Goal: Transaction & Acquisition: Download file/media

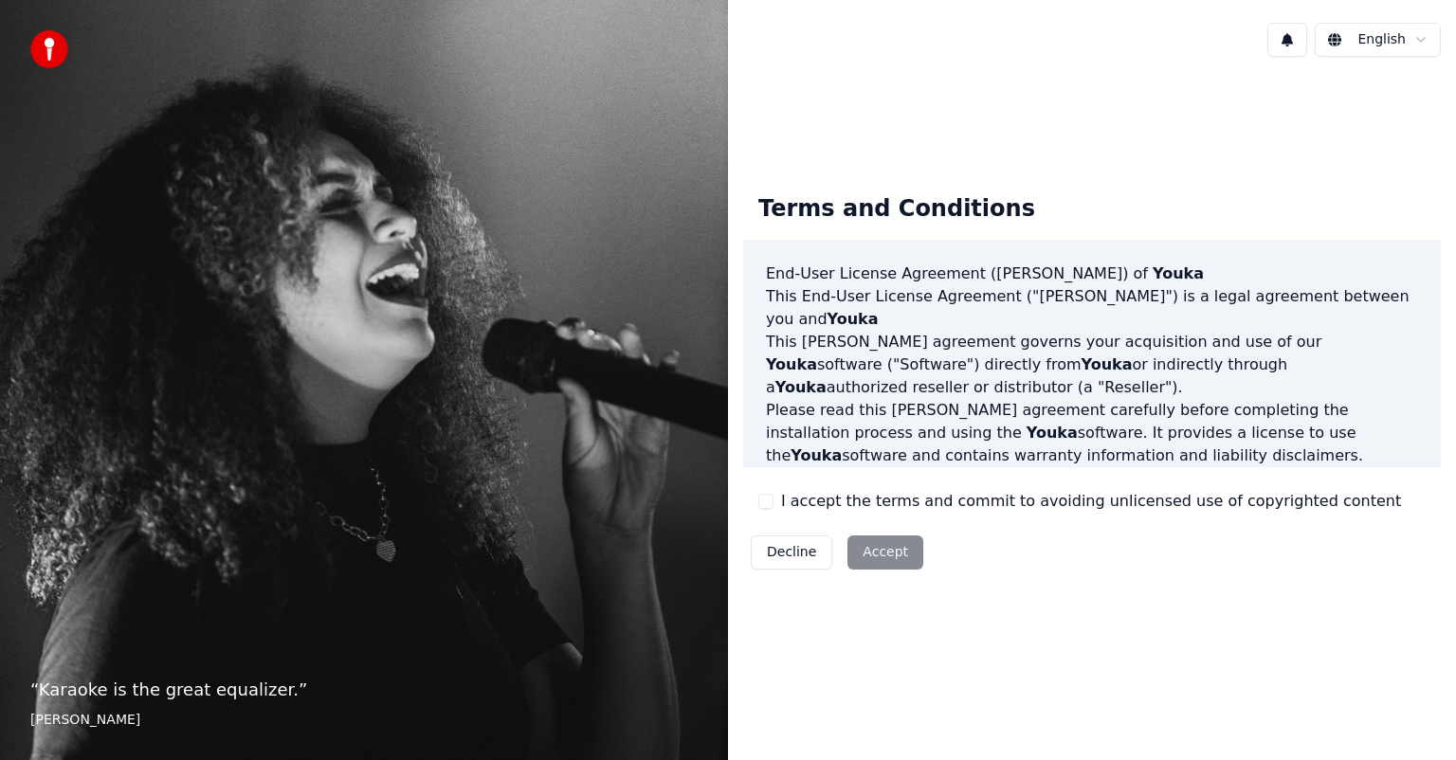
click at [765, 504] on button "I accept the terms and commit to avoiding unlicensed use of copyrighted content" at bounding box center [765, 501] width 15 height 15
click at [874, 556] on button "Accept" at bounding box center [885, 552] width 76 height 34
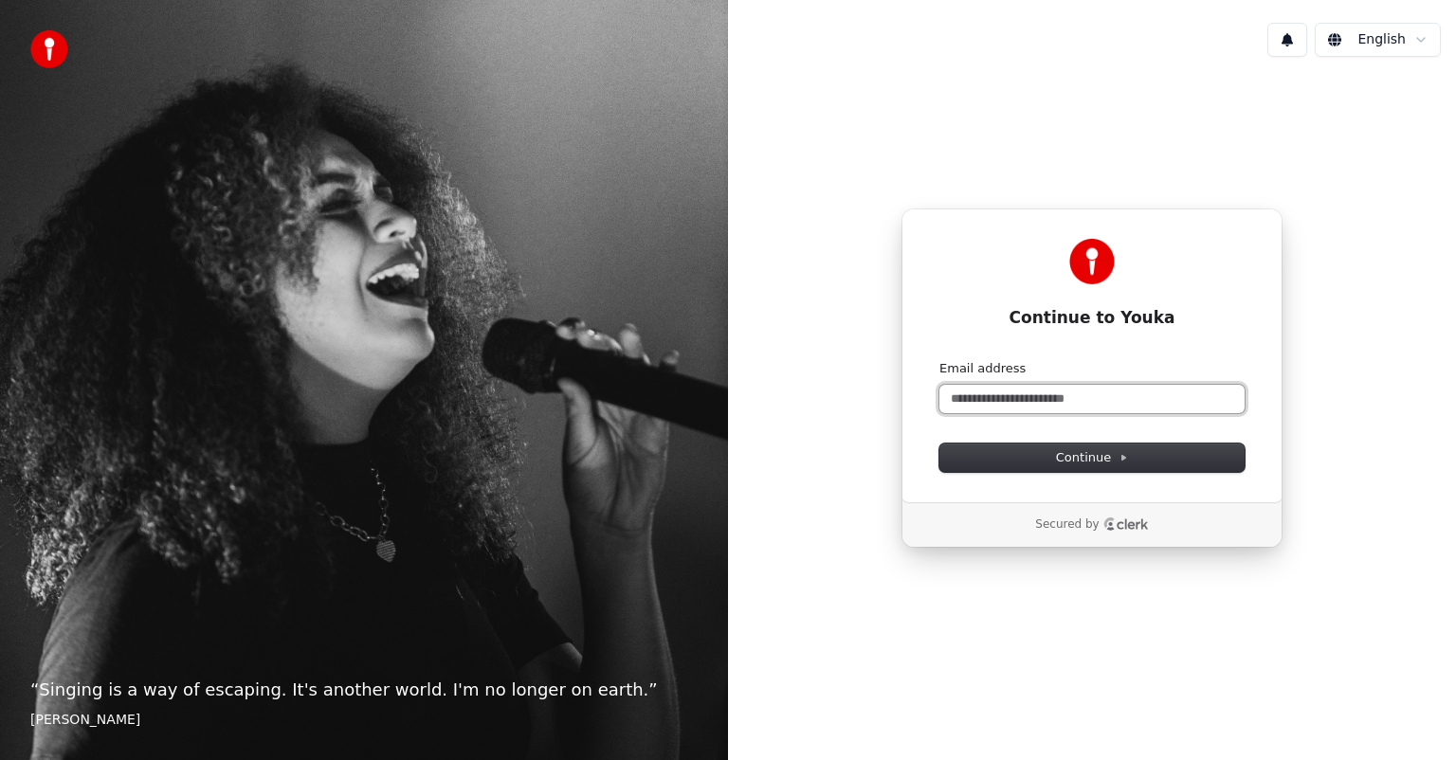
click at [1073, 399] on input "Email address" at bounding box center [1091, 399] width 305 height 28
click at [1114, 451] on span "Continue" at bounding box center [1092, 457] width 72 height 17
type input "**********"
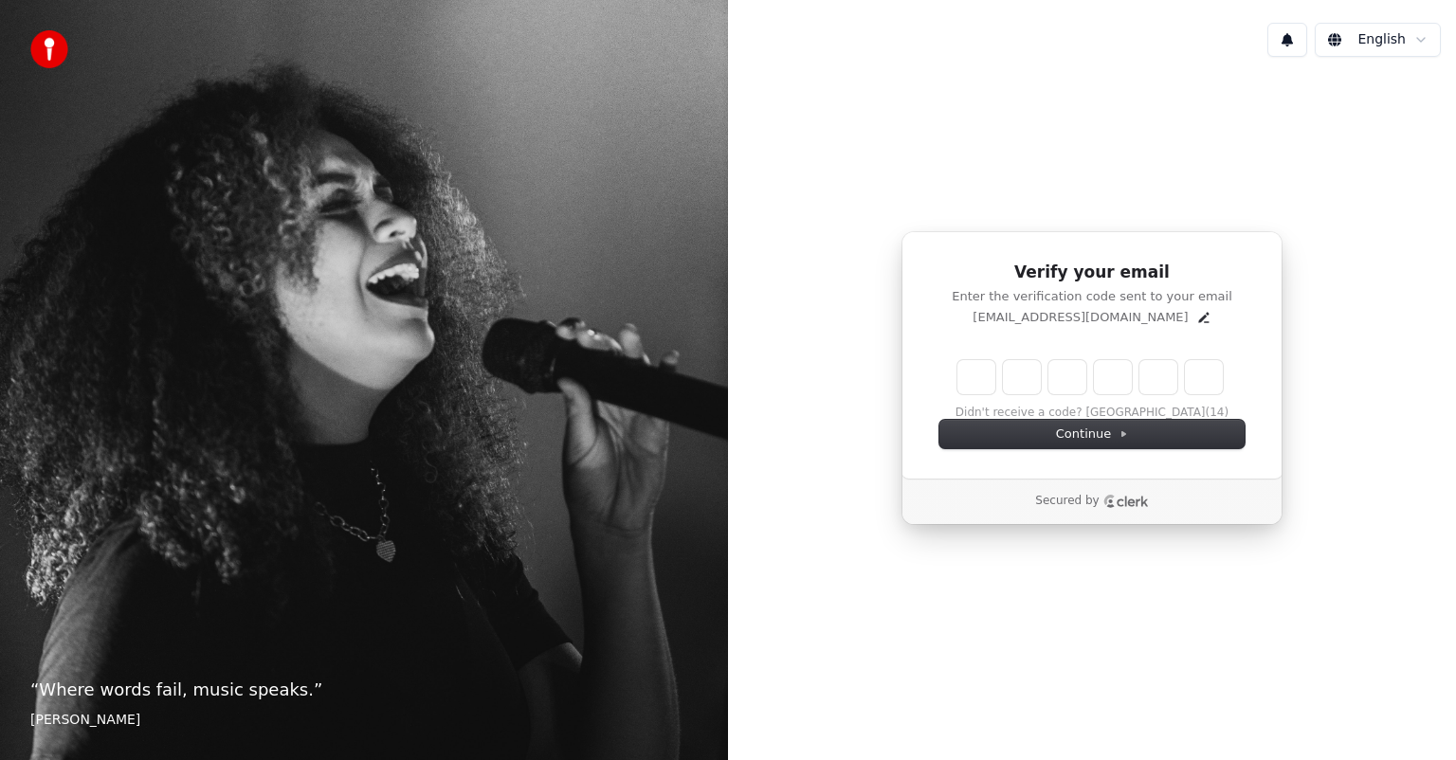
type input "*"
type input "**"
type input "*"
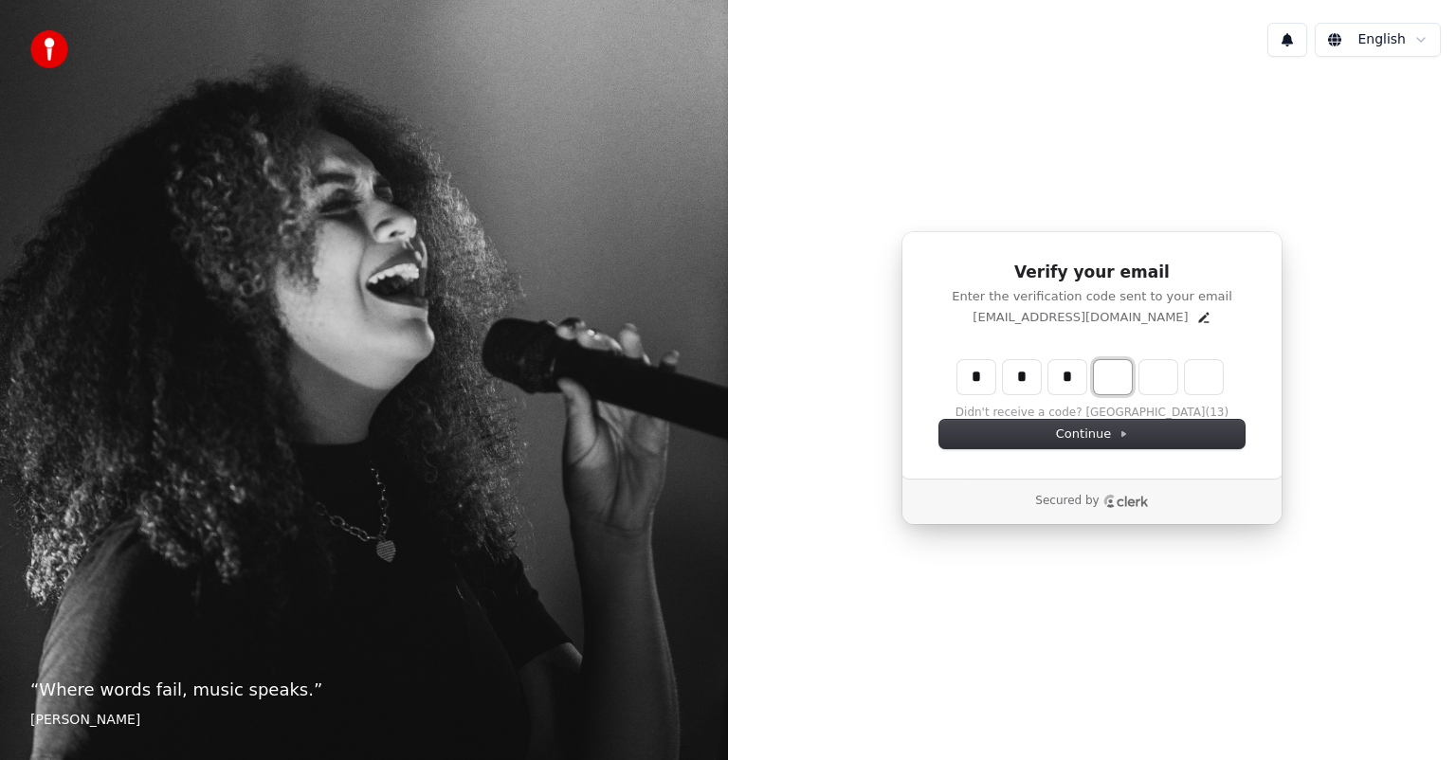
type input "***"
type input "*"
type input "****"
type input "*"
type input "******"
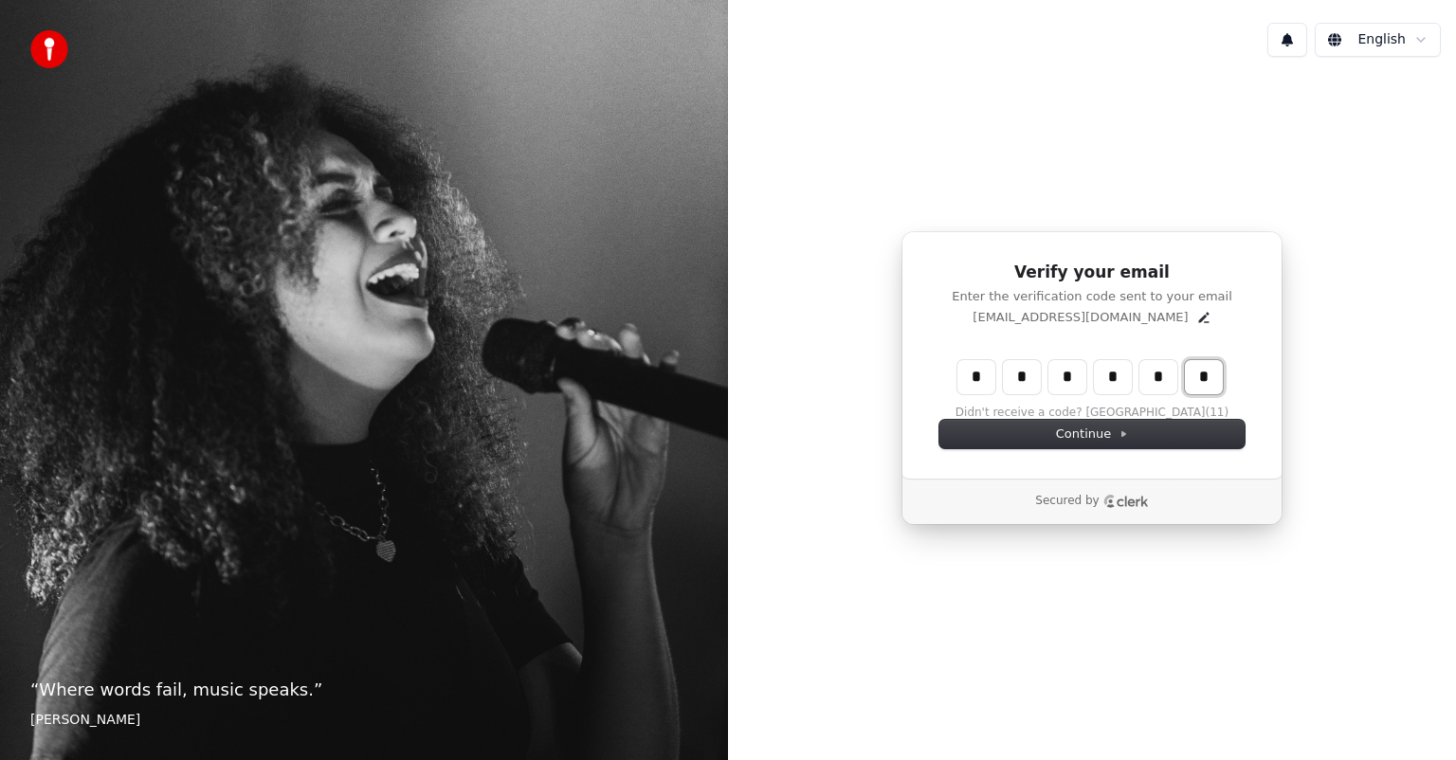
type input "*"
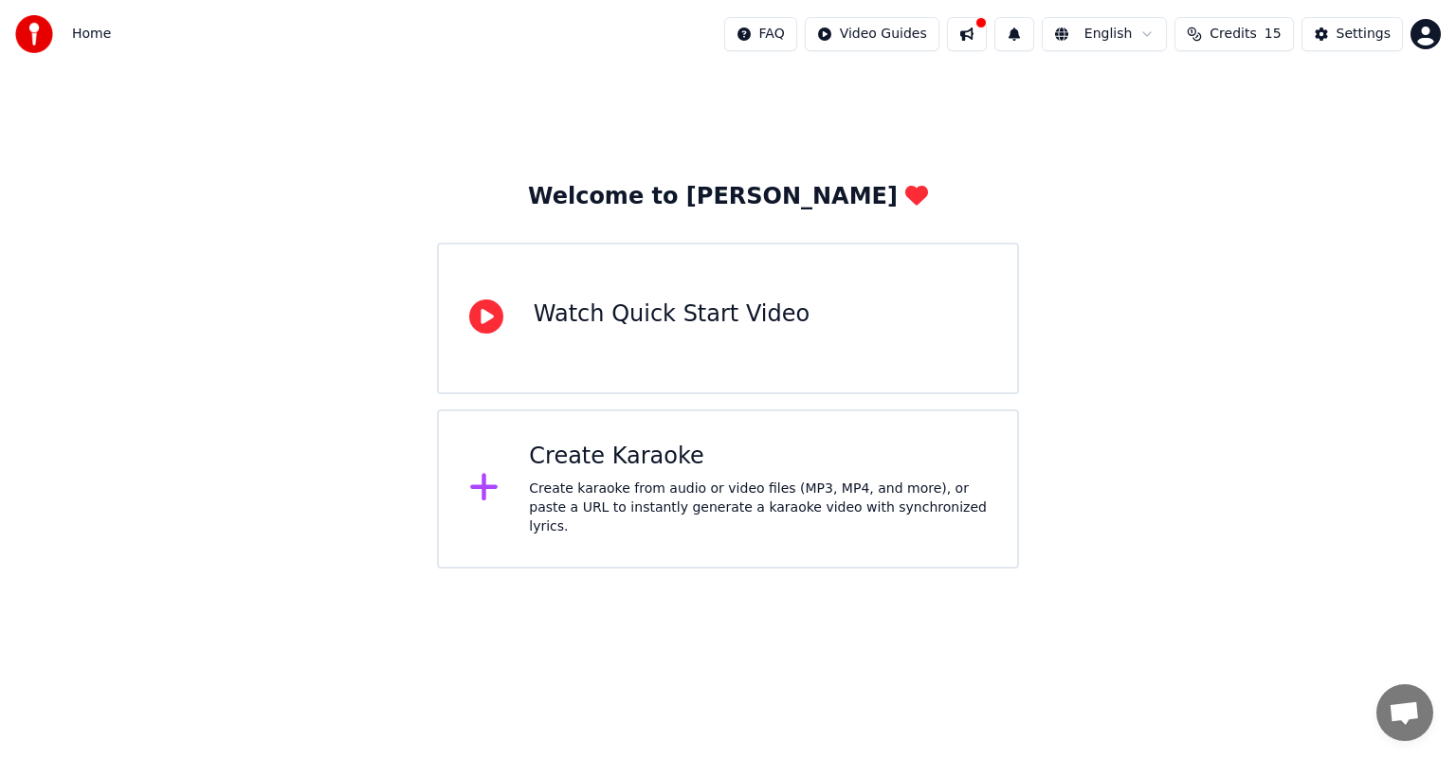
click at [804, 478] on div "Create Karaoke Create karaoke from audio or video files (MP3, MP4, and more), o…" at bounding box center [758, 489] width 458 height 95
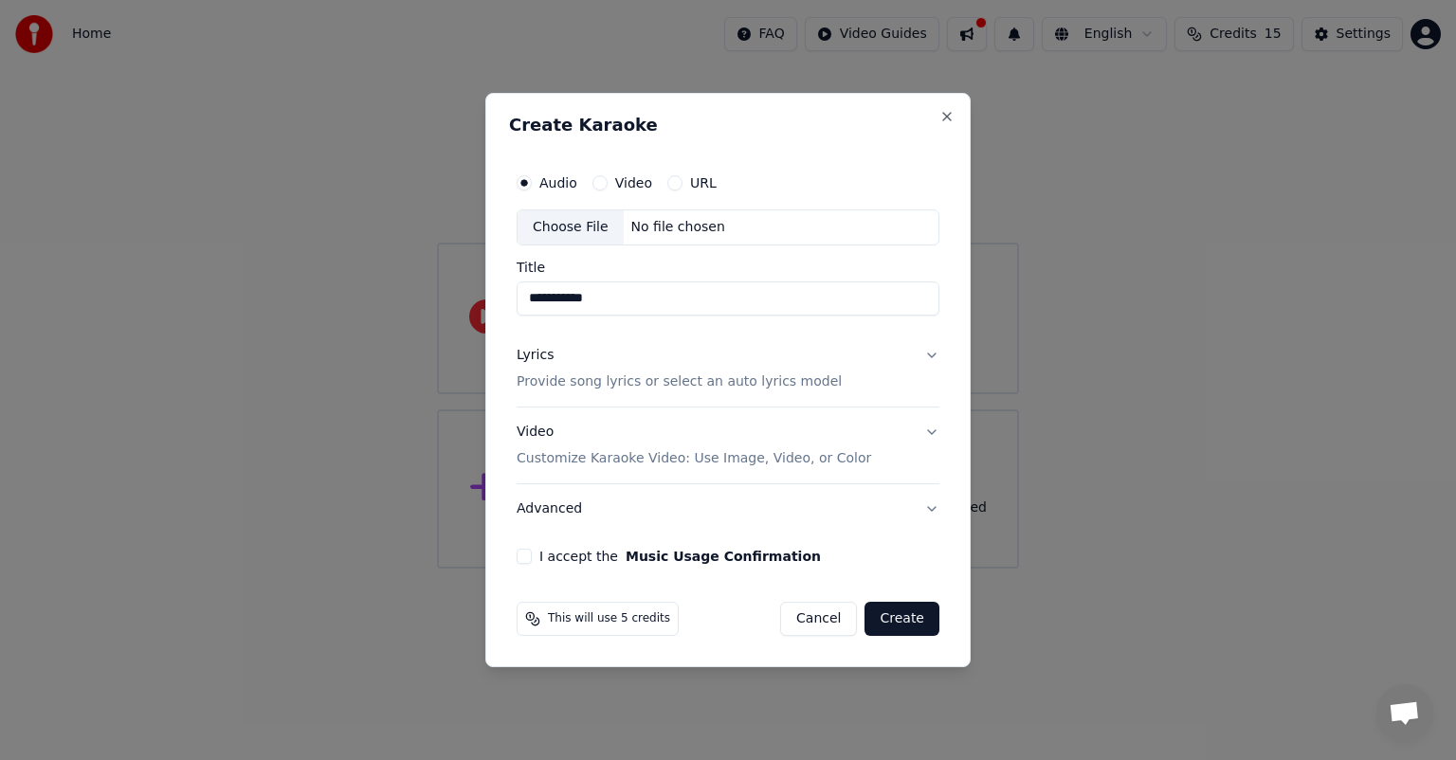
type input "**********"
click at [929, 358] on button "Lyrics Provide song lyrics or select an auto lyrics model" at bounding box center [727, 369] width 423 height 76
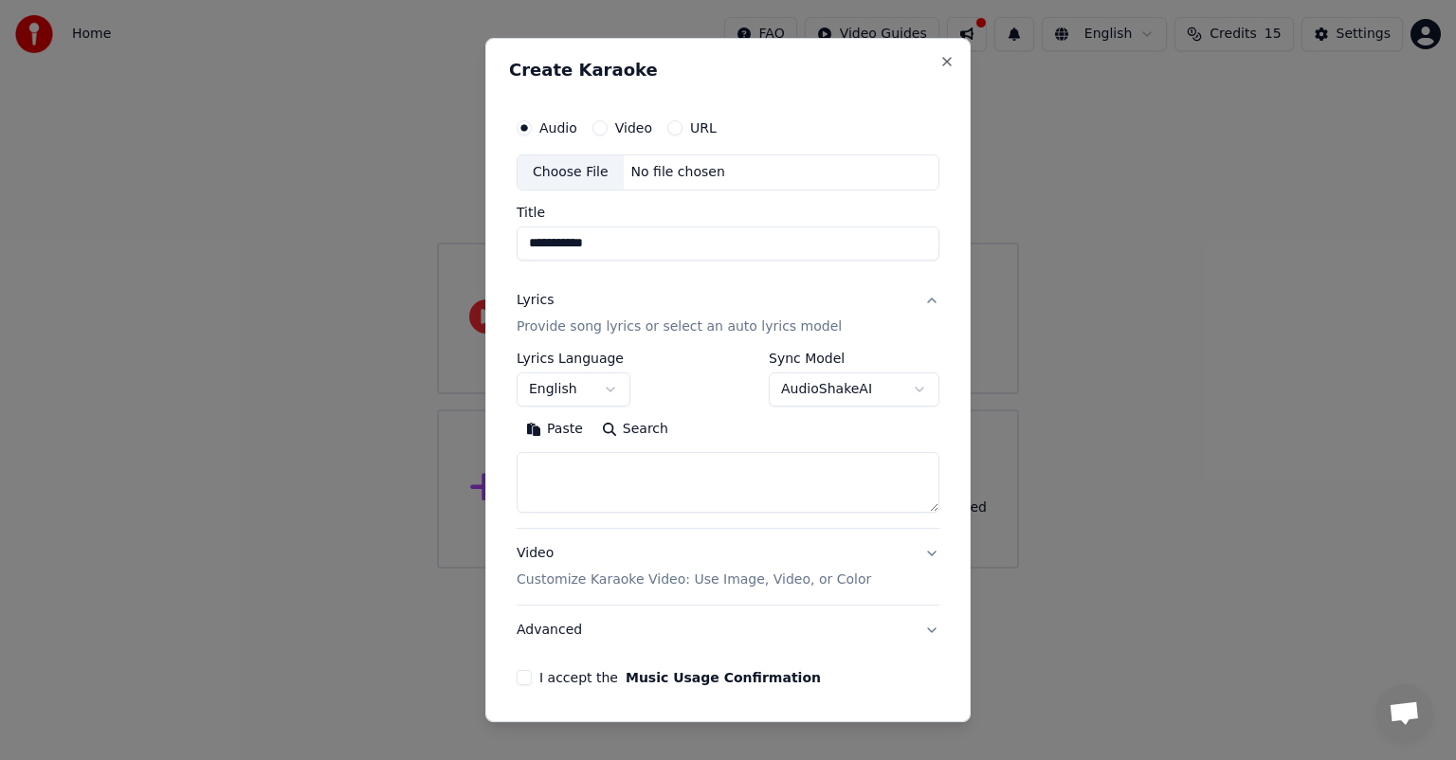
click at [640, 482] on textarea at bounding box center [727, 482] width 423 height 61
paste textarea "**********"
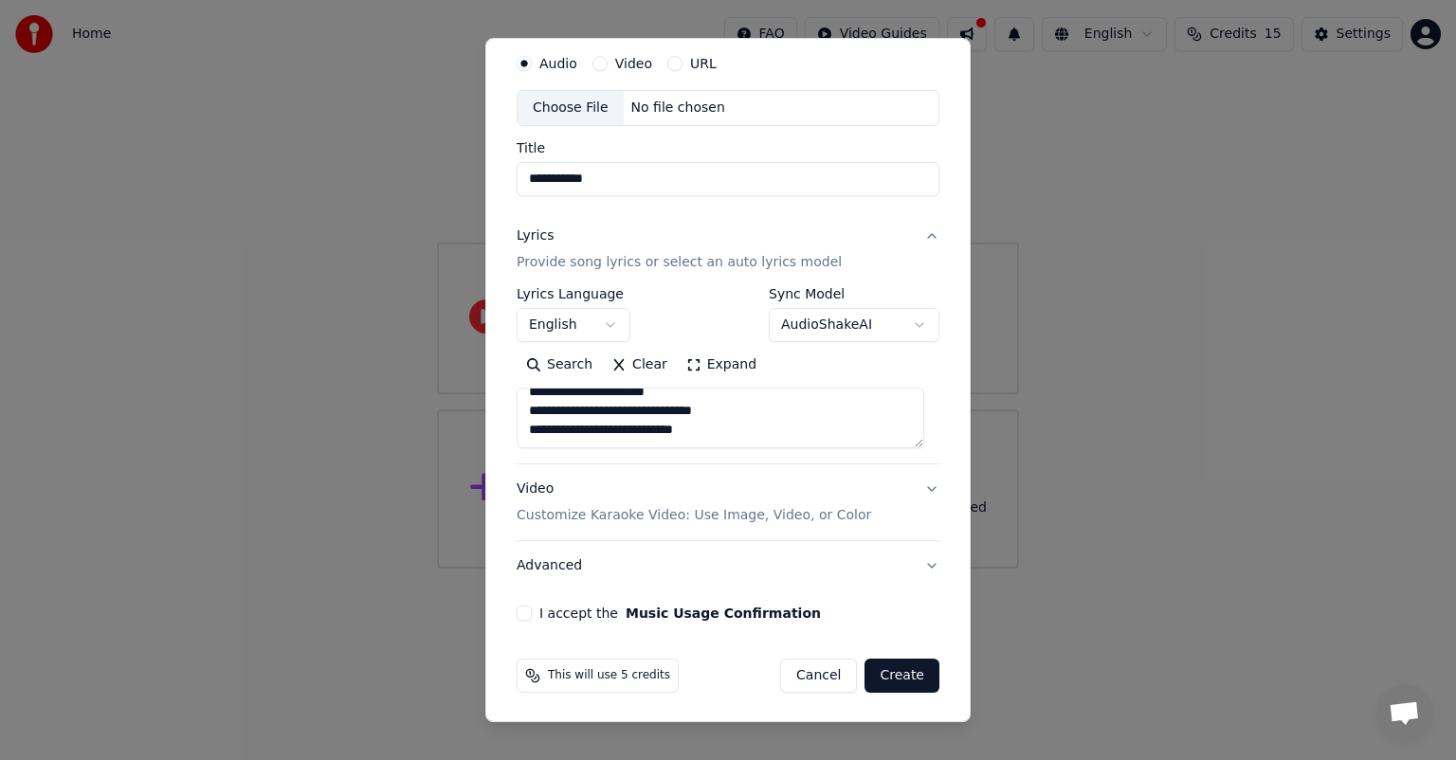
scroll to position [64, 0]
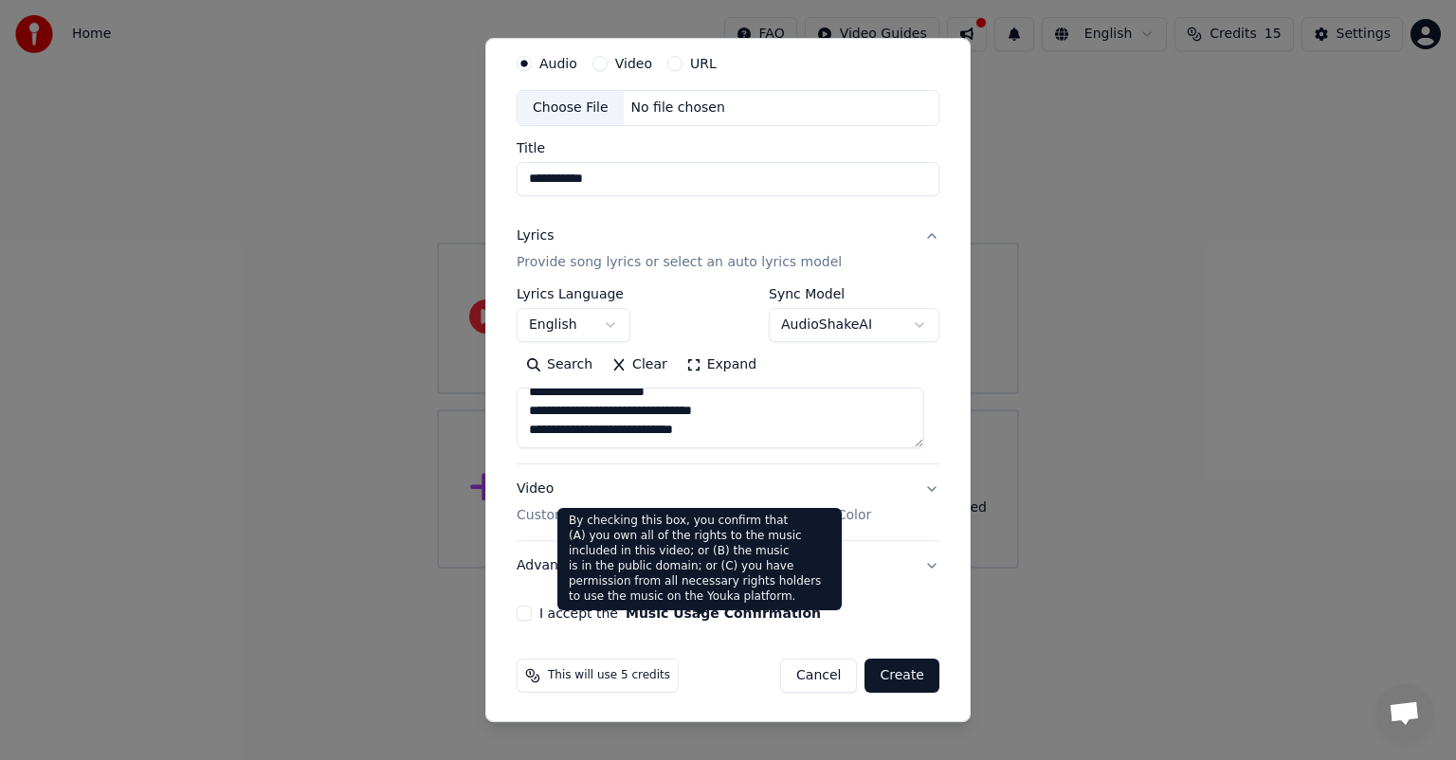
type textarea "**********"
click at [749, 614] on button "Music Usage Confirmation" at bounding box center [722, 613] width 195 height 13
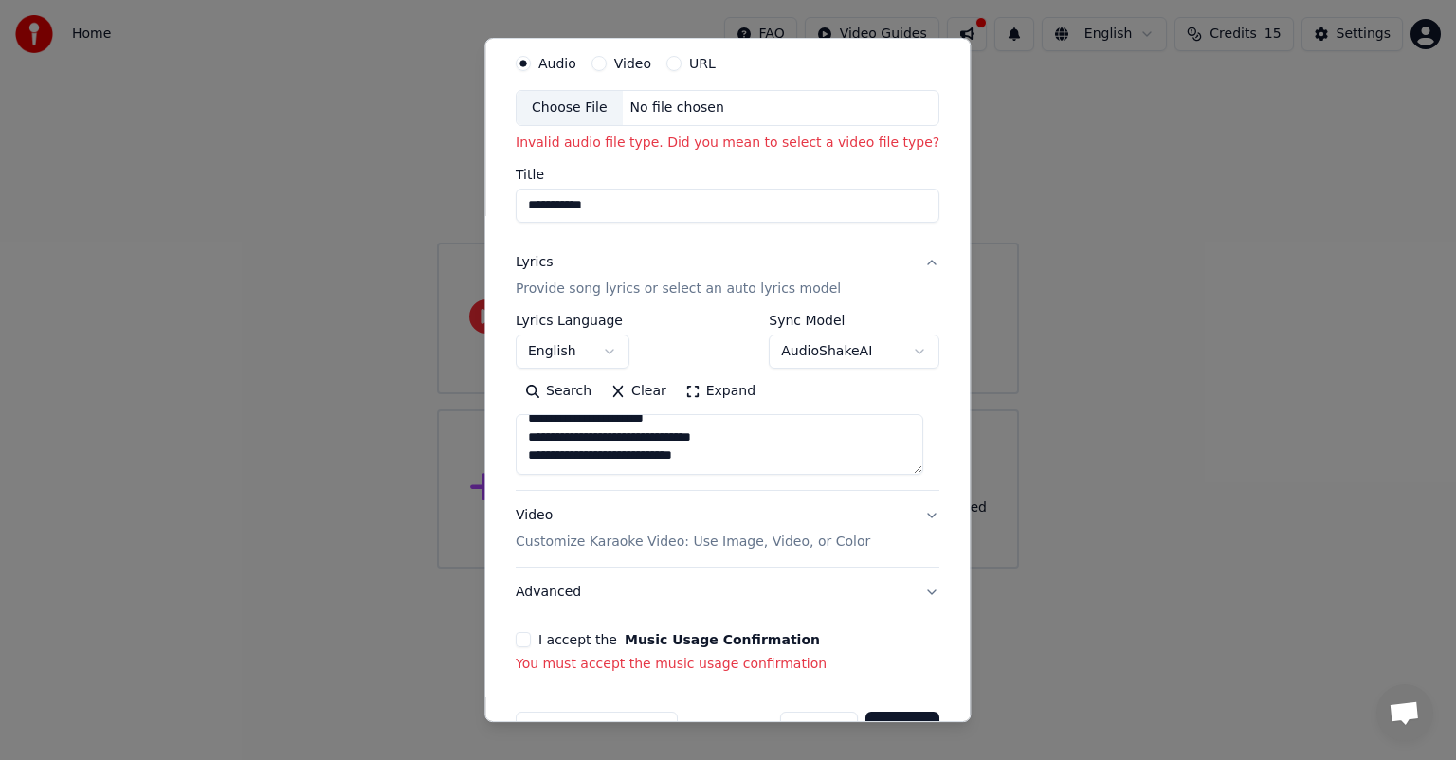
click at [526, 634] on button "I accept the Music Usage Confirmation" at bounding box center [523, 639] width 15 height 15
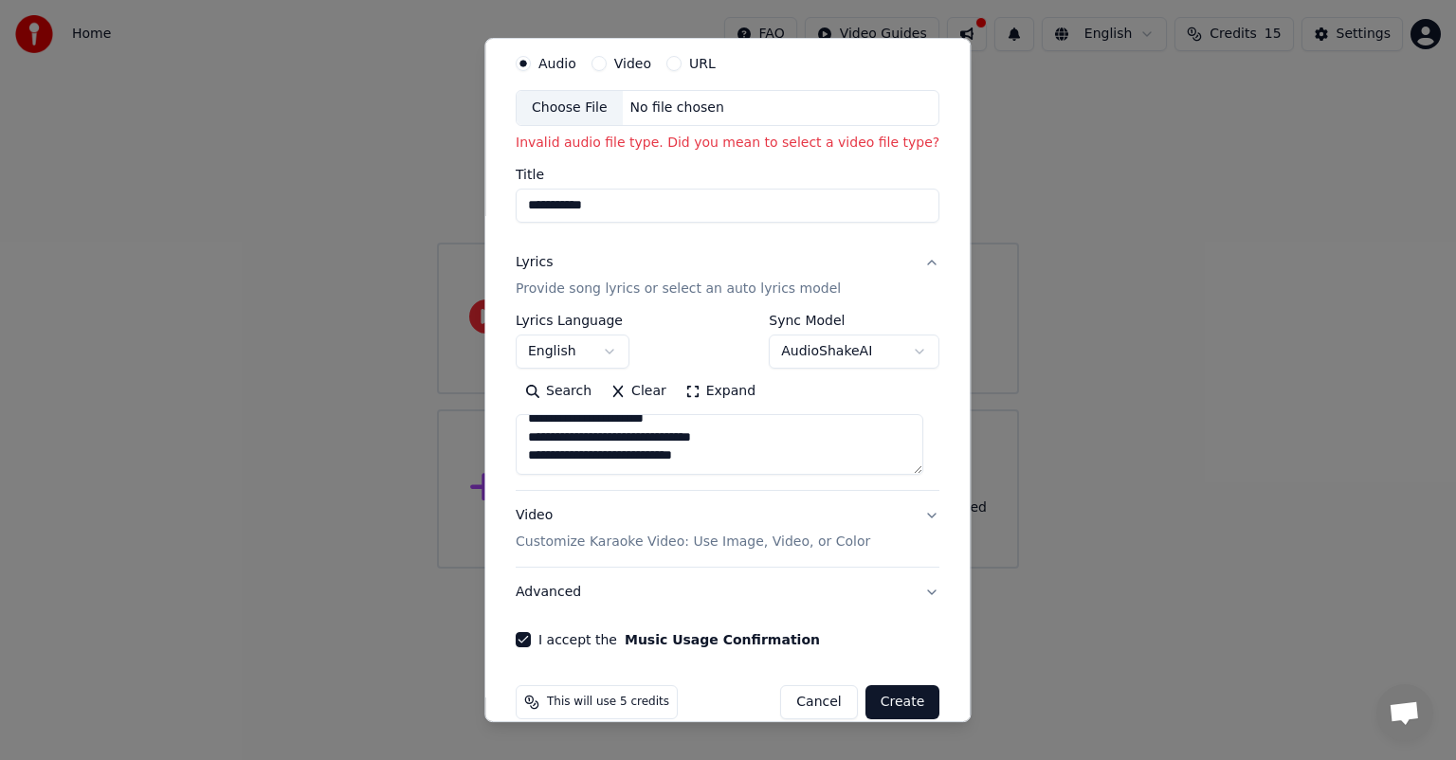
scroll to position [91, 0]
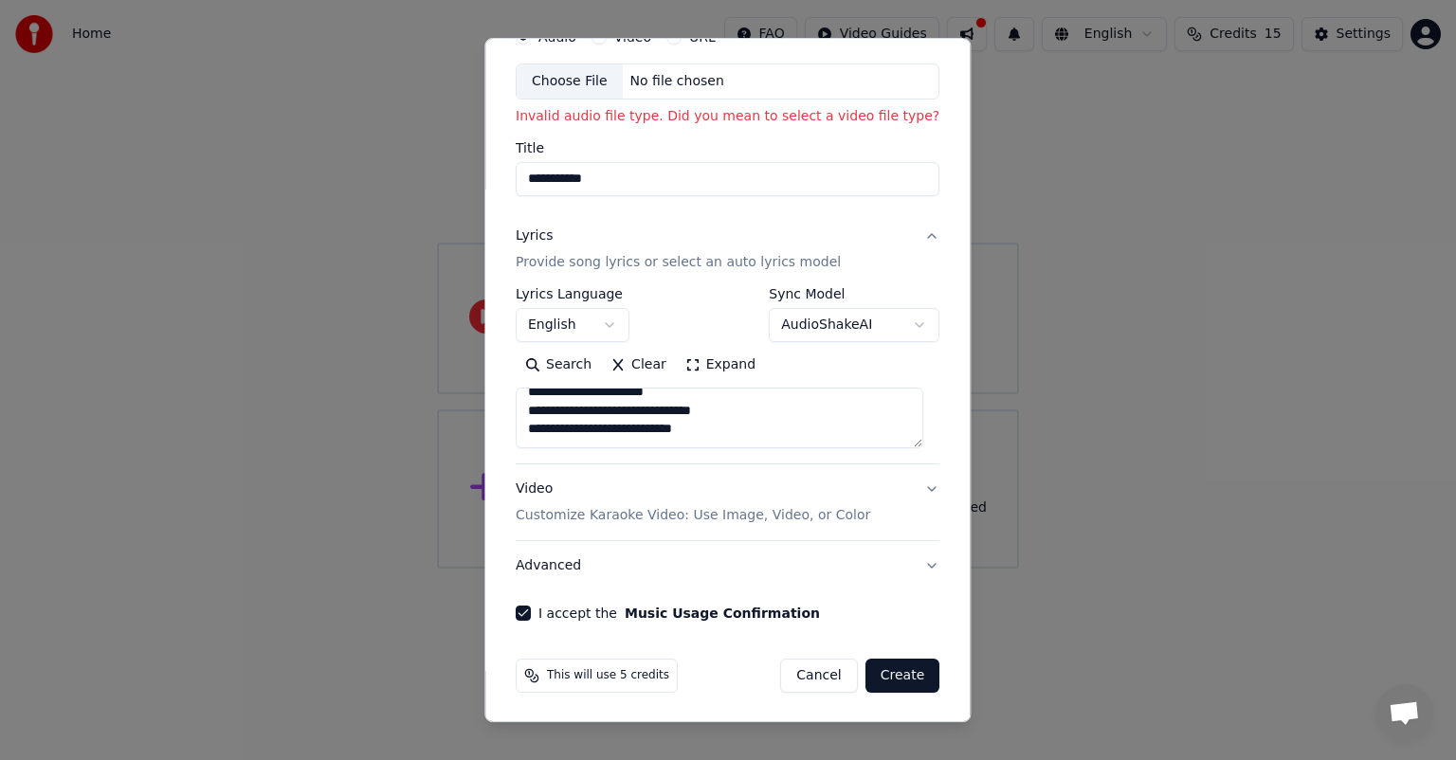
click at [889, 673] on button "Create" at bounding box center [902, 676] width 75 height 34
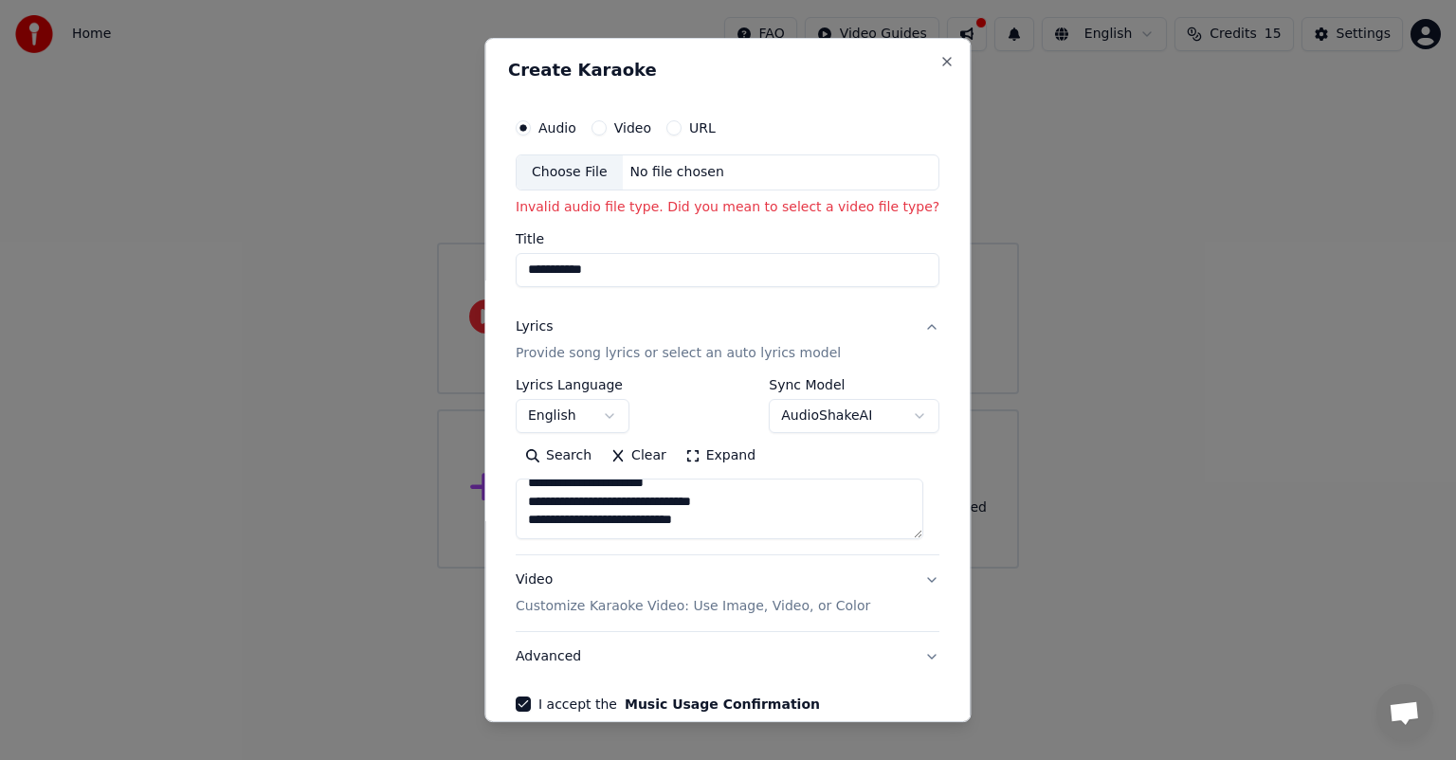
click at [671, 172] on div "No file chosen" at bounding box center [677, 172] width 109 height 19
type input "**********"
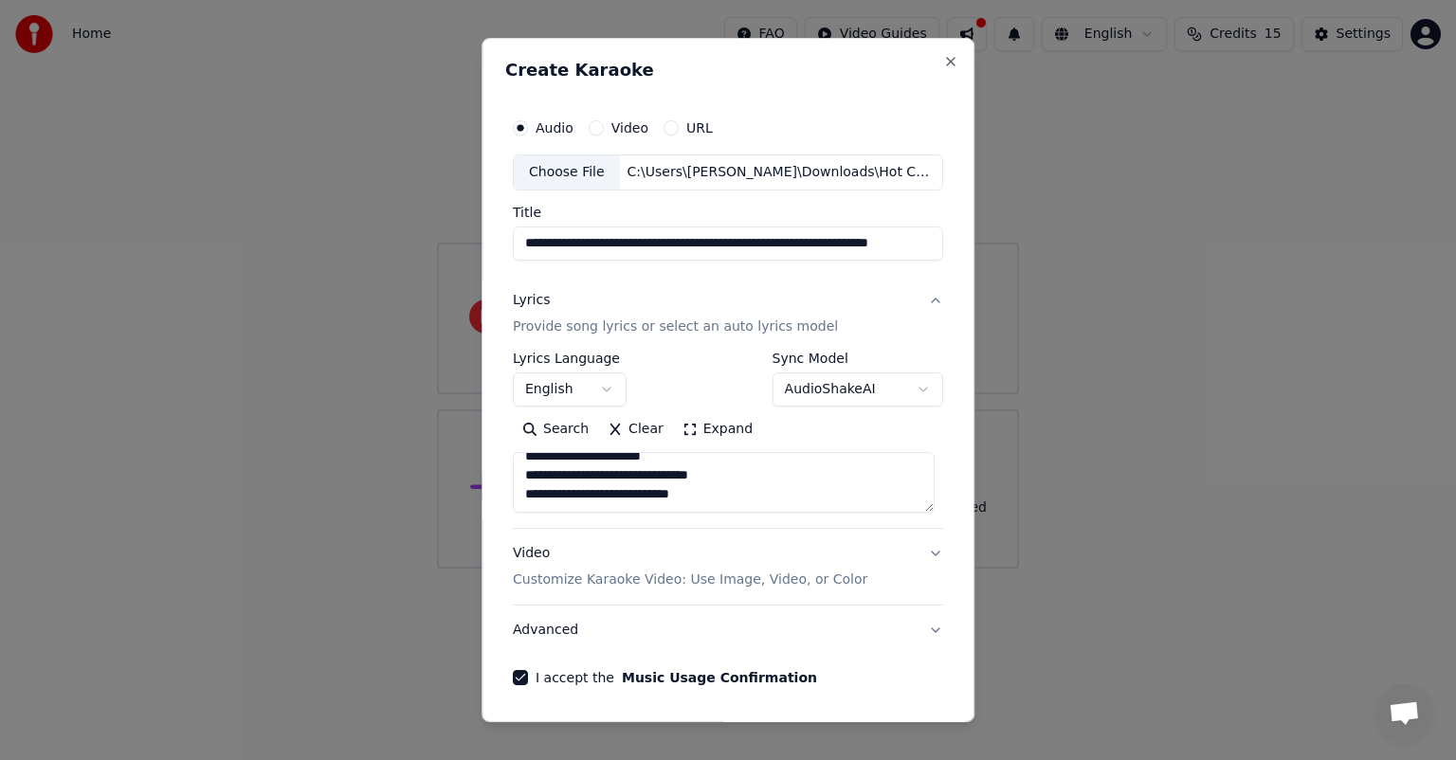
scroll to position [64, 0]
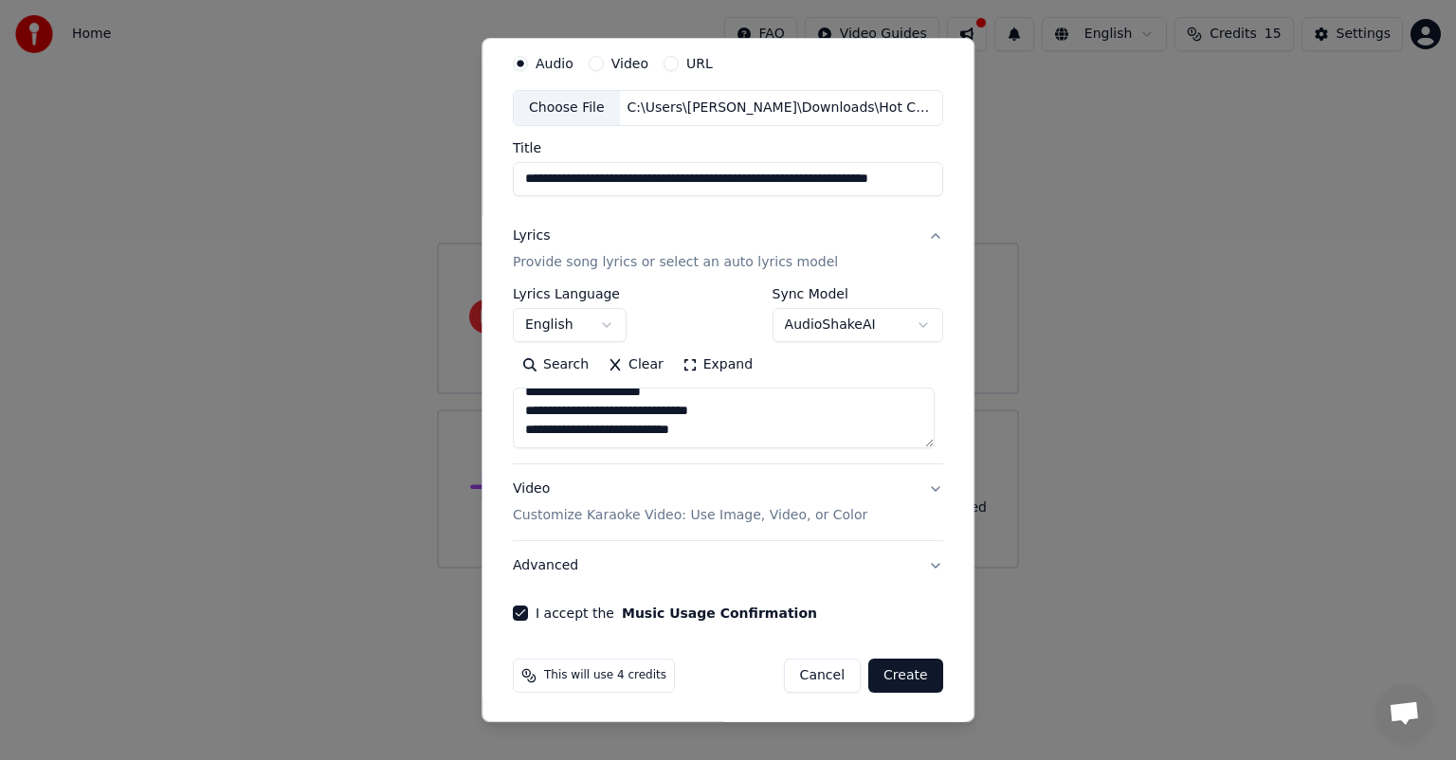
click at [911, 674] on button "Create" at bounding box center [905, 676] width 75 height 34
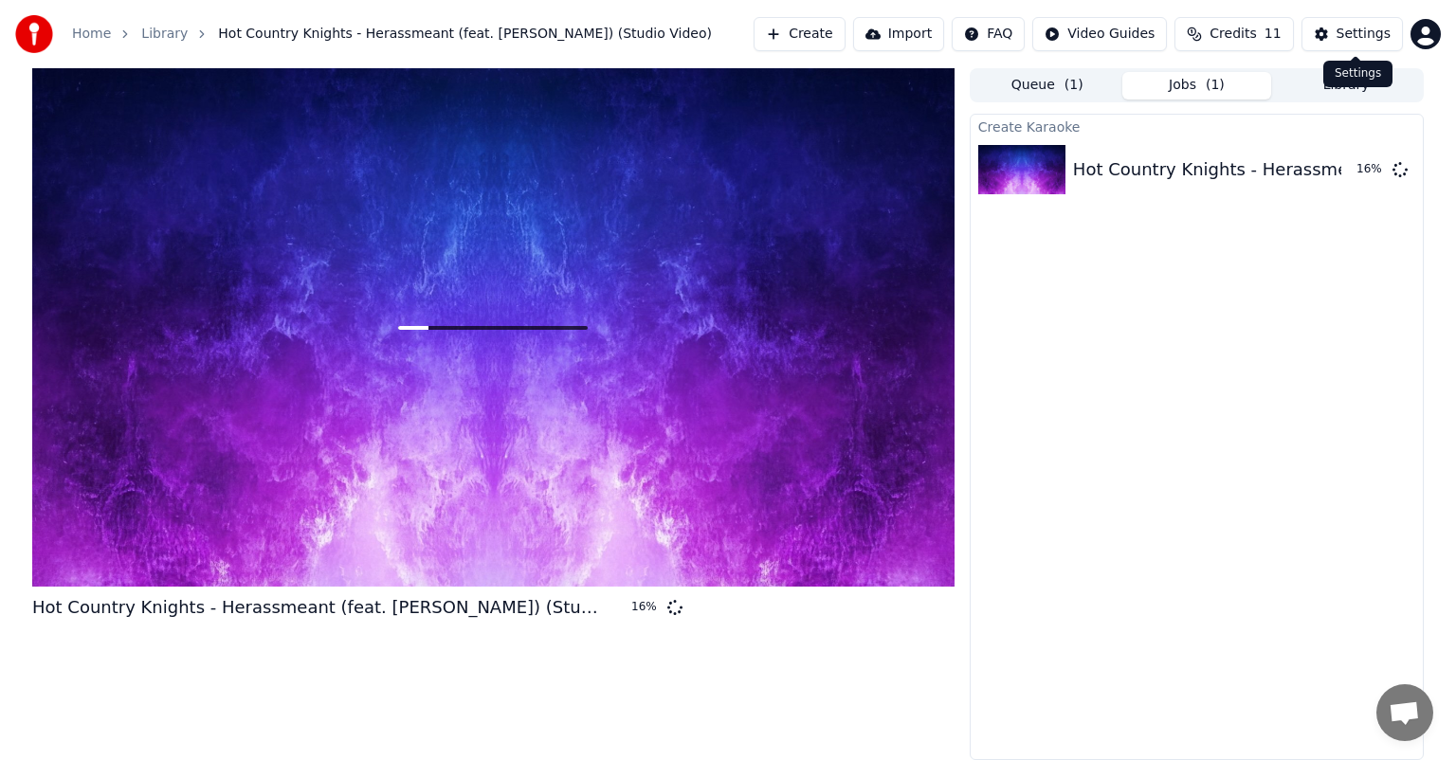
click at [1365, 34] on div "Settings" at bounding box center [1363, 34] width 54 height 19
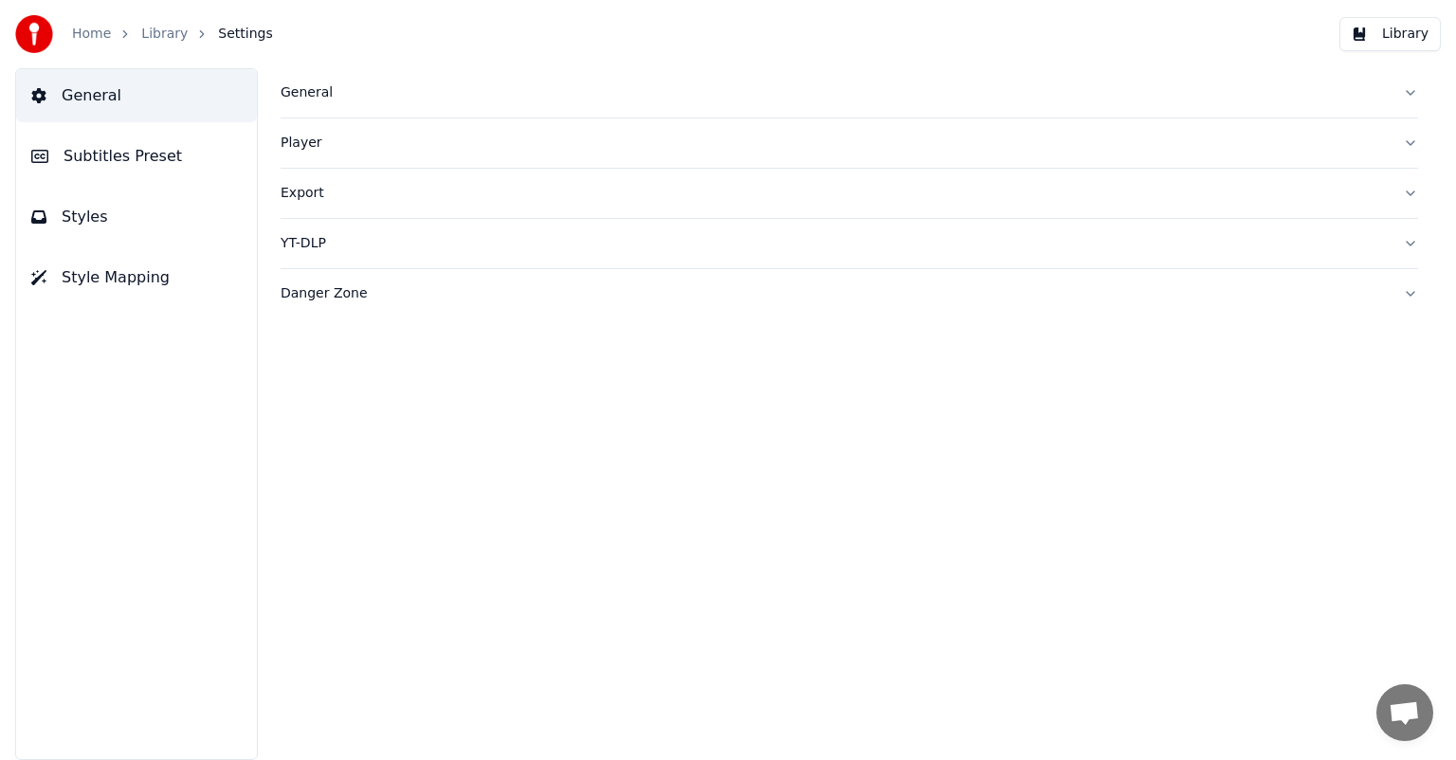
click at [163, 154] on span "Subtitles Preset" at bounding box center [122, 156] width 118 height 23
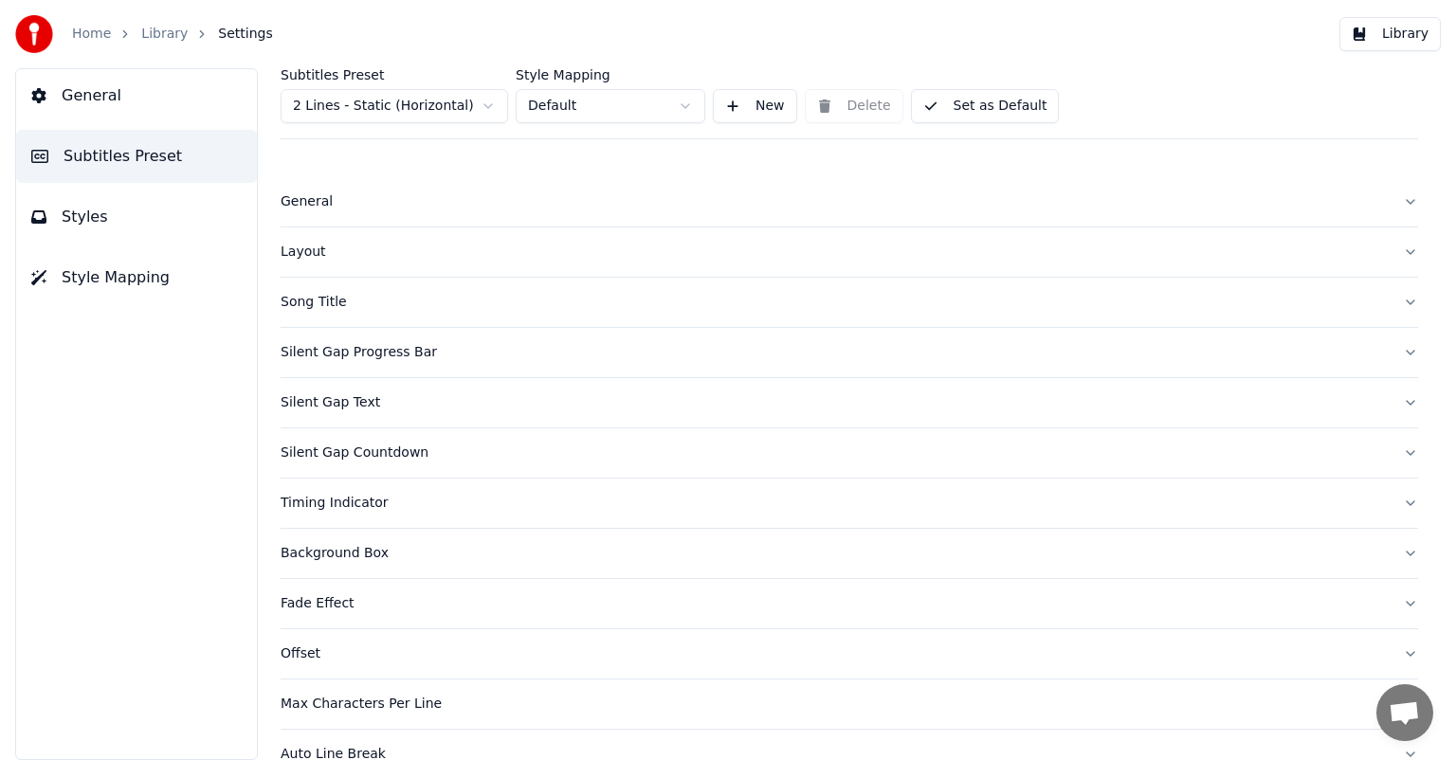
click at [1389, 213] on button "General" at bounding box center [849, 201] width 1137 height 49
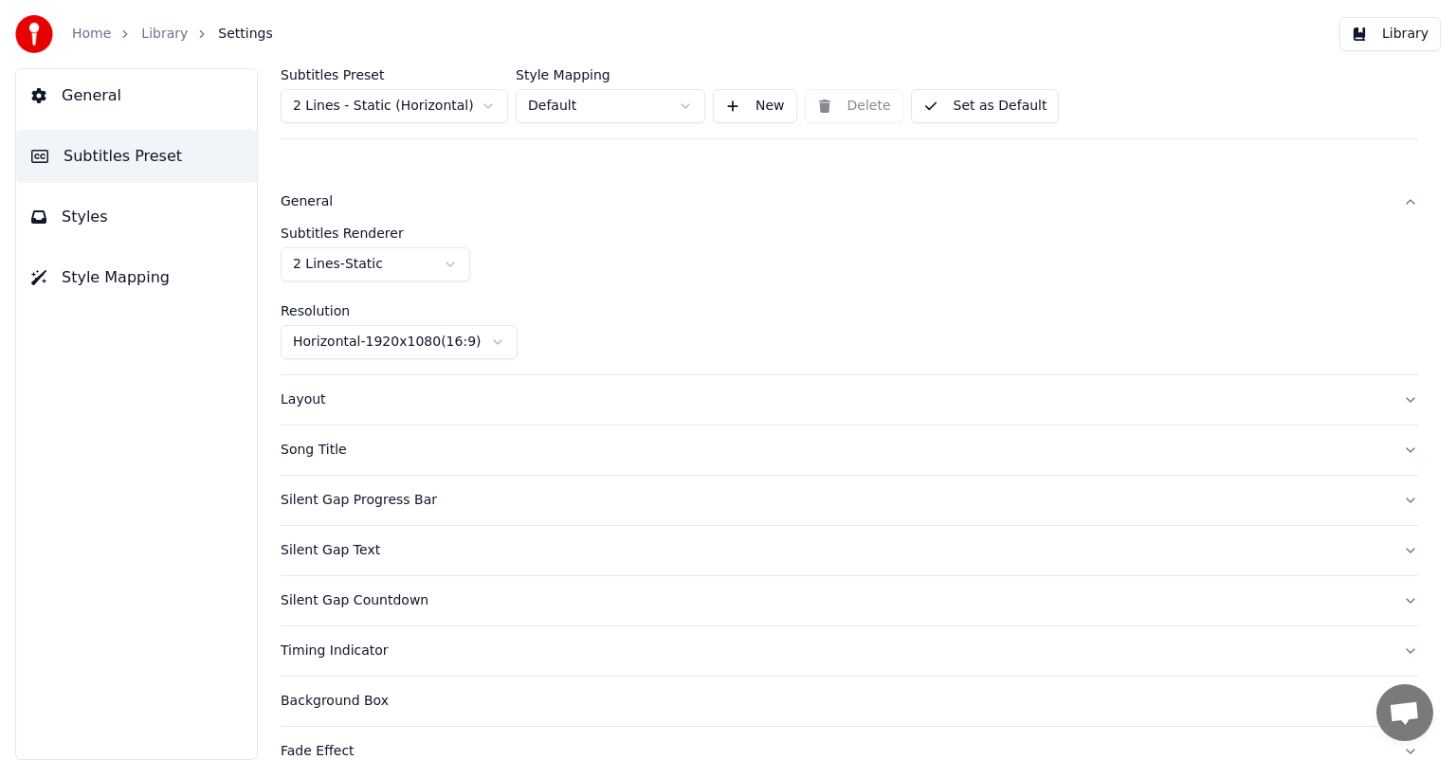
click at [205, 90] on button "General" at bounding box center [136, 95] width 241 height 53
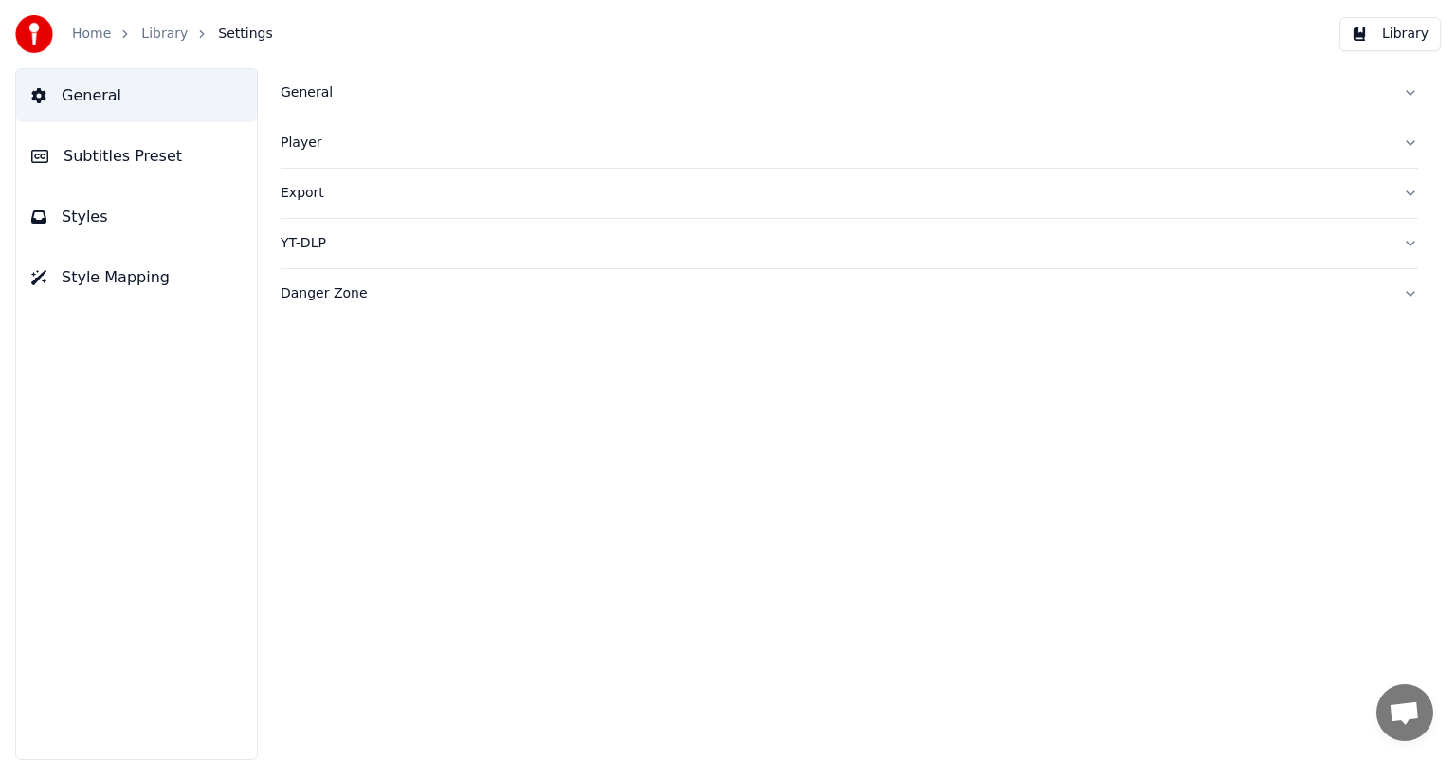
click at [163, 38] on link "Library" at bounding box center [164, 34] width 46 height 19
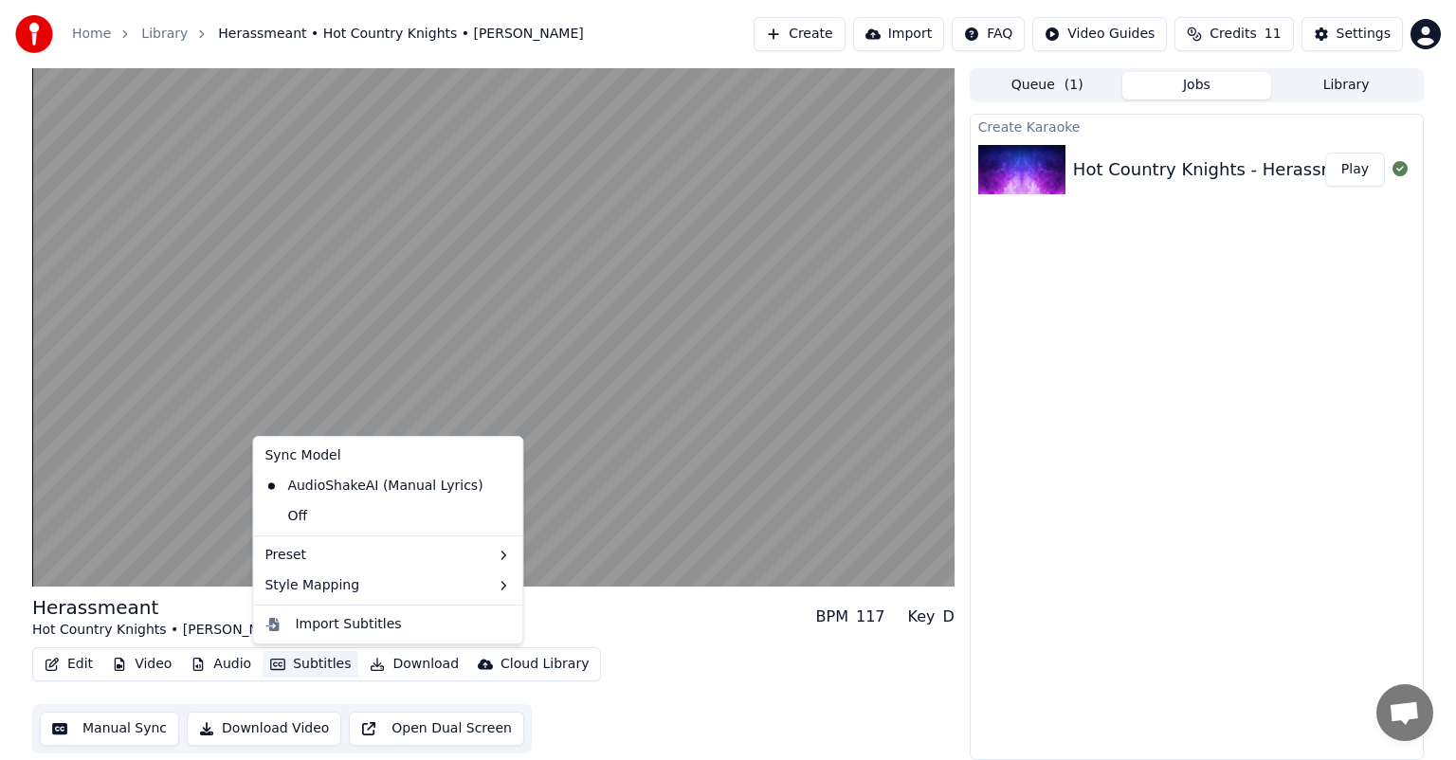
click at [303, 670] on button "Subtitles" at bounding box center [311, 664] width 96 height 27
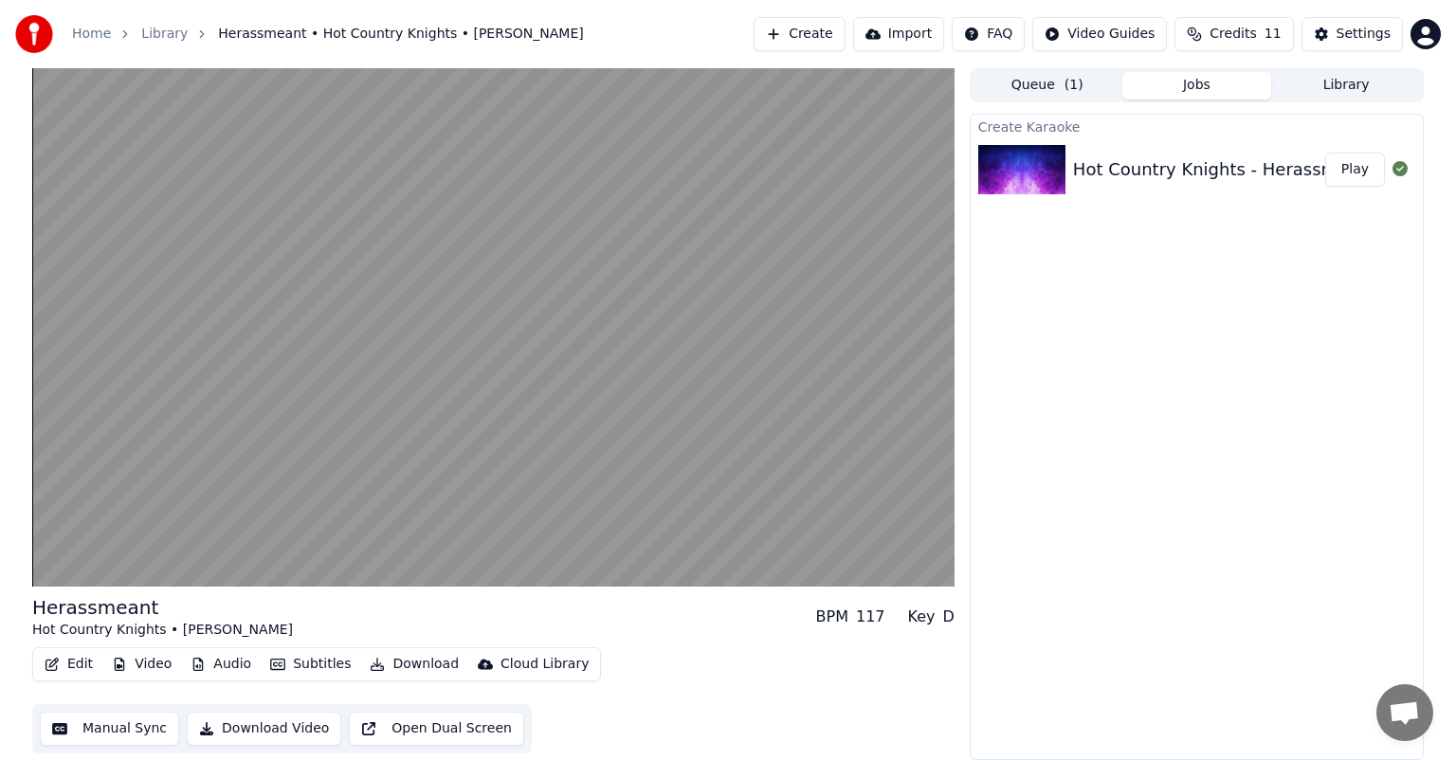
click at [572, 614] on div "Herassmeant Hot Country Knights • [PERSON_NAME] BPM 117 Key D" at bounding box center [493, 616] width 922 height 45
click at [85, 672] on button "Edit" at bounding box center [68, 664] width 63 height 27
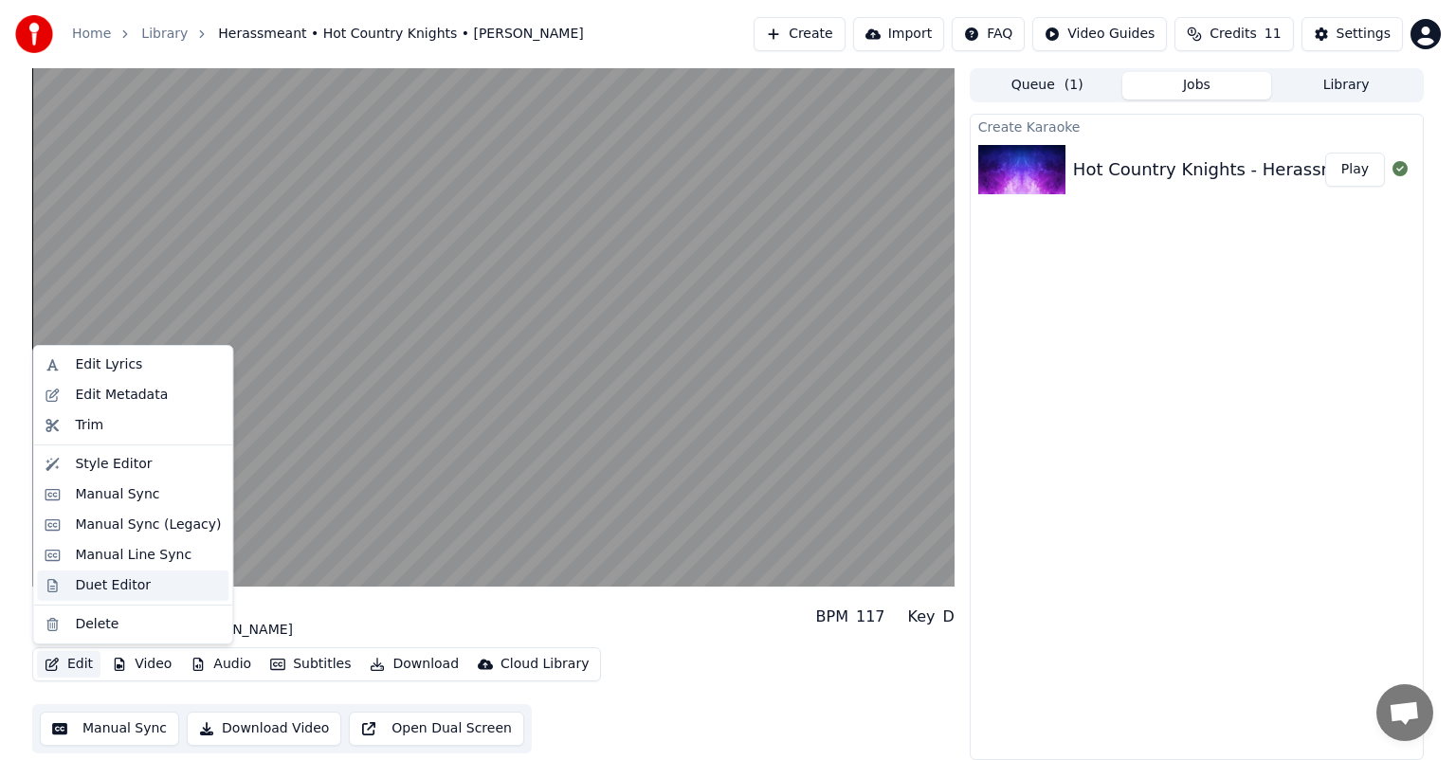
click at [129, 592] on div "Duet Editor" at bounding box center [113, 585] width 76 height 19
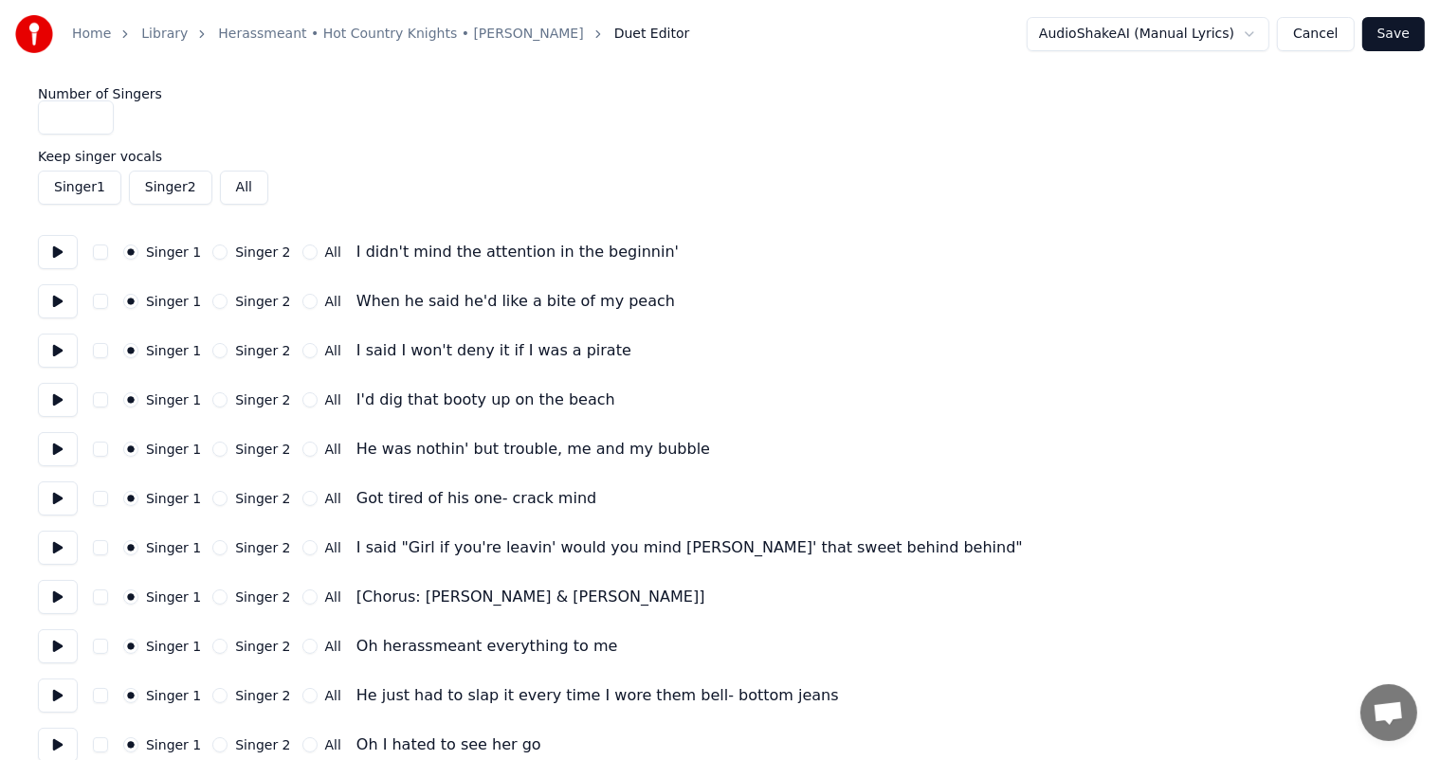
click at [213, 349] on button "Singer 2" at bounding box center [219, 350] width 15 height 15
click at [212, 406] on button "Singer 2" at bounding box center [219, 399] width 15 height 15
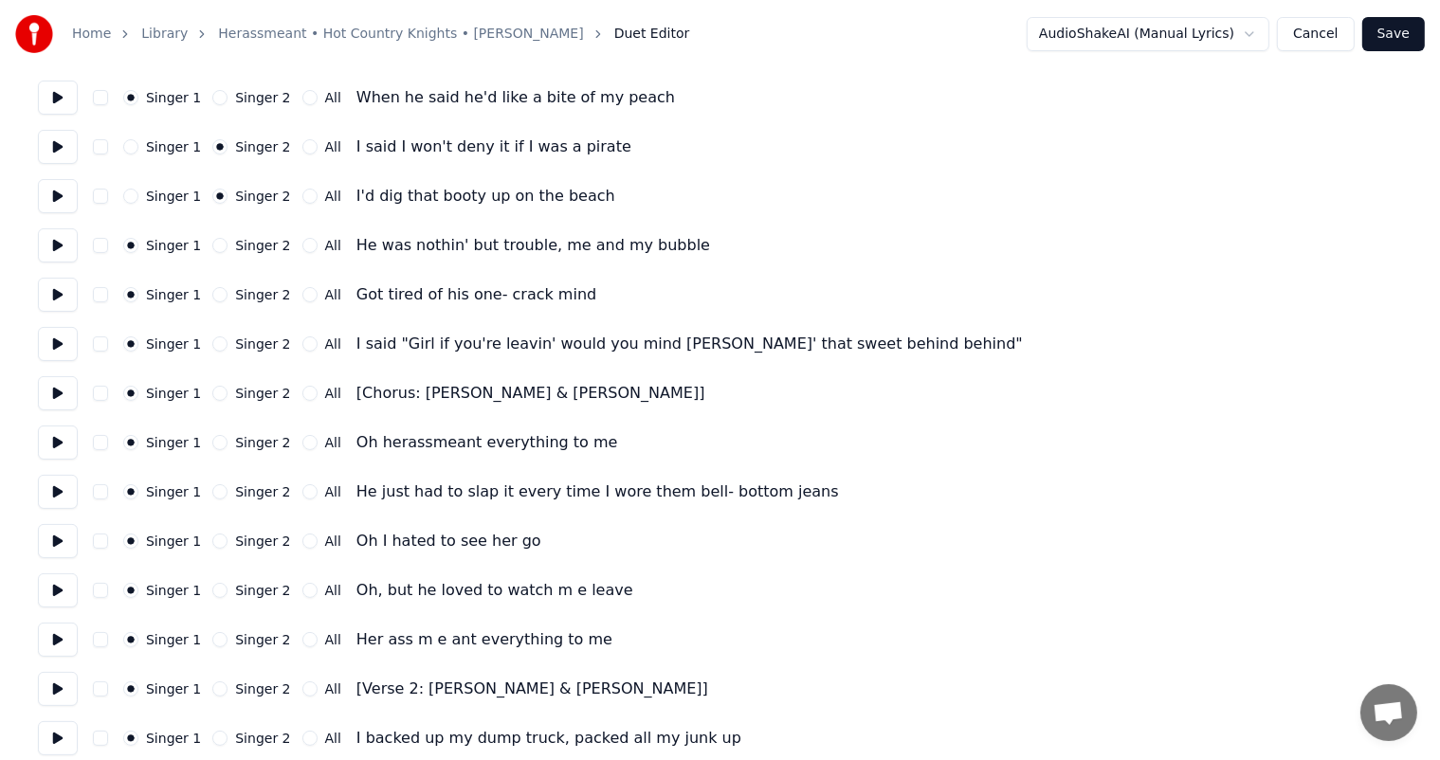
scroll to position [205, 0]
click at [212, 342] on button "Singer 2" at bounding box center [219, 342] width 15 height 15
click at [213, 393] on button "Singer 2" at bounding box center [219, 392] width 15 height 15
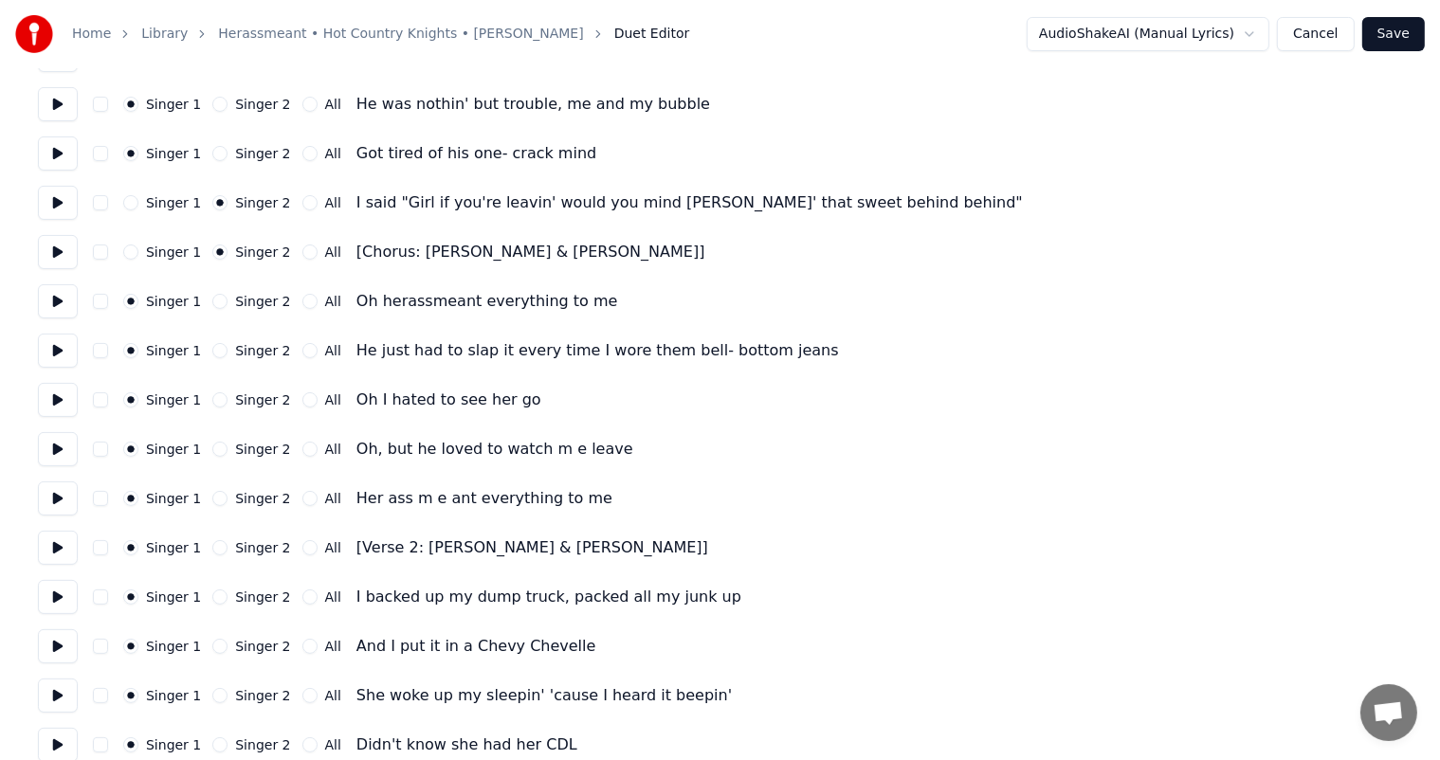
scroll to position [347, 0]
click at [212, 301] on button "Singer 2" at bounding box center [219, 299] width 15 height 15
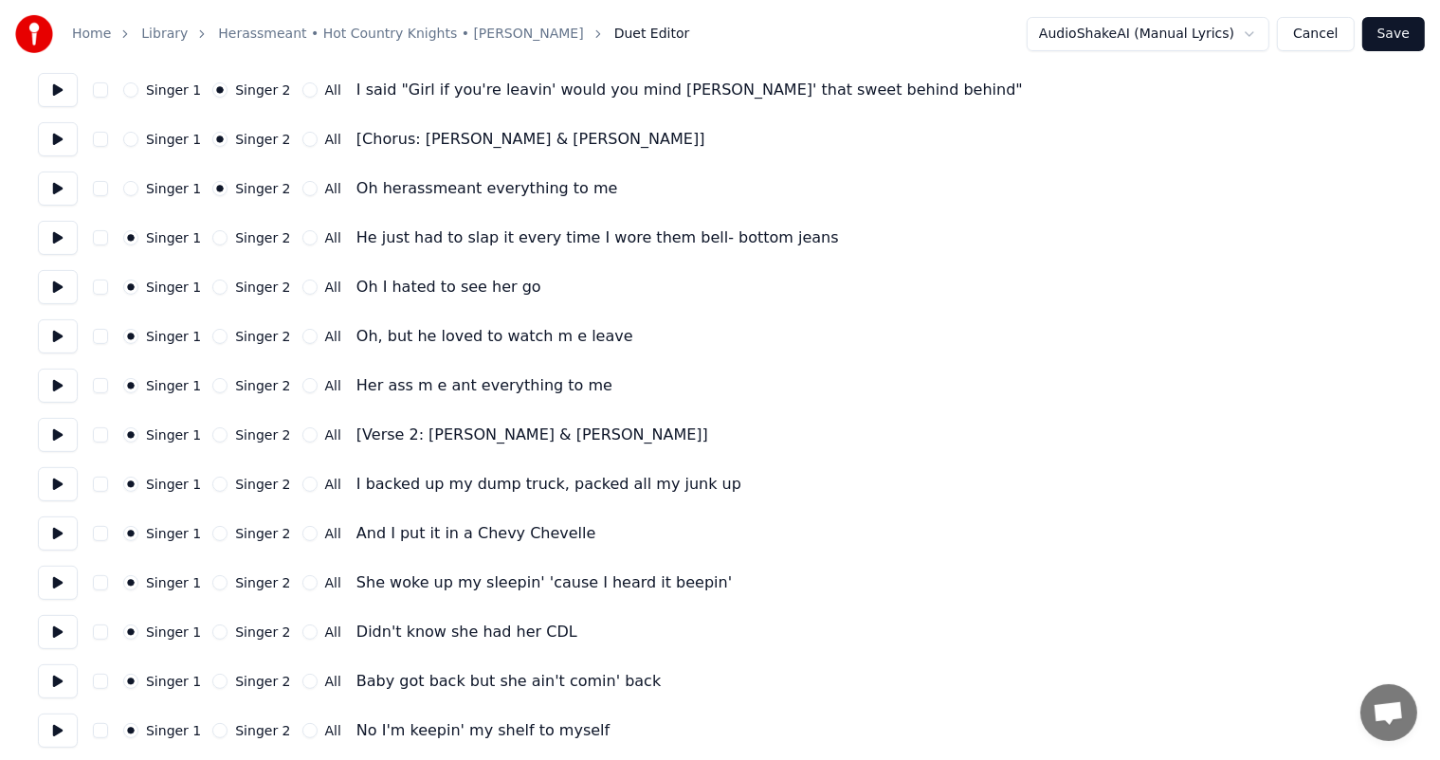
scroll to position [459, 0]
click at [1308, 42] on button "Cancel" at bounding box center [1315, 34] width 77 height 34
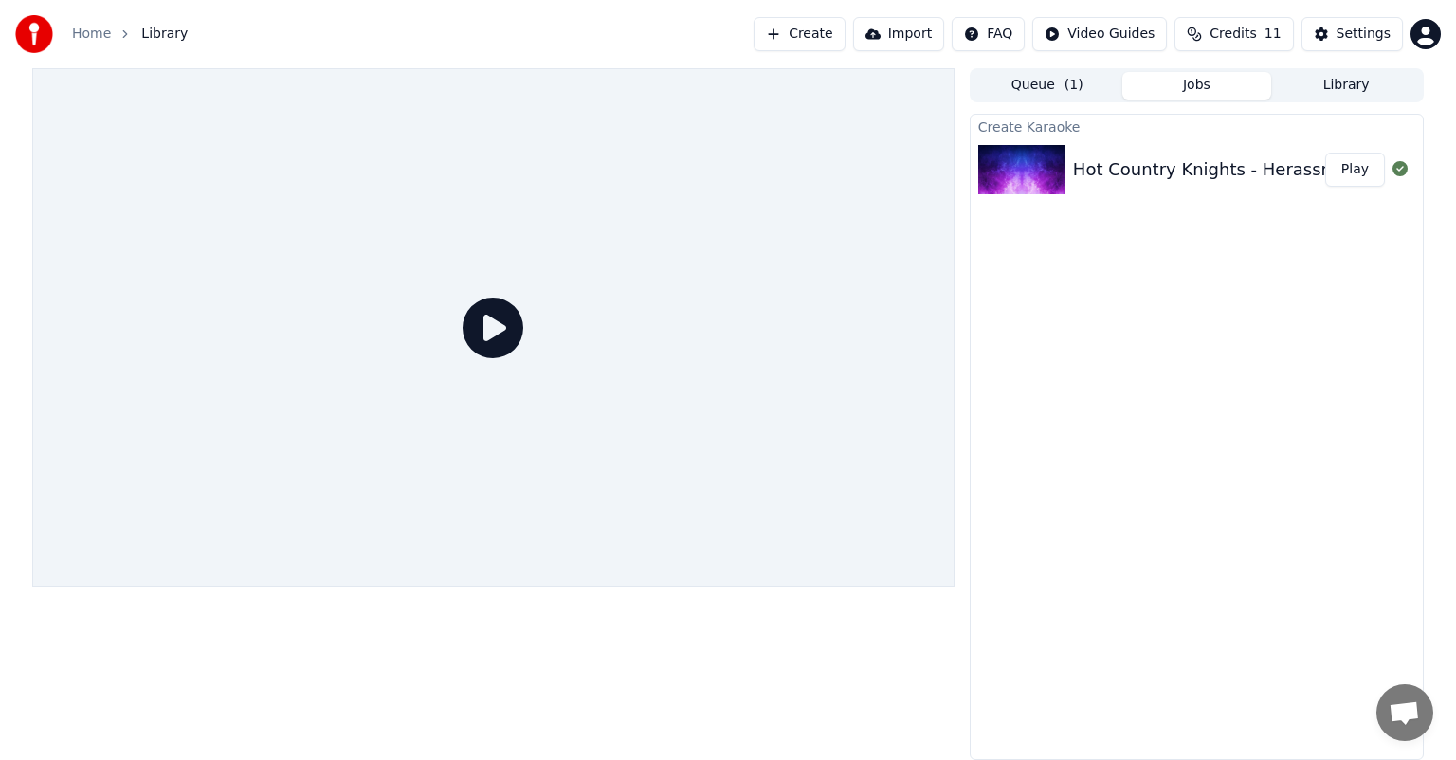
click at [500, 345] on icon at bounding box center [492, 328] width 61 height 61
click at [1353, 177] on button "Play" at bounding box center [1355, 170] width 60 height 34
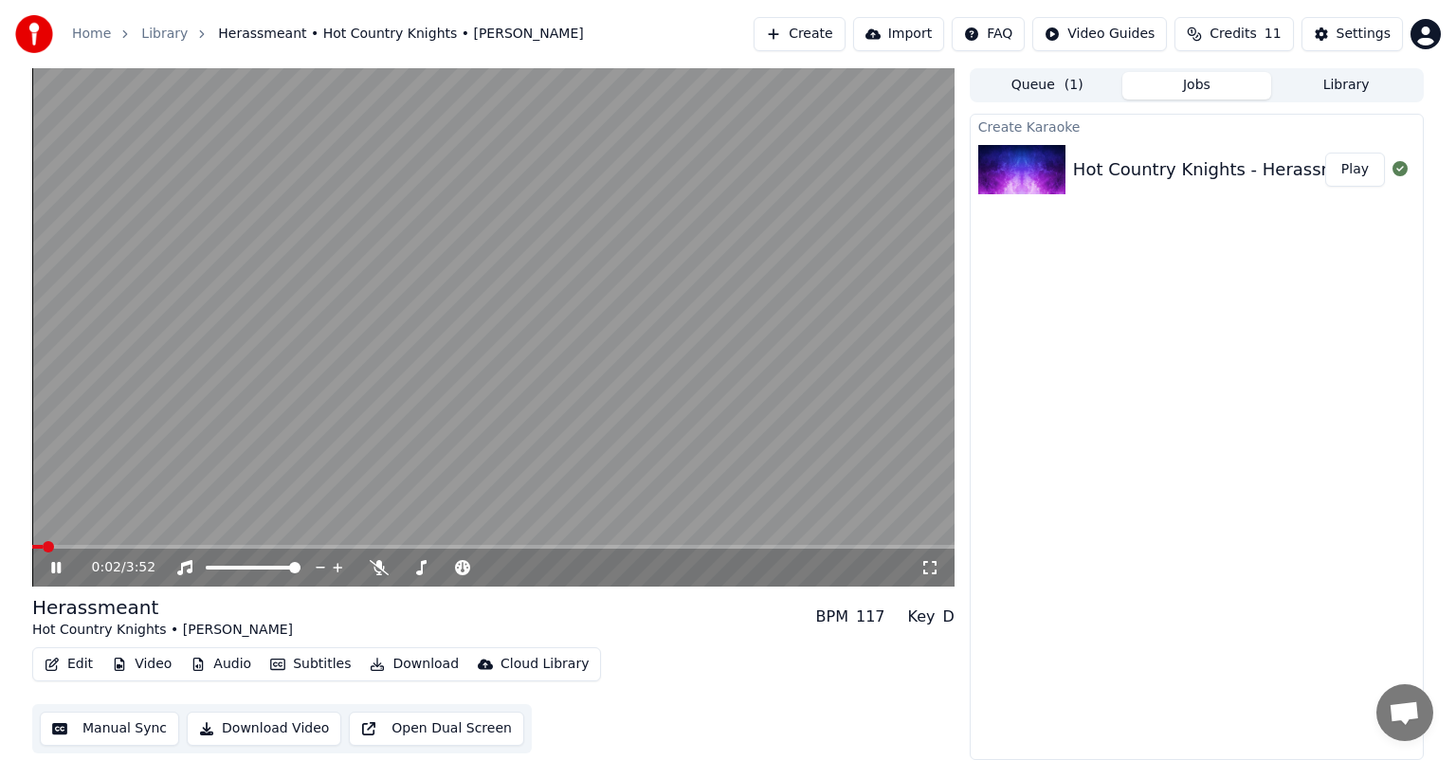
click at [224, 546] on span at bounding box center [493, 547] width 922 height 4
click at [199, 546] on span at bounding box center [115, 547] width 167 height 4
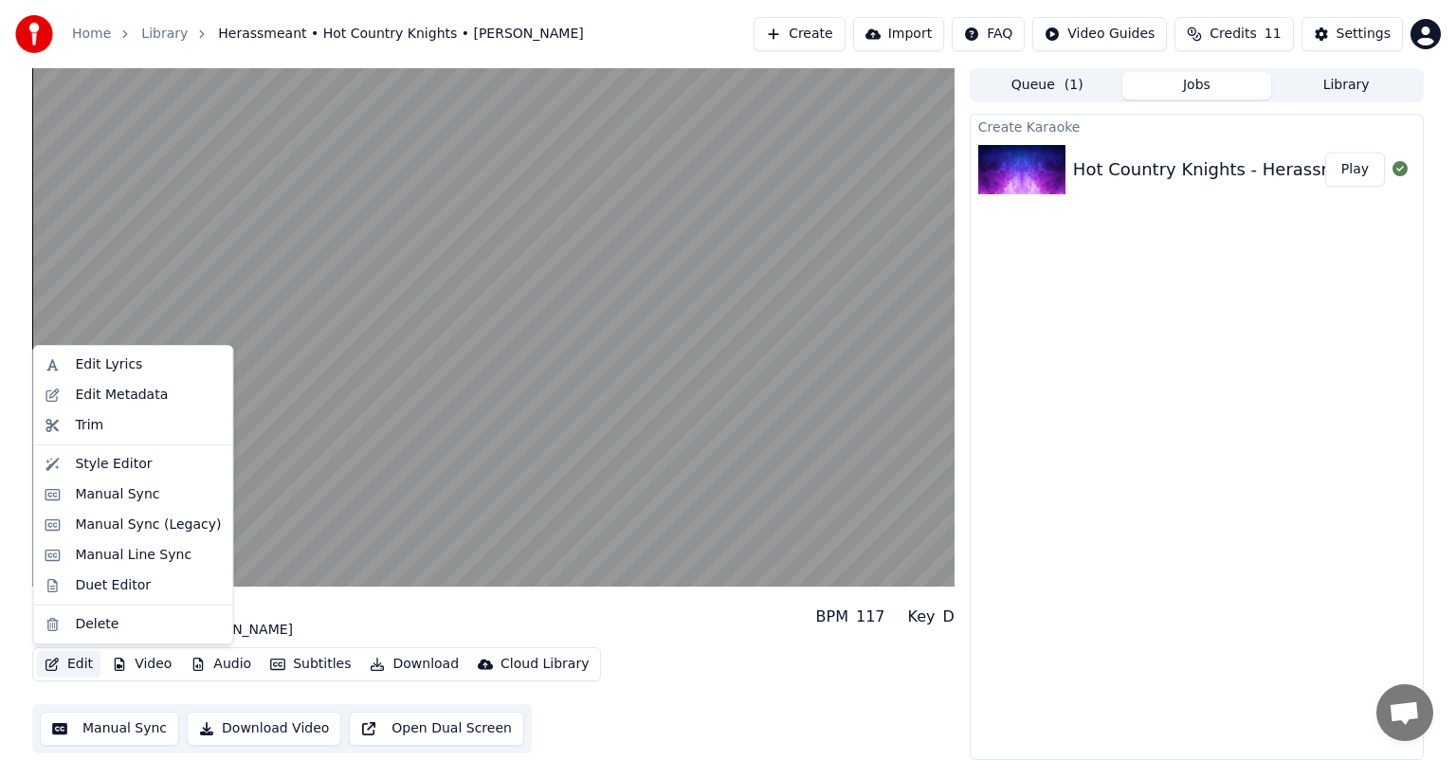
click at [74, 661] on button "Edit" at bounding box center [68, 664] width 63 height 27
click at [111, 591] on div "Duet Editor" at bounding box center [113, 585] width 76 height 19
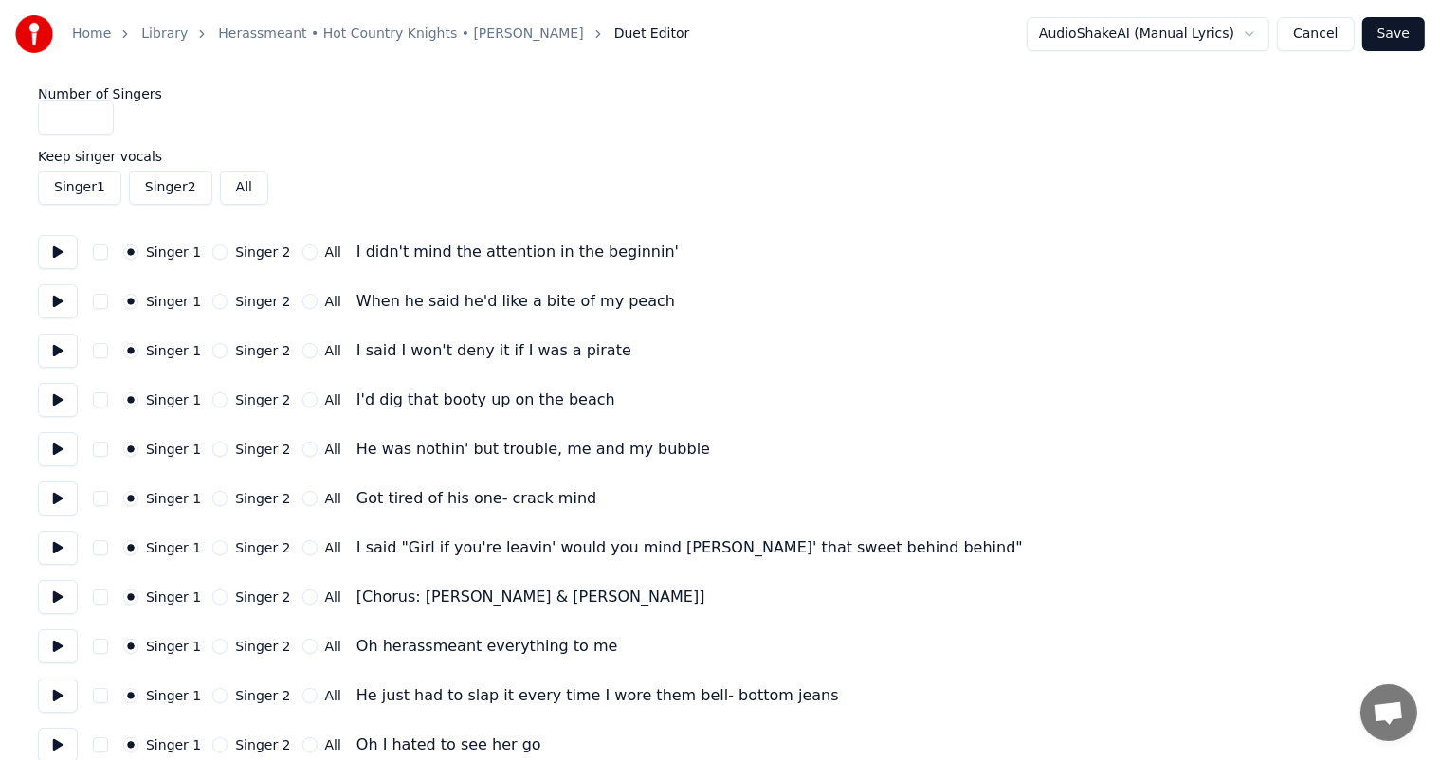
click at [215, 351] on button "Singer 2" at bounding box center [219, 350] width 15 height 15
click at [213, 403] on button "Singer 2" at bounding box center [219, 399] width 15 height 15
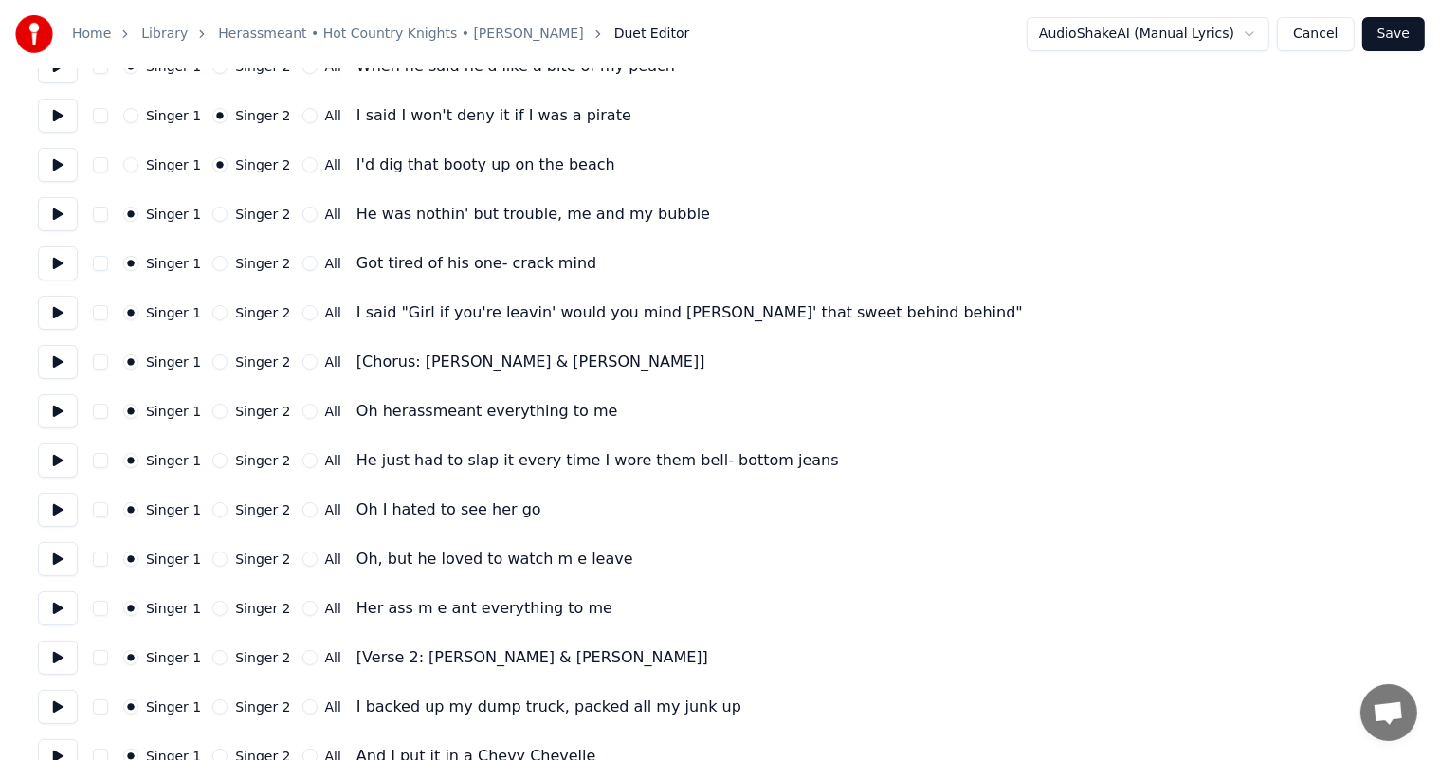
scroll to position [239, 0]
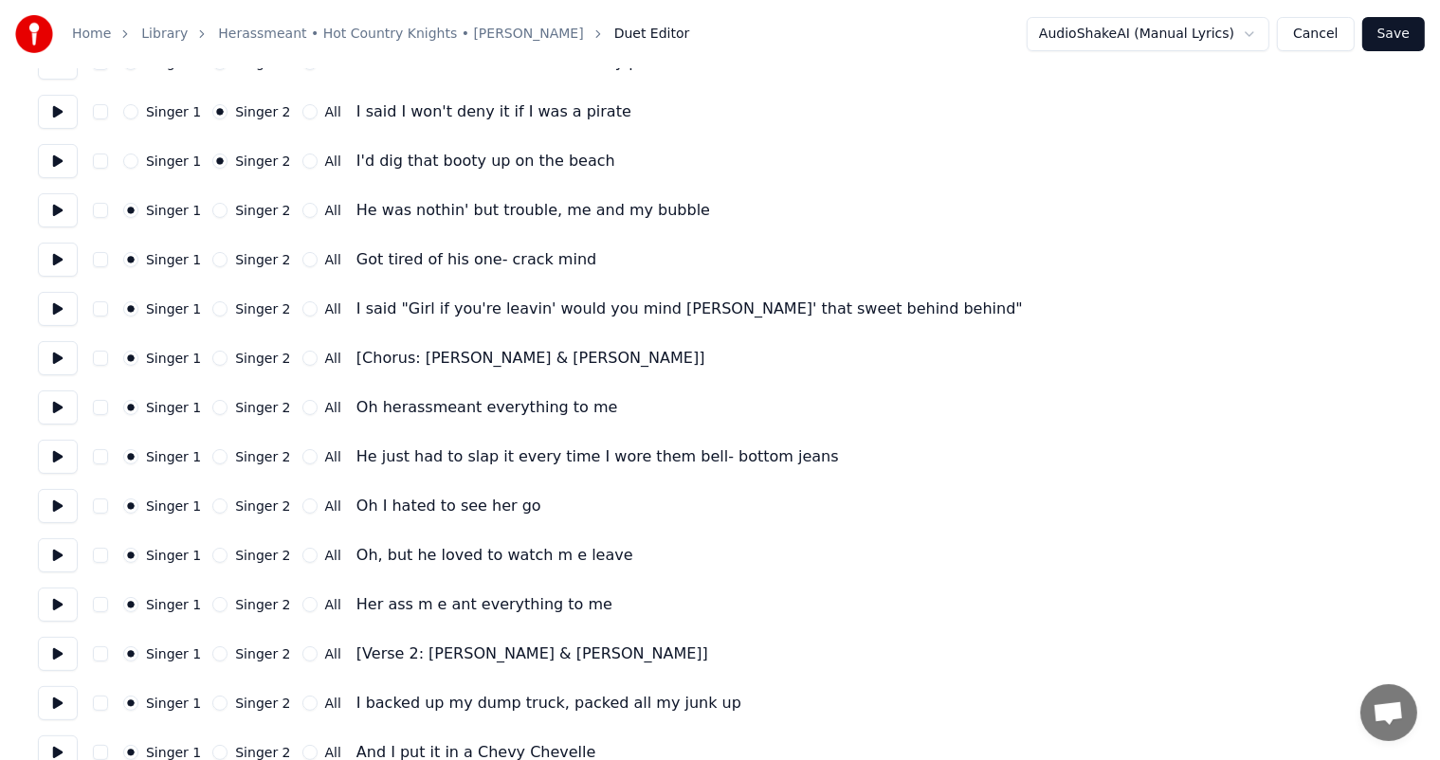
click at [213, 318] on div "Singer 1 Singer 2 All I said "Girl if you're leavin' would you mind [PERSON_NAM…" at bounding box center [720, 309] width 1364 height 34
click at [213, 311] on button "Singer 2" at bounding box center [219, 308] width 15 height 15
click at [302, 410] on button "All" at bounding box center [309, 407] width 15 height 15
click at [303, 362] on div "All" at bounding box center [321, 358] width 39 height 15
click at [302, 359] on button "All" at bounding box center [309, 358] width 15 height 15
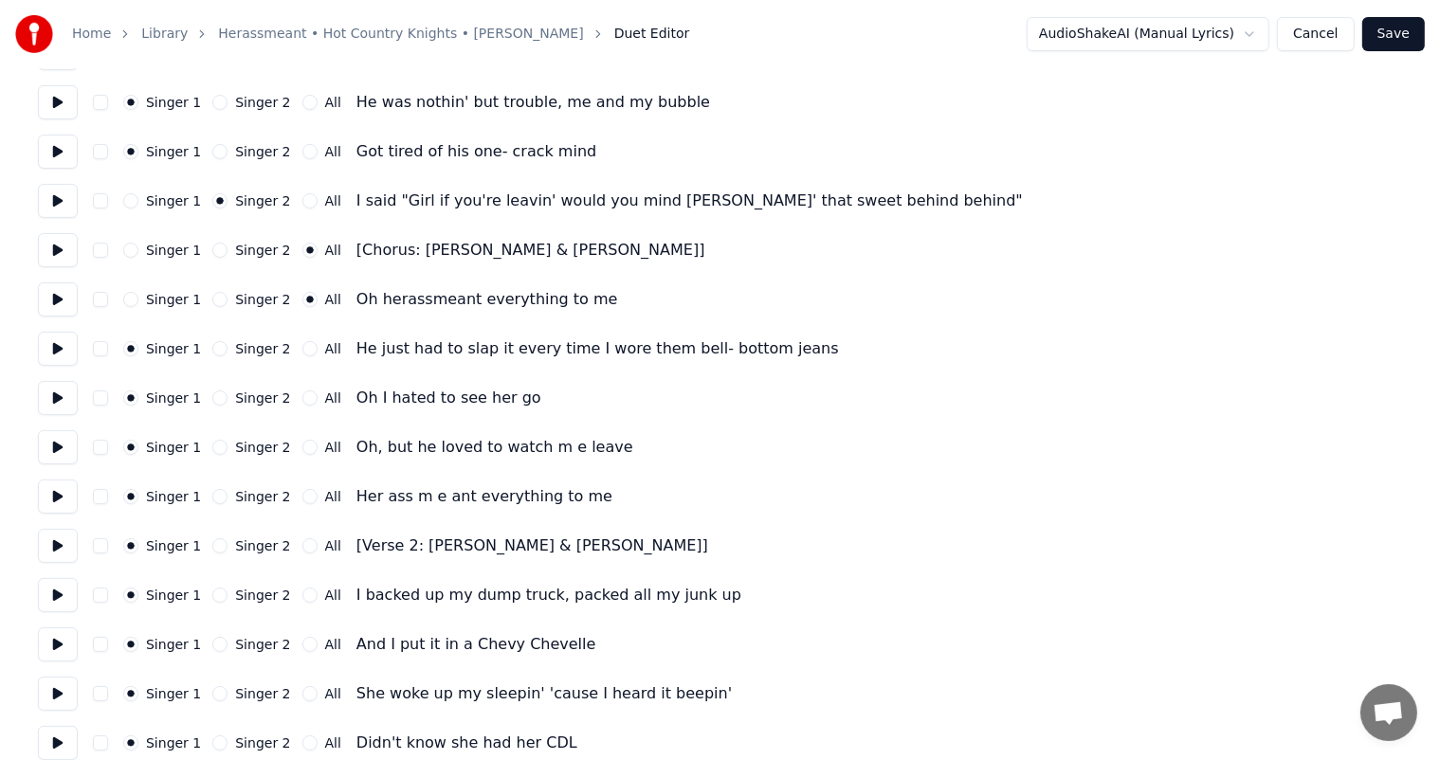
scroll to position [348, 0]
click at [212, 398] on button "Singer 2" at bounding box center [219, 397] width 15 height 15
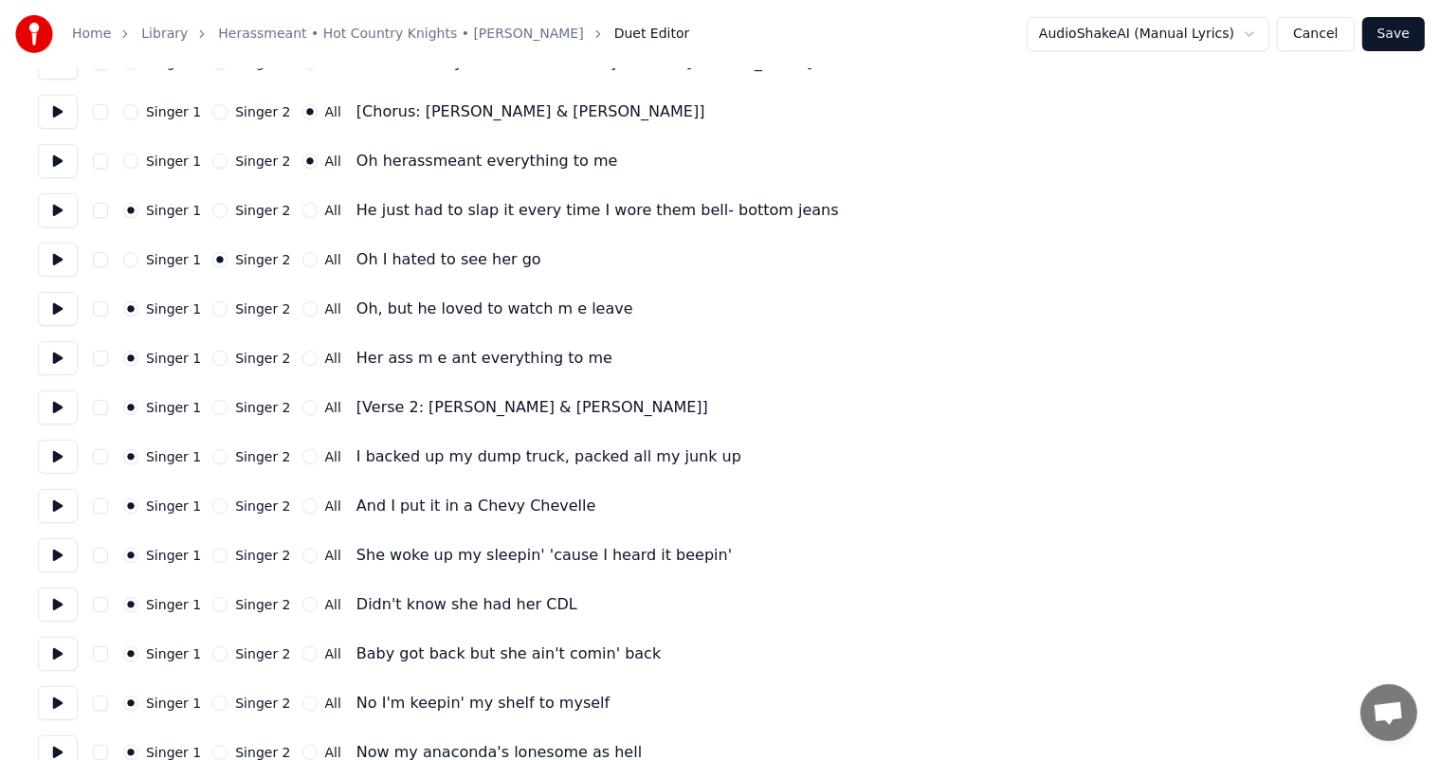
scroll to position [497, 0]
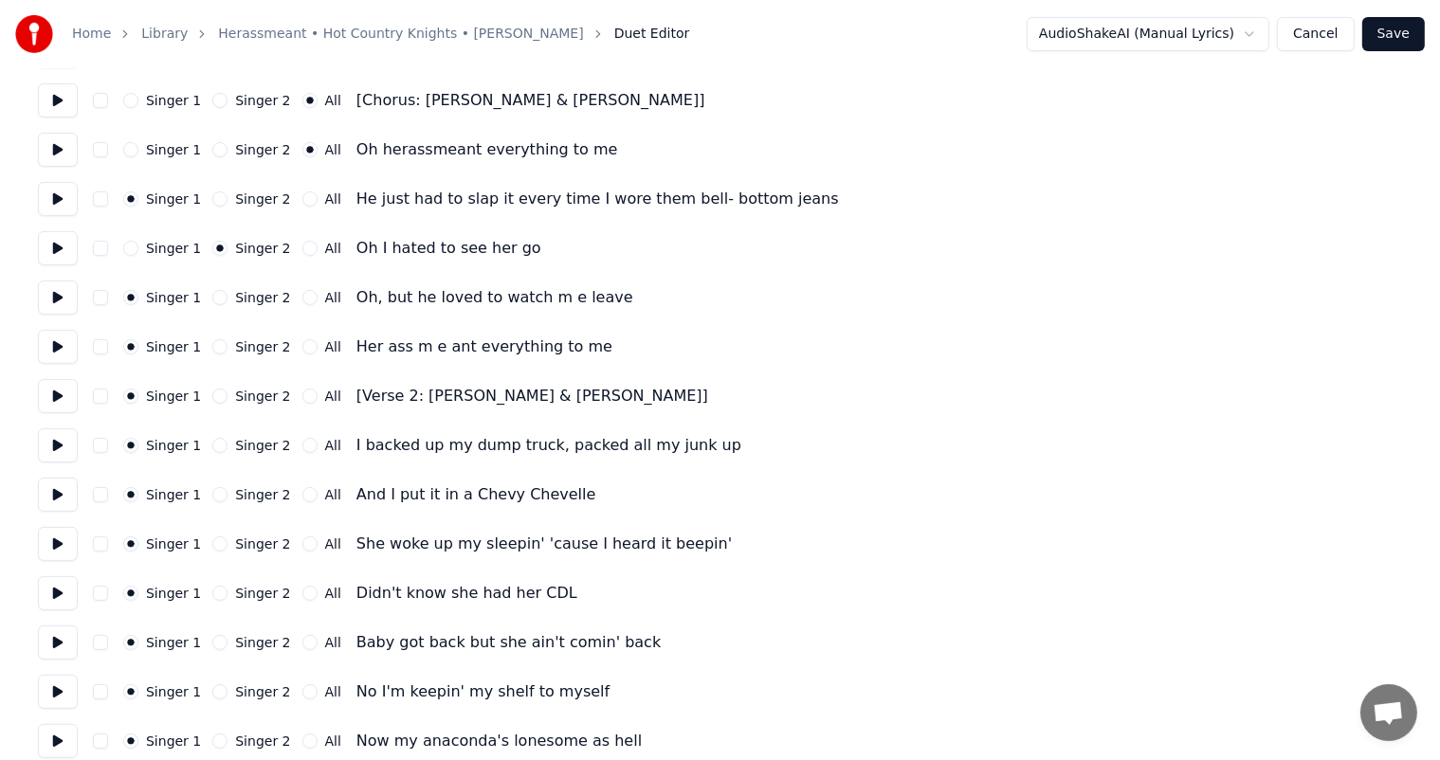
click at [212, 346] on button "Singer 2" at bounding box center [219, 346] width 15 height 15
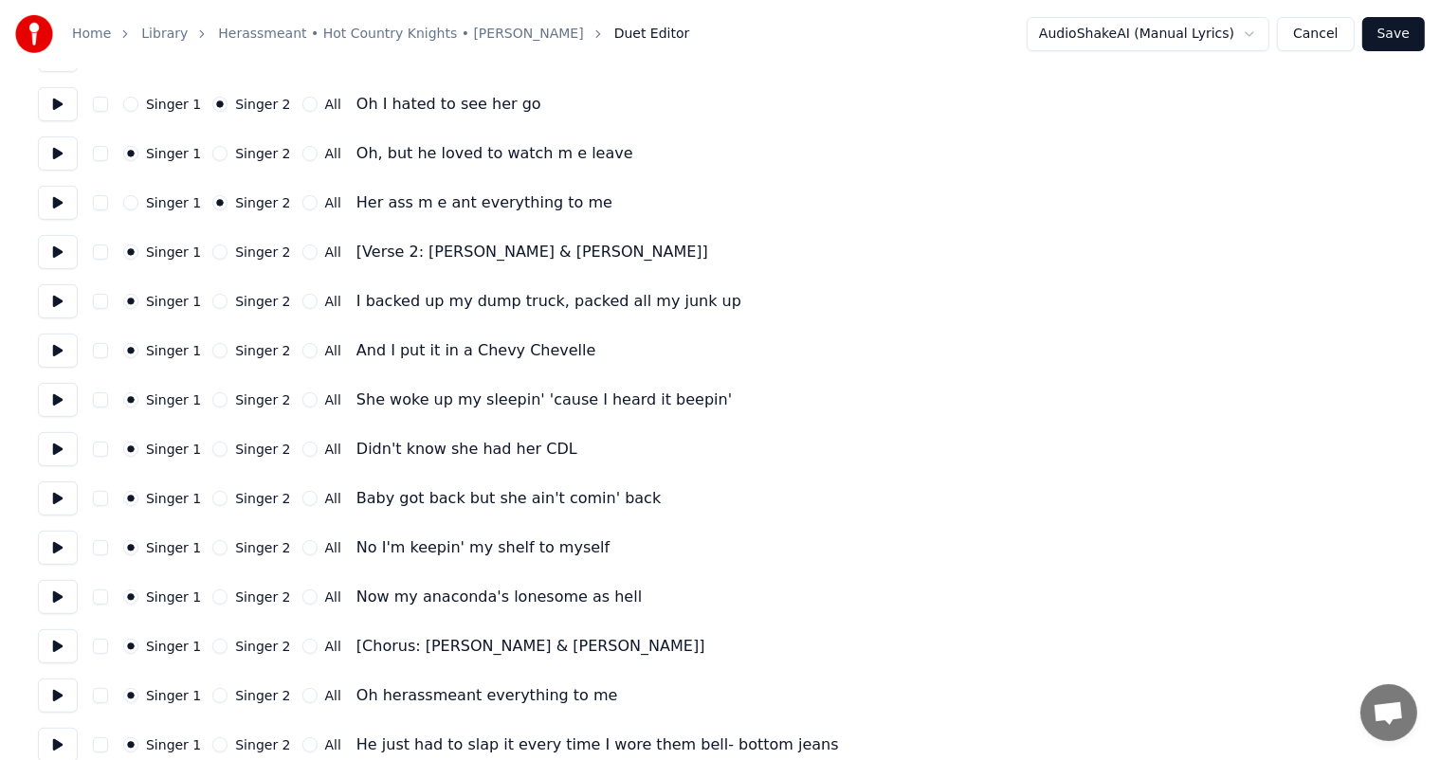
scroll to position [641, 0]
click at [215, 399] on button "Singer 2" at bounding box center [219, 399] width 15 height 15
click at [212, 448] on button "Singer 2" at bounding box center [219, 449] width 15 height 15
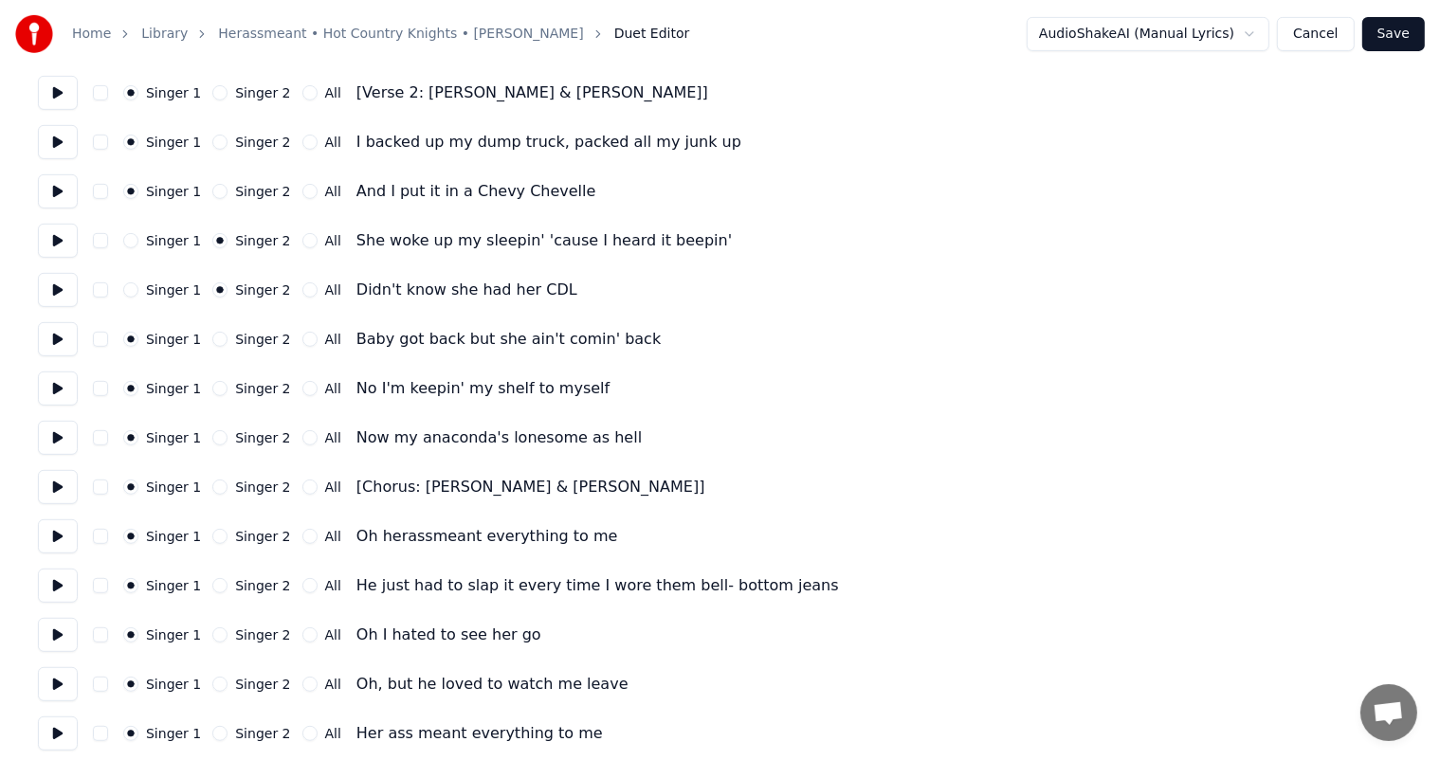
scroll to position [803, 0]
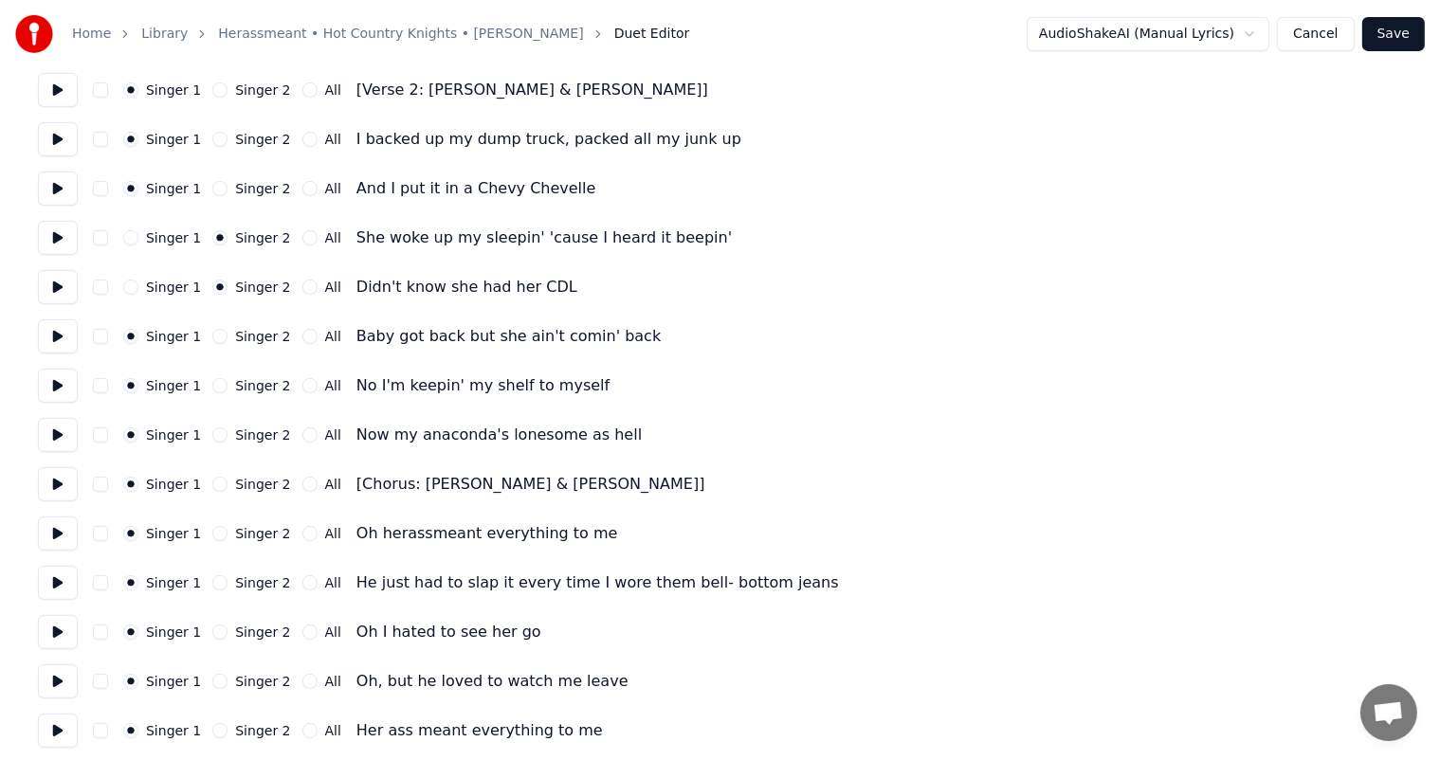
click at [212, 383] on button "Singer 2" at bounding box center [219, 385] width 15 height 15
click at [133, 383] on button "Singer 1" at bounding box center [130, 385] width 15 height 15
click at [1314, 38] on button "Cancel" at bounding box center [1315, 34] width 77 height 34
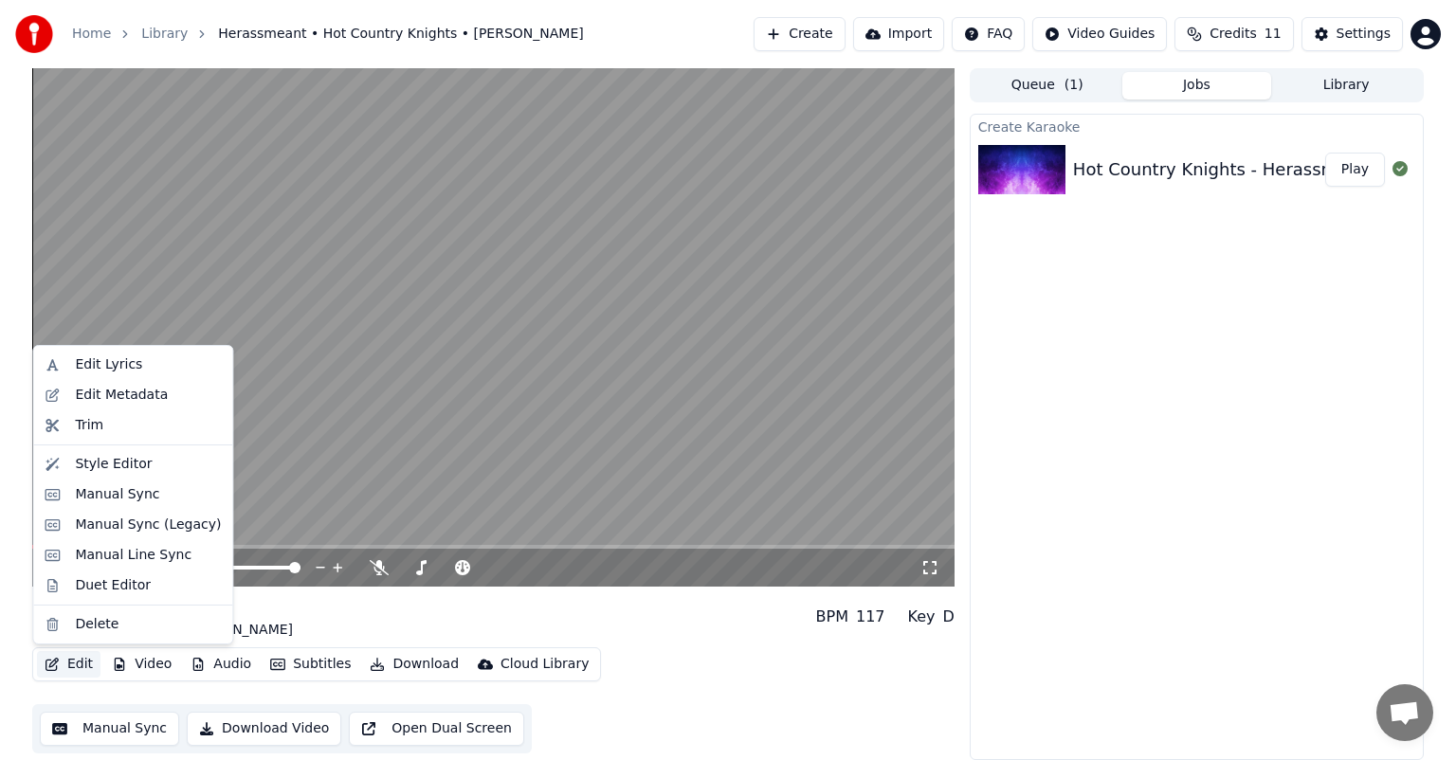
click at [71, 663] on button "Edit" at bounding box center [68, 664] width 63 height 27
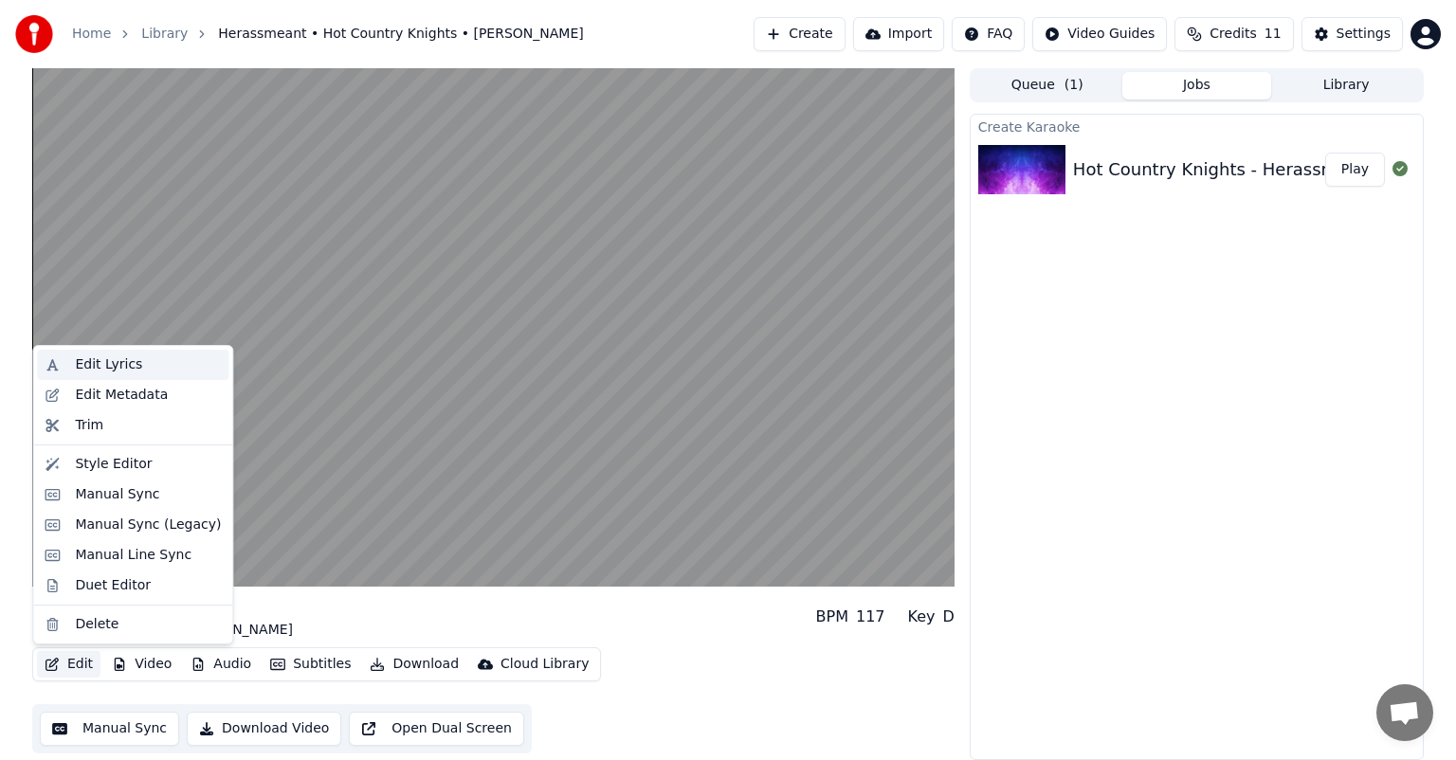
click at [137, 375] on div "Edit Lyrics" at bounding box center [132, 365] width 191 height 30
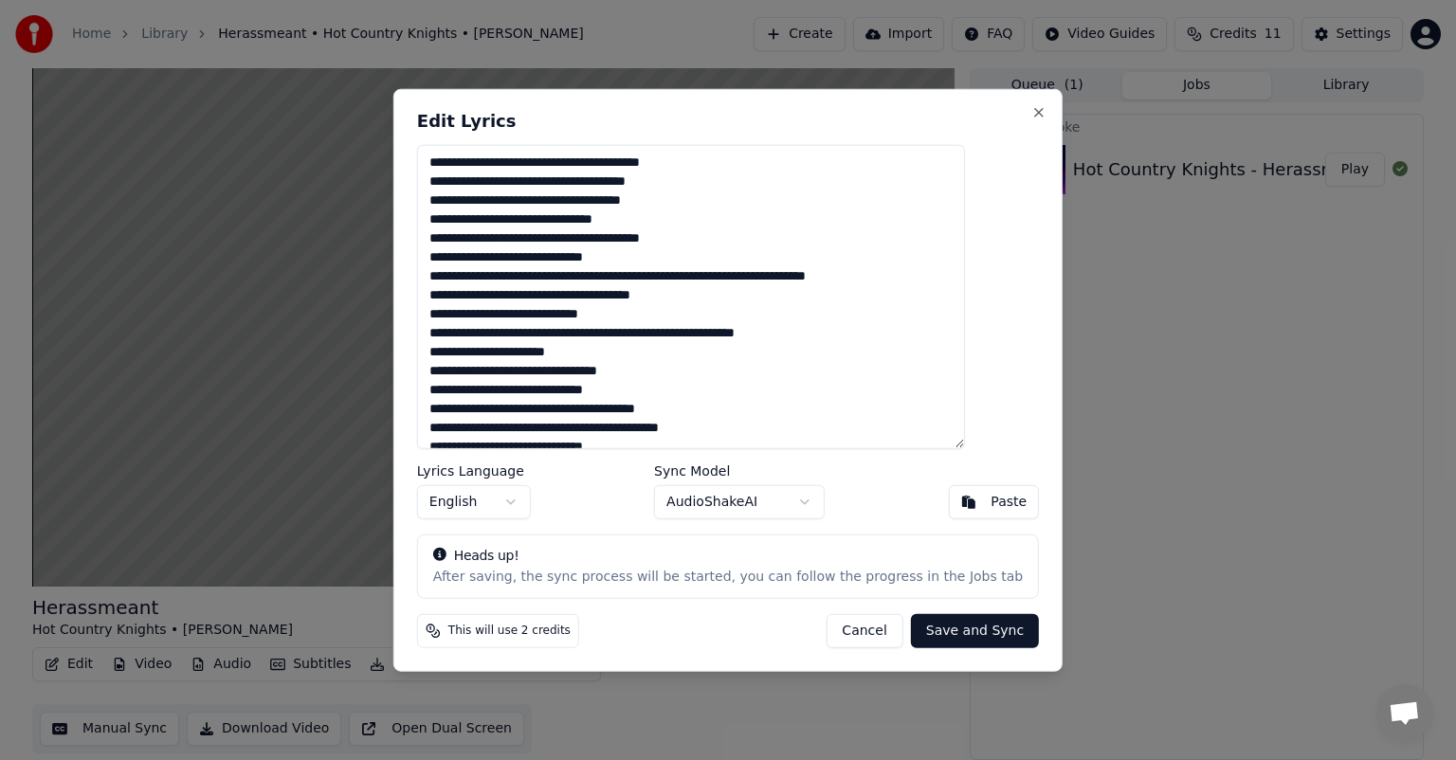
click at [852, 623] on button "Cancel" at bounding box center [863, 630] width 77 height 34
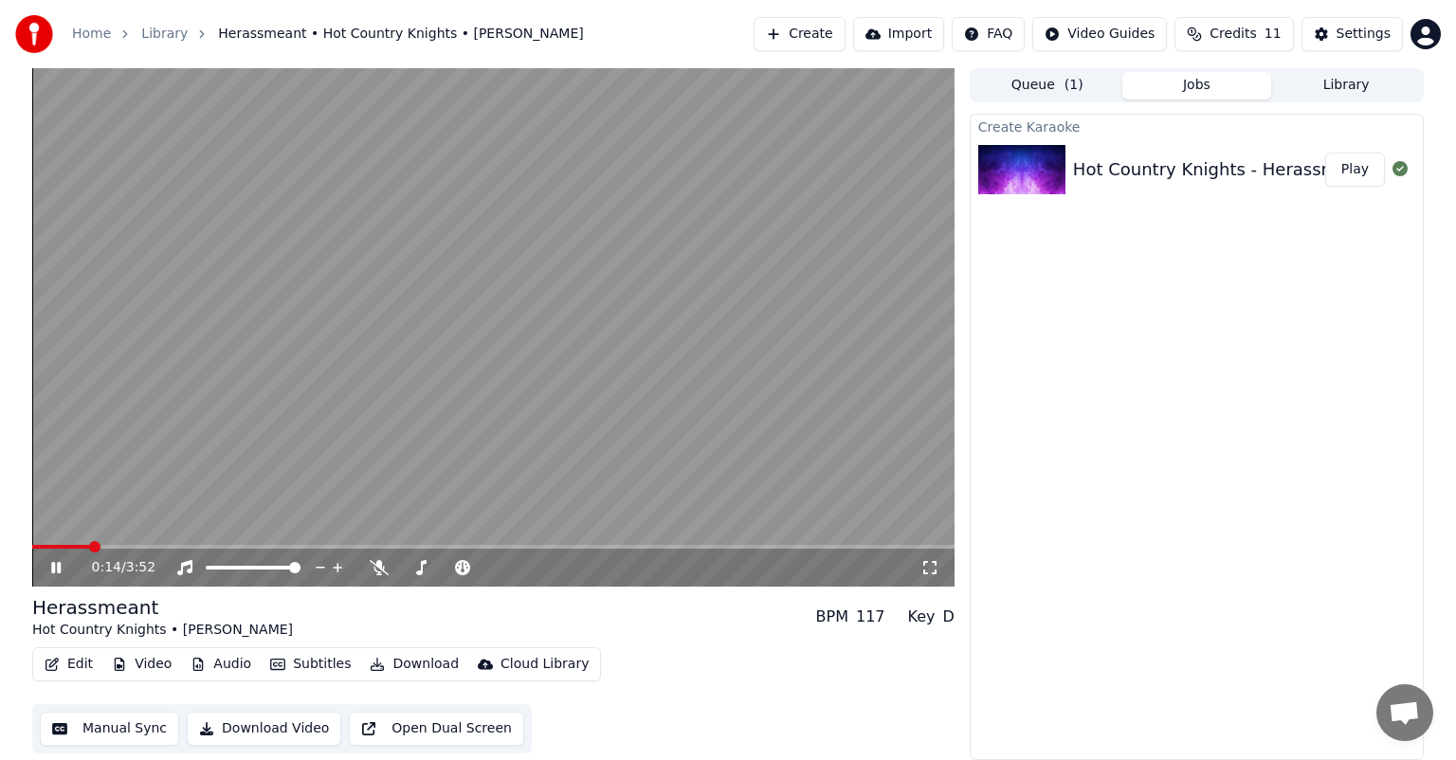
click at [49, 571] on icon at bounding box center [69, 567] width 45 height 15
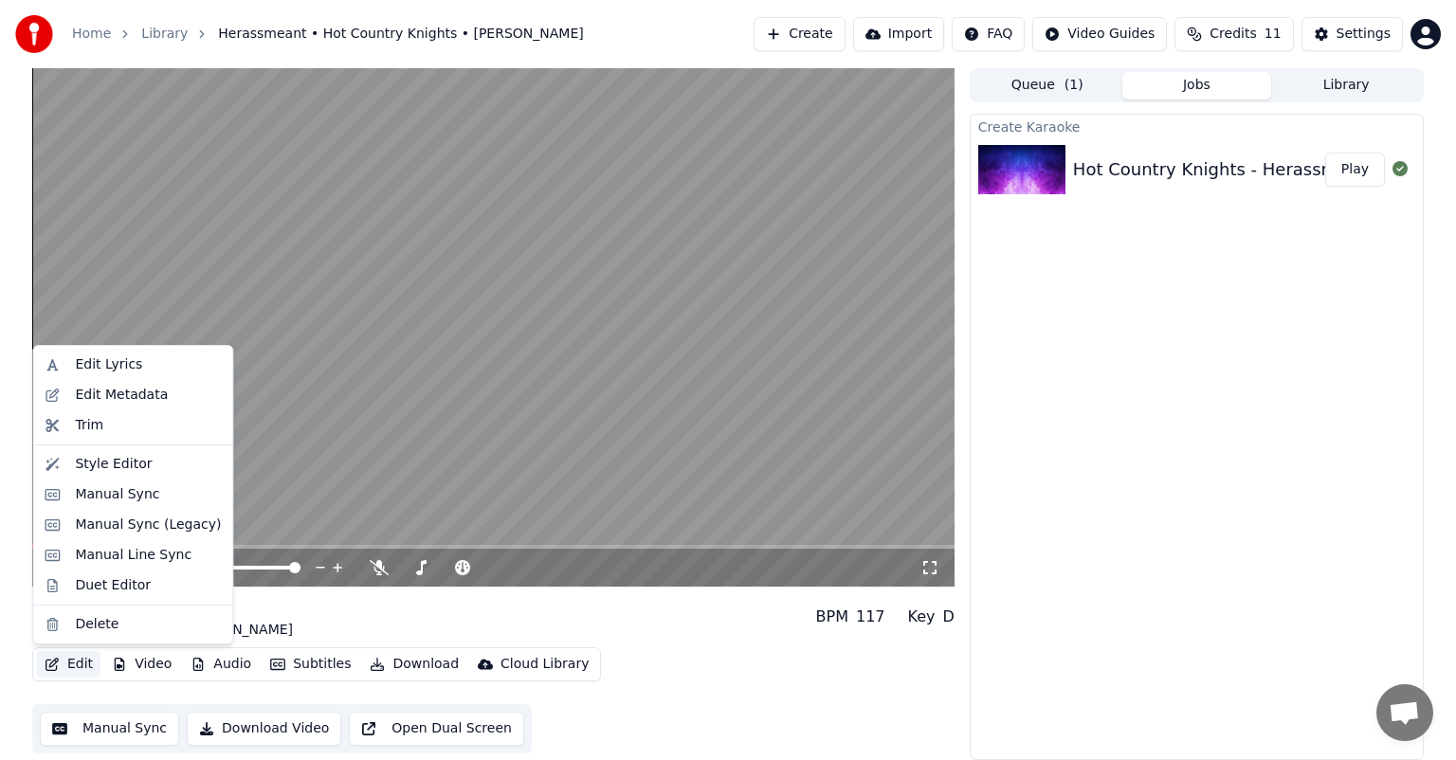
click at [67, 667] on button "Edit" at bounding box center [68, 664] width 63 height 27
click at [160, 368] on div "Edit Lyrics" at bounding box center [148, 364] width 146 height 19
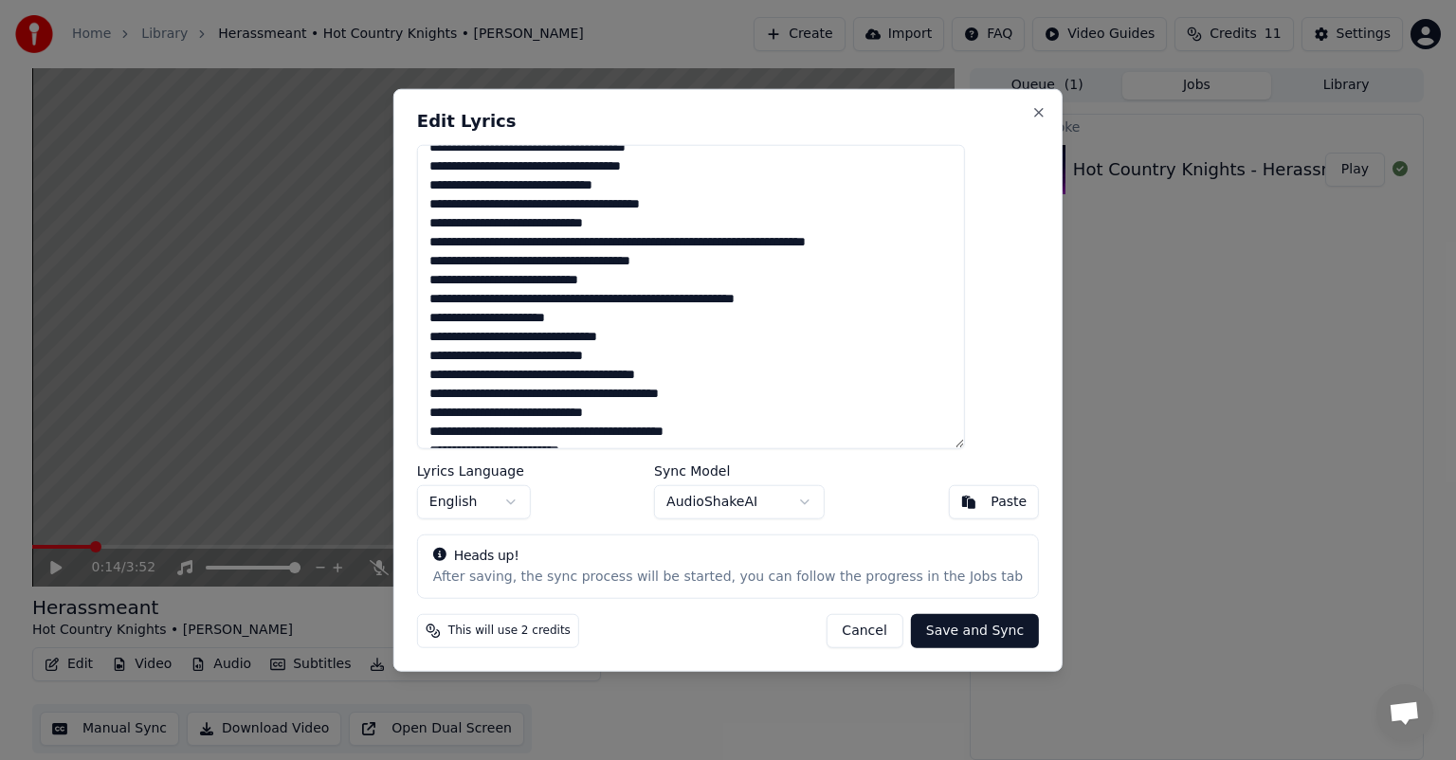
scroll to position [37, 0]
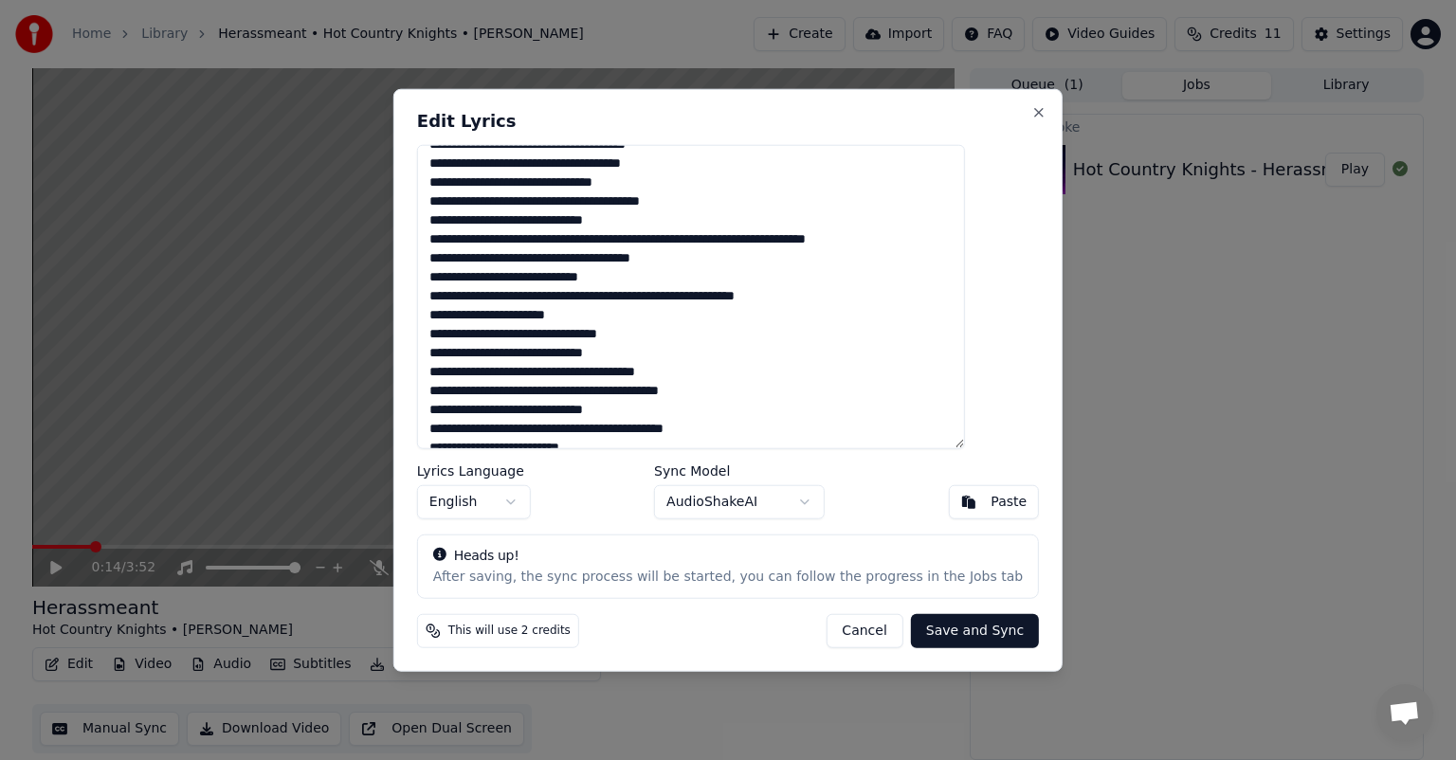
click at [782, 257] on textarea at bounding box center [691, 297] width 548 height 304
click at [615, 251] on textarea at bounding box center [691, 297] width 548 height 304
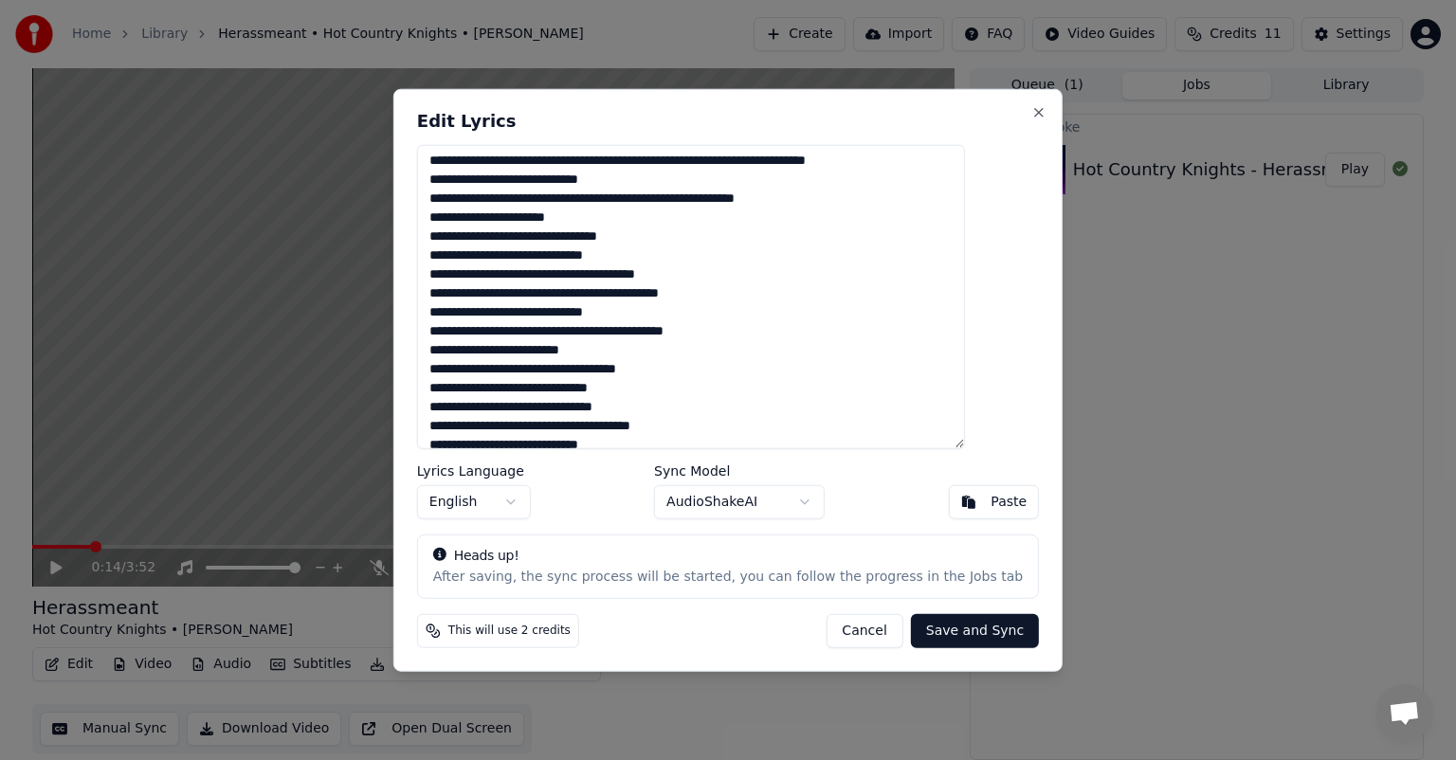
scroll to position [120, 0]
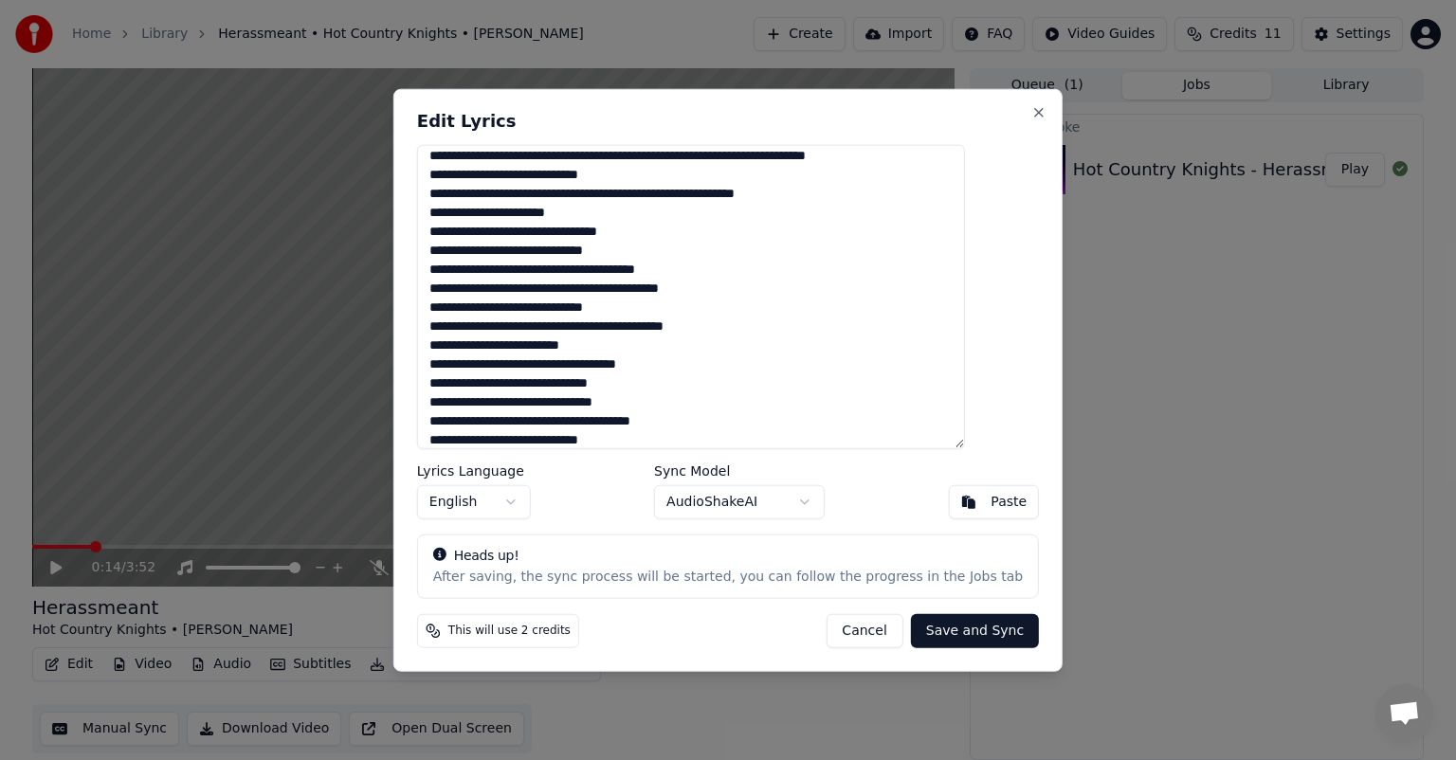
click at [538, 252] on textarea at bounding box center [691, 297] width 548 height 304
click at [504, 186] on textarea at bounding box center [691, 297] width 548 height 304
click at [516, 246] on textarea at bounding box center [691, 297] width 548 height 304
click at [637, 265] on textarea at bounding box center [691, 297] width 548 height 304
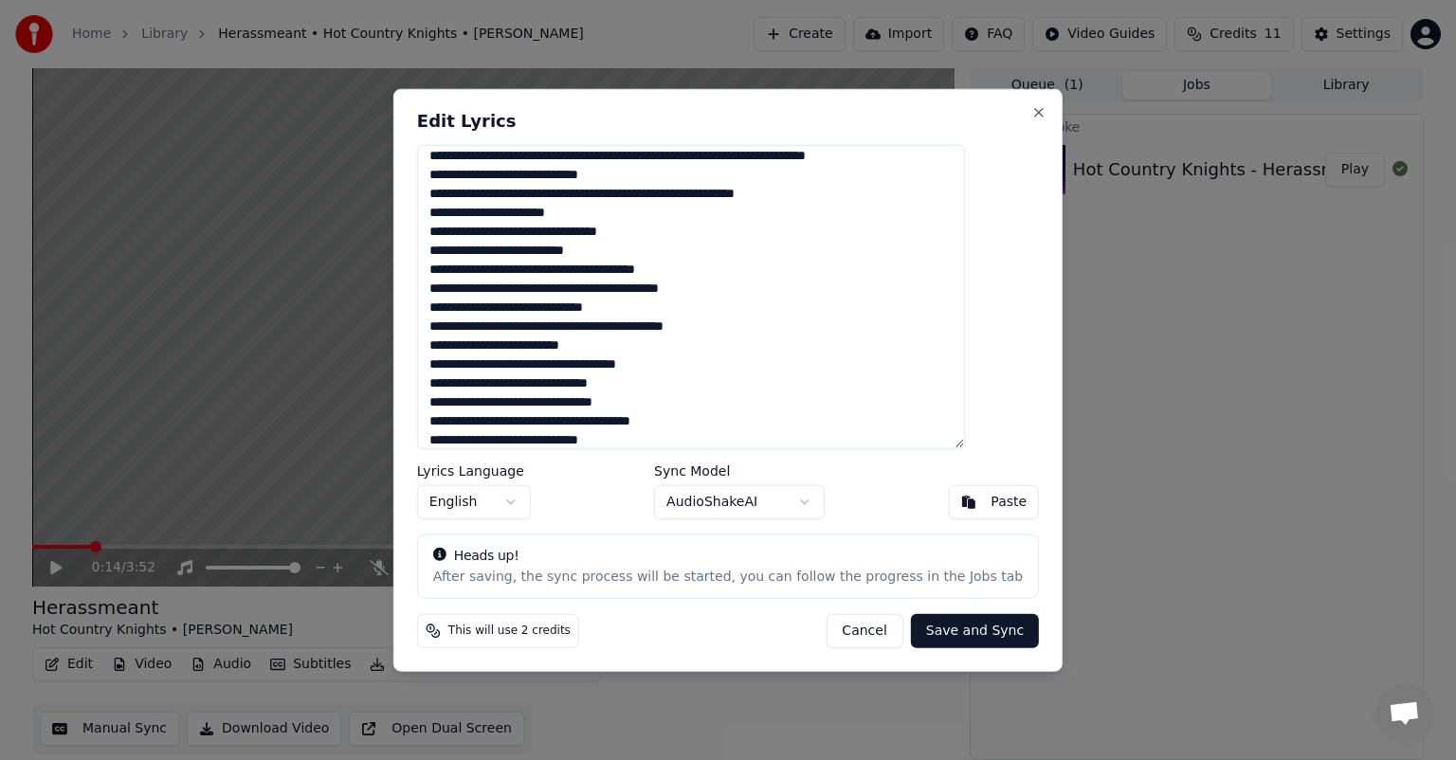
click at [637, 265] on textarea at bounding box center [691, 297] width 548 height 304
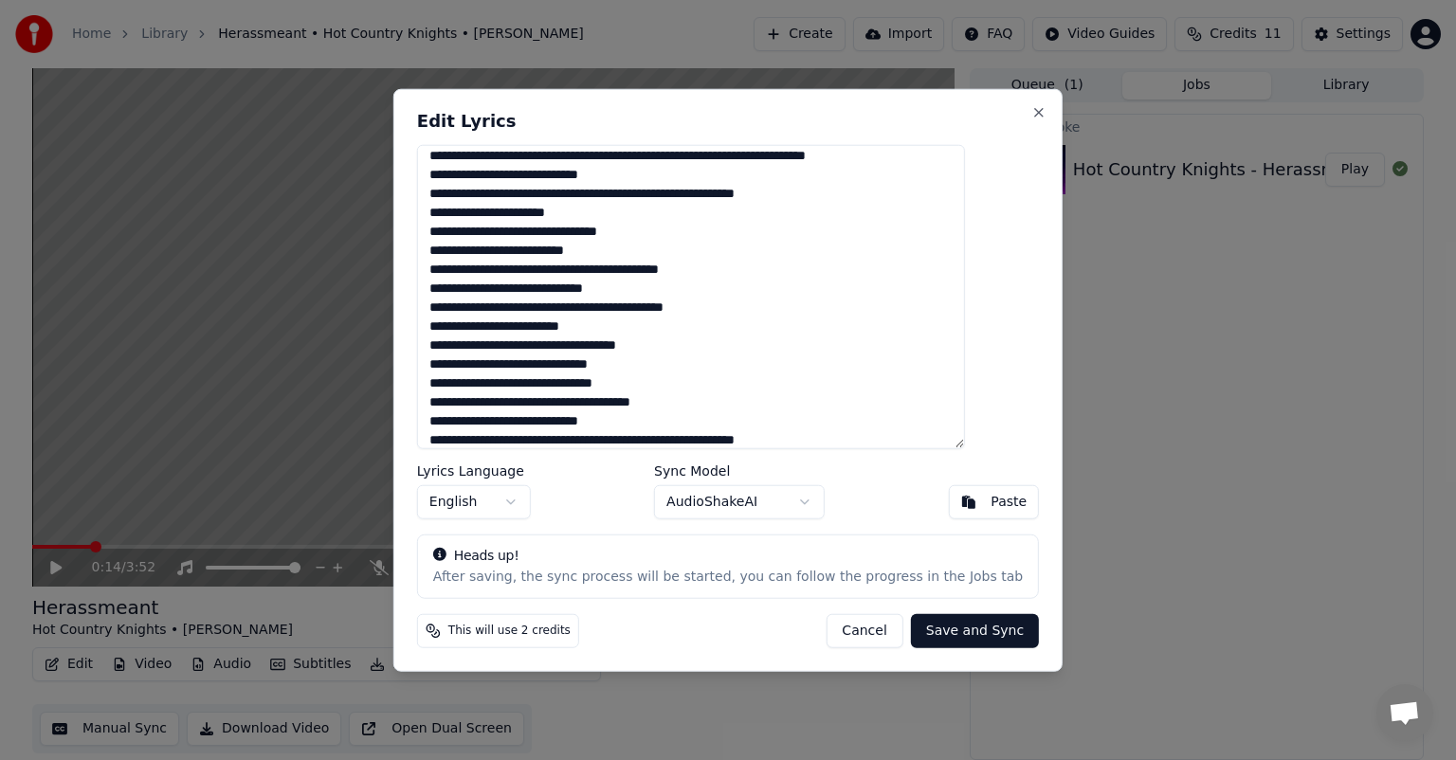
click at [553, 344] on textarea "**********" at bounding box center [691, 297] width 548 height 304
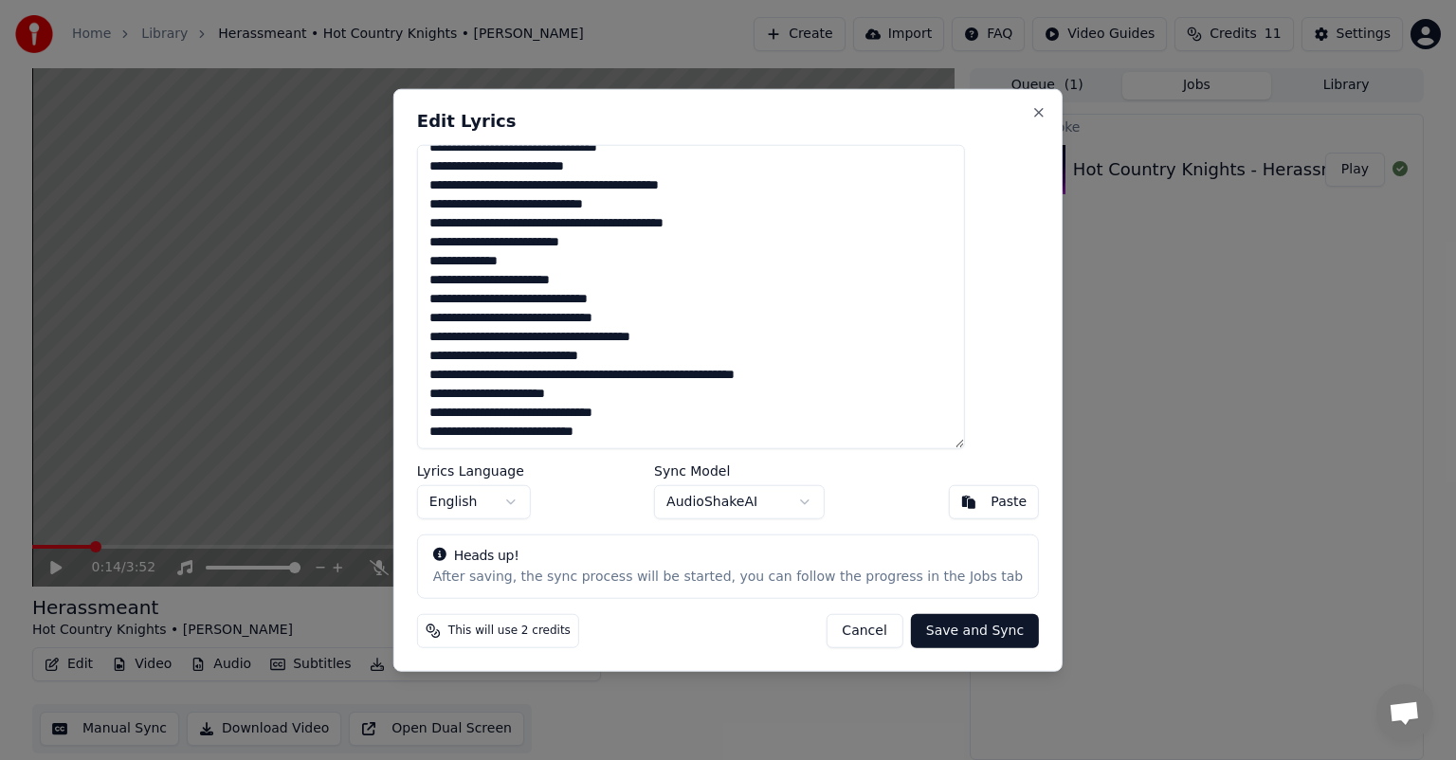
click at [672, 331] on textarea "**********" at bounding box center [691, 297] width 548 height 304
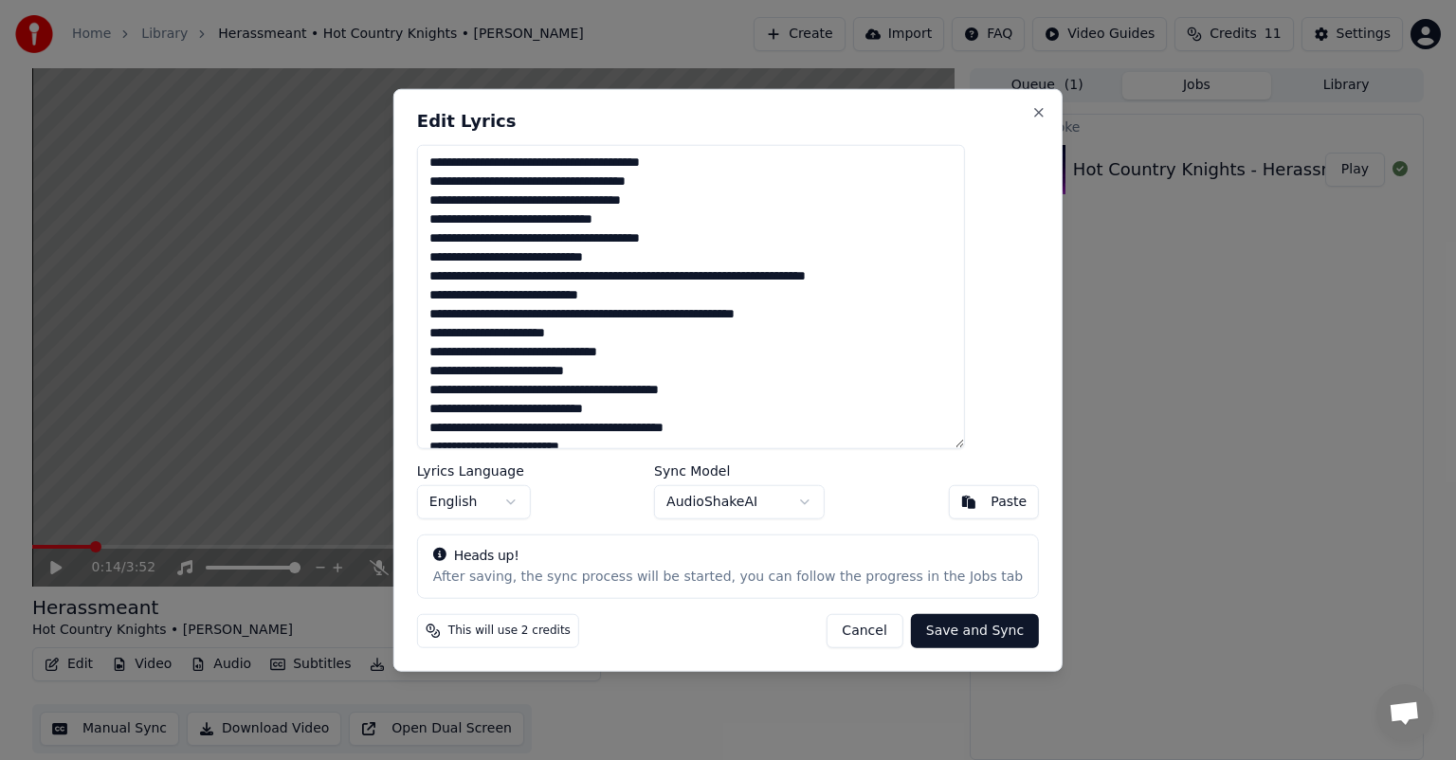
scroll to position [0, 0]
click at [816, 407] on textarea "**********" at bounding box center [691, 297] width 548 height 304
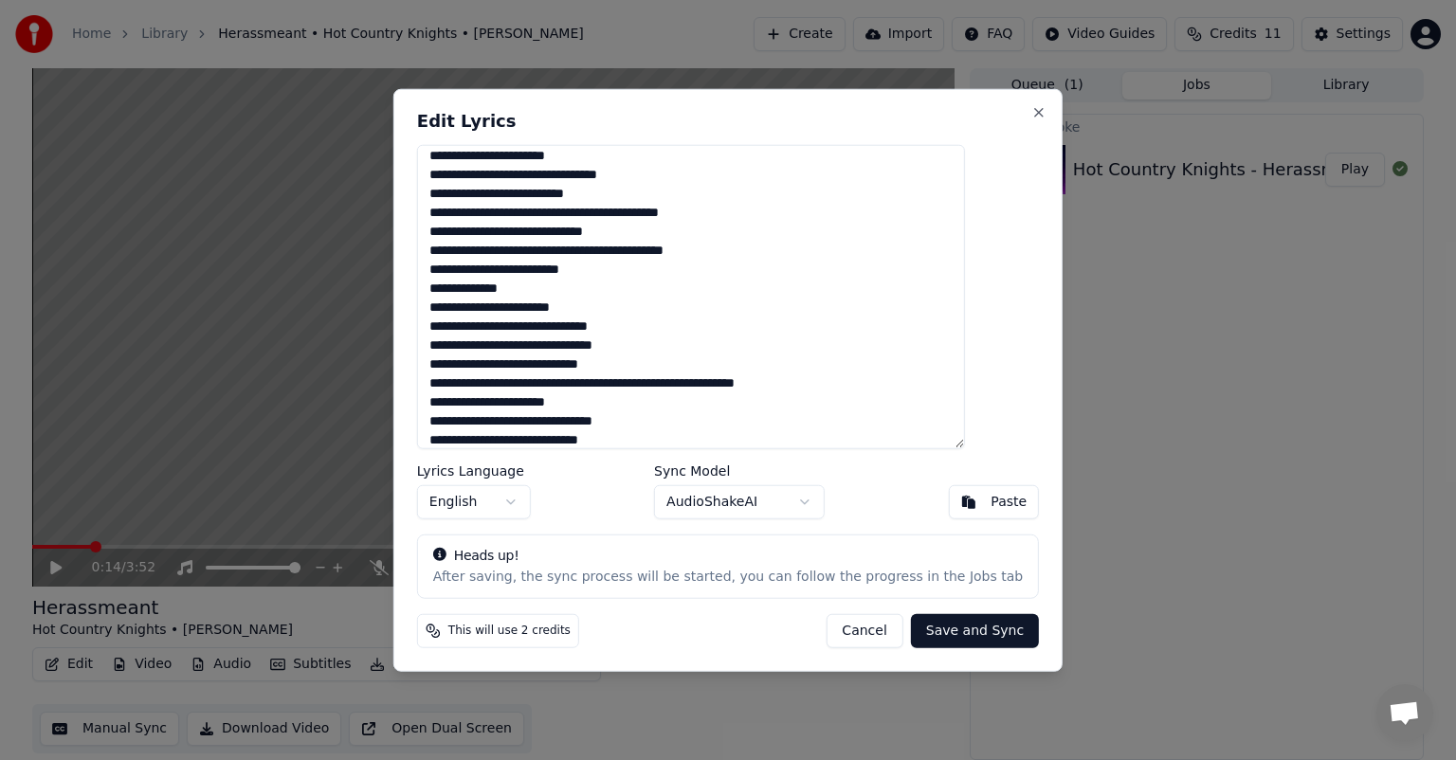
scroll to position [196, 0]
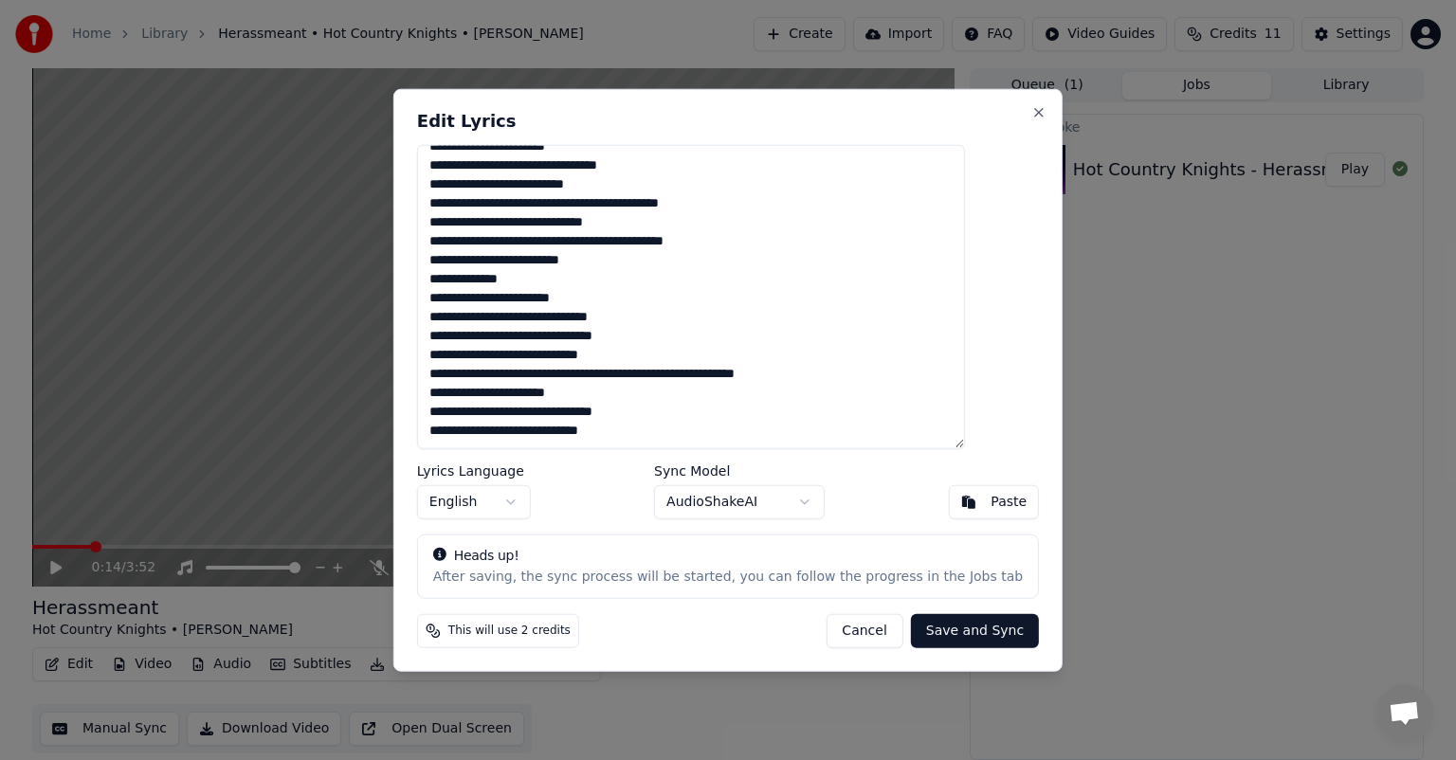
paste textarea "**********"
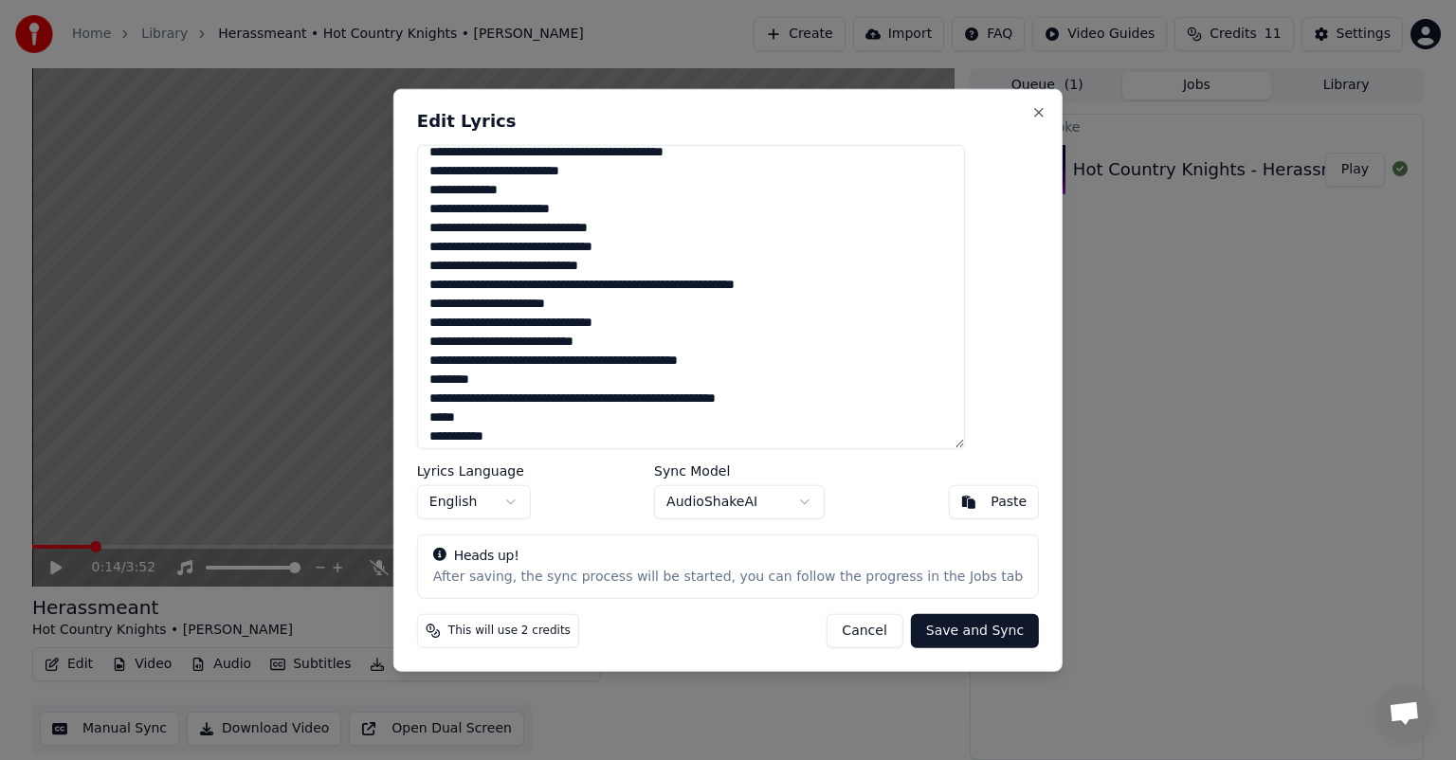
scroll to position [279, 0]
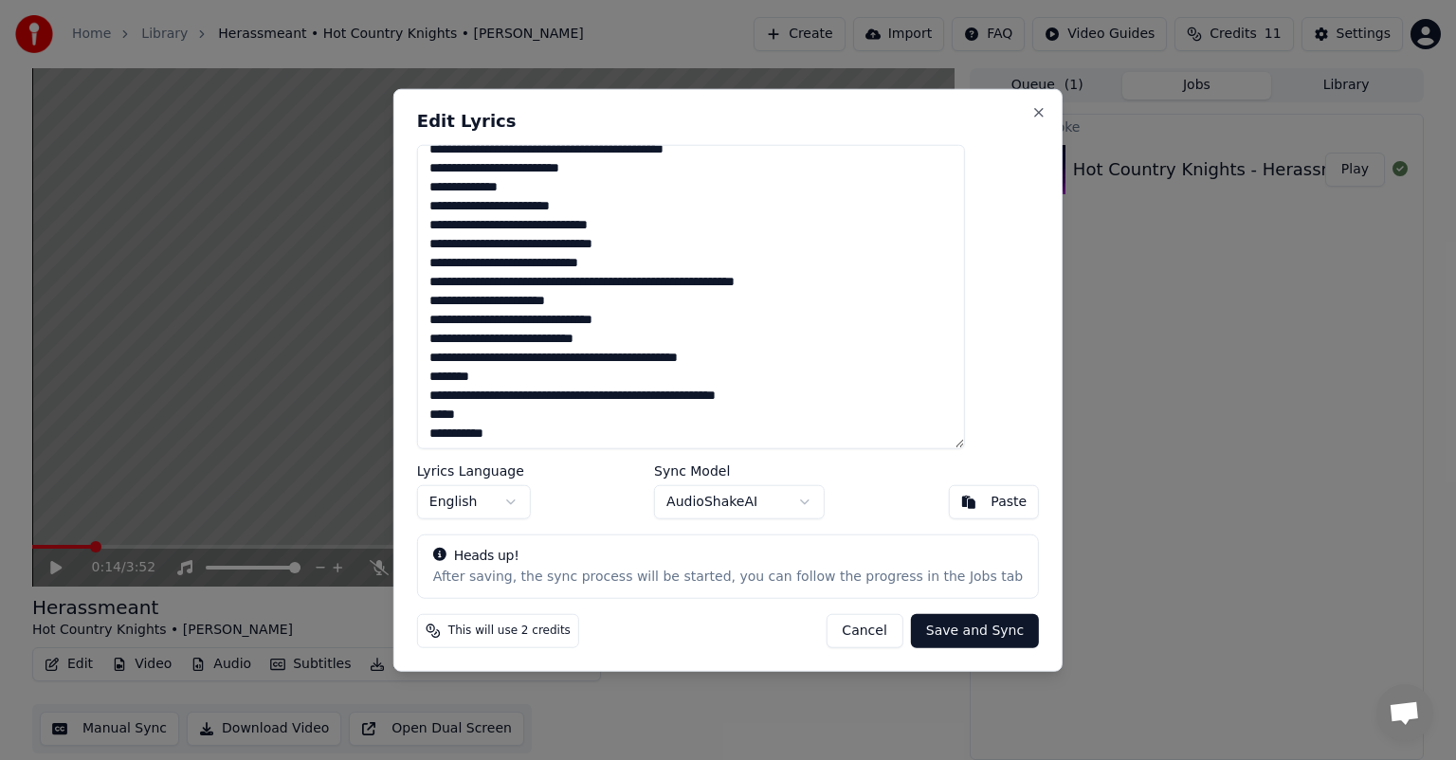
click at [516, 339] on textarea at bounding box center [691, 297] width 548 height 304
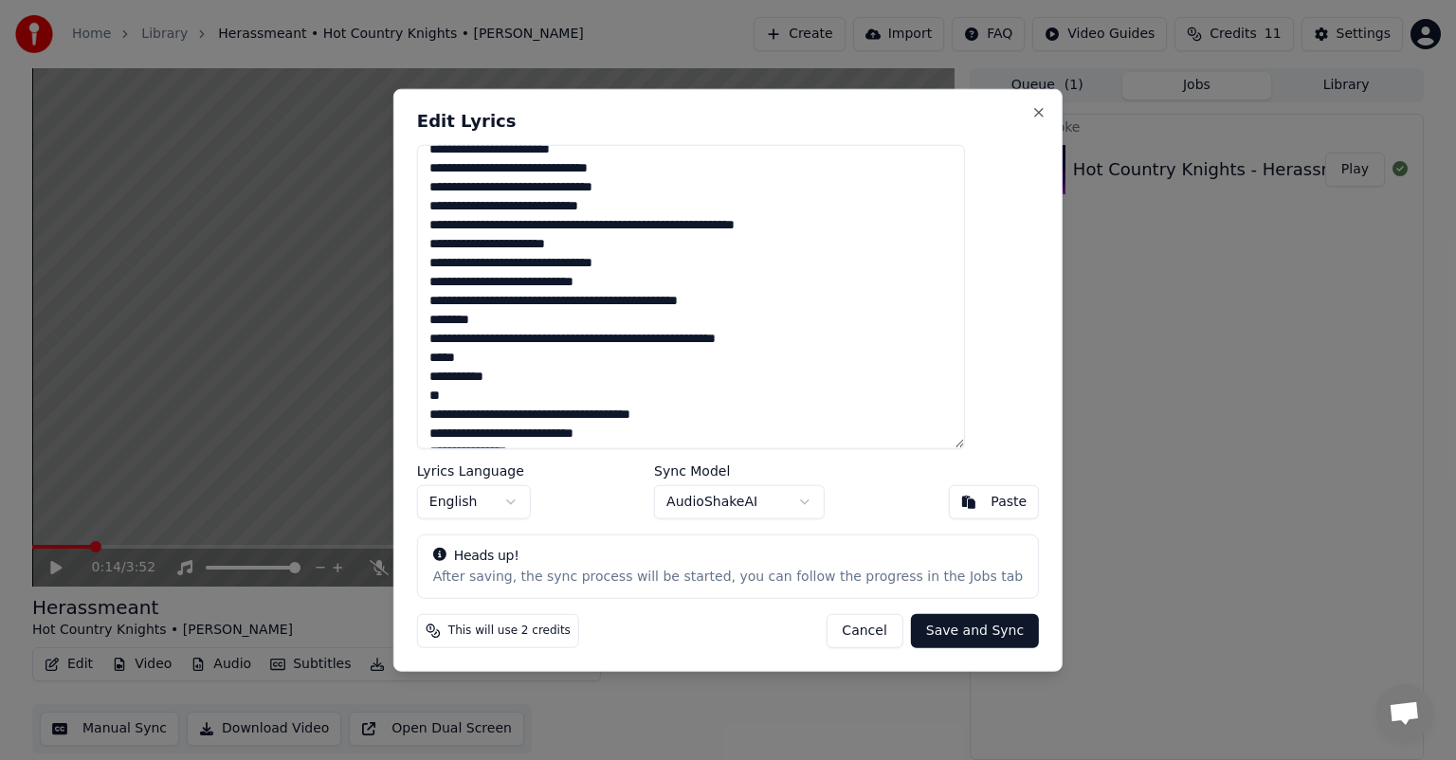
scroll to position [338, 0]
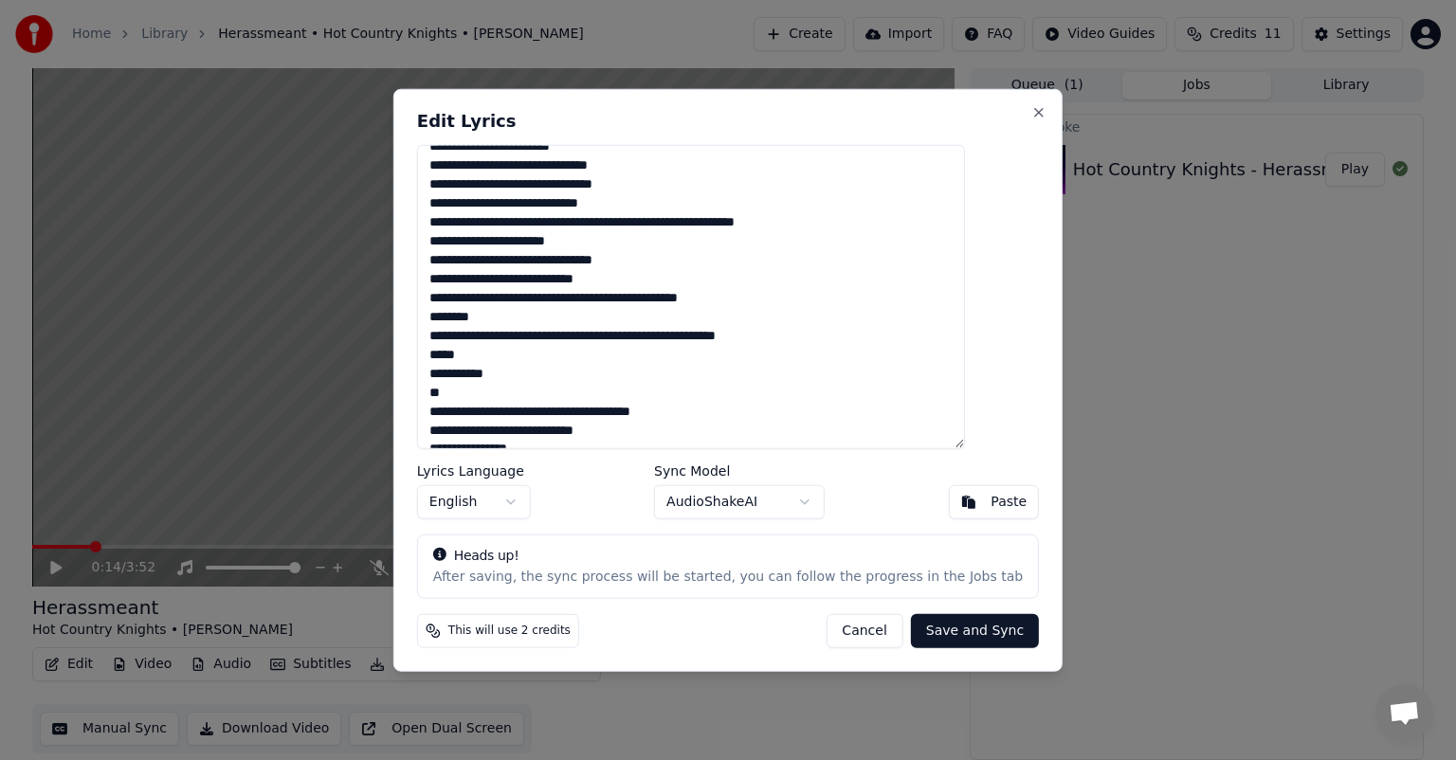
click at [703, 409] on textarea at bounding box center [691, 297] width 548 height 304
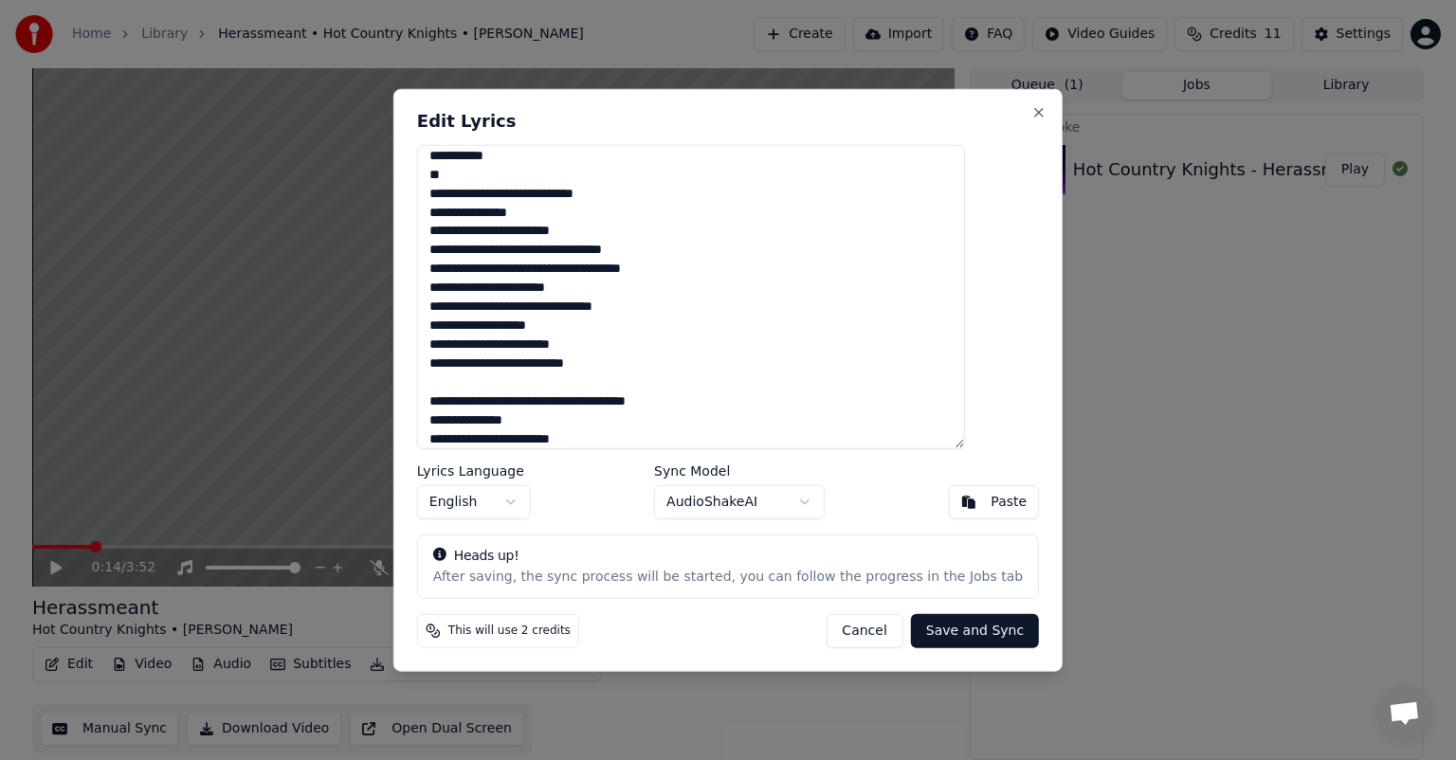
scroll to position [557, 0]
click at [573, 348] on textarea at bounding box center [691, 297] width 548 height 304
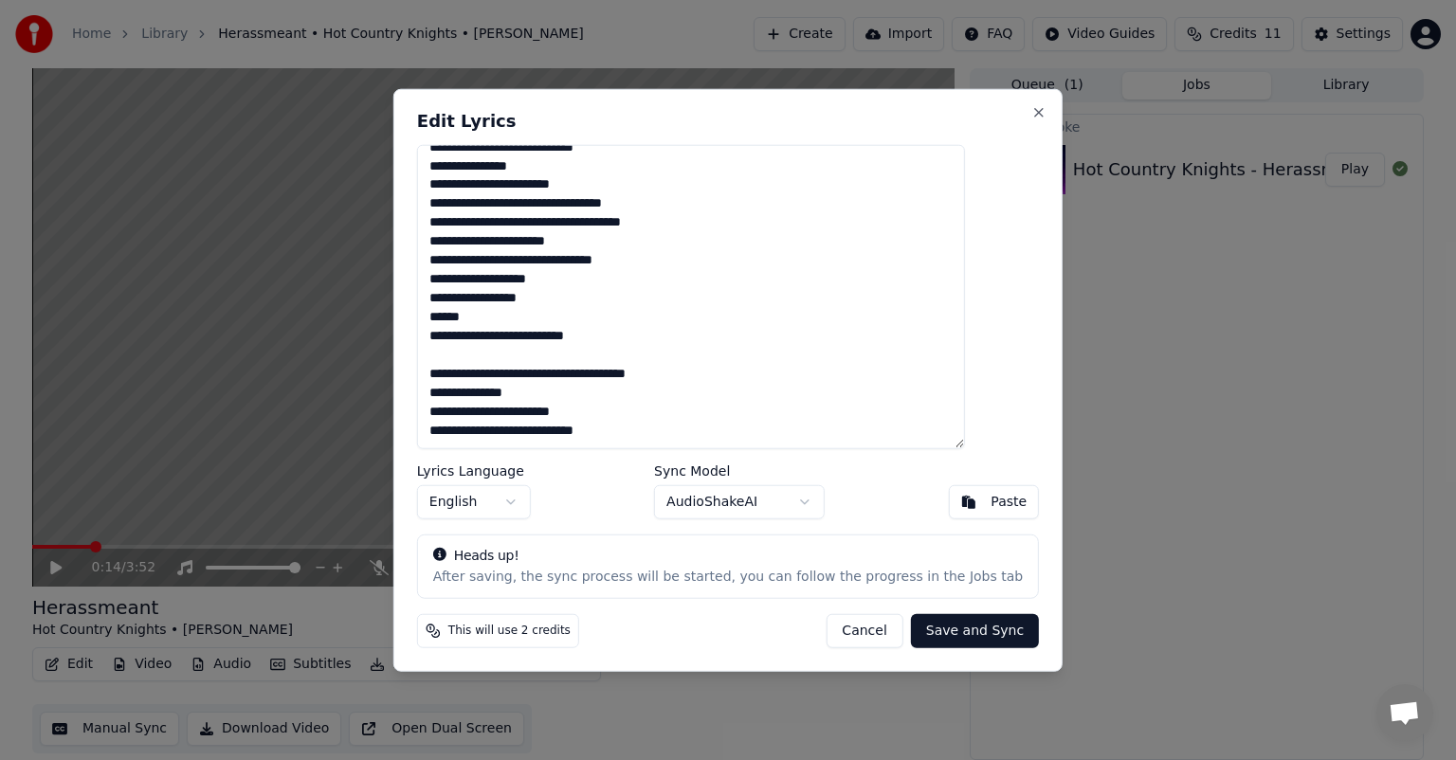
click at [580, 321] on textarea at bounding box center [691, 297] width 548 height 304
click at [591, 374] on textarea at bounding box center [691, 297] width 548 height 304
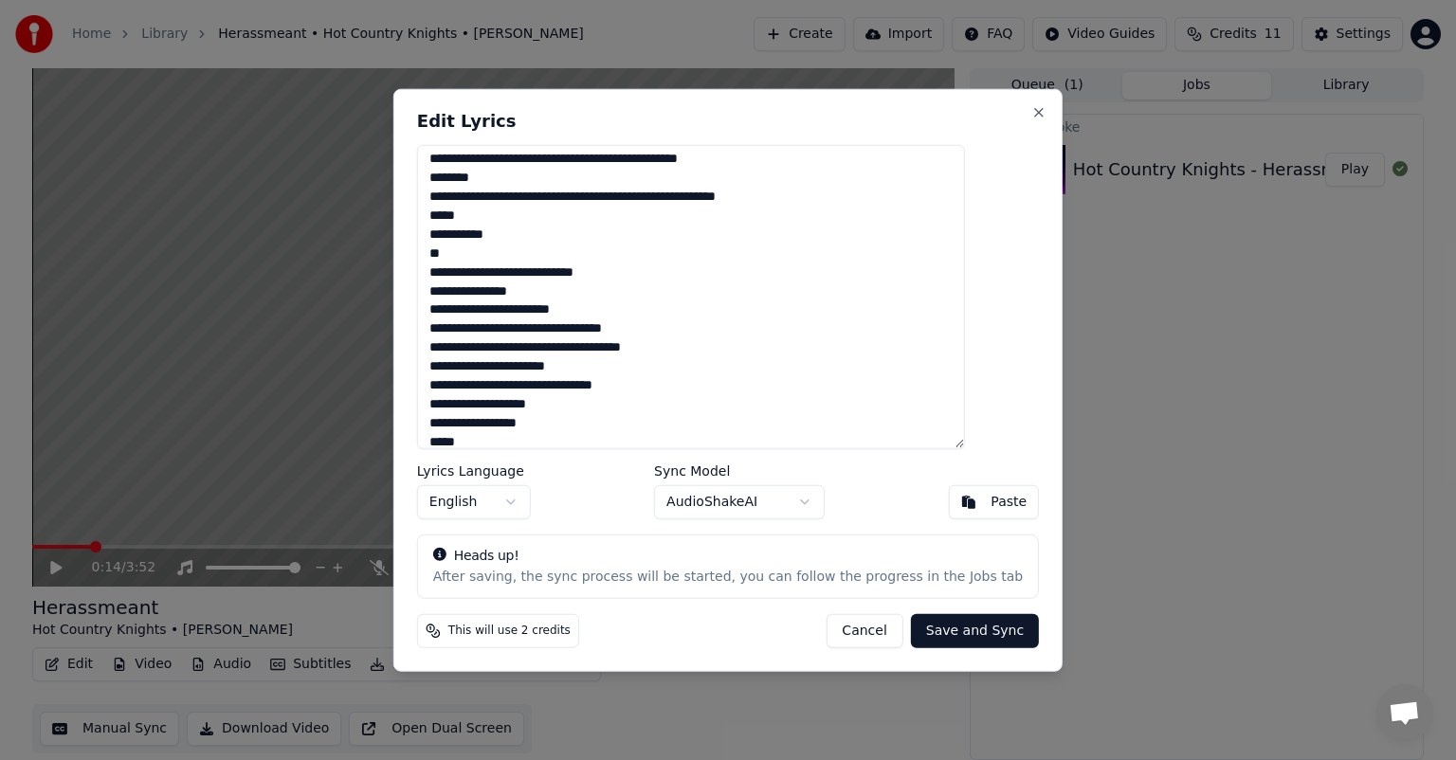
scroll to position [470, 0]
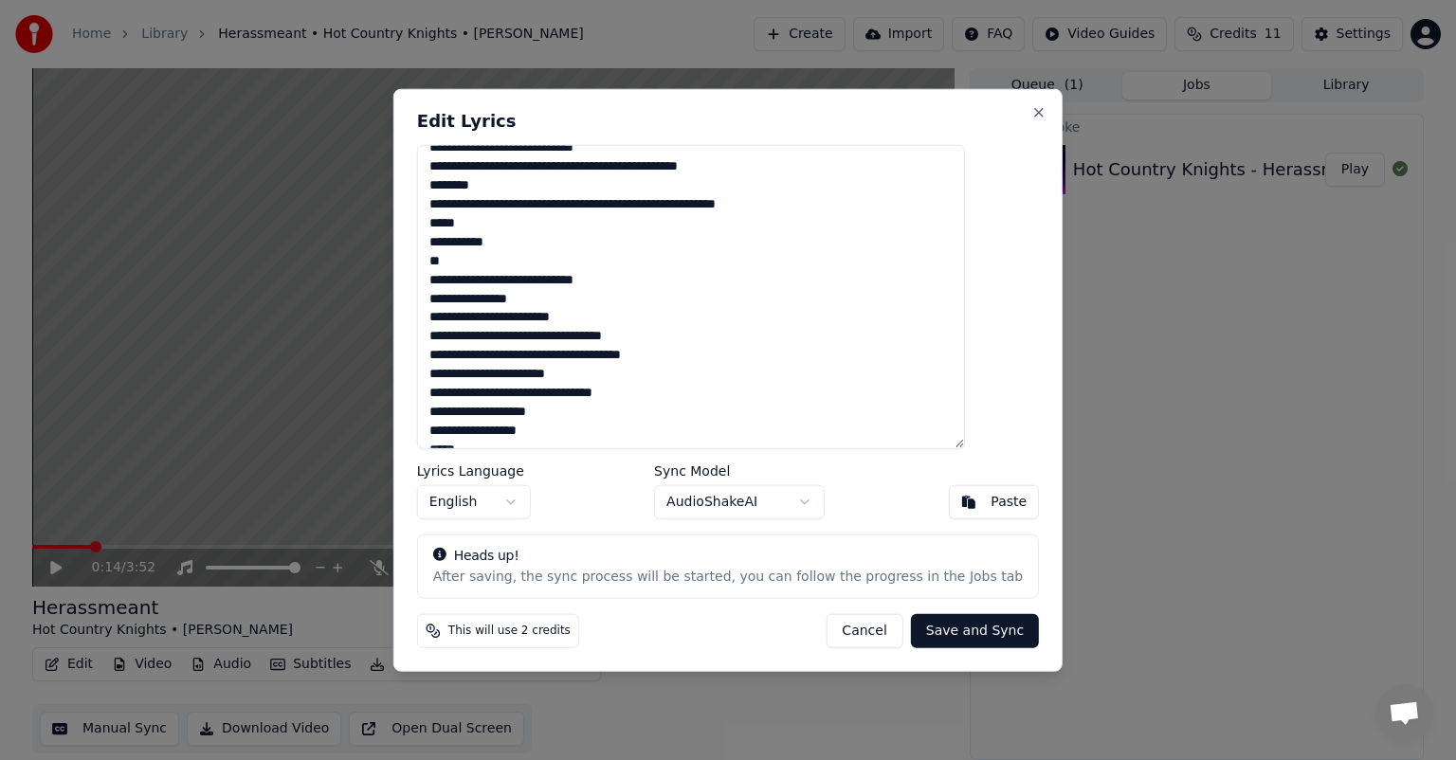
click at [820, 200] on textarea at bounding box center [691, 297] width 548 height 304
click at [474, 243] on textarea at bounding box center [691, 297] width 548 height 304
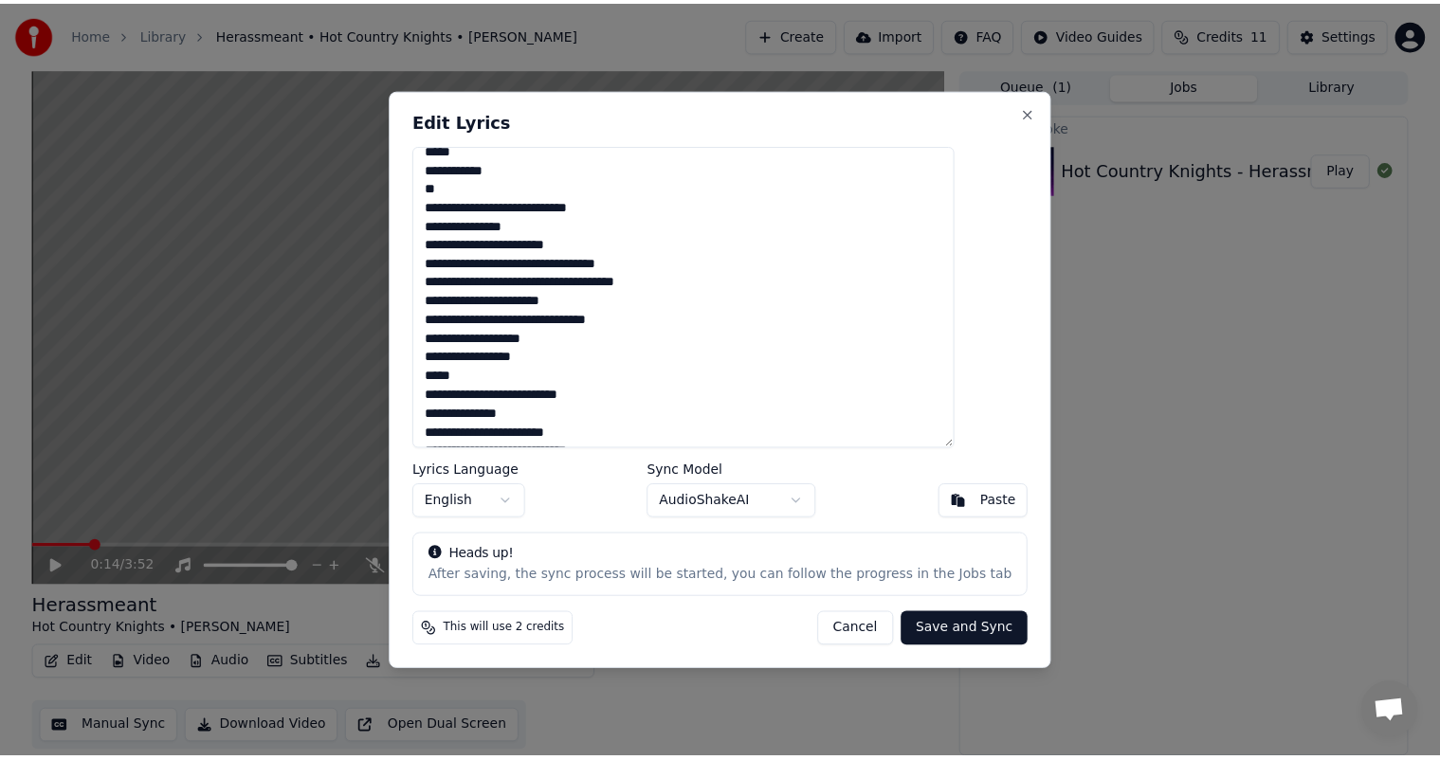
scroll to position [542, 0]
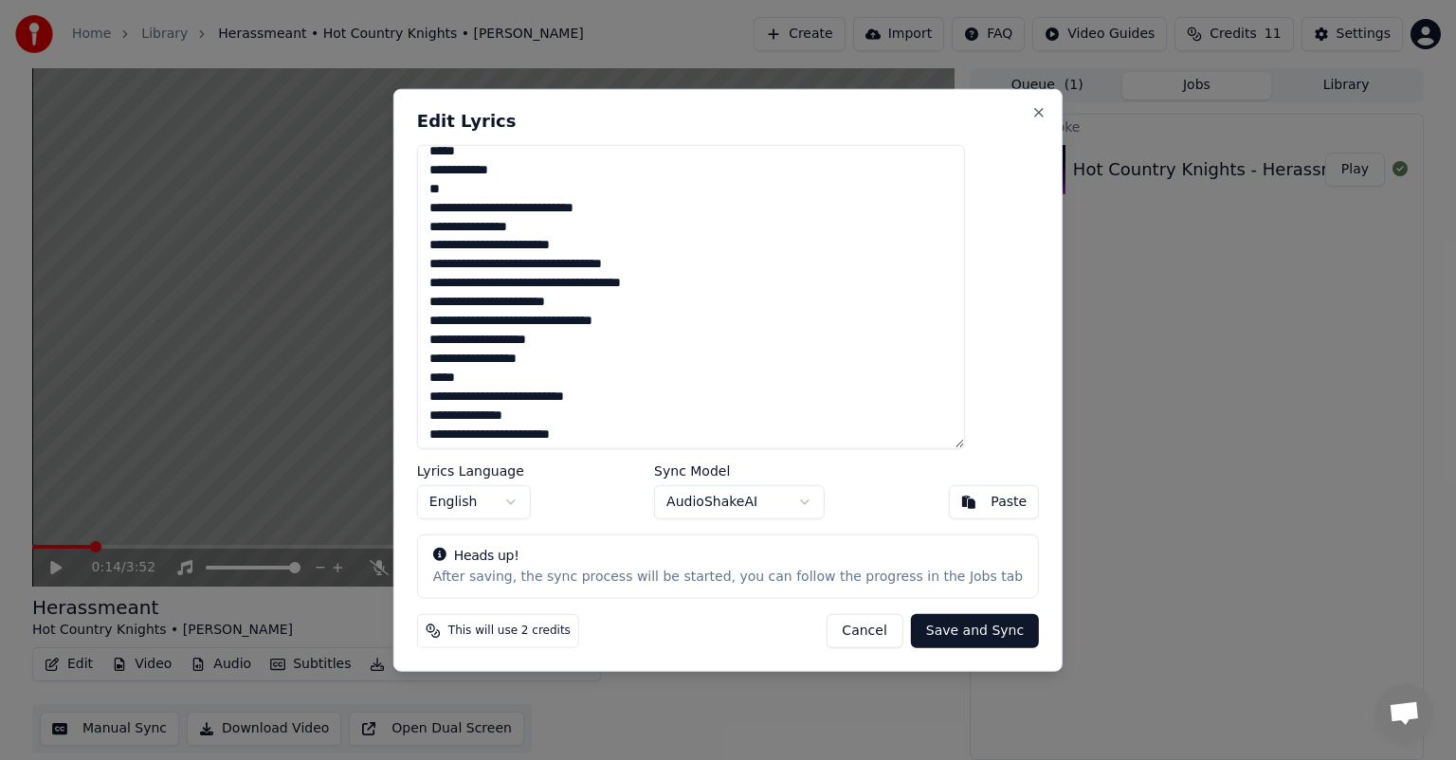
type textarea "**********"
click at [940, 629] on button "Save and Sync" at bounding box center [975, 630] width 128 height 34
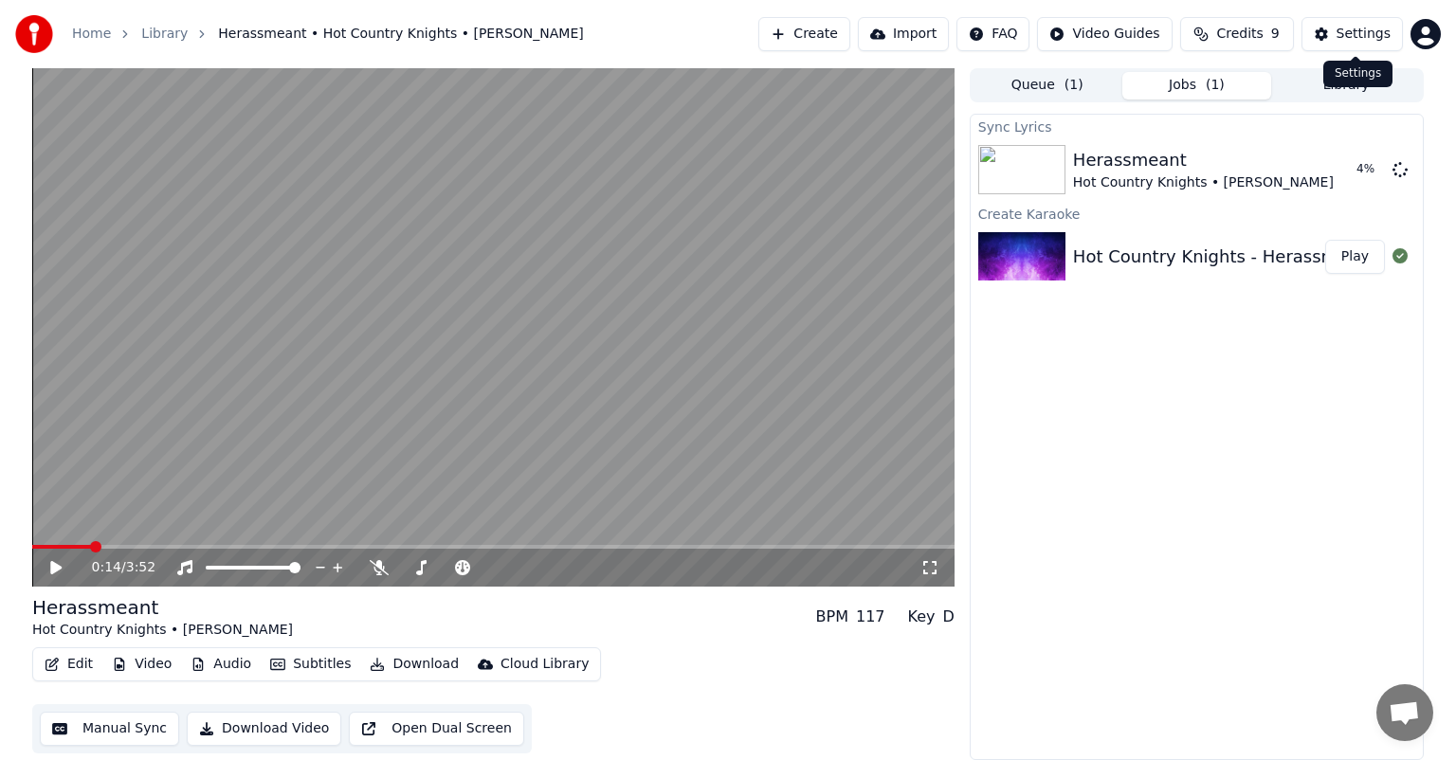
click at [1350, 86] on div "Settings Settings" at bounding box center [1357, 74] width 69 height 27
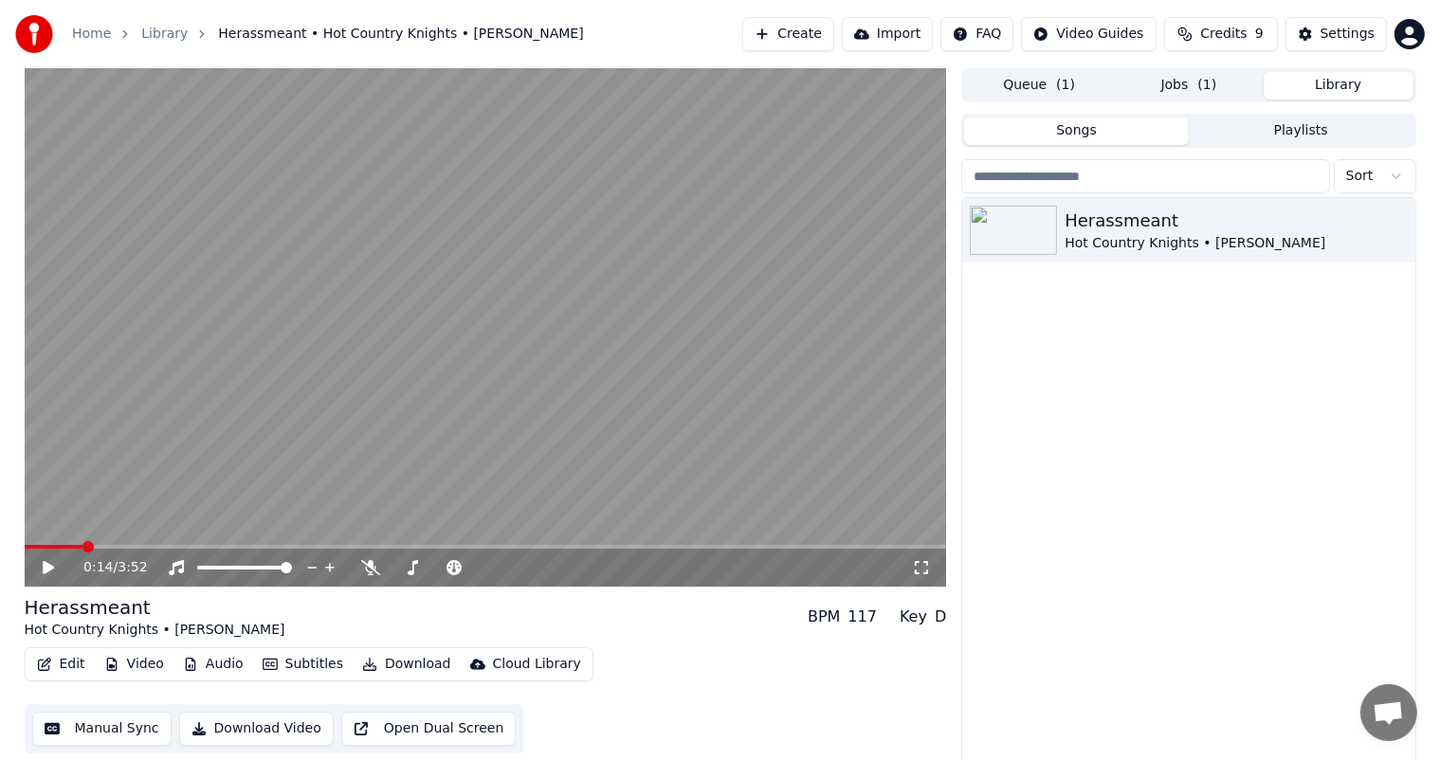
click at [1342, 86] on button "Library" at bounding box center [1338, 85] width 150 height 27
click at [1400, 234] on icon "button" at bounding box center [1397, 229] width 19 height 15
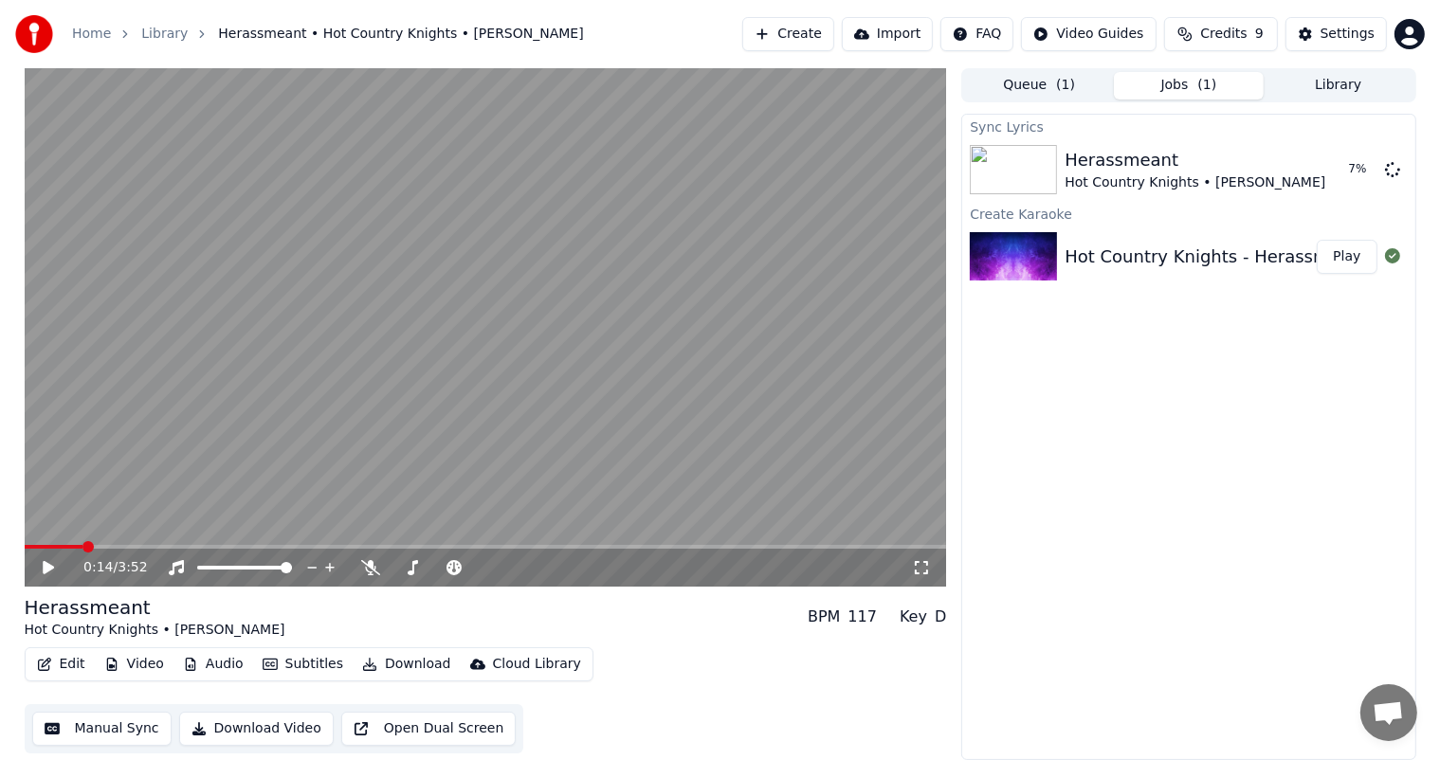
click at [1180, 83] on button "Jobs ( 1 )" at bounding box center [1189, 85] width 150 height 27
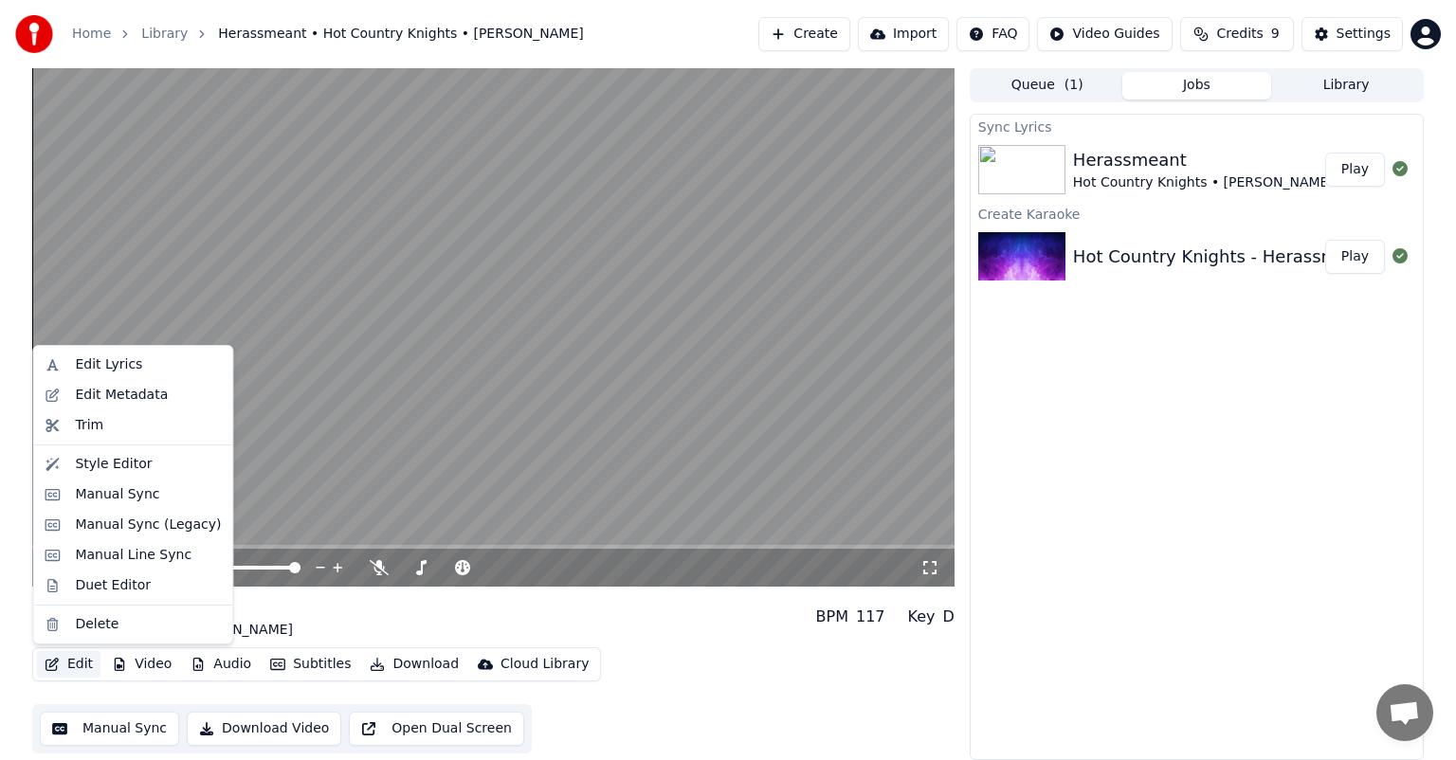
click at [75, 662] on button "Edit" at bounding box center [68, 664] width 63 height 27
click at [143, 464] on div "Style Editor" at bounding box center [148, 464] width 146 height 19
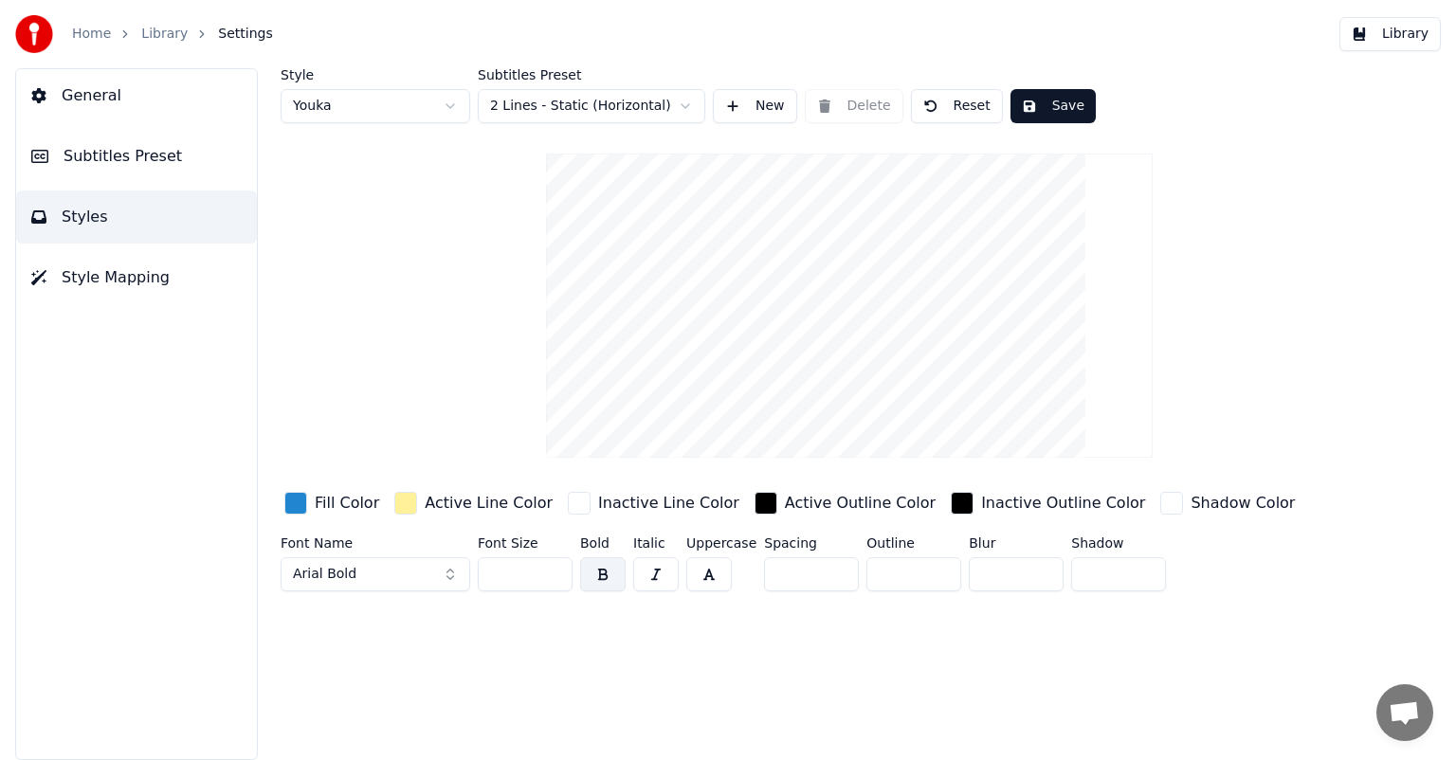
click at [643, 110] on html "Home Library Settings Library General Subtitles Preset Styles Style Mapping Sty…" at bounding box center [728, 380] width 1456 height 760
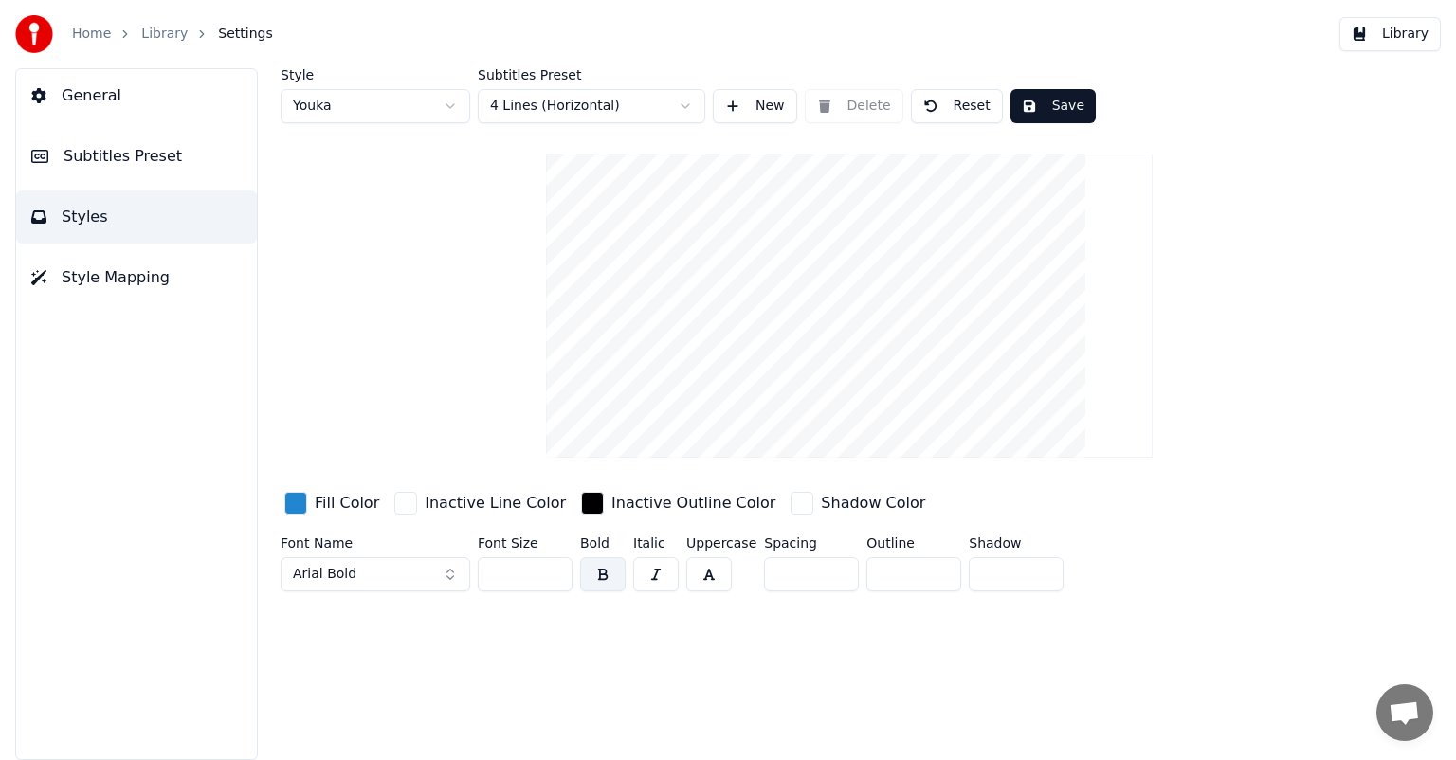
click at [1060, 102] on button "Save" at bounding box center [1052, 106] width 85 height 34
click at [1060, 102] on button "Done" at bounding box center [1054, 106] width 88 height 34
click at [158, 35] on link "Library" at bounding box center [164, 34] width 46 height 19
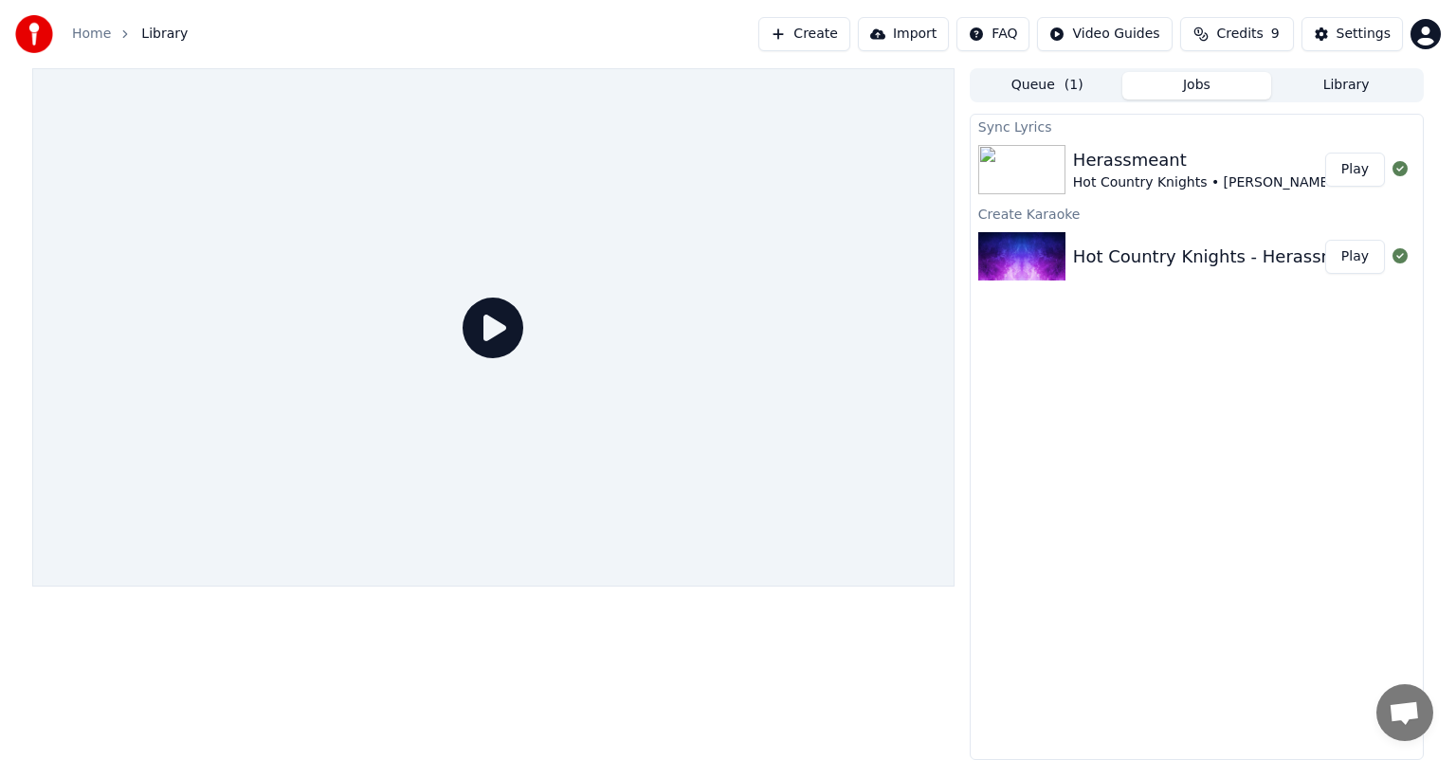
click at [1365, 174] on button "Play" at bounding box center [1355, 170] width 60 height 34
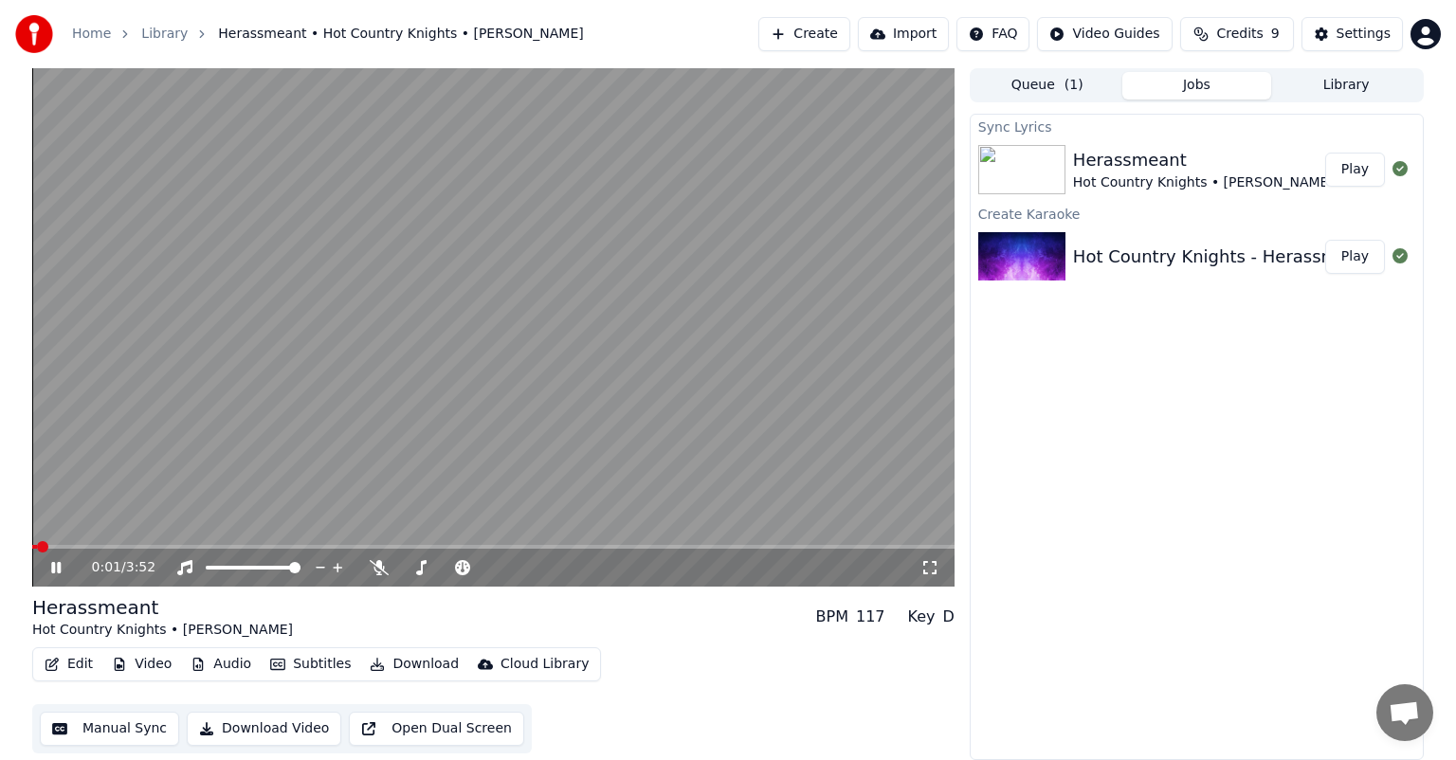
click at [75, 667] on button "Edit" at bounding box center [68, 664] width 63 height 27
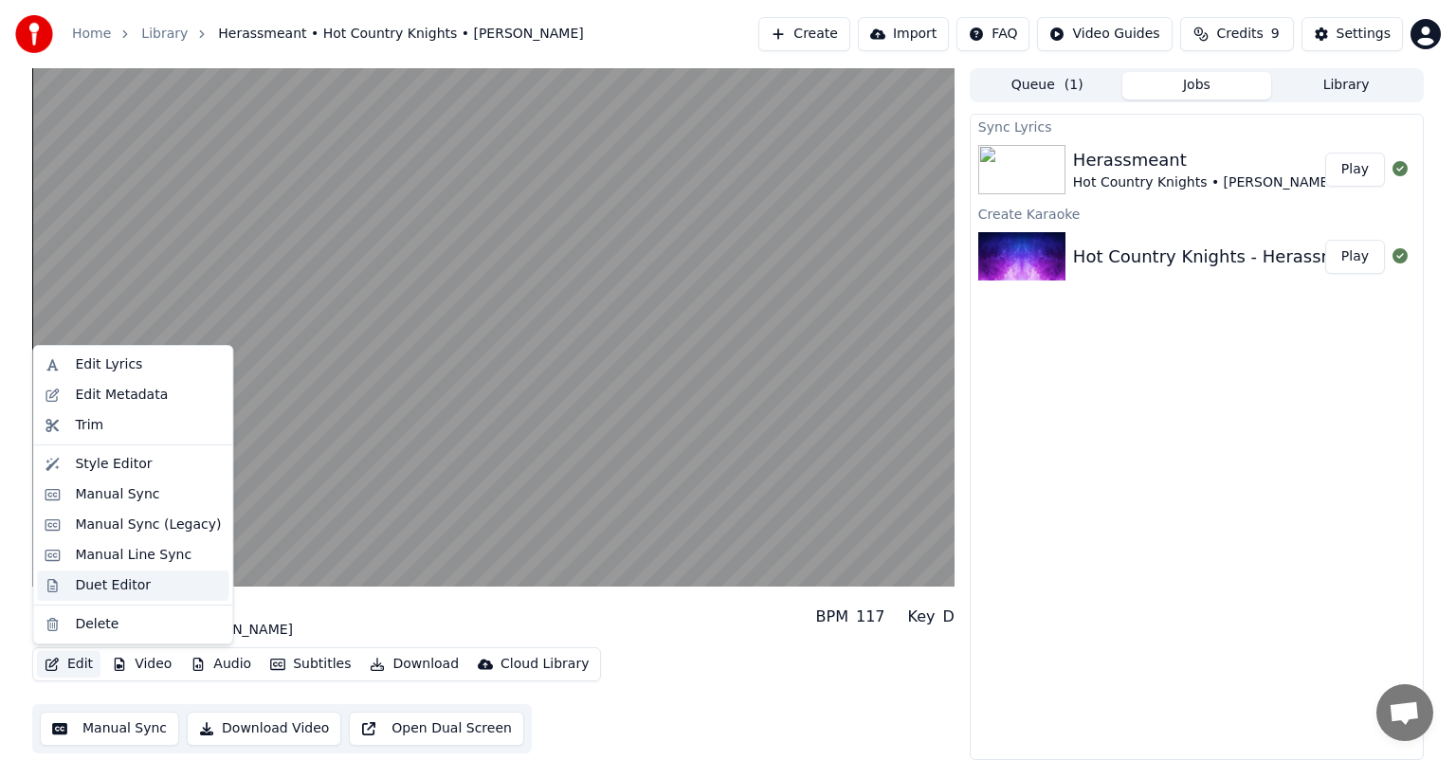
click at [124, 585] on div "Duet Editor" at bounding box center [113, 585] width 76 height 19
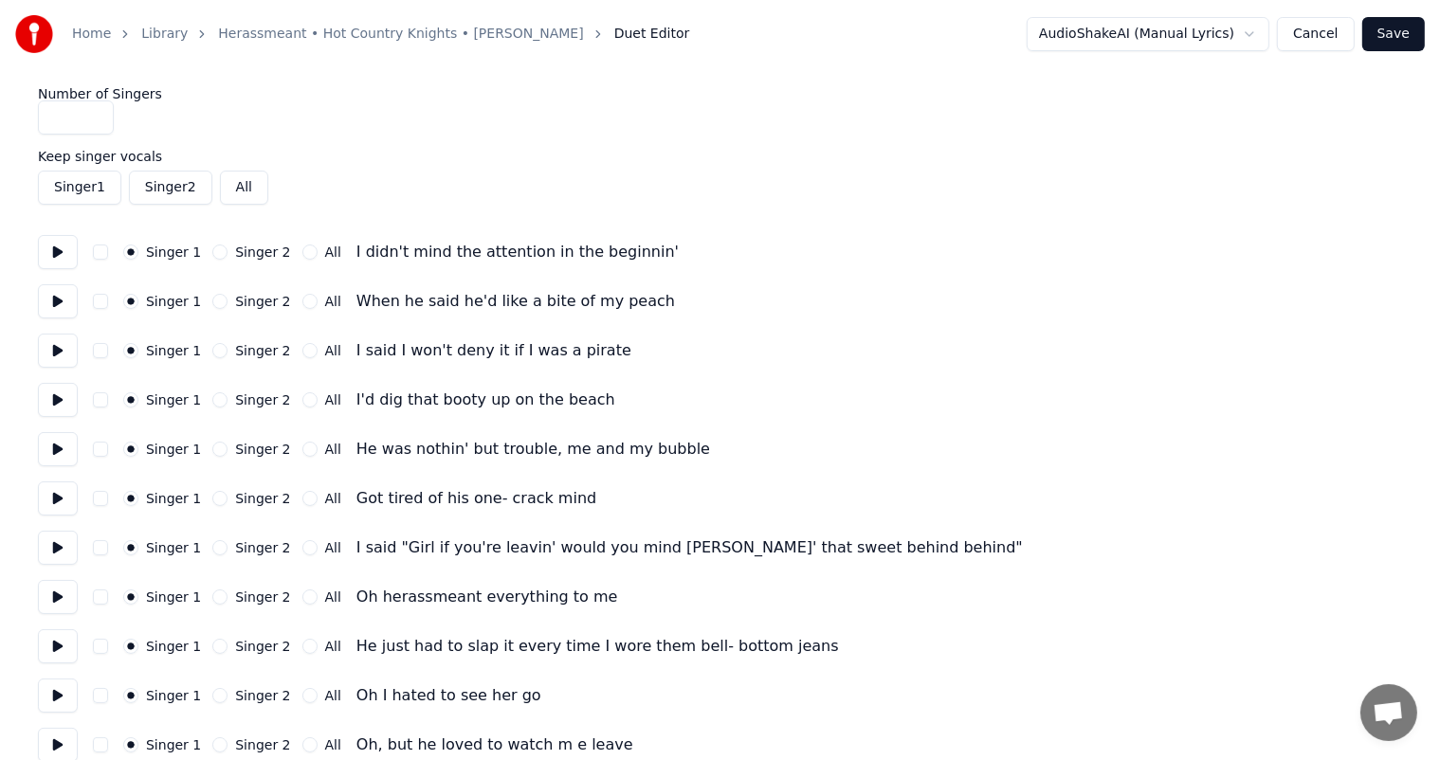
click at [217, 352] on button "Singer 2" at bounding box center [219, 350] width 15 height 15
click at [214, 398] on button "Singer 2" at bounding box center [219, 399] width 15 height 15
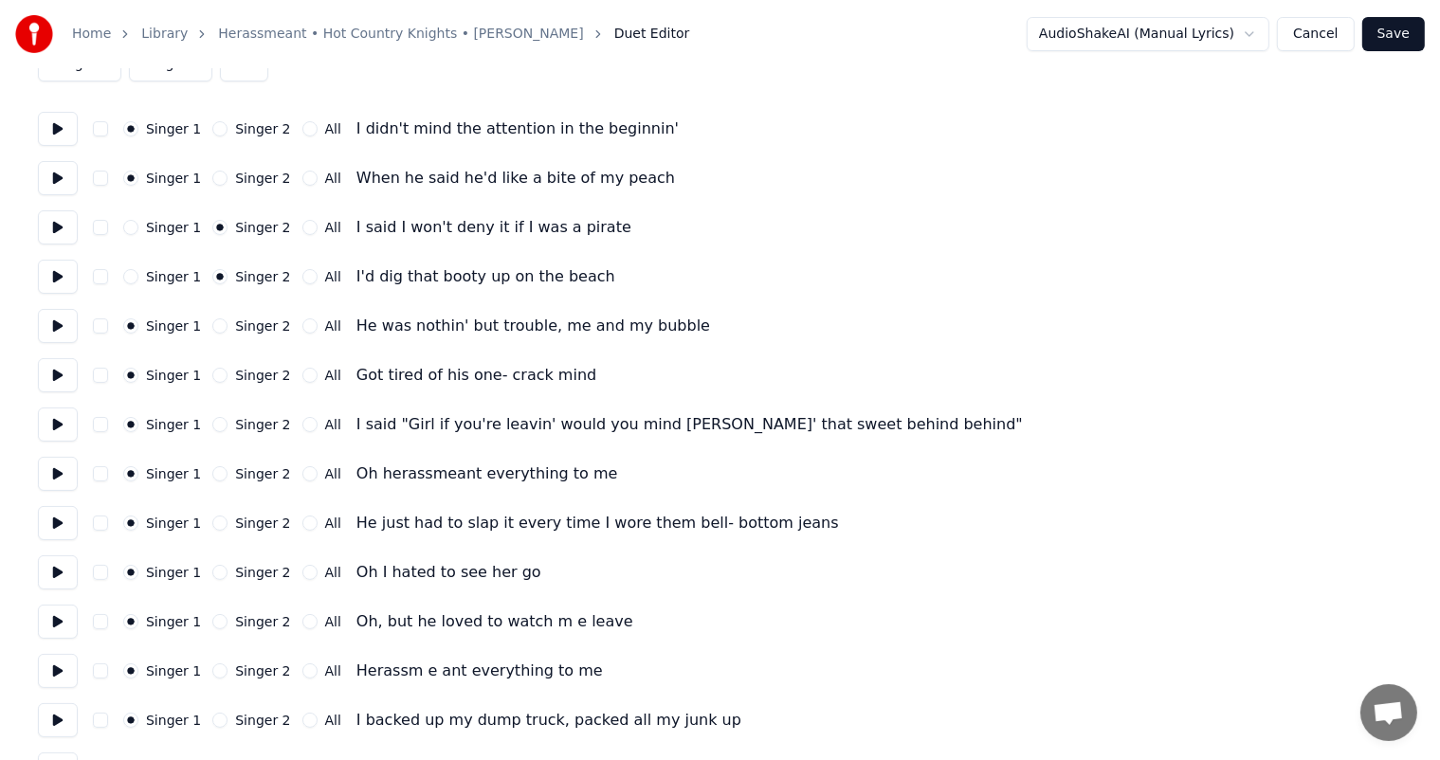
scroll to position [125, 0]
click at [215, 422] on button "Singer 2" at bounding box center [219, 422] width 15 height 15
click at [215, 474] on button "Singer 2" at bounding box center [219, 471] width 15 height 15
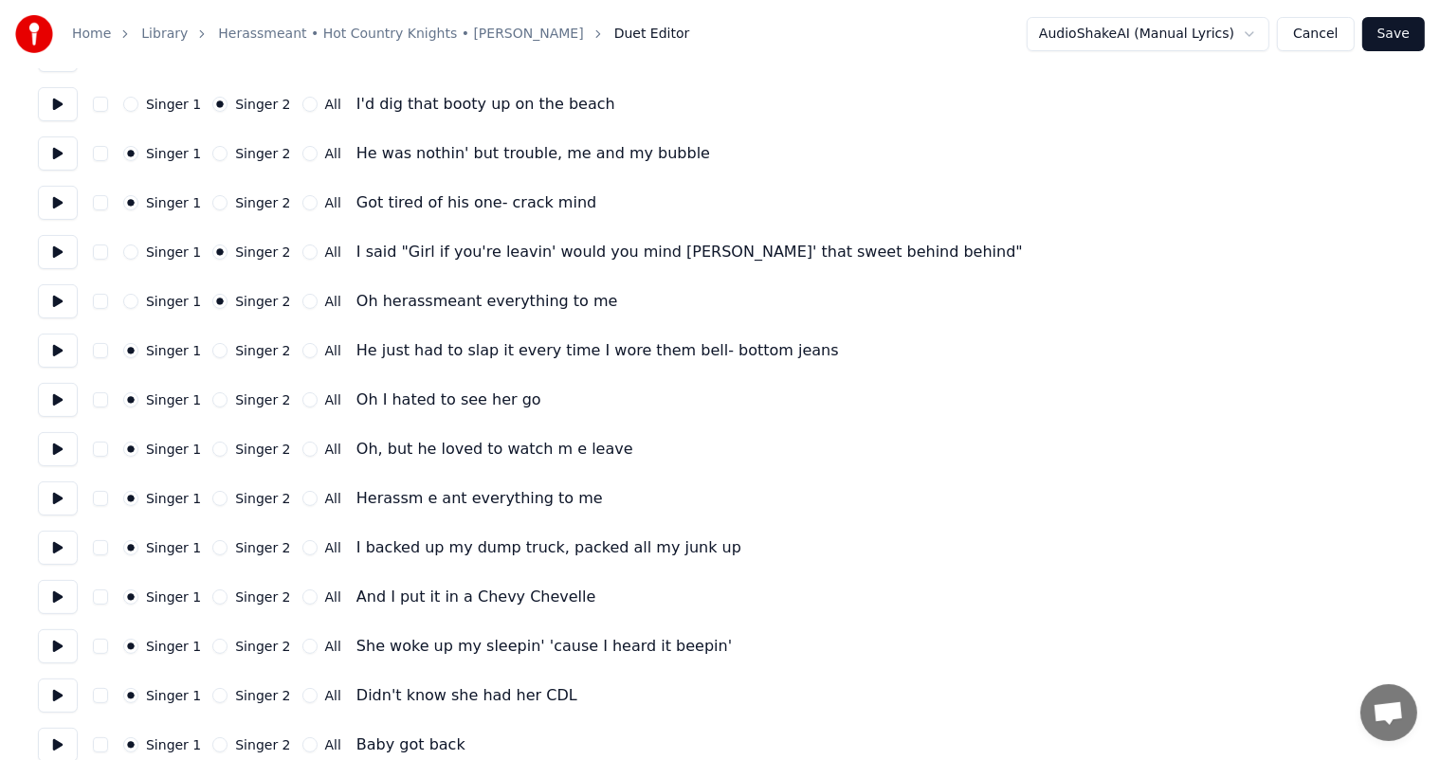
scroll to position [296, 0]
click at [217, 398] on button "Singer 2" at bounding box center [219, 399] width 15 height 15
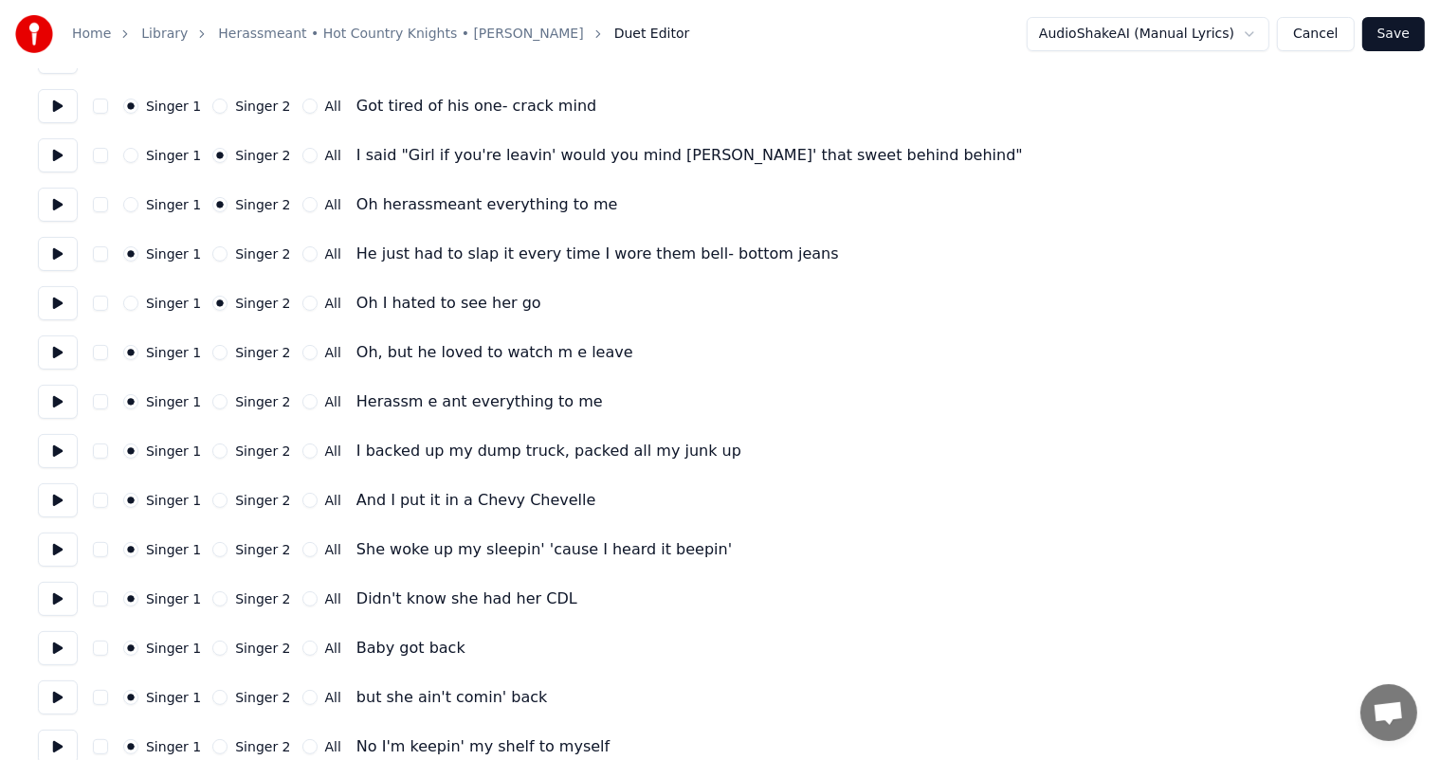
scroll to position [393, 0]
click at [212, 398] on button "Singer 2" at bounding box center [219, 400] width 15 height 15
click at [212, 553] on button "Singer 2" at bounding box center [219, 548] width 15 height 15
click at [213, 601] on button "Singer 2" at bounding box center [219, 597] width 15 height 15
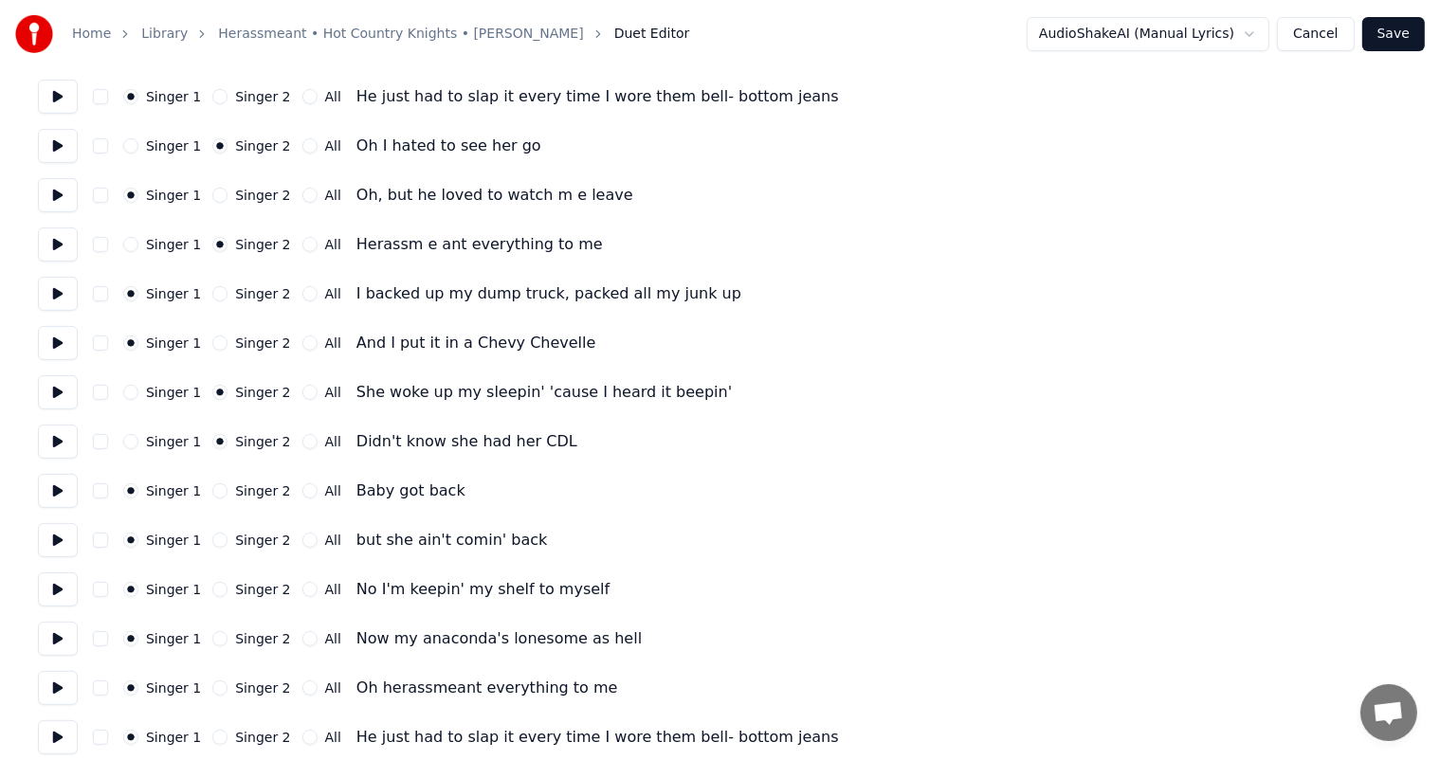
scroll to position [550, 0]
click at [214, 542] on button "Singer 2" at bounding box center [219, 540] width 15 height 15
click at [216, 592] on button "Singer 2" at bounding box center [219, 589] width 15 height 15
click at [132, 593] on button "Singer 1" at bounding box center [130, 589] width 15 height 15
click at [214, 643] on button "Singer 2" at bounding box center [219, 638] width 15 height 15
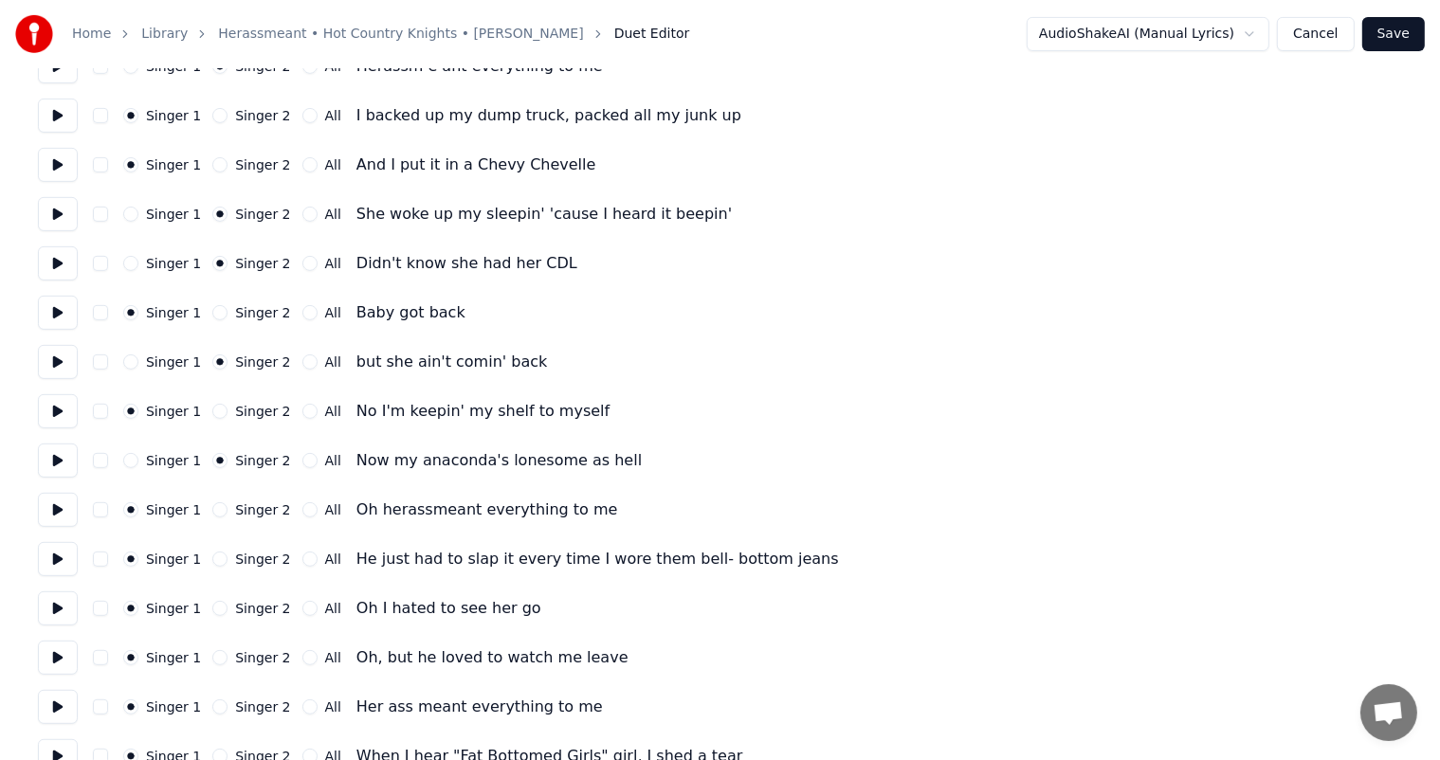
scroll to position [728, 0]
click at [302, 512] on button "All" at bounding box center [309, 509] width 15 height 15
click at [212, 608] on button "Singer 2" at bounding box center [219, 608] width 15 height 15
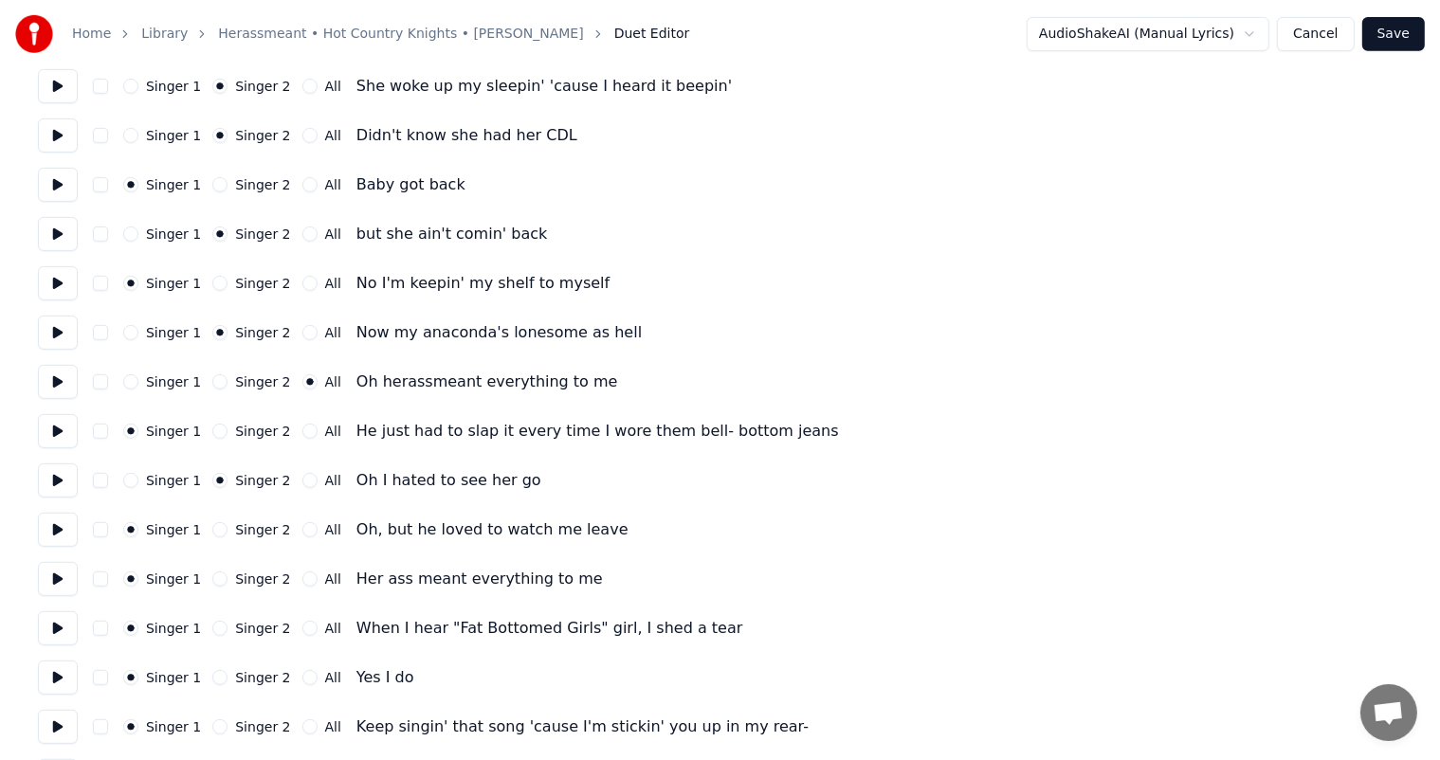
scroll to position [874, 0]
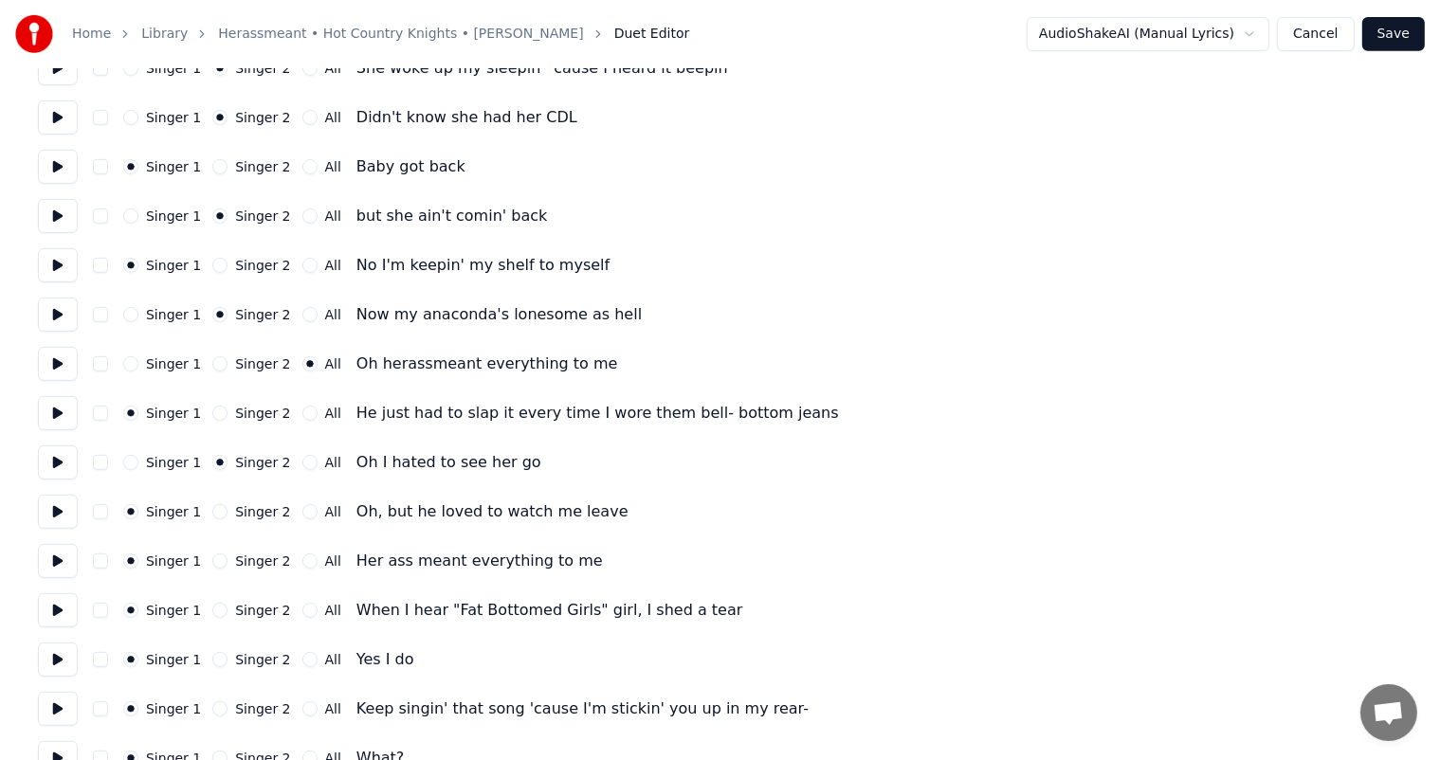
click at [212, 556] on button "Singer 2" at bounding box center [219, 560] width 15 height 15
click at [220, 613] on div "Singer 2" at bounding box center [251, 610] width 78 height 15
click at [214, 613] on button "Singer 2" at bounding box center [219, 610] width 15 height 15
click at [212, 665] on button "Singer 2" at bounding box center [219, 659] width 15 height 15
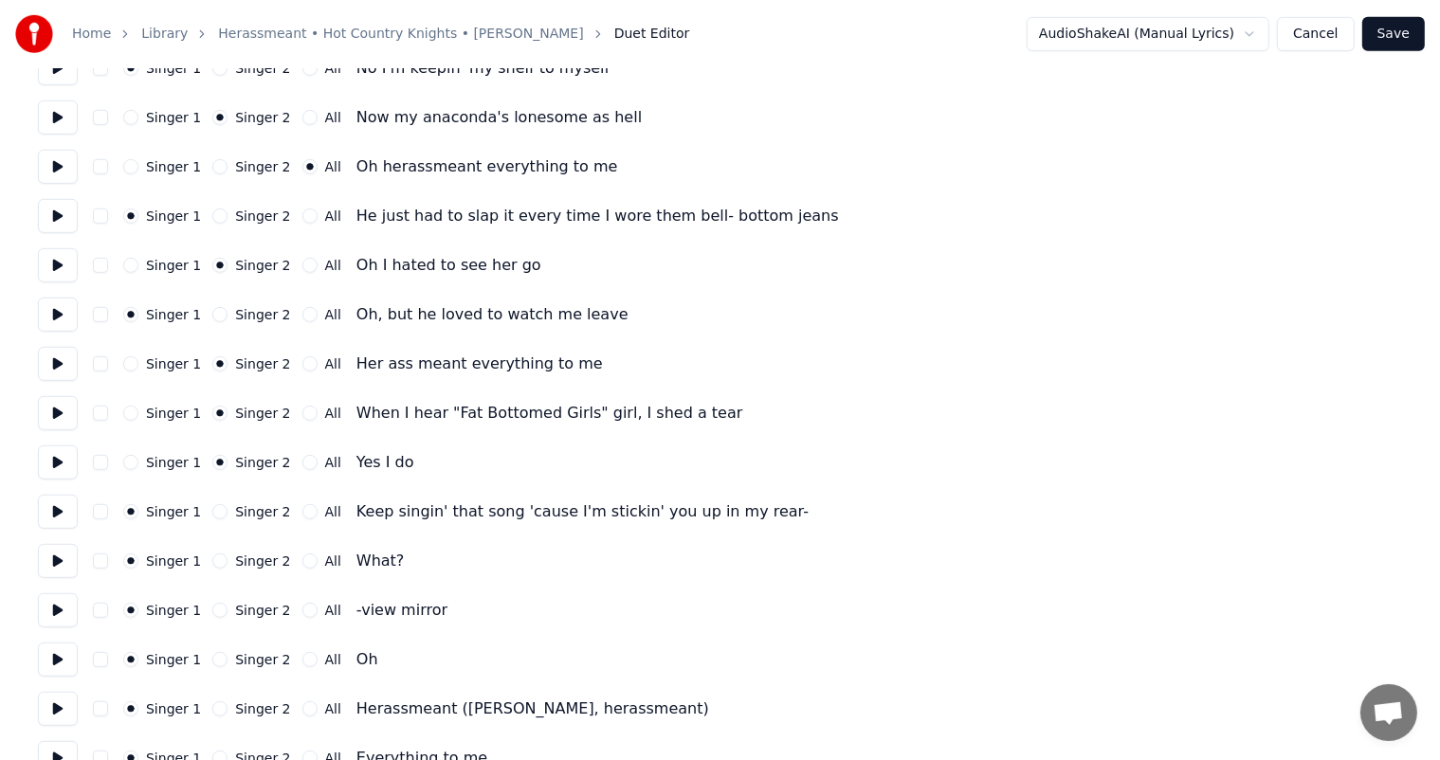
scroll to position [1080, 0]
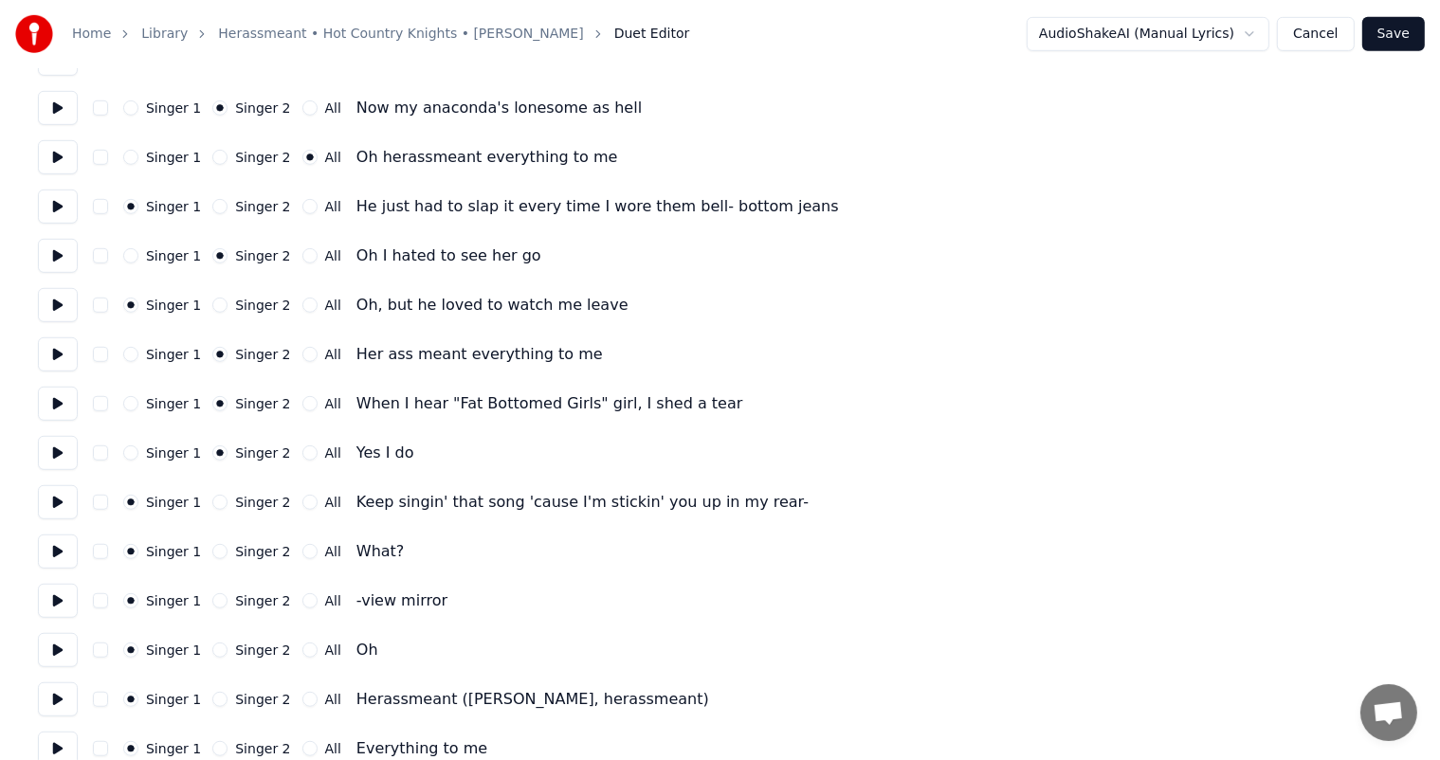
click at [212, 556] on button "Singer 2" at bounding box center [219, 551] width 15 height 15
click at [212, 651] on button "Singer 2" at bounding box center [219, 650] width 15 height 15
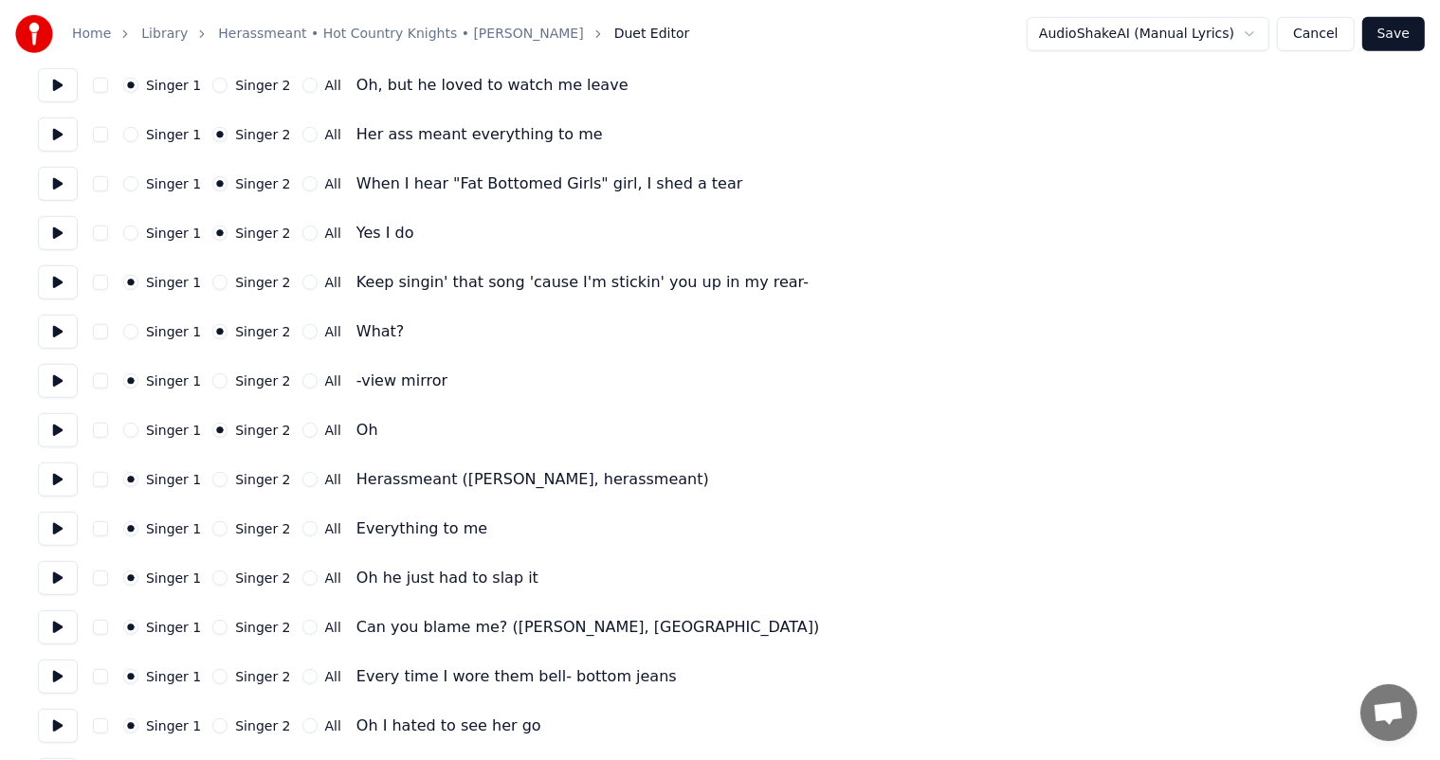
scroll to position [1318, 0]
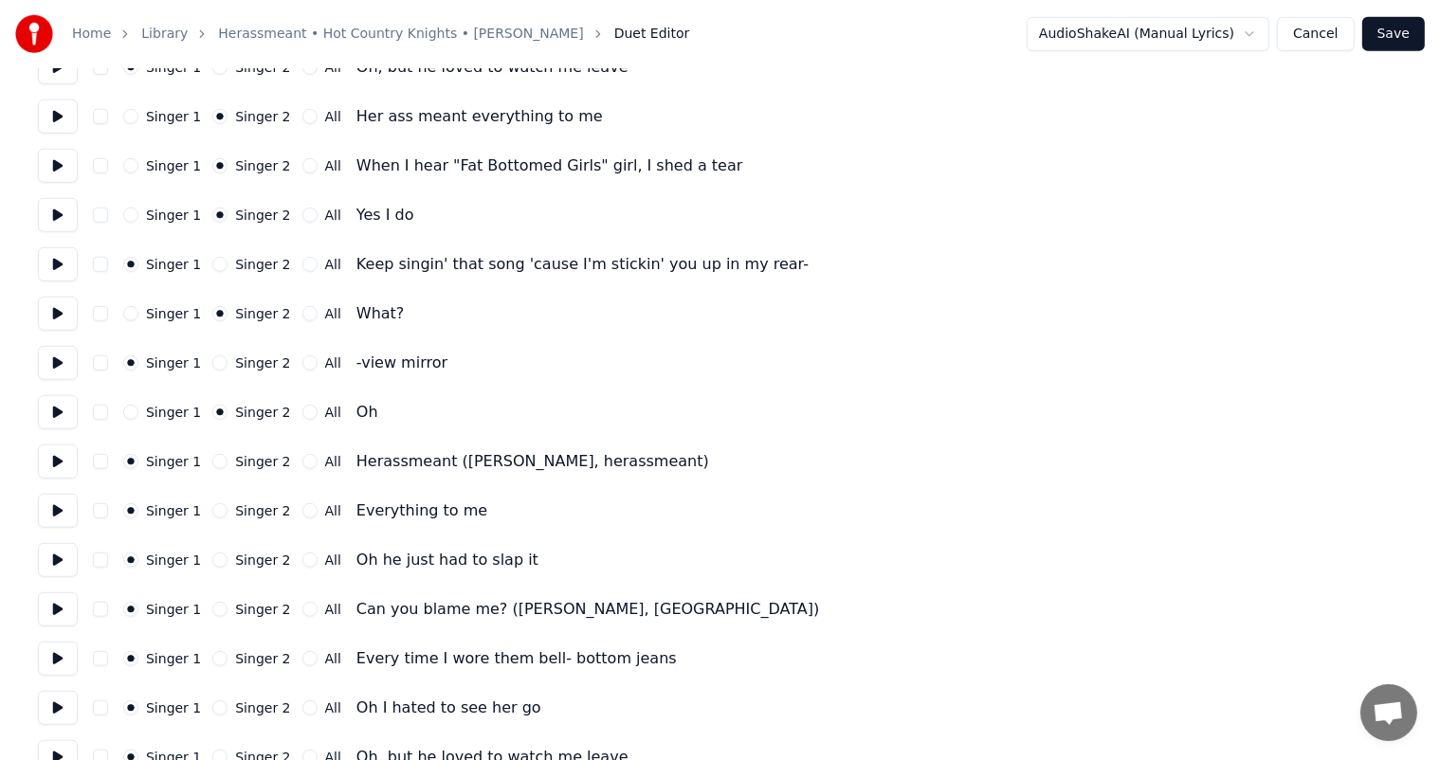
click at [212, 462] on button "Singer 2" at bounding box center [219, 461] width 15 height 15
click at [212, 511] on button "Singer 2" at bounding box center [219, 510] width 15 height 15
click at [216, 614] on button "Singer 2" at bounding box center [219, 609] width 15 height 15
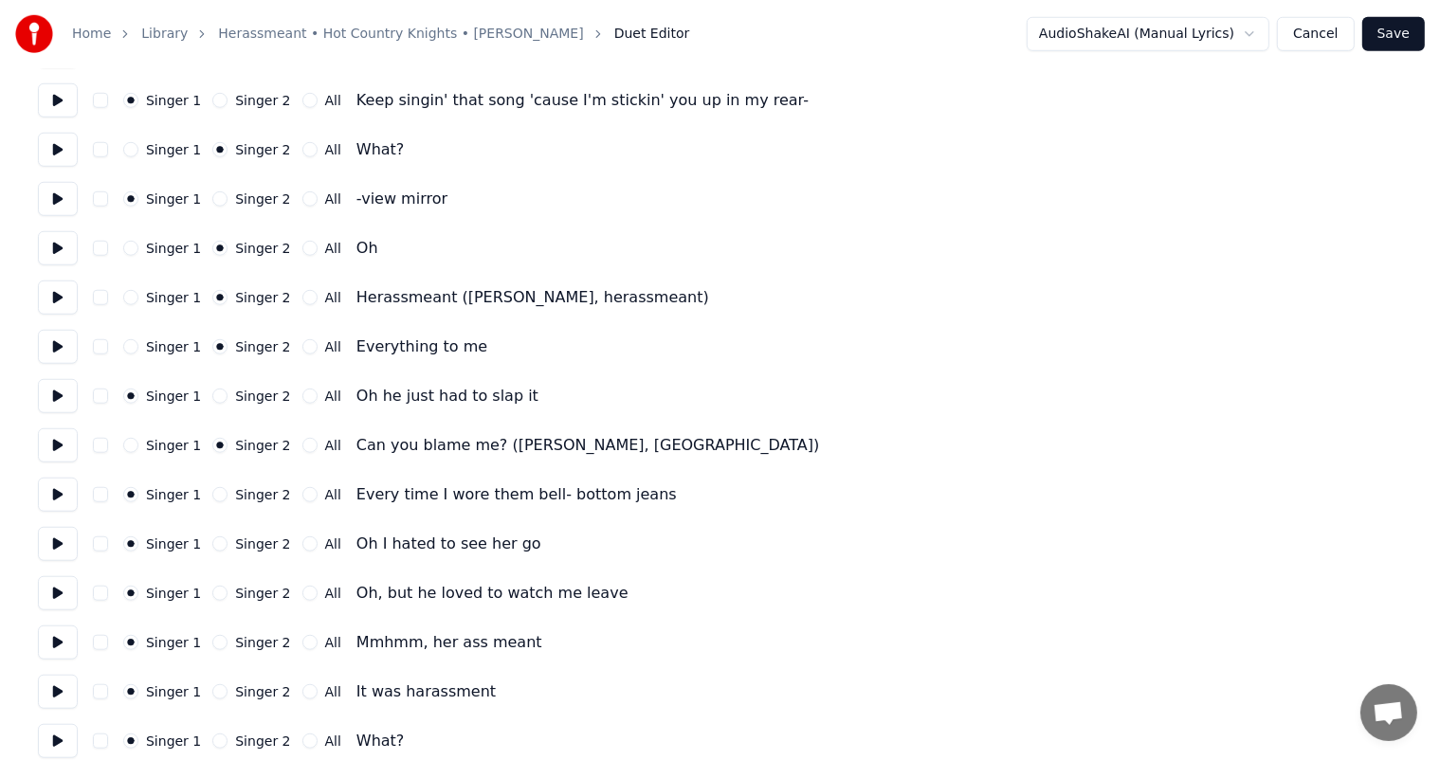
scroll to position [1486, 0]
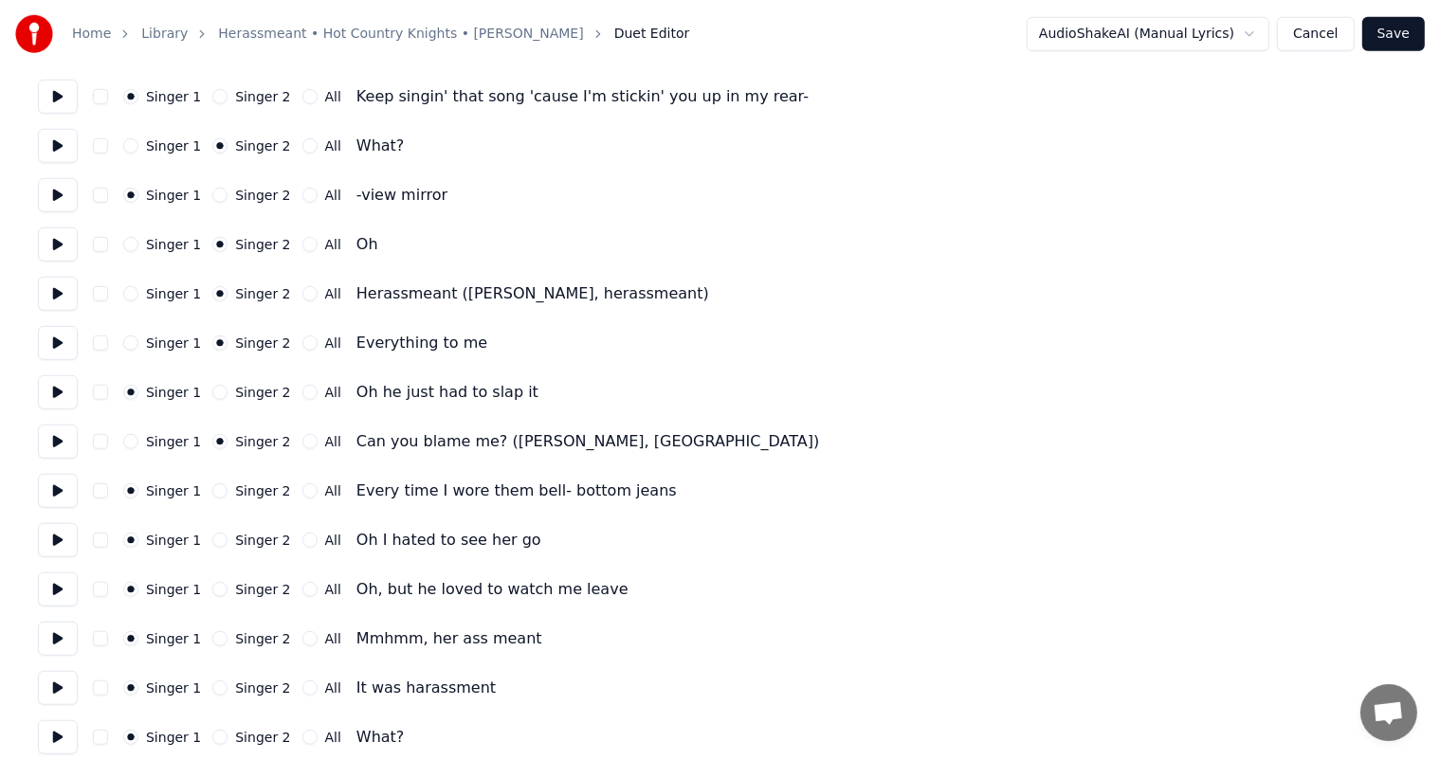
click at [212, 535] on button "Singer 2" at bounding box center [219, 540] width 15 height 15
click at [216, 635] on button "Singer 2" at bounding box center [219, 638] width 15 height 15
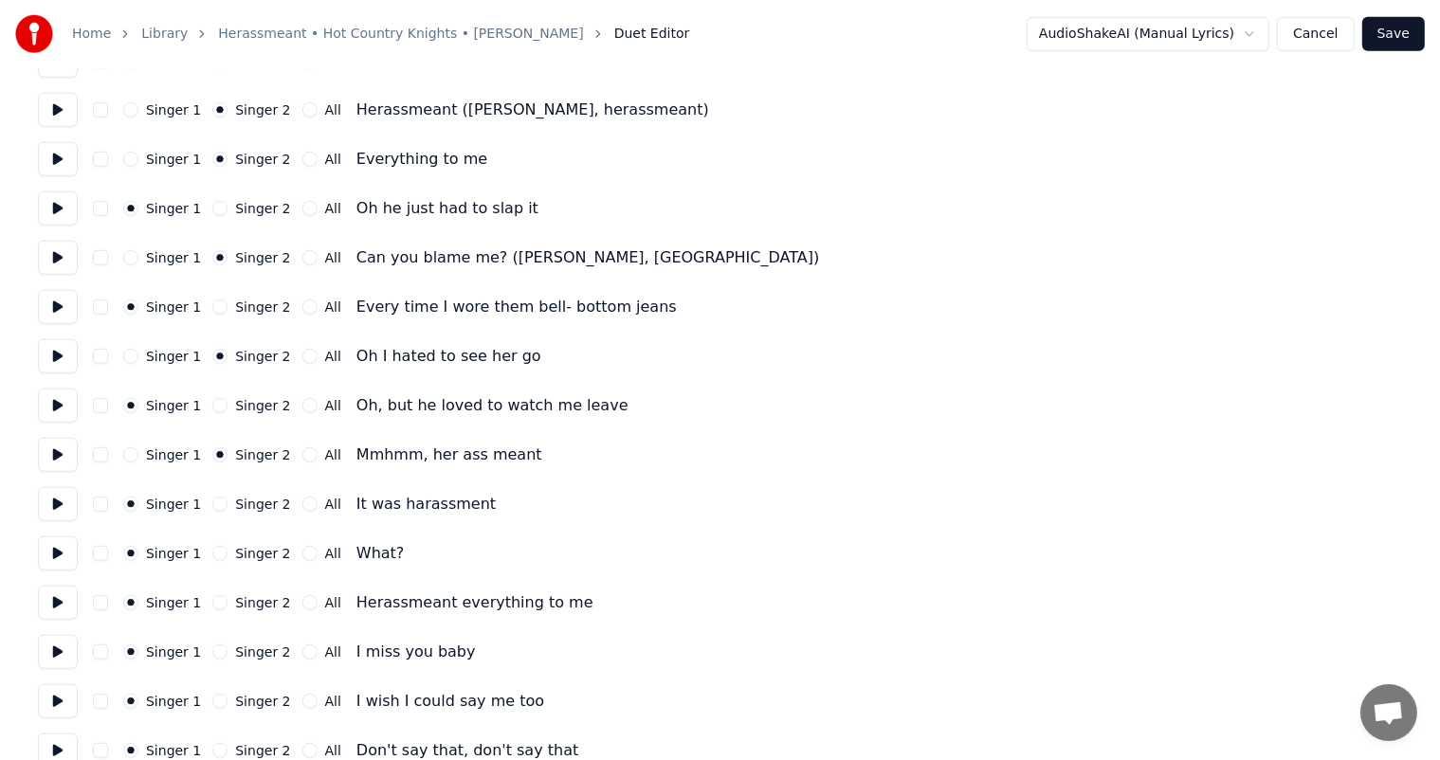
scroll to position [1671, 0]
click at [219, 553] on button "Singer 2" at bounding box center [219, 552] width 15 height 15
click at [212, 607] on button "Singer 2" at bounding box center [219, 601] width 15 height 15
click at [216, 648] on button "Singer 2" at bounding box center [219, 650] width 15 height 15
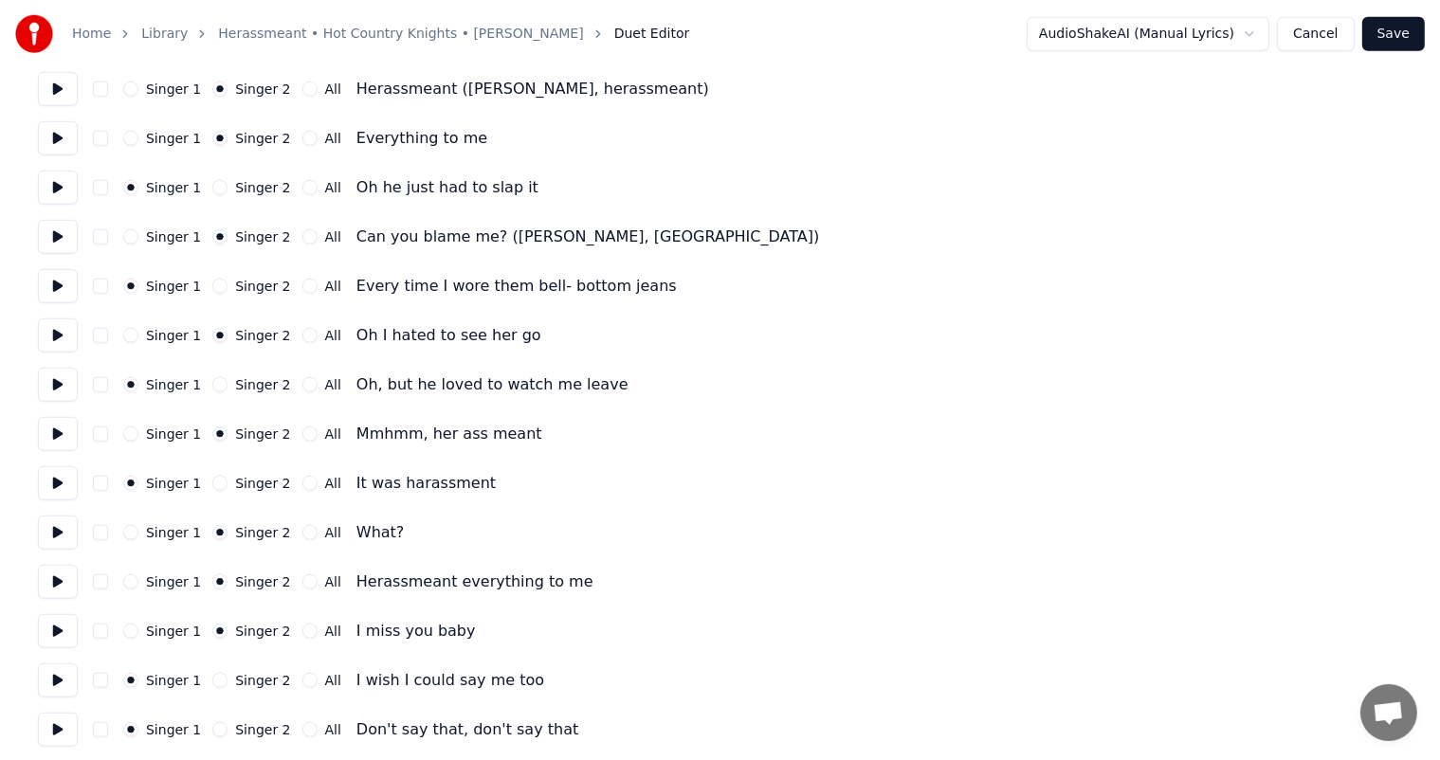
scroll to position [1696, 0]
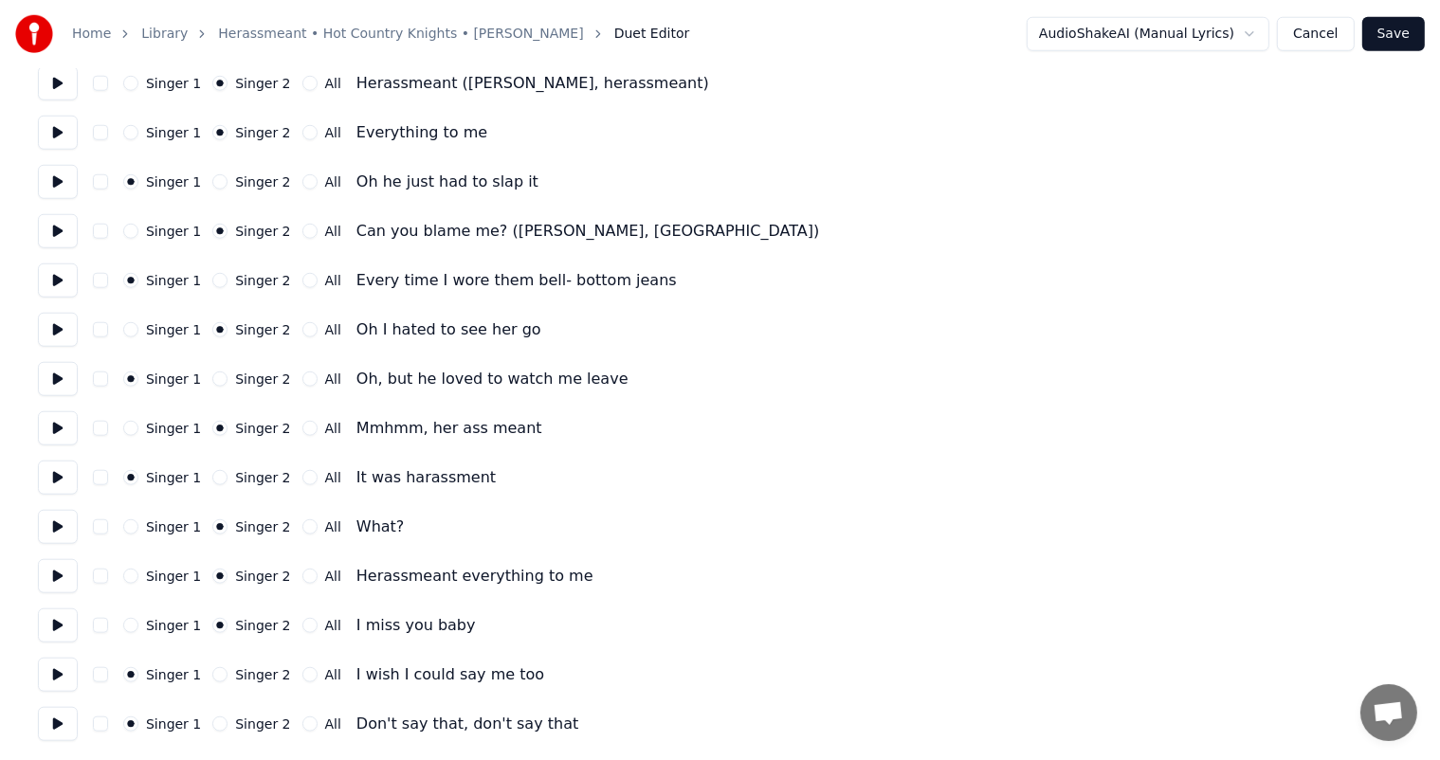
click at [211, 715] on div "Singer 1 Singer 2 All Don't say that, don't say that" at bounding box center [720, 724] width 1364 height 34
click at [213, 727] on button "Singer 2" at bounding box center [219, 723] width 15 height 15
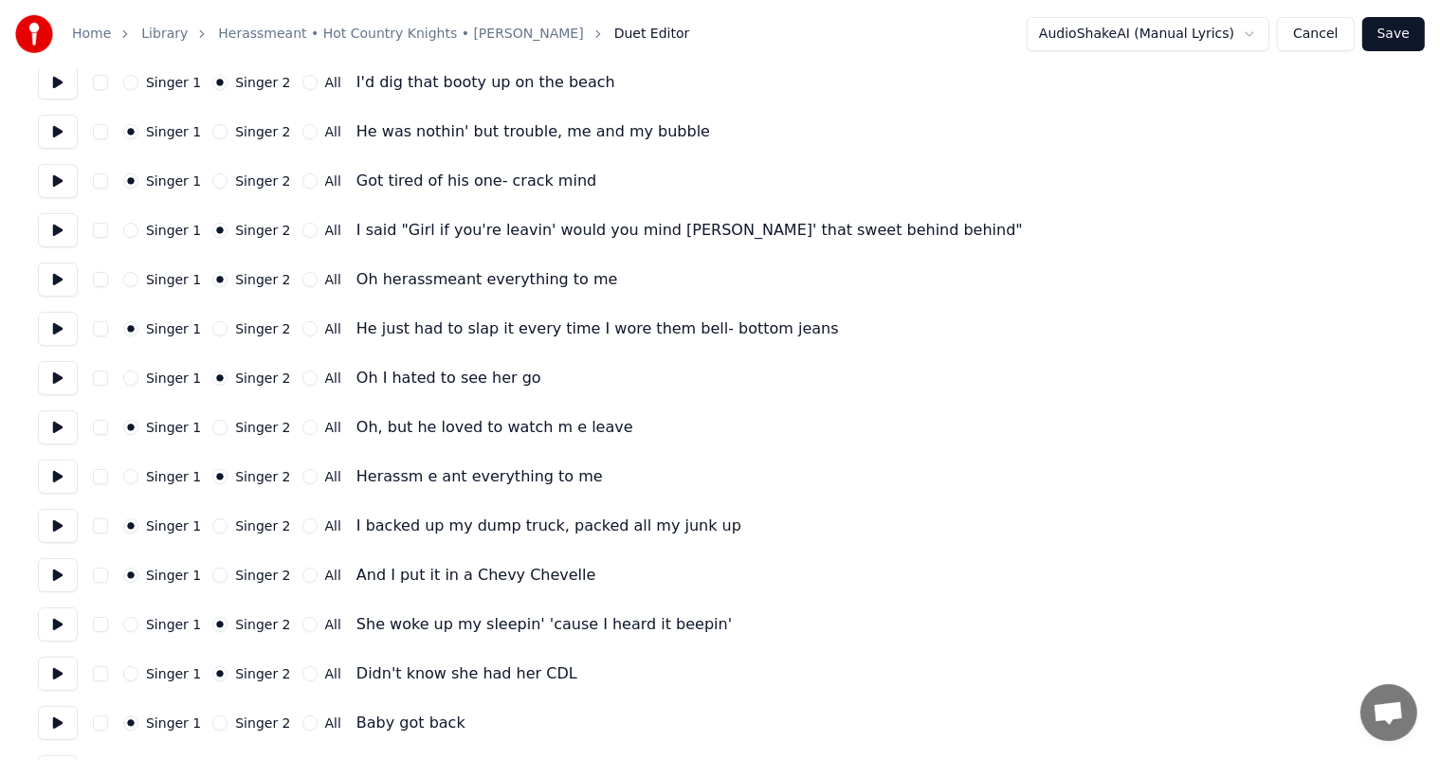
scroll to position [317, 0]
click at [302, 478] on button "All" at bounding box center [309, 477] width 15 height 15
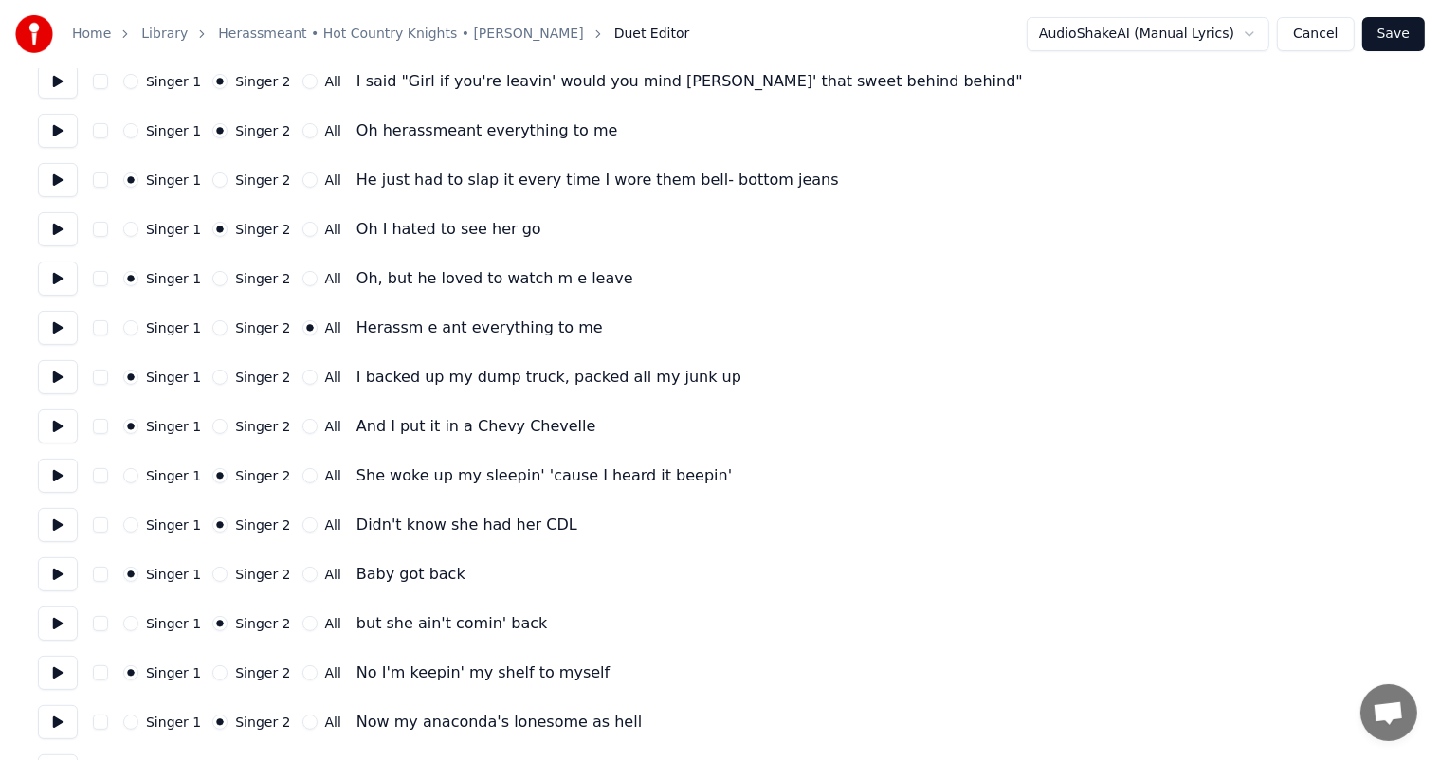
scroll to position [459, 0]
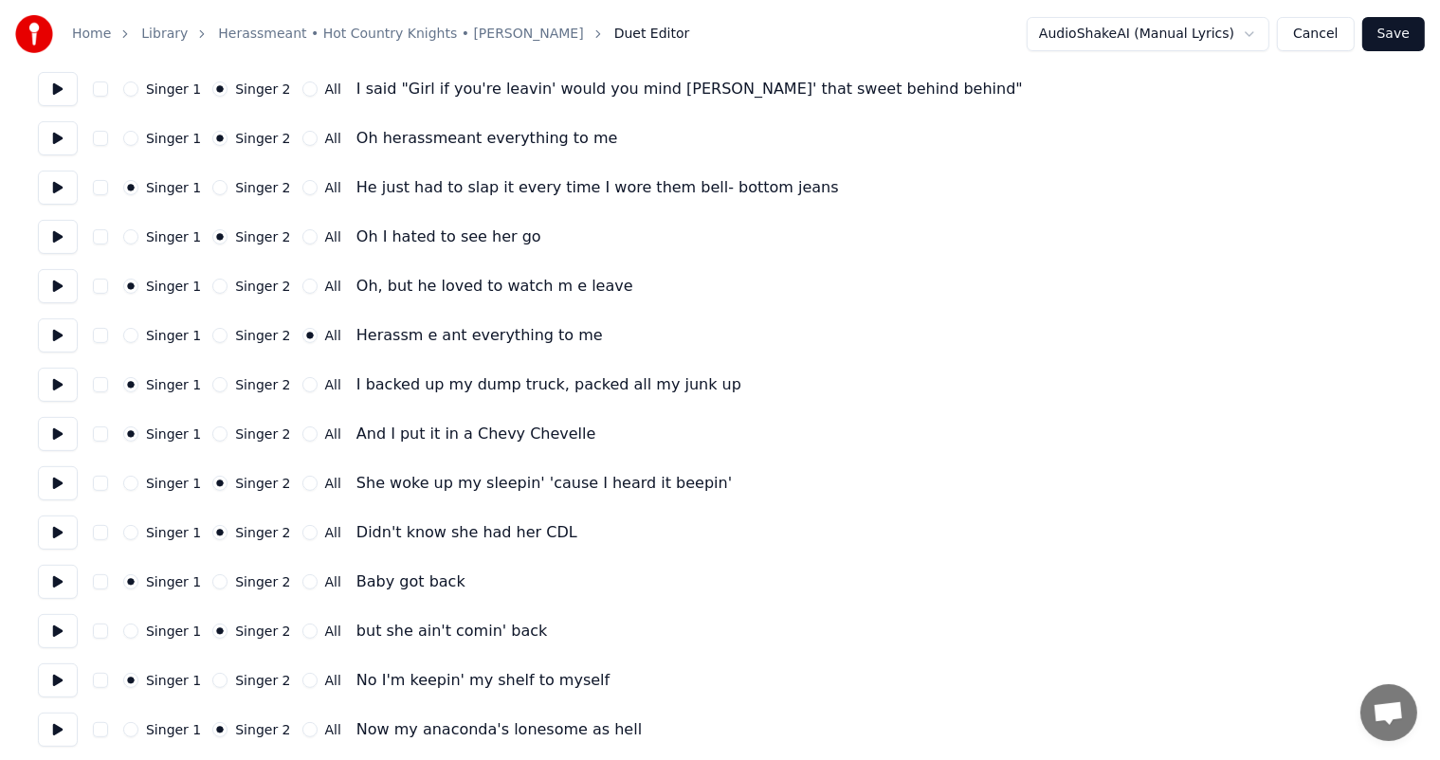
click at [214, 334] on button "Singer 2" at bounding box center [219, 335] width 15 height 15
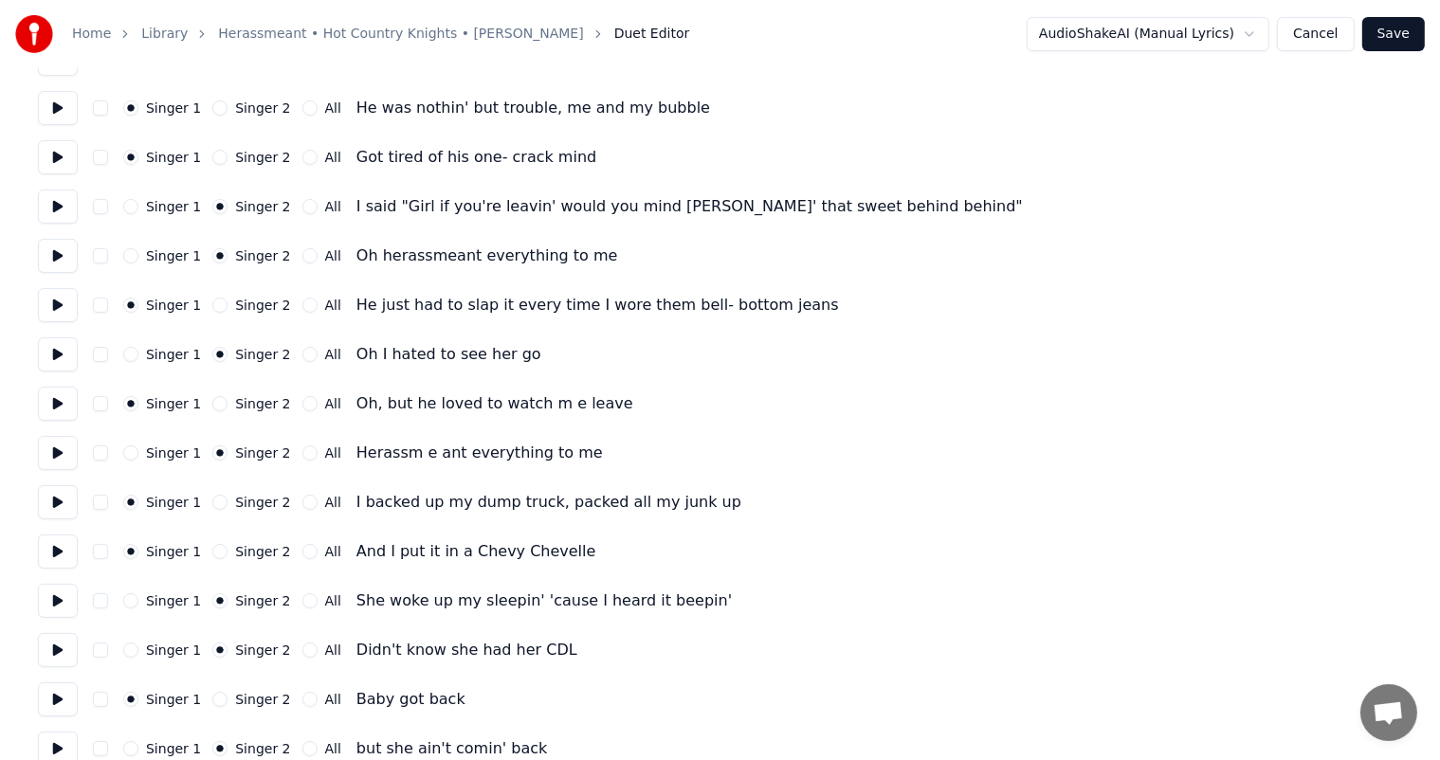
scroll to position [334, 0]
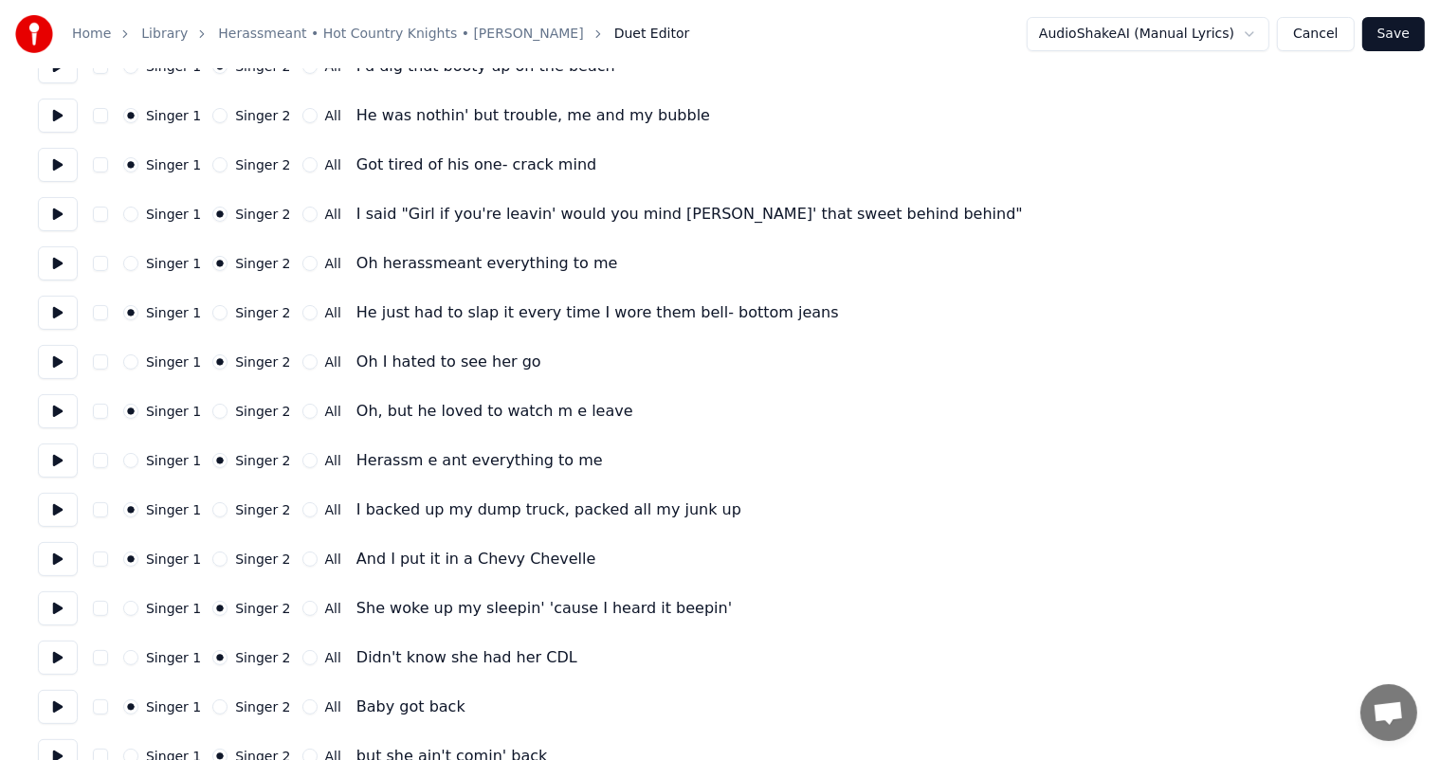
click at [302, 263] on button "All" at bounding box center [309, 263] width 15 height 15
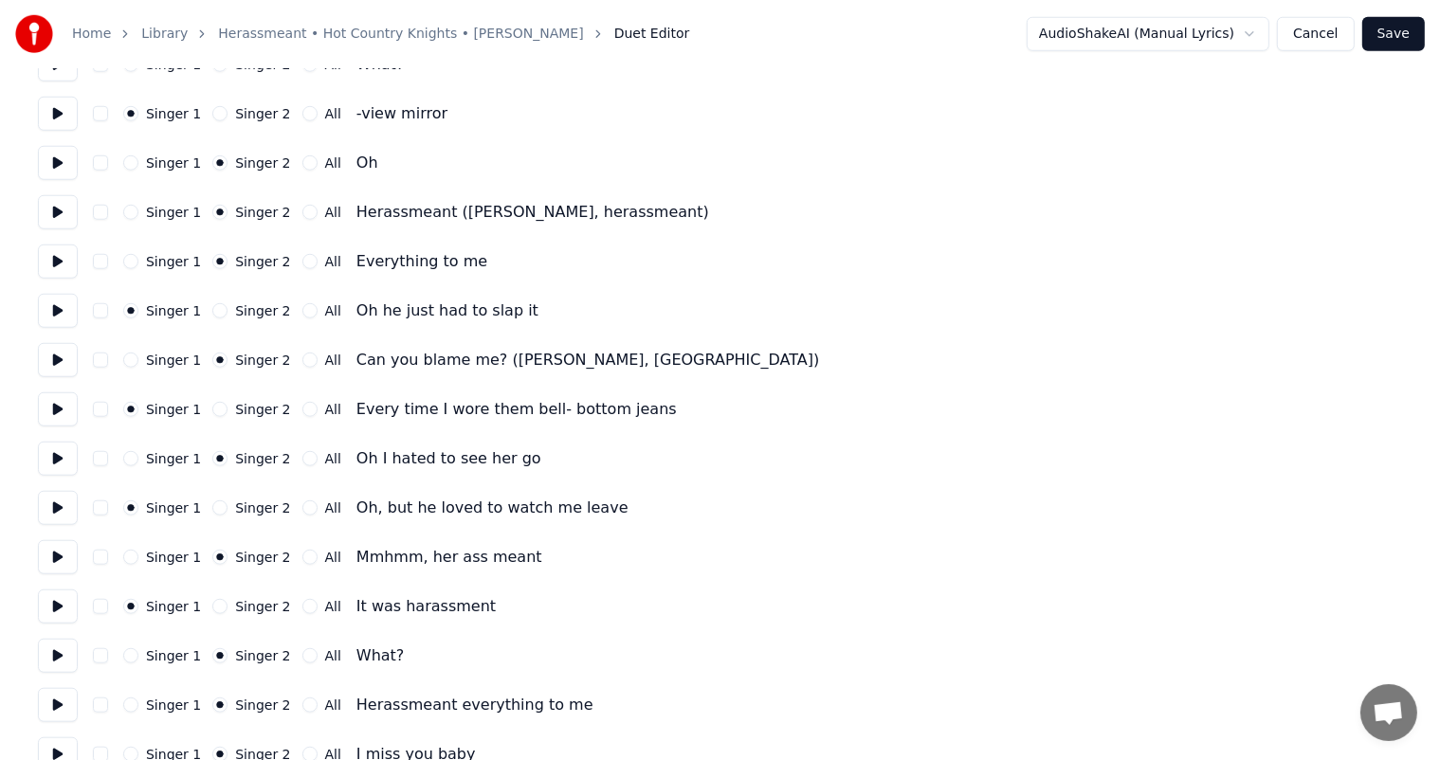
scroll to position [1571, 0]
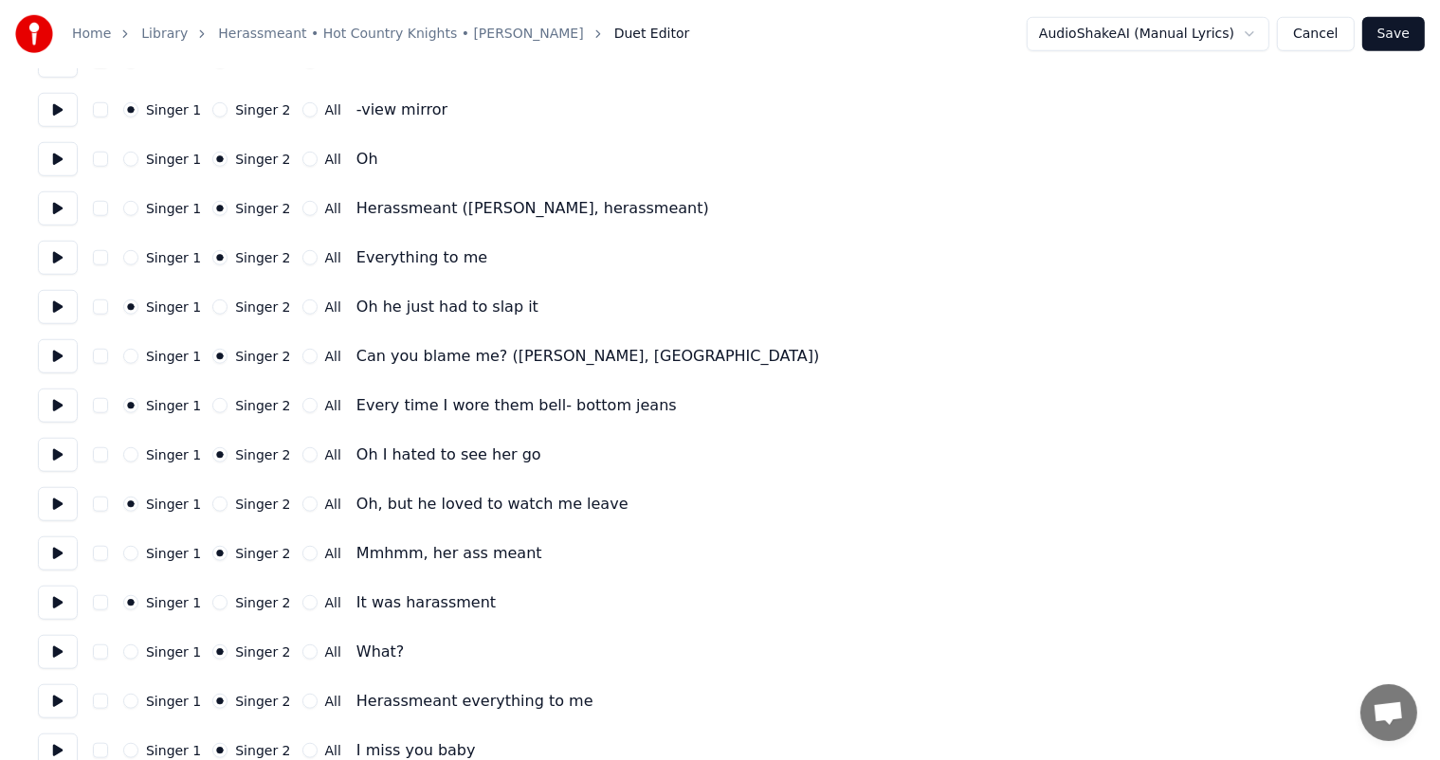
click at [1387, 38] on button "Save" at bounding box center [1393, 34] width 63 height 34
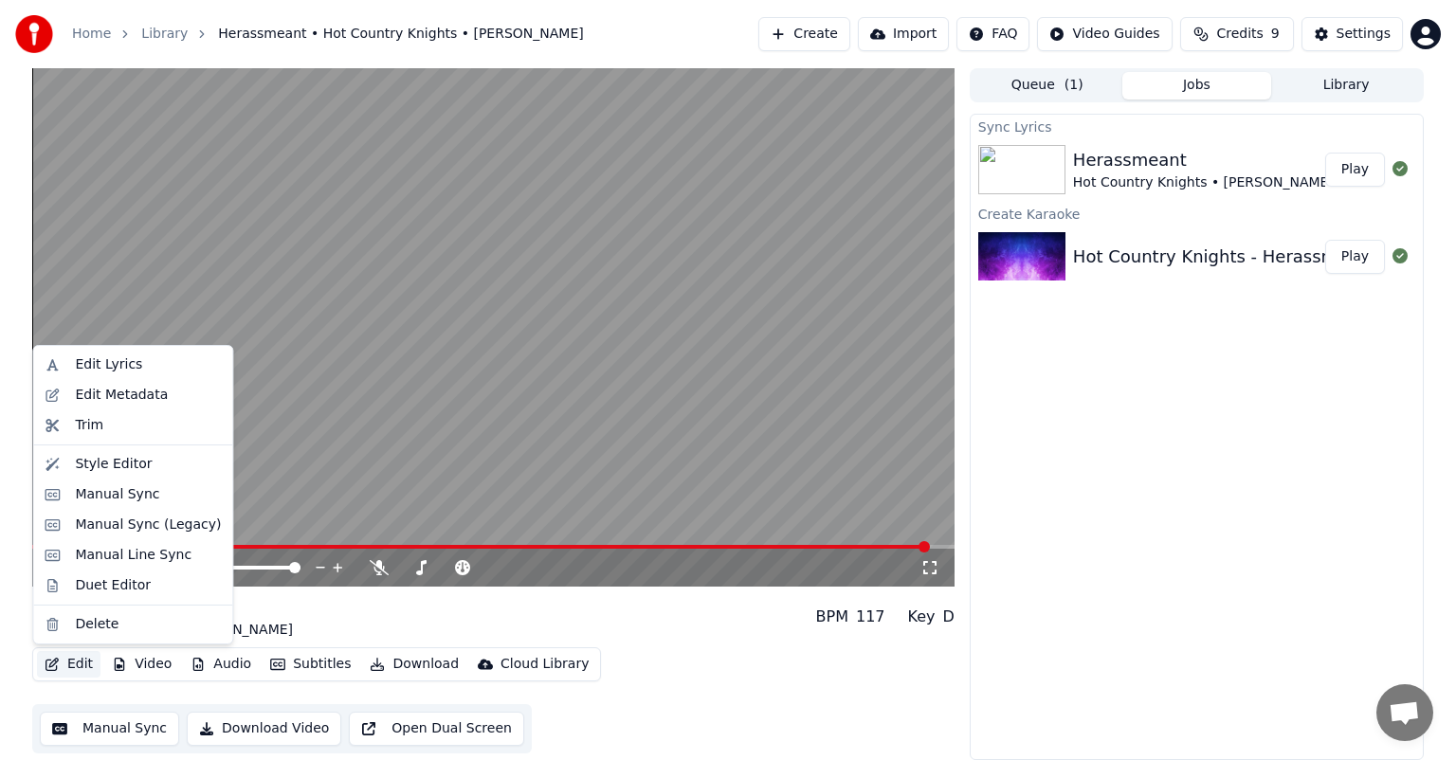
click at [68, 668] on button "Edit" at bounding box center [68, 664] width 63 height 27
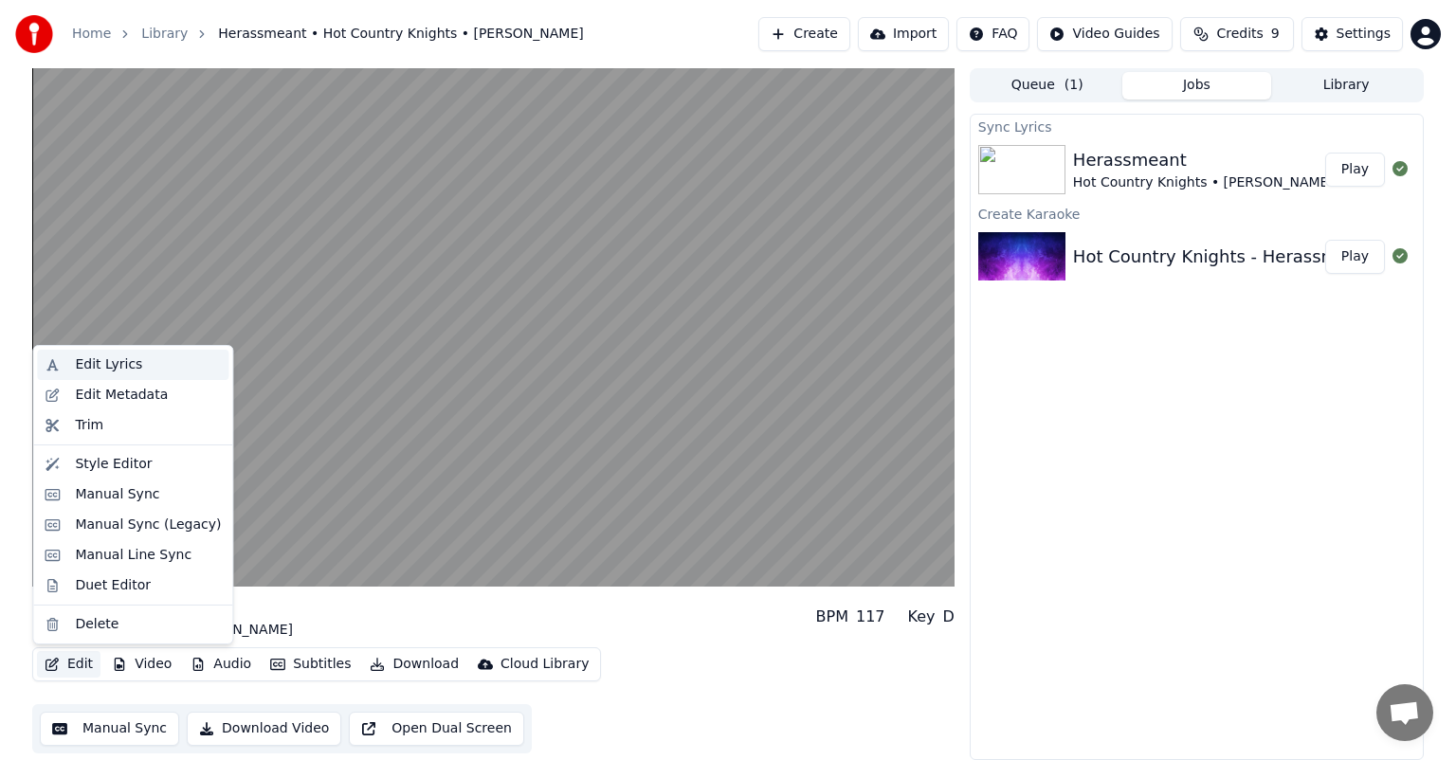
click at [146, 368] on div "Edit Lyrics" at bounding box center [148, 364] width 146 height 19
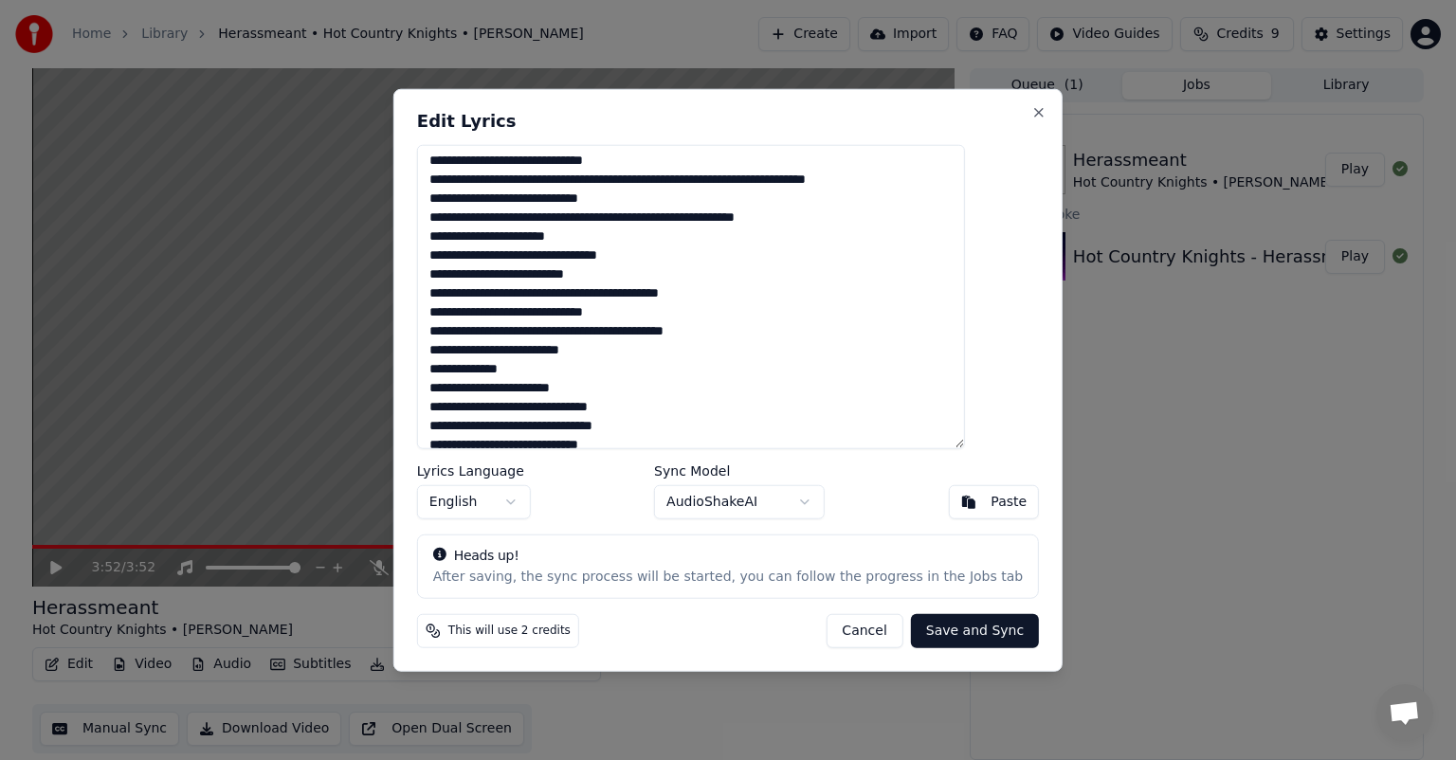
scroll to position [95, 0]
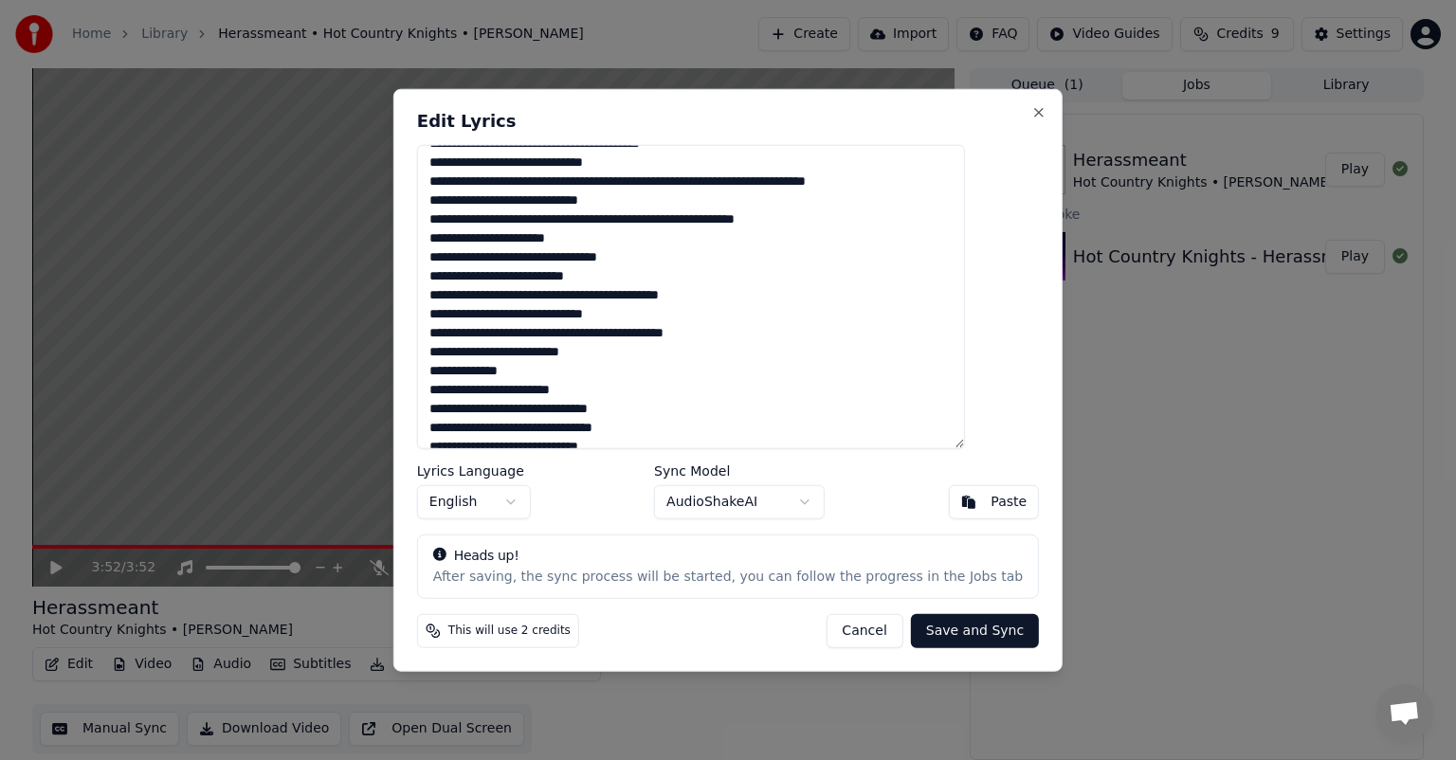
click at [566, 198] on textarea at bounding box center [691, 297] width 548 height 304
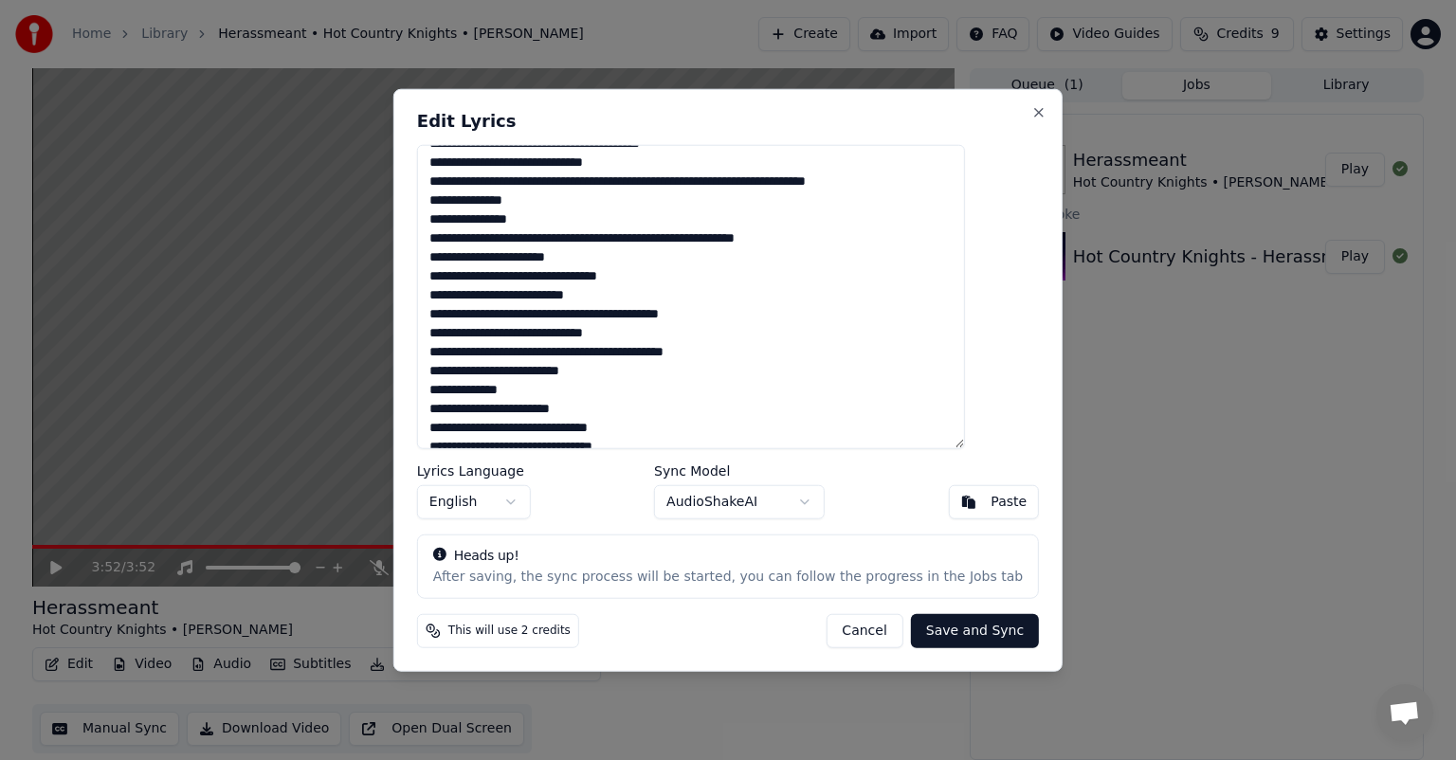
scroll to position [158, 0]
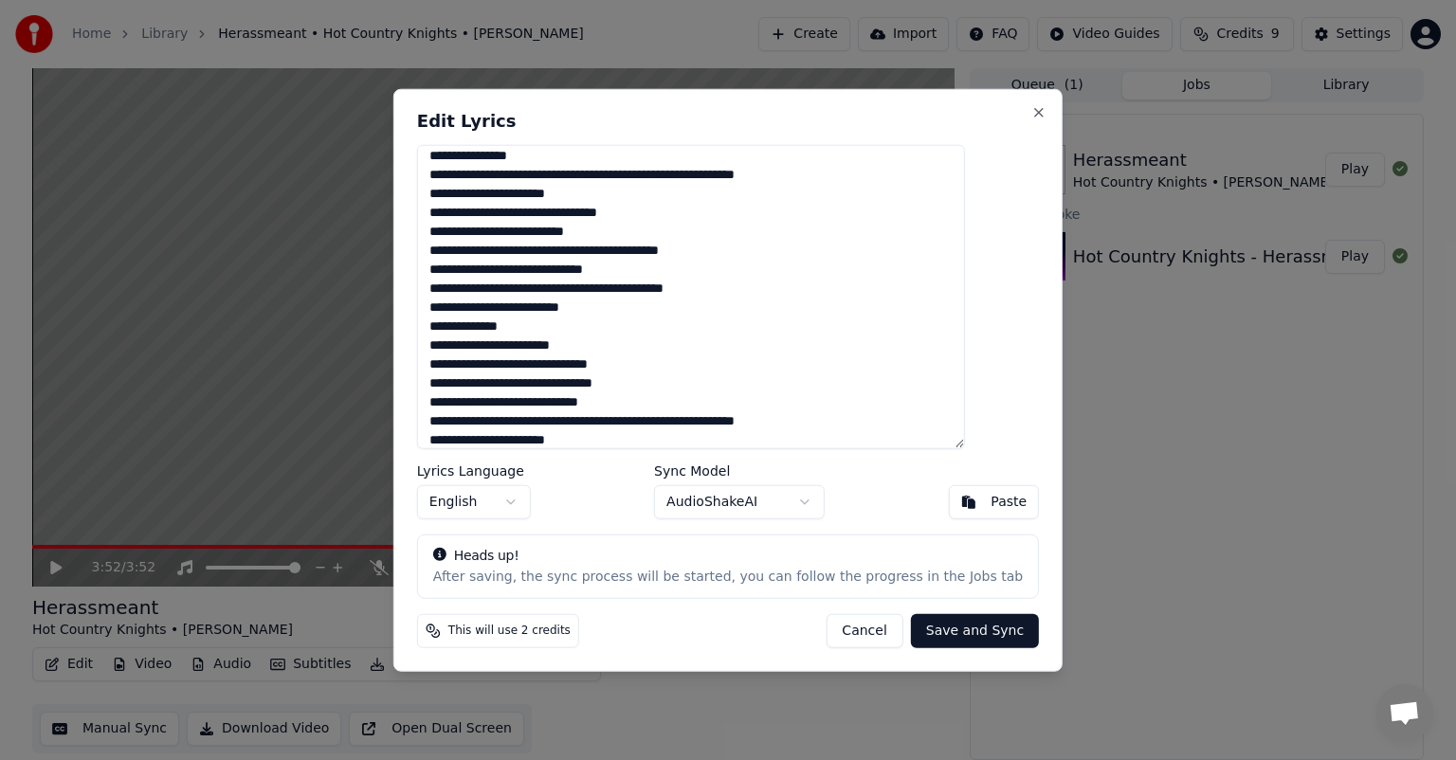
click at [641, 213] on textarea at bounding box center [691, 297] width 548 height 304
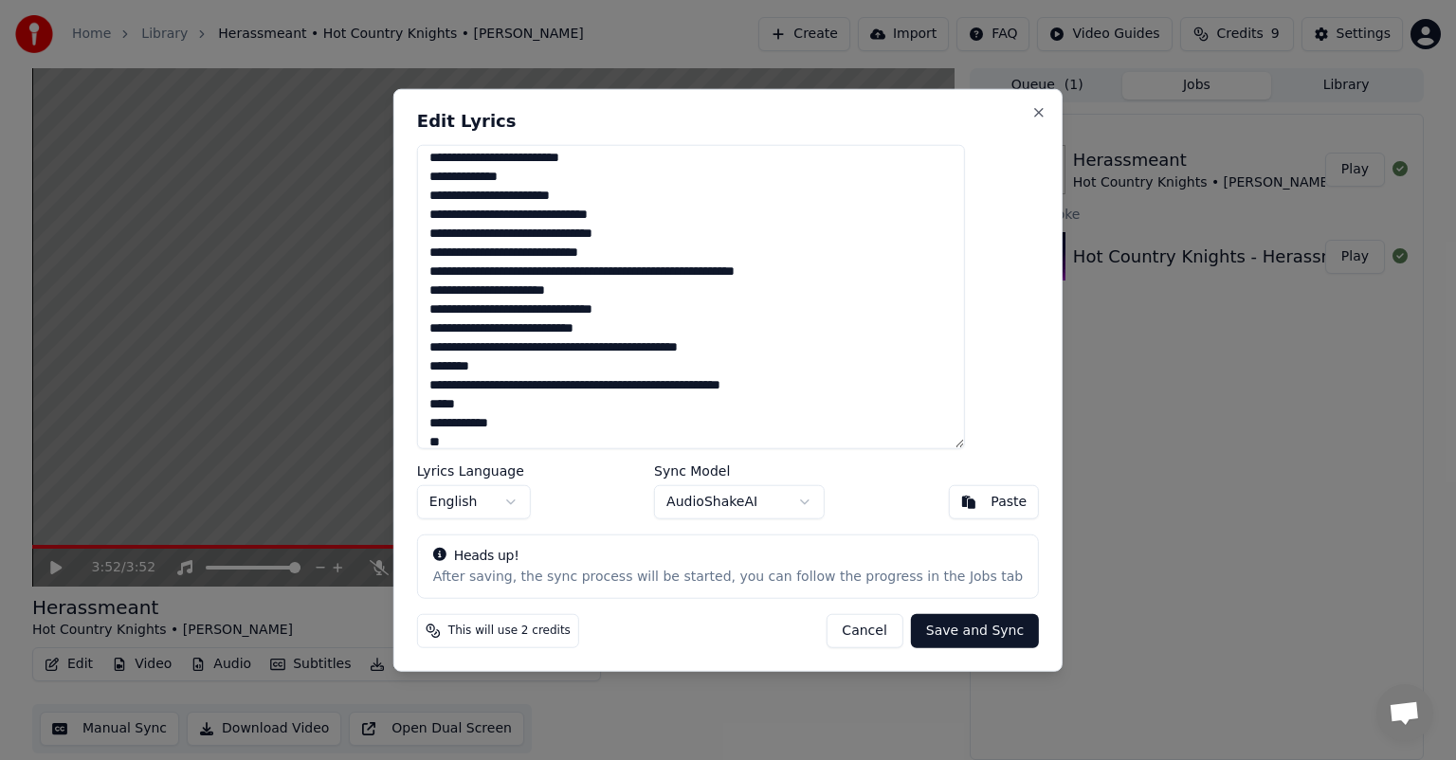
scroll to position [309, 0]
click at [565, 247] on textarea at bounding box center [691, 297] width 548 height 304
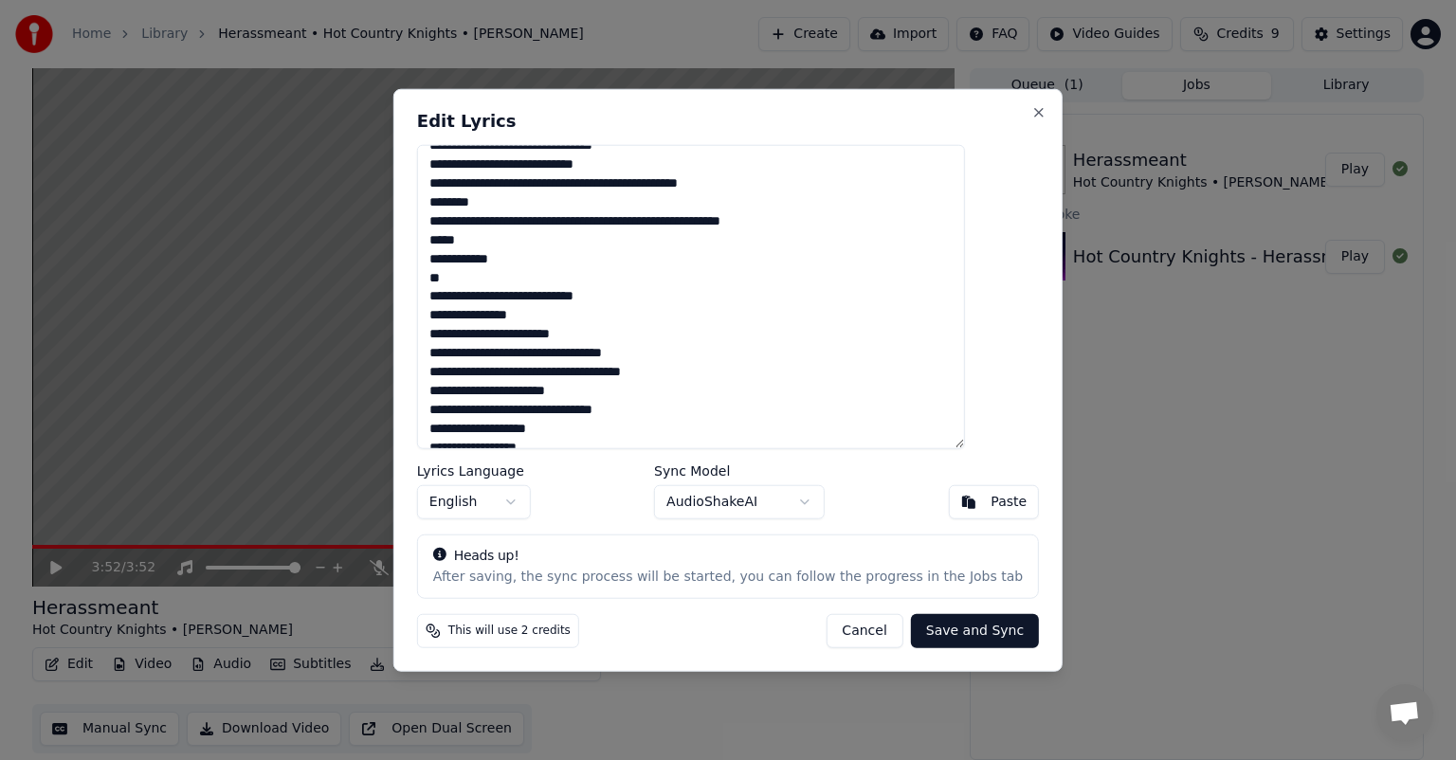
scroll to position [498, 0]
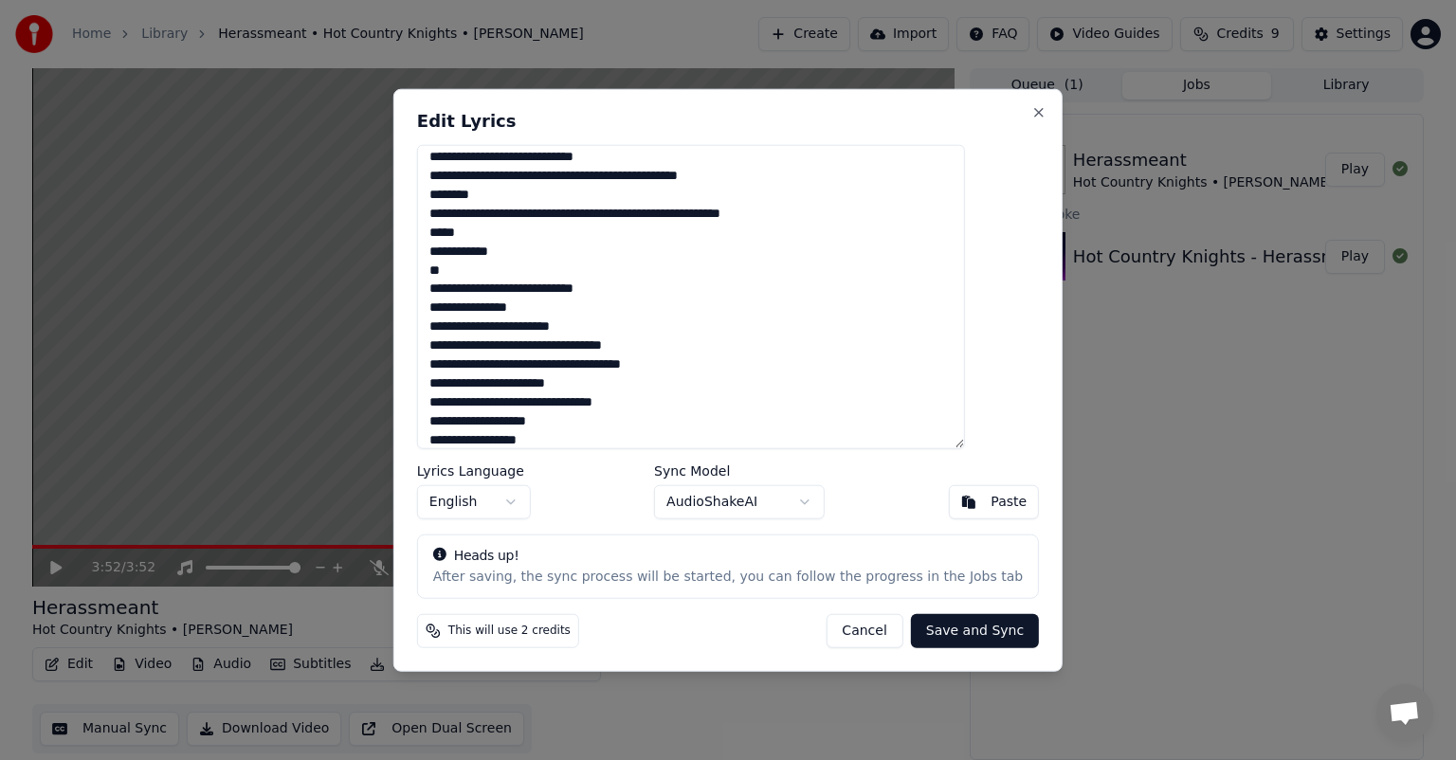
click at [465, 234] on textarea at bounding box center [691, 297] width 548 height 304
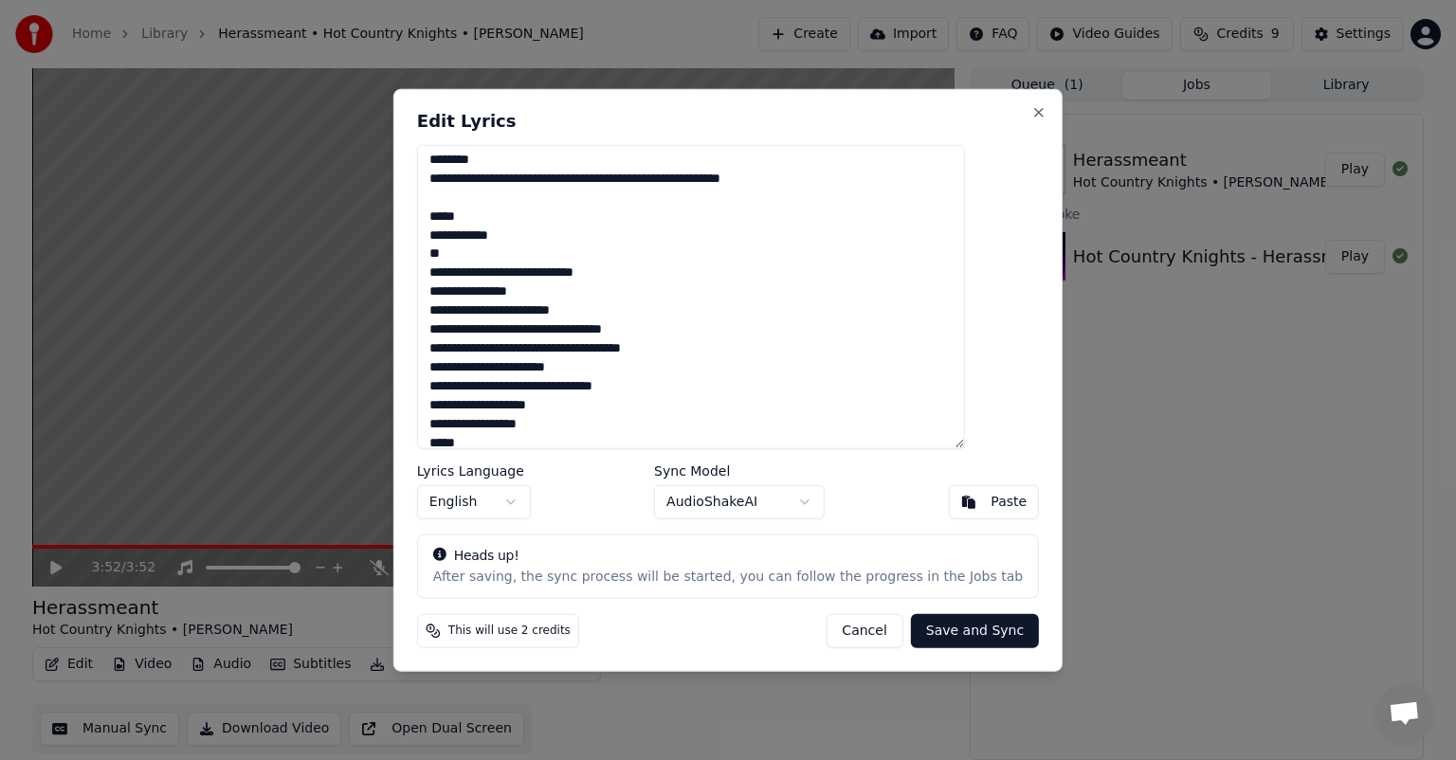
scroll to position [533, 0]
click at [825, 178] on textarea at bounding box center [691, 297] width 548 height 304
click at [732, 197] on textarea at bounding box center [691, 297] width 548 height 304
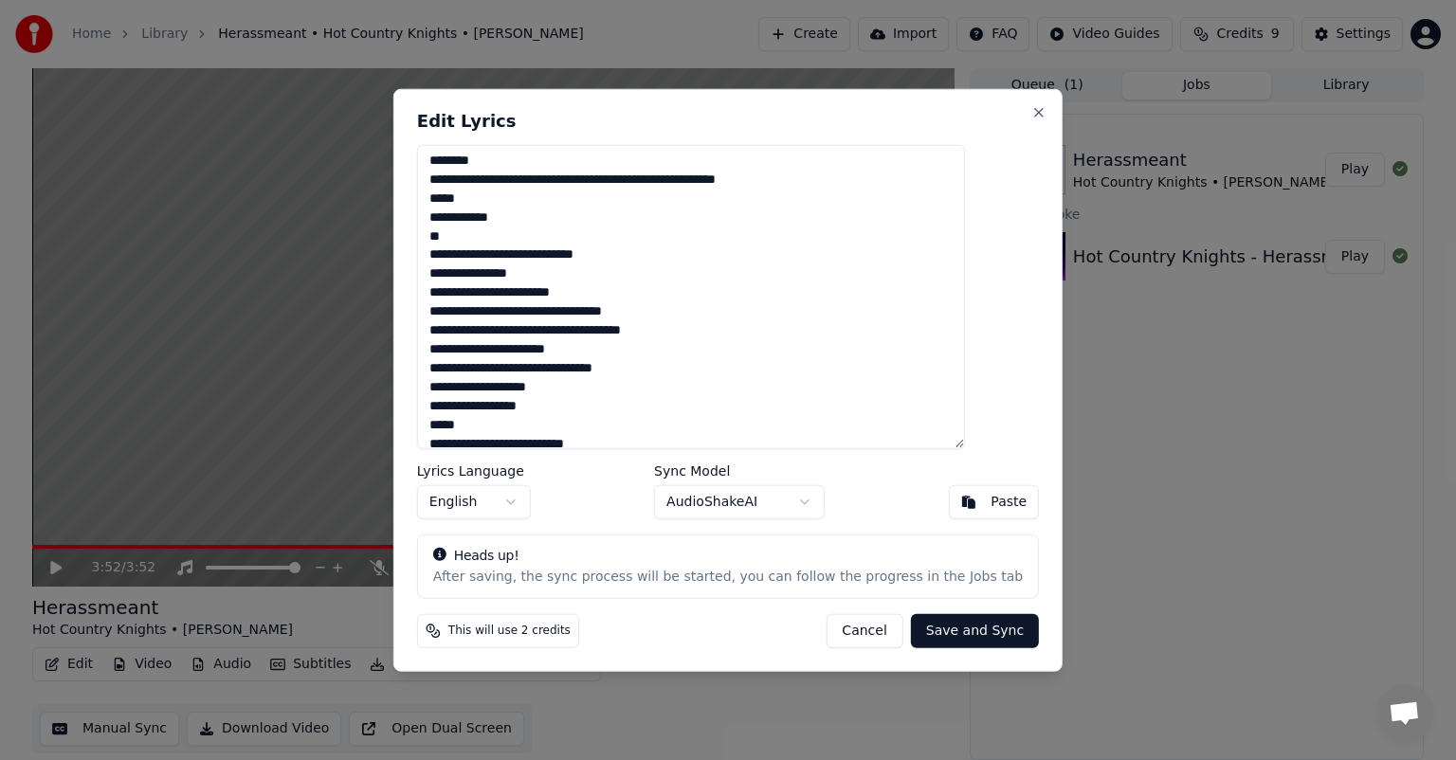
click at [469, 216] on textarea at bounding box center [691, 297] width 548 height 304
click at [467, 193] on textarea at bounding box center [691, 297] width 548 height 304
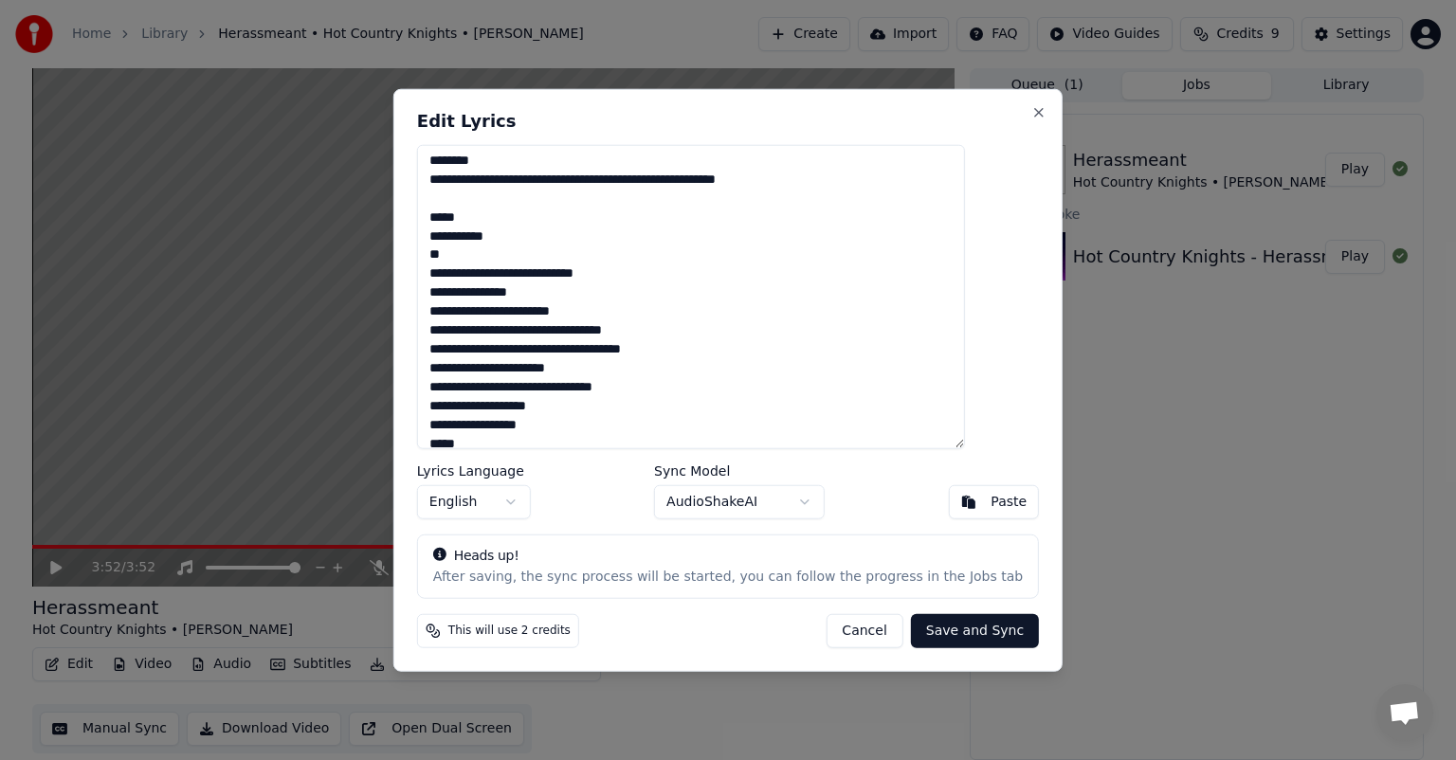
click at [467, 233] on textarea at bounding box center [691, 297] width 548 height 304
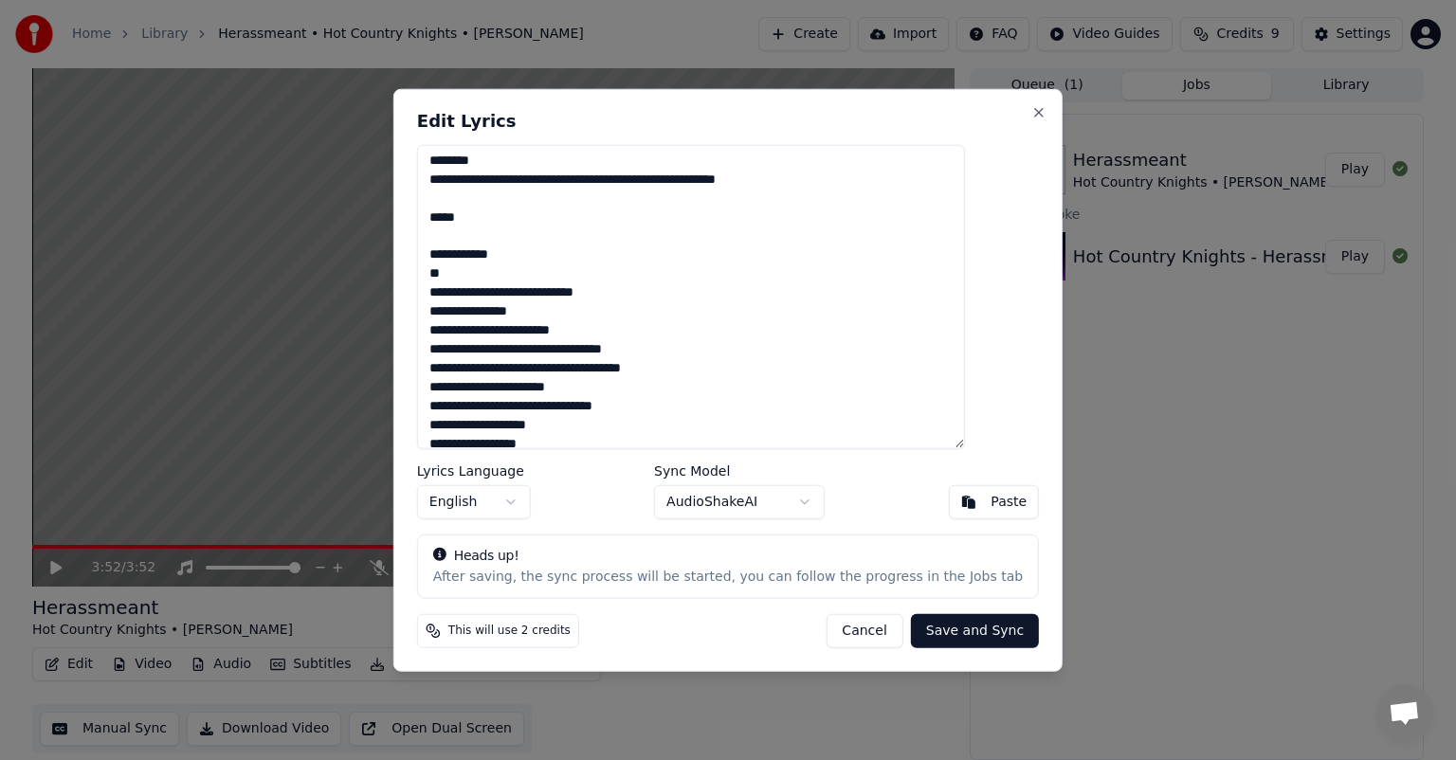
click at [823, 180] on textarea at bounding box center [691, 297] width 548 height 304
click at [566, 260] on textarea at bounding box center [691, 297] width 548 height 304
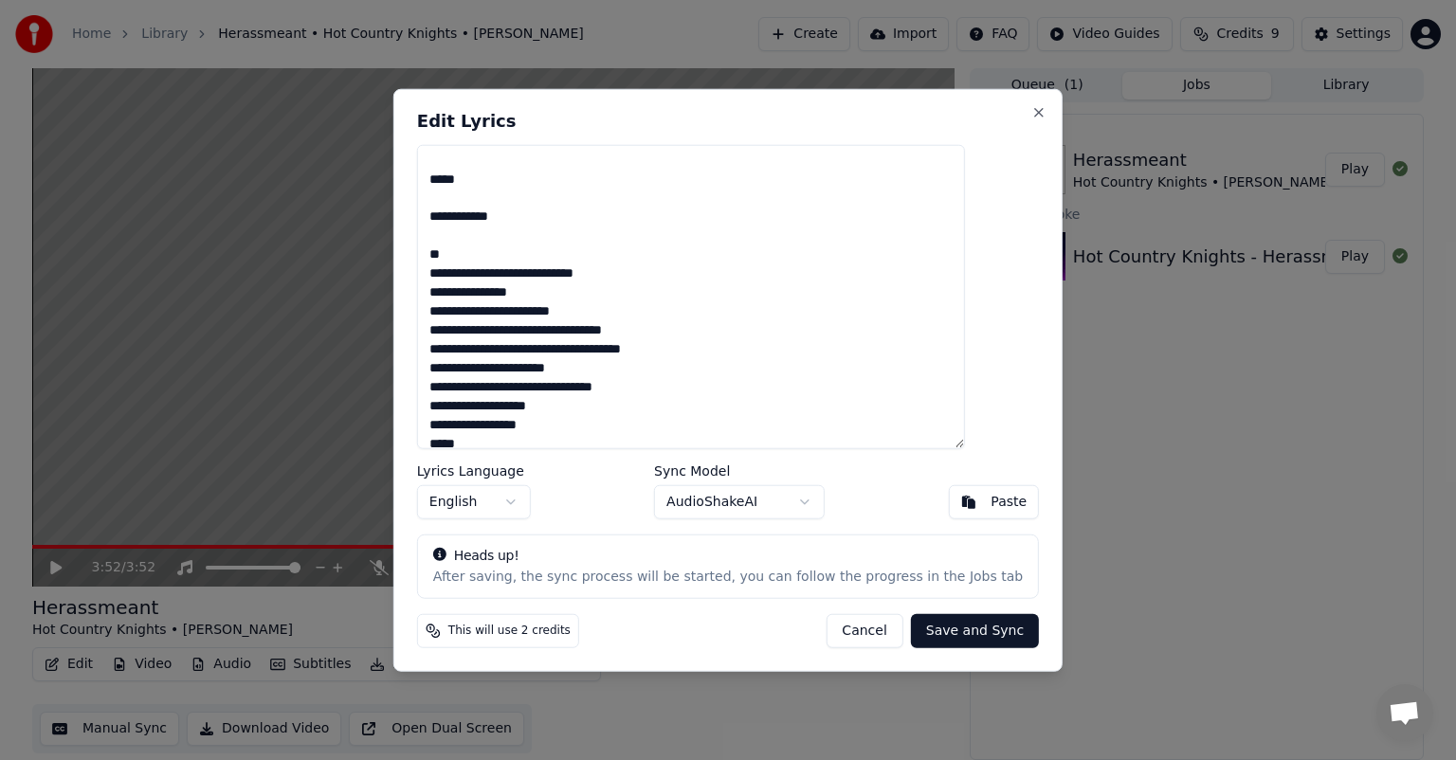
scroll to position [569, 0]
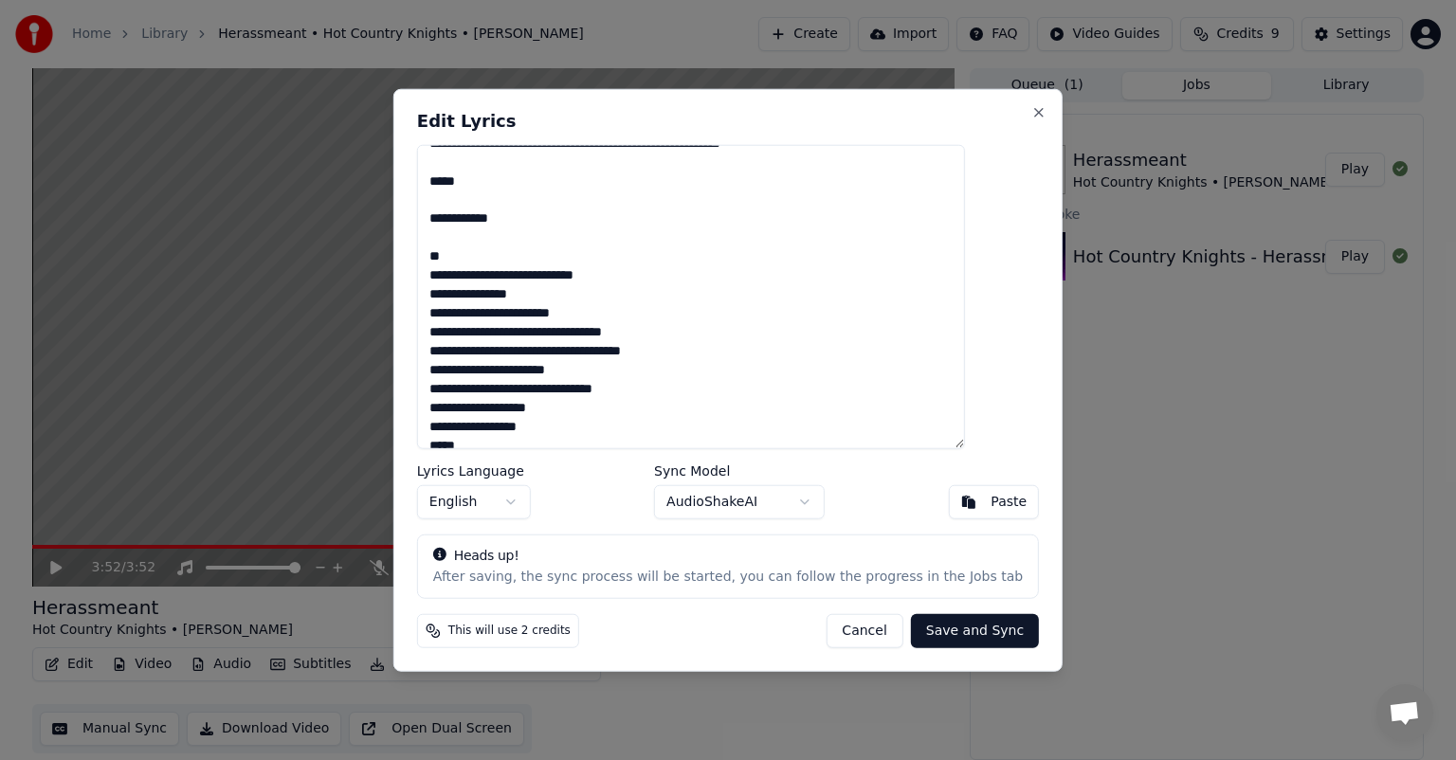
click at [545, 274] on textarea at bounding box center [691, 297] width 548 height 304
click at [585, 351] on textarea at bounding box center [691, 297] width 548 height 304
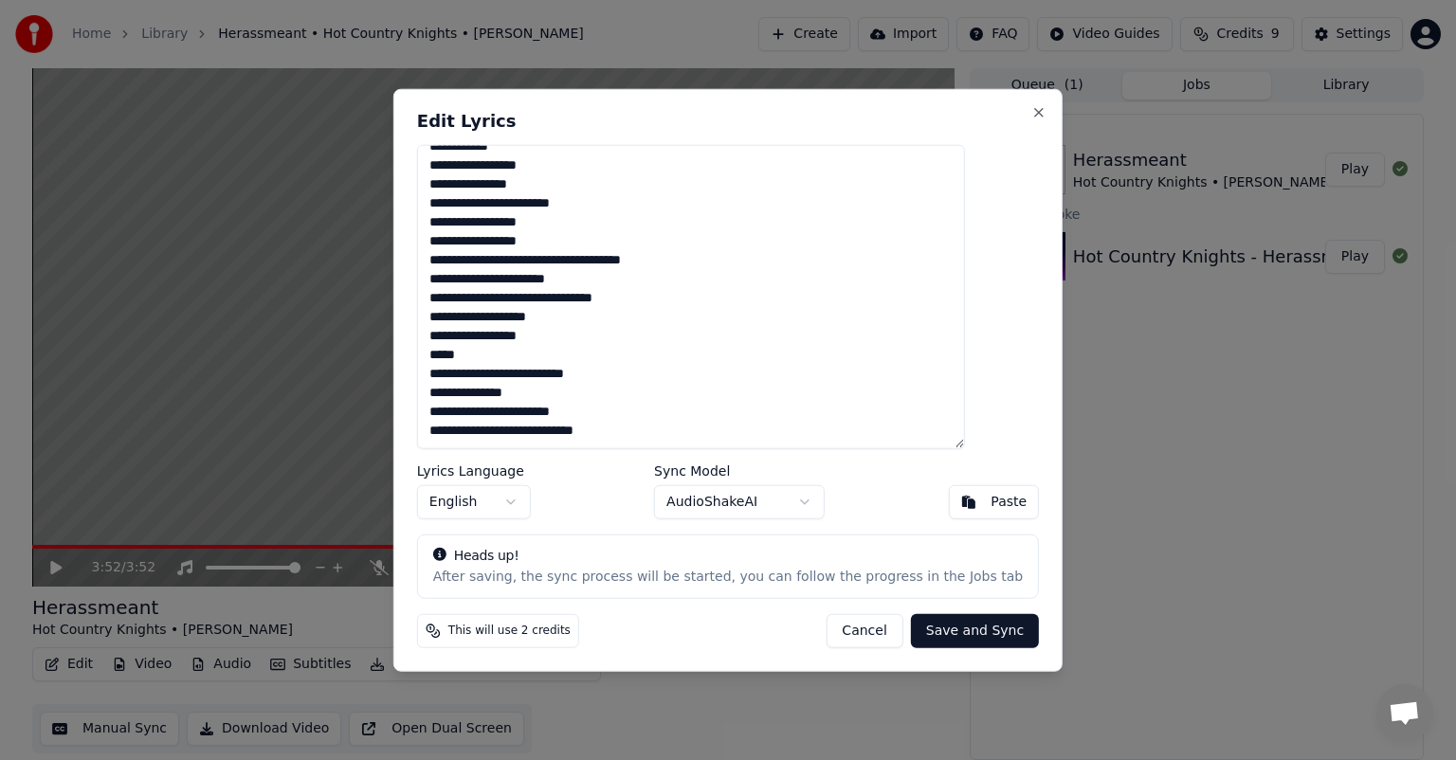
scroll to position [697, 0]
click at [604, 333] on textarea at bounding box center [691, 297] width 548 height 304
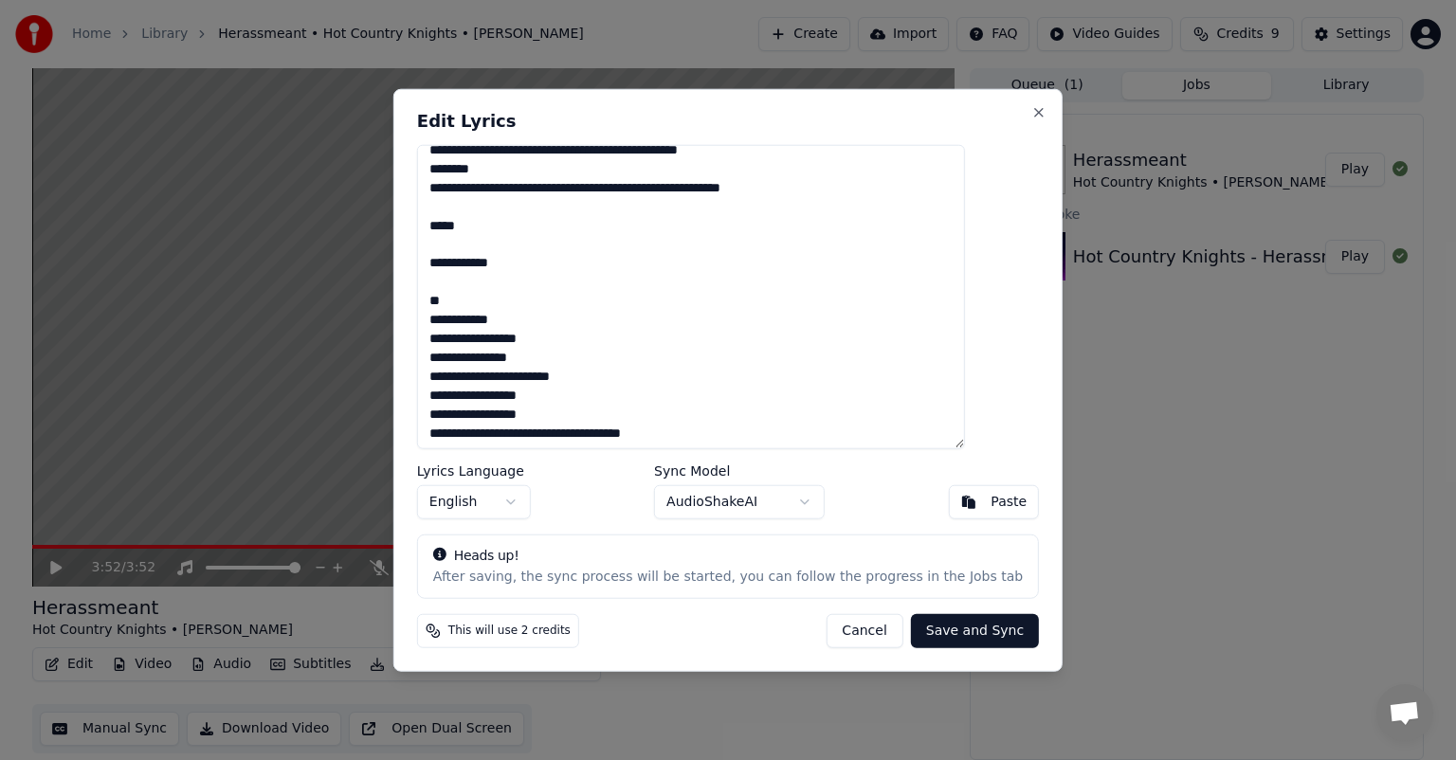
scroll to position [523, 0]
click at [484, 281] on textarea at bounding box center [691, 297] width 548 height 304
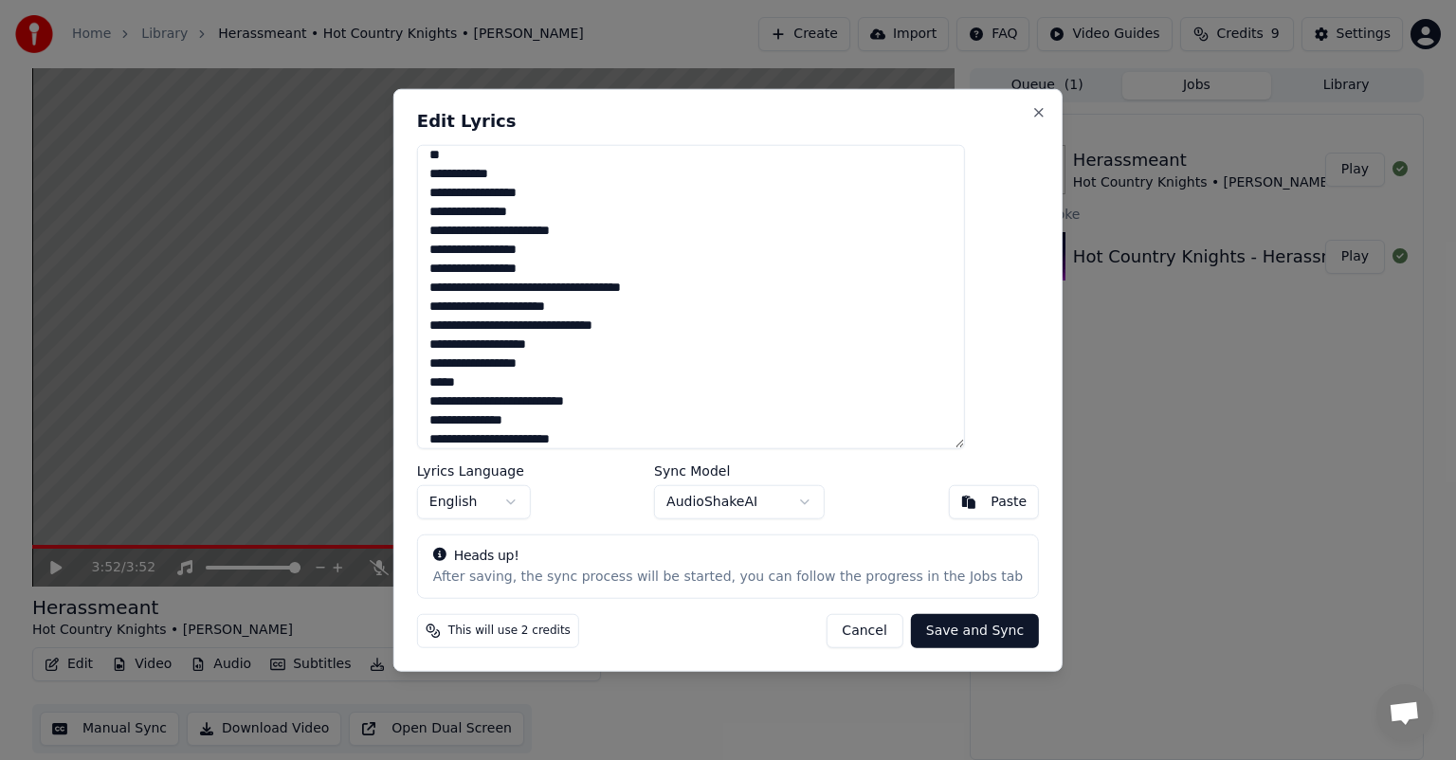
scroll to position [698, 0]
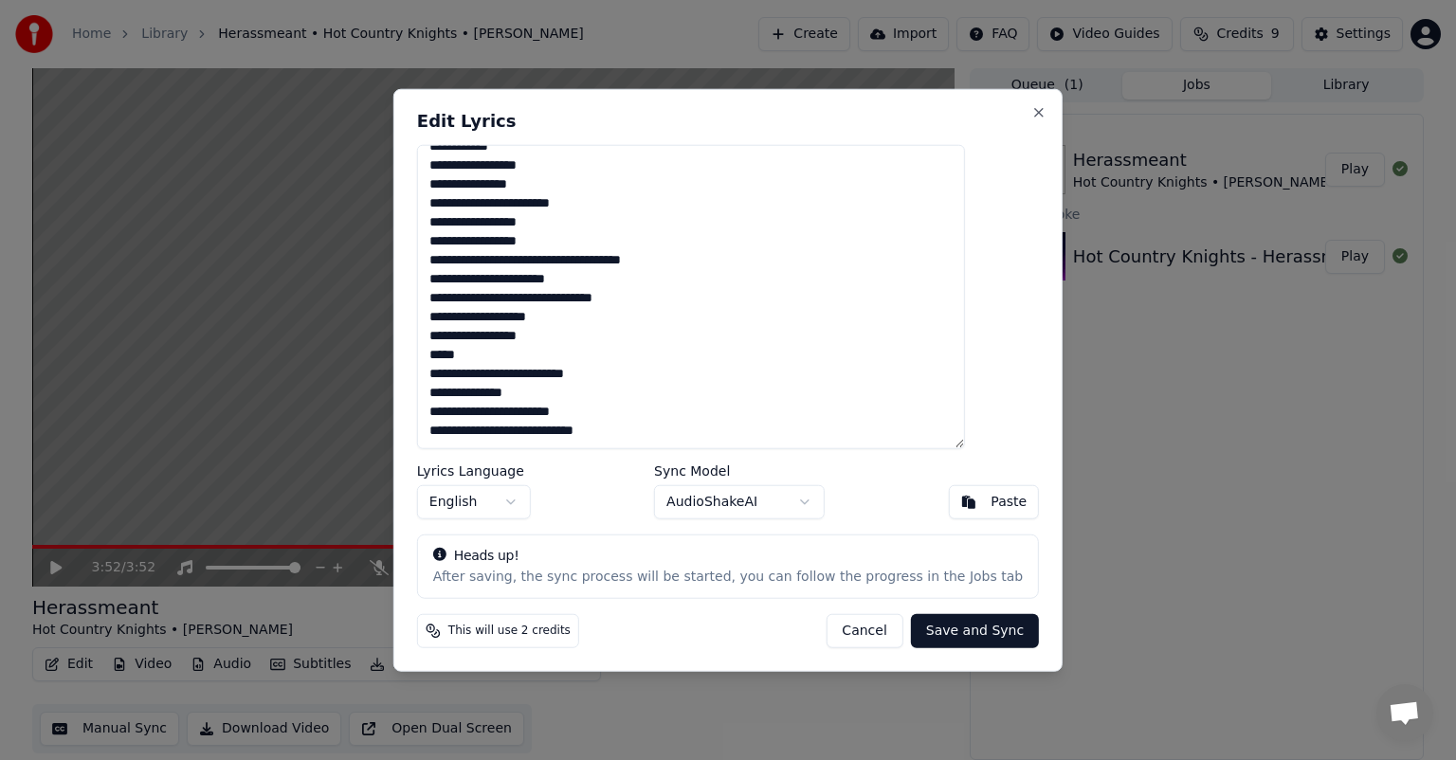
click at [629, 335] on textarea at bounding box center [691, 297] width 548 height 304
click at [622, 373] on textarea at bounding box center [691, 297] width 548 height 304
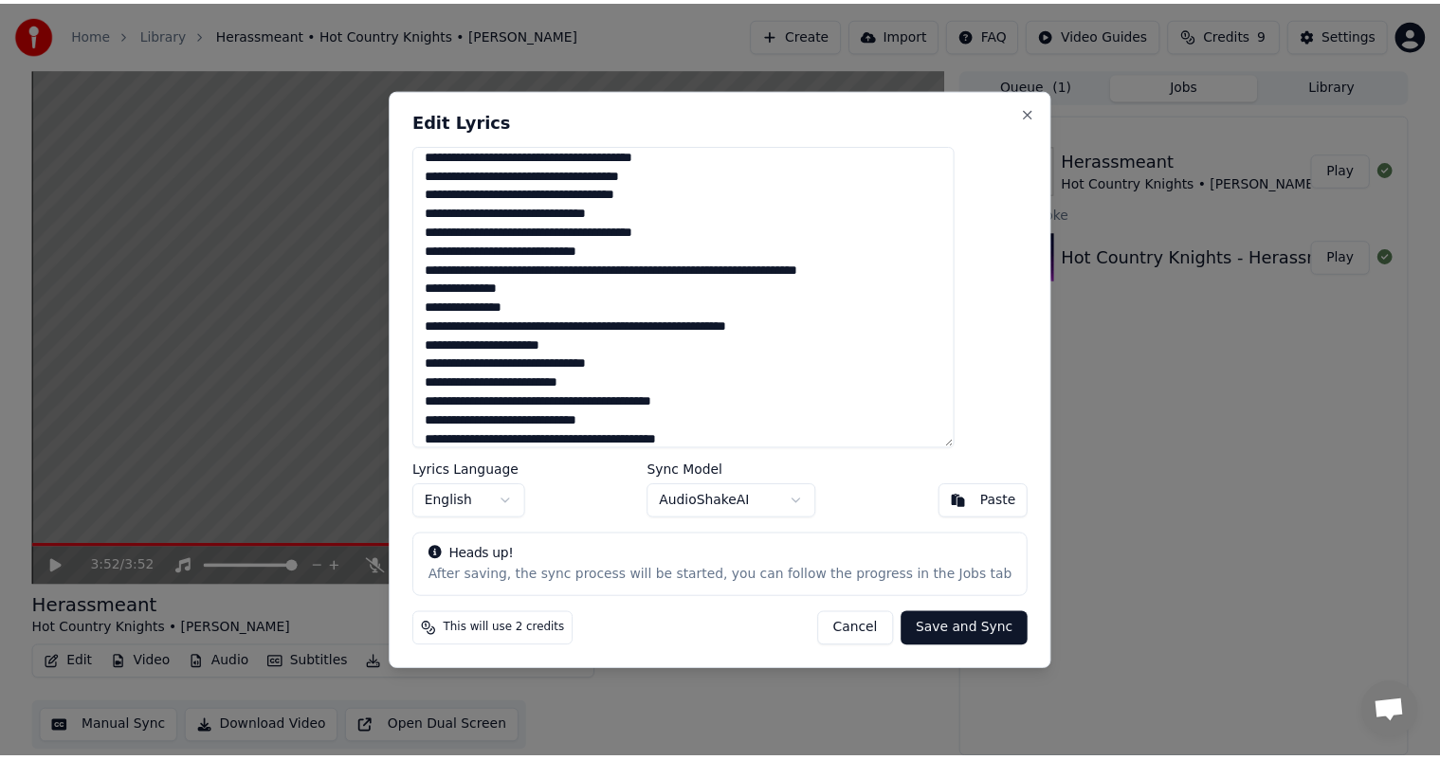
scroll to position [0, 0]
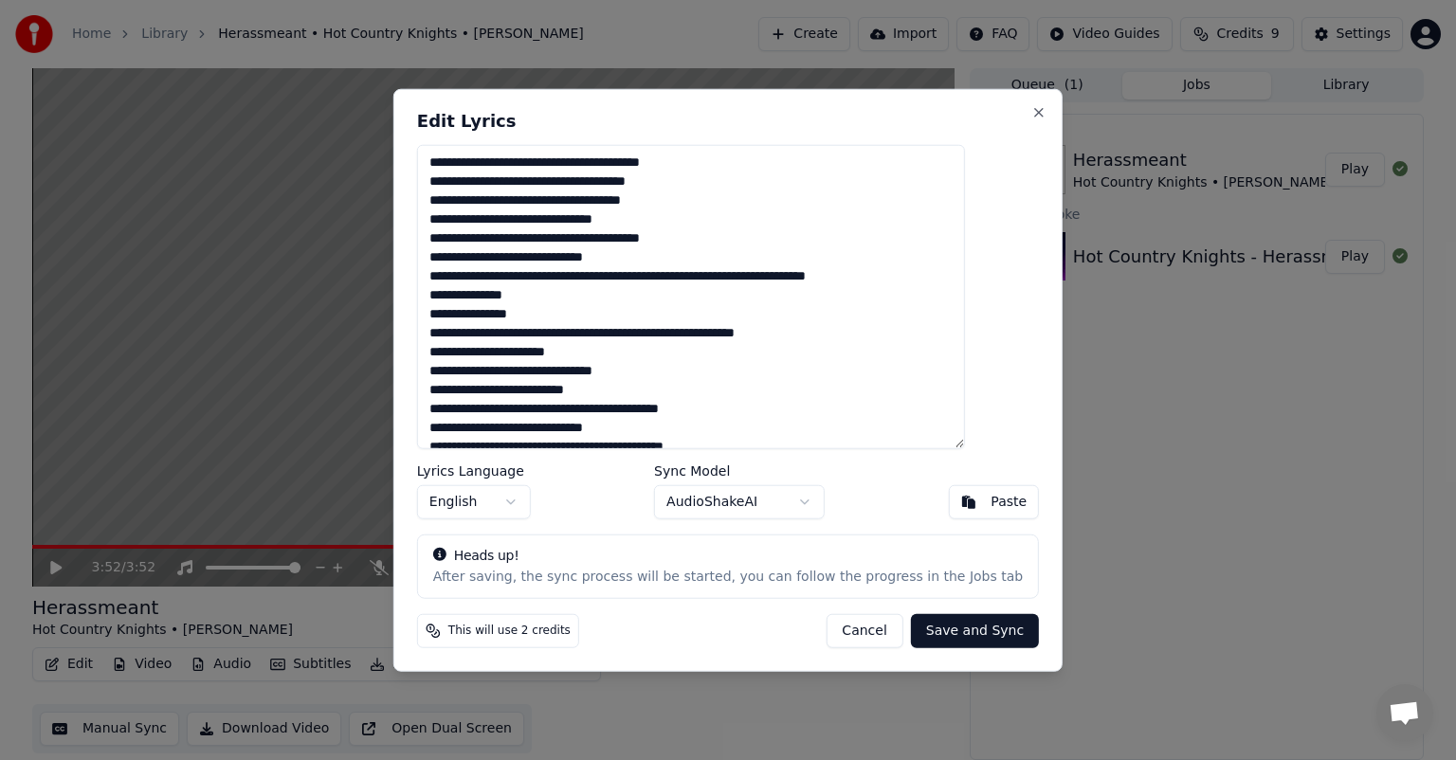
type textarea "**********"
click at [940, 635] on button "Save and Sync" at bounding box center [975, 630] width 128 height 34
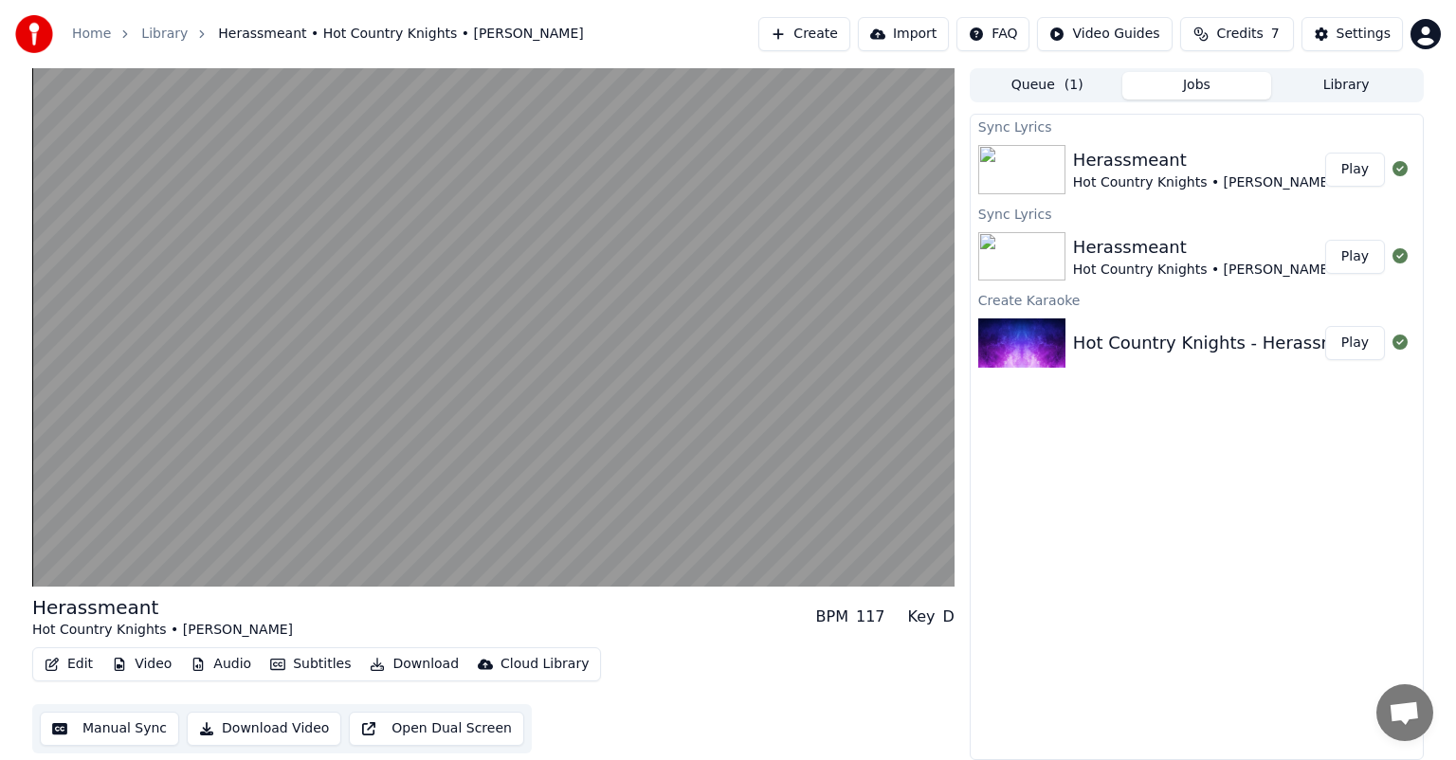
click at [1360, 172] on button "Play" at bounding box center [1355, 170] width 60 height 34
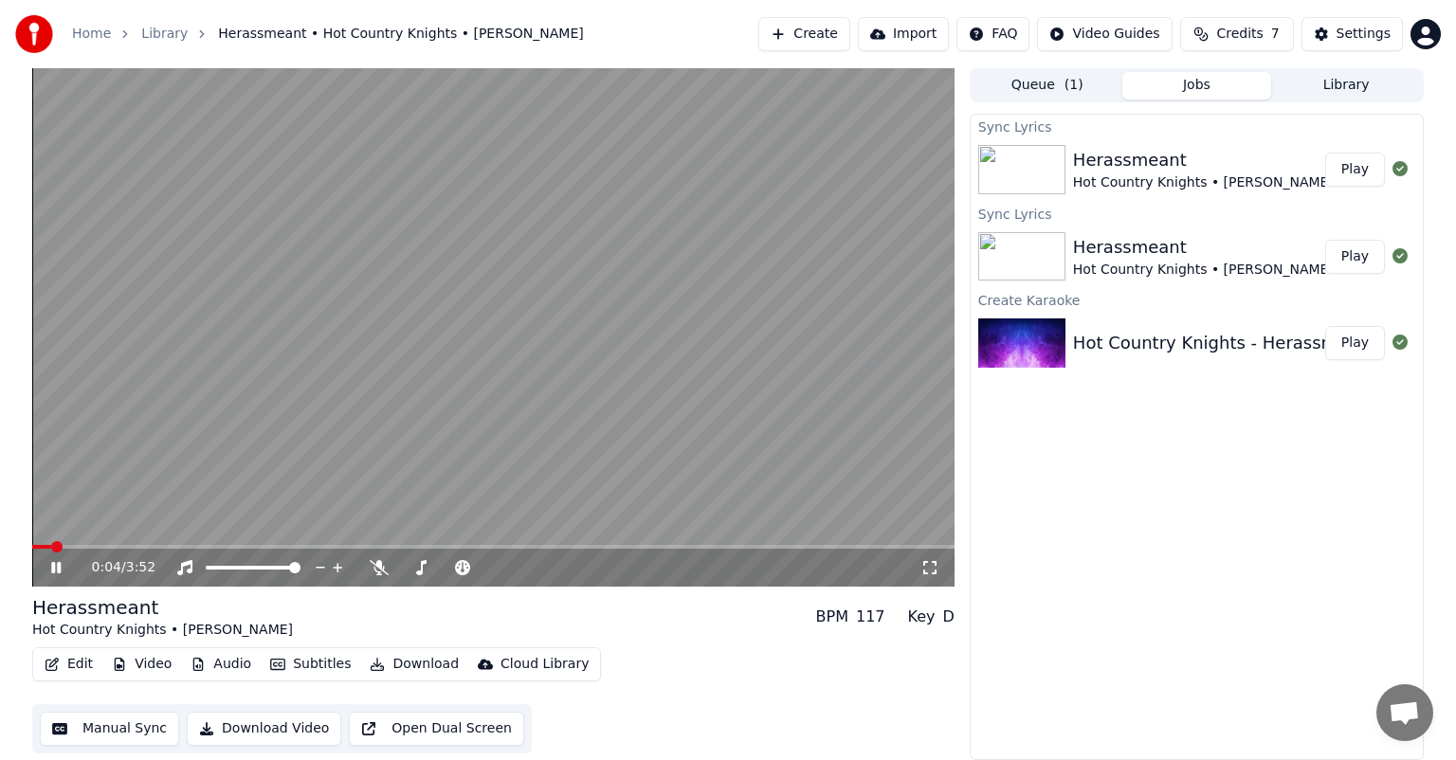
click at [73, 665] on button "Edit" at bounding box center [68, 664] width 63 height 27
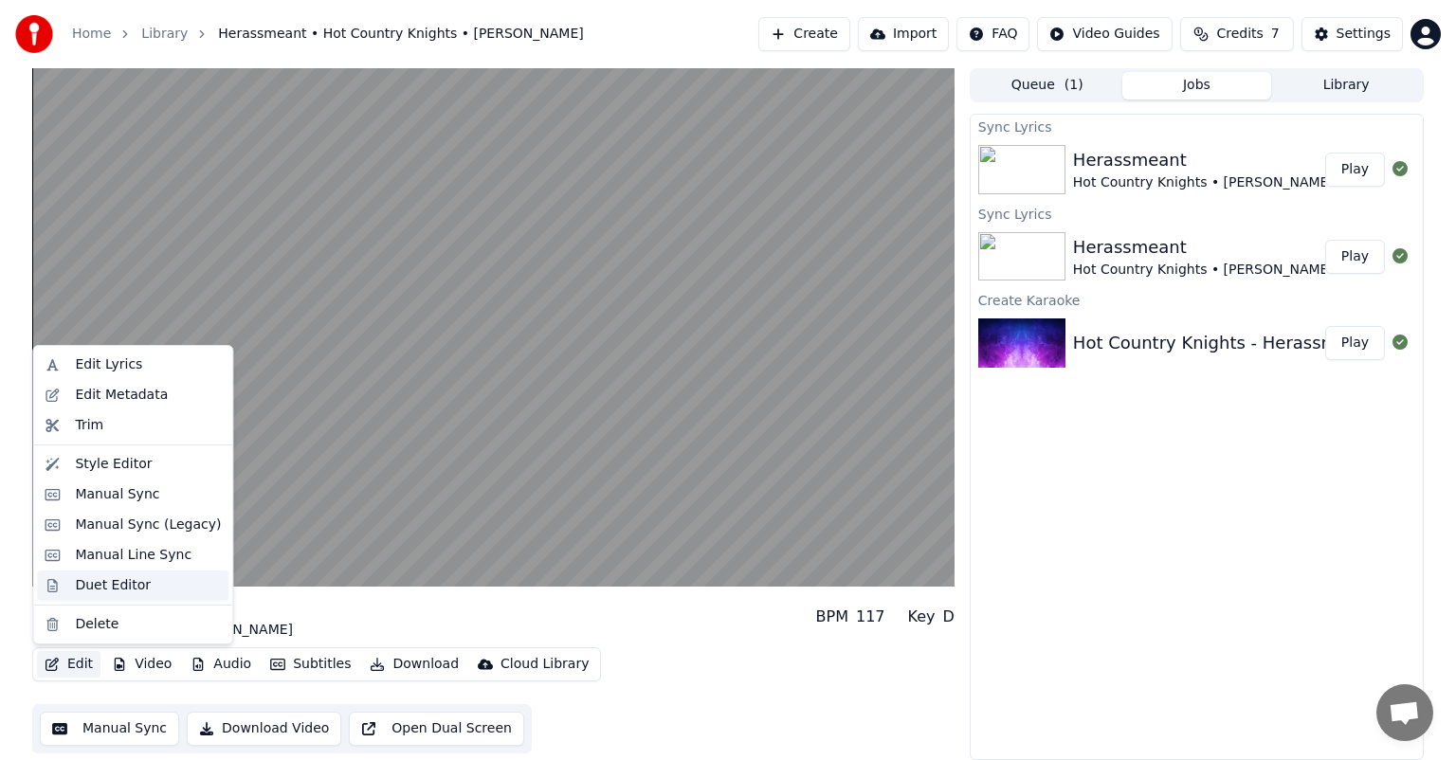
click at [119, 587] on div "Duet Editor" at bounding box center [113, 585] width 76 height 19
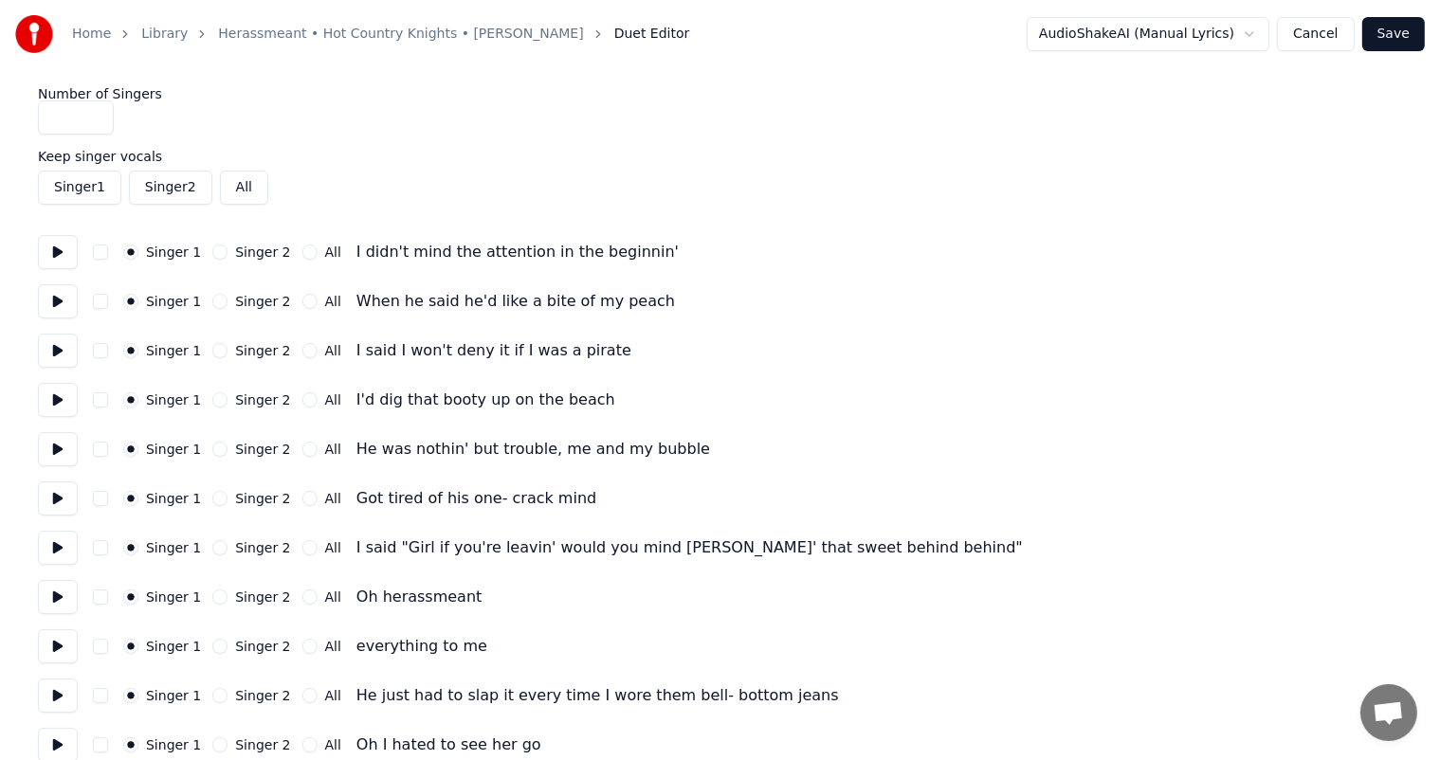
click at [216, 351] on button "Singer 2" at bounding box center [219, 350] width 15 height 15
click at [212, 403] on button "Singer 2" at bounding box center [219, 399] width 15 height 15
click at [212, 547] on button "Singer 2" at bounding box center [219, 547] width 15 height 15
click at [302, 595] on button "All" at bounding box center [309, 596] width 15 height 15
click at [212, 644] on button "Singer 2" at bounding box center [219, 646] width 15 height 15
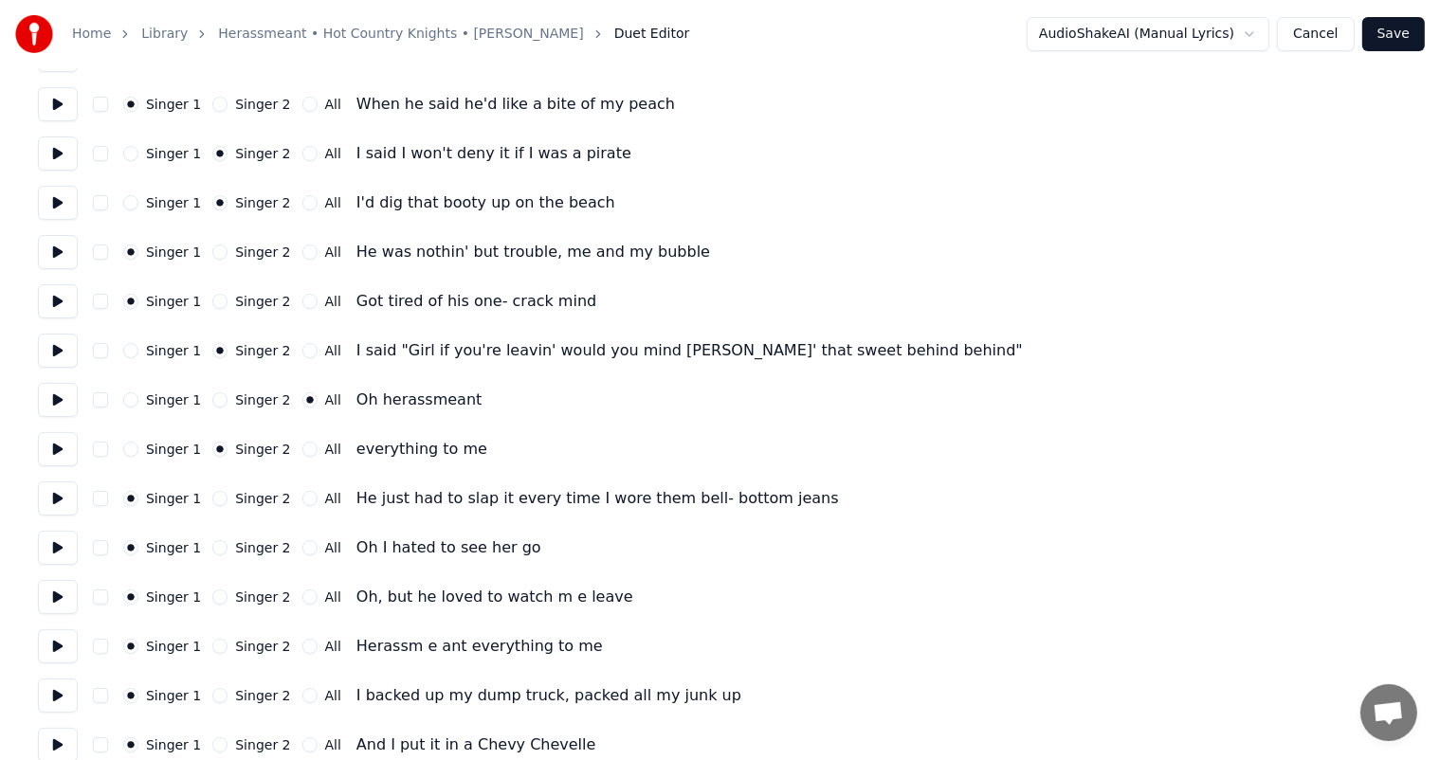
scroll to position [200, 0]
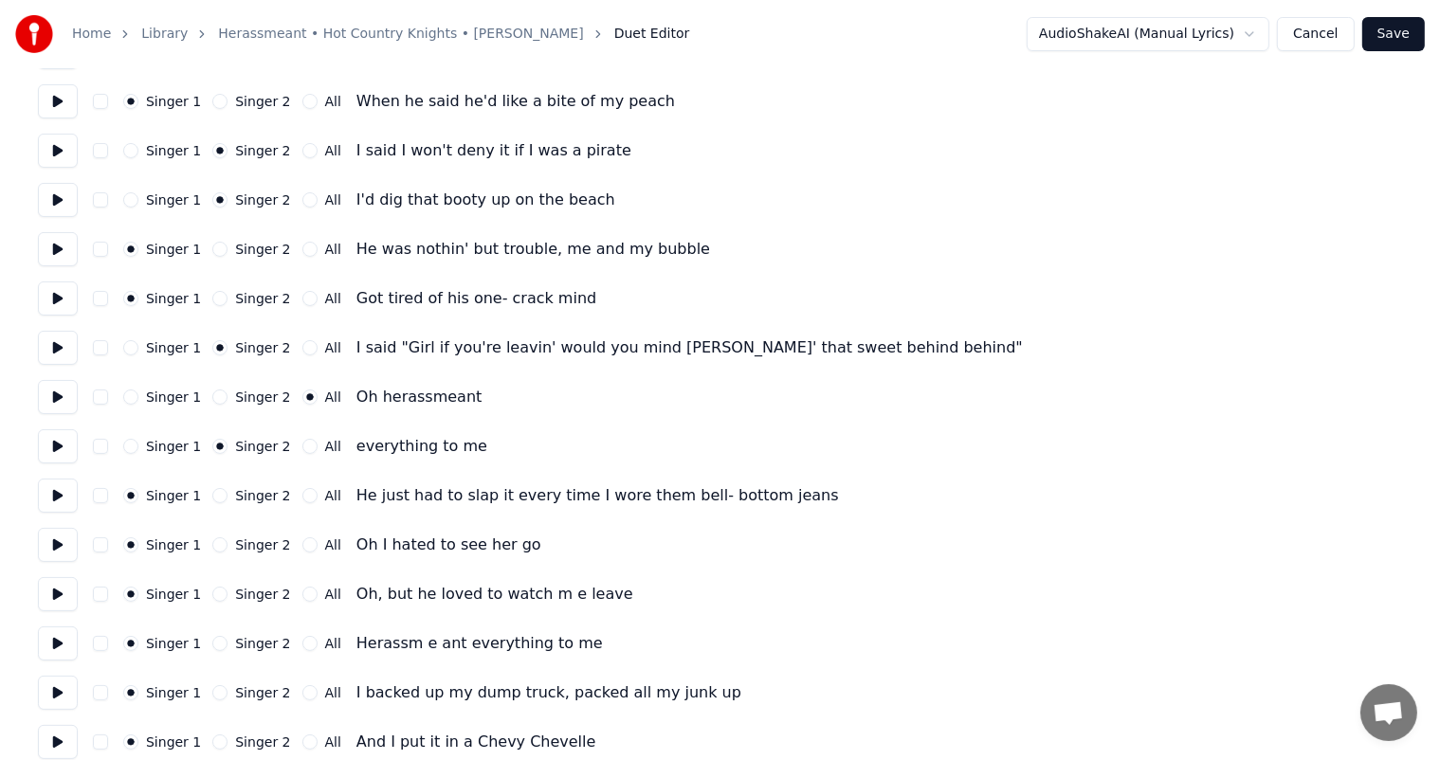
click at [212, 547] on button "Singer 2" at bounding box center [219, 544] width 15 height 15
click at [213, 644] on button "Singer 2" at bounding box center [219, 643] width 15 height 15
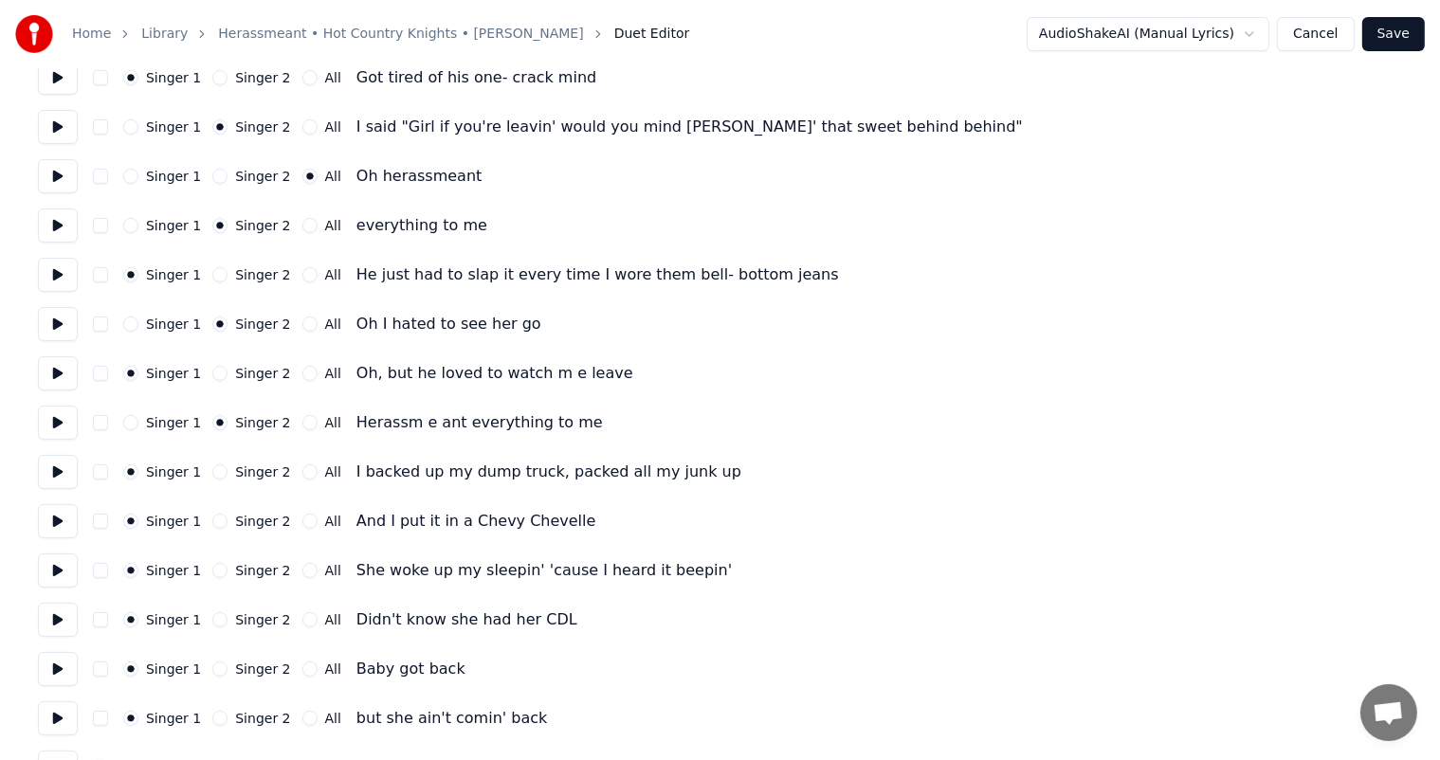
scroll to position [421, 0]
click at [212, 570] on button "Singer 2" at bounding box center [219, 570] width 15 height 15
click at [216, 625] on button "Singer 2" at bounding box center [219, 619] width 15 height 15
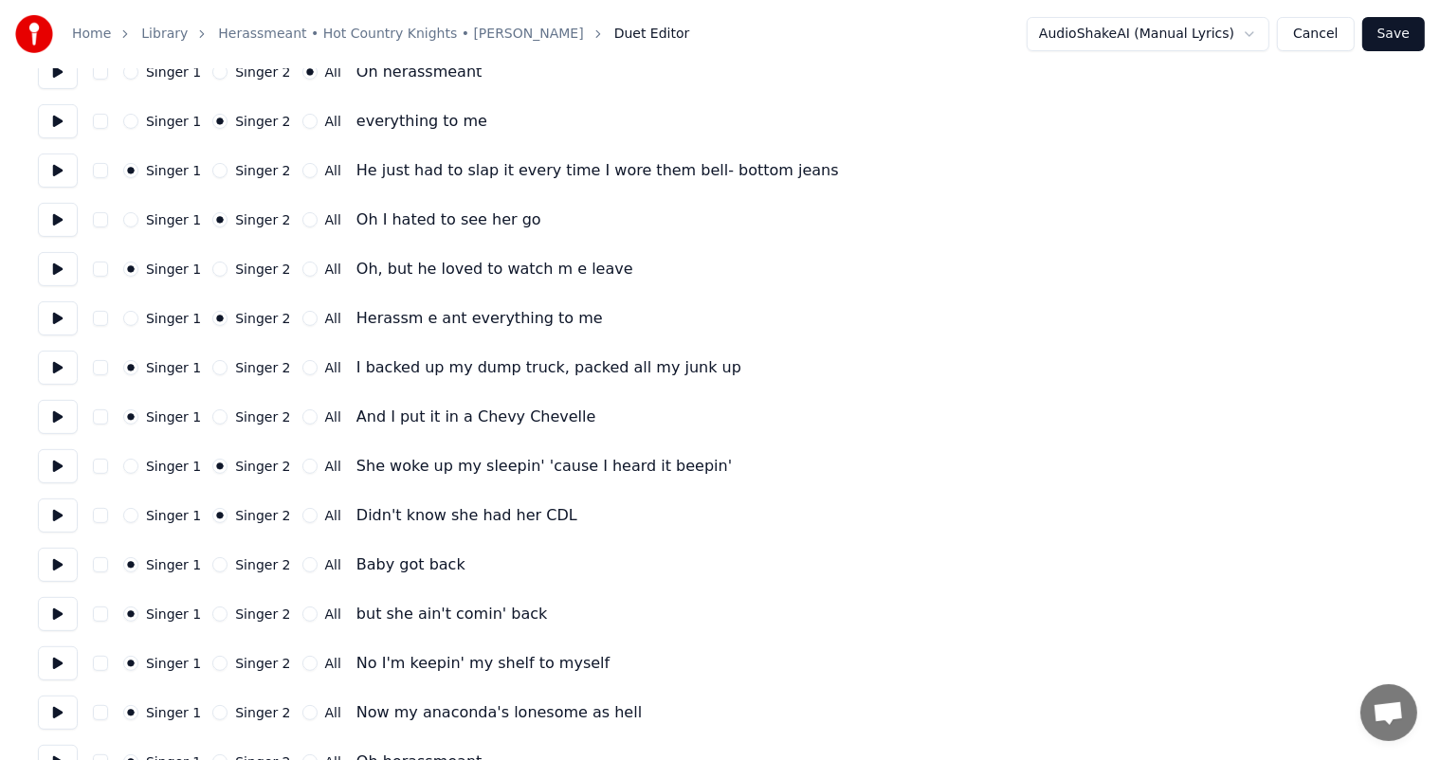
scroll to position [544, 0]
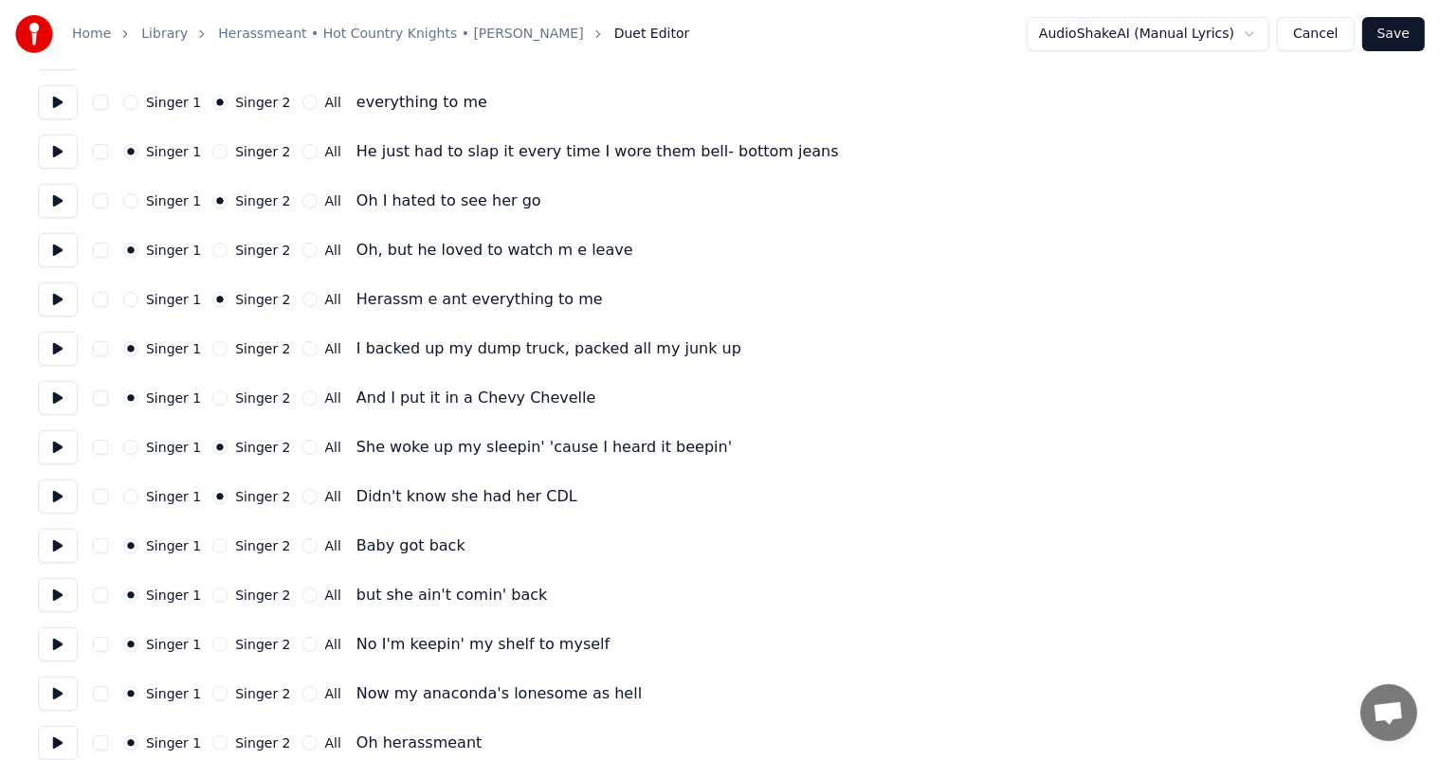
click at [215, 597] on button "Singer 2" at bounding box center [219, 595] width 15 height 15
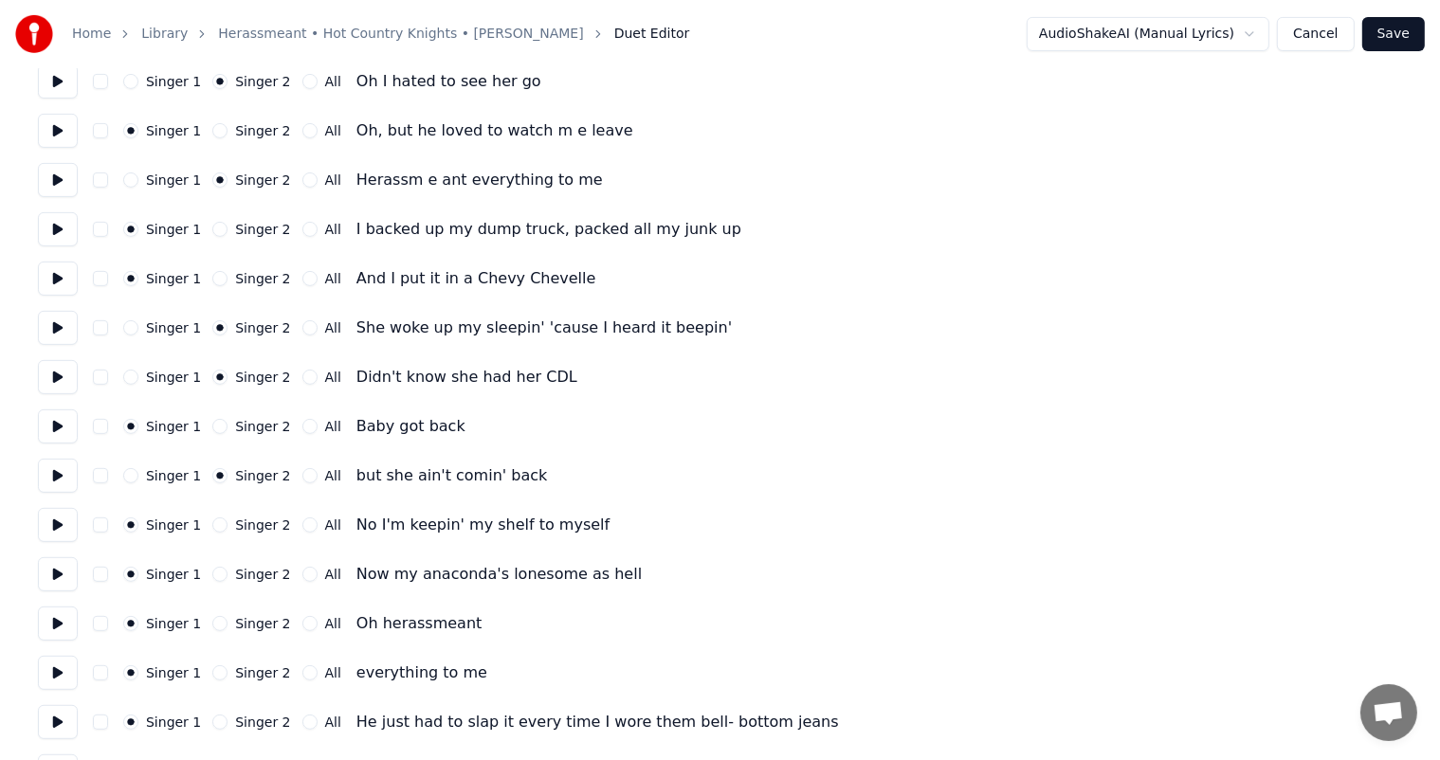
scroll to position [662, 0]
click at [215, 570] on button "Singer 2" at bounding box center [219, 575] width 15 height 15
click at [302, 626] on button "All" at bounding box center [309, 624] width 15 height 15
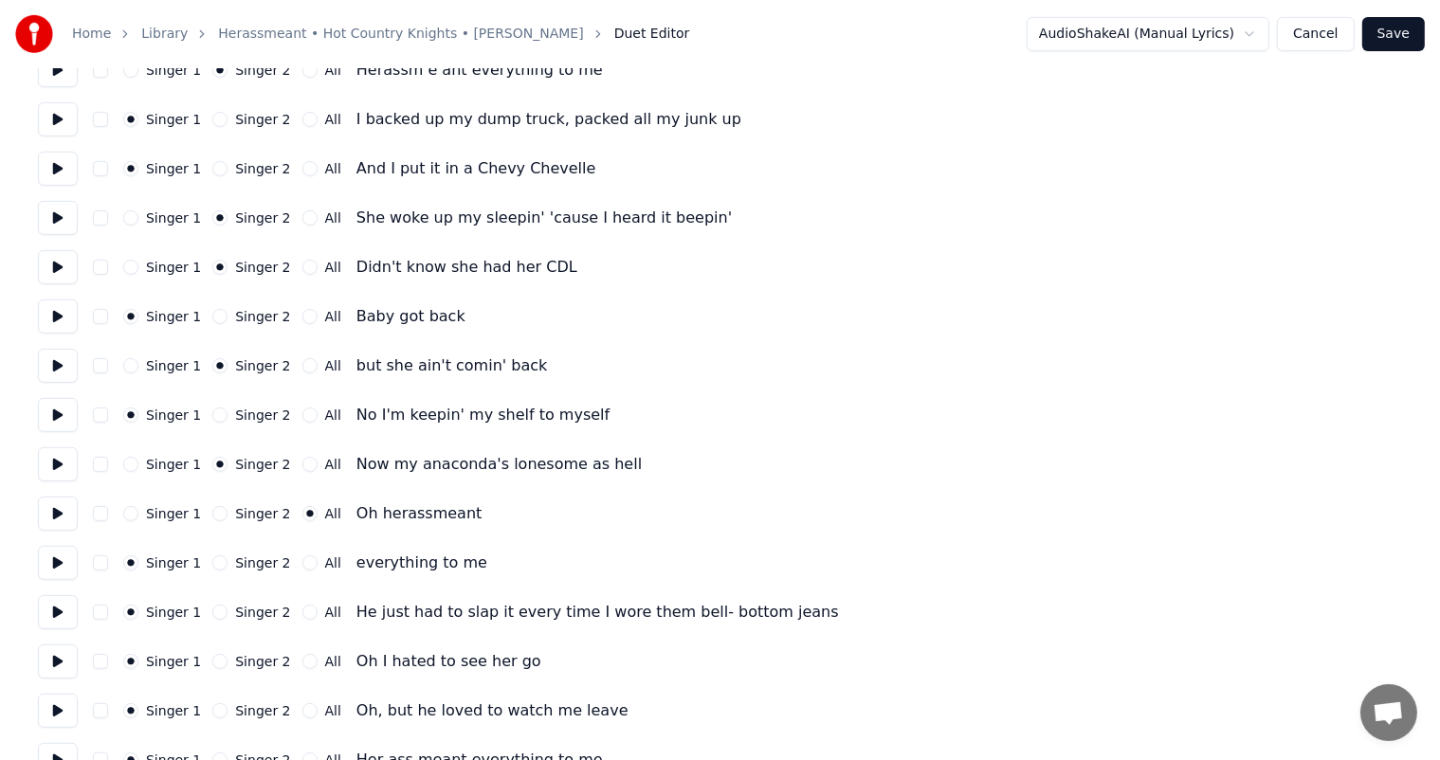
scroll to position [776, 0]
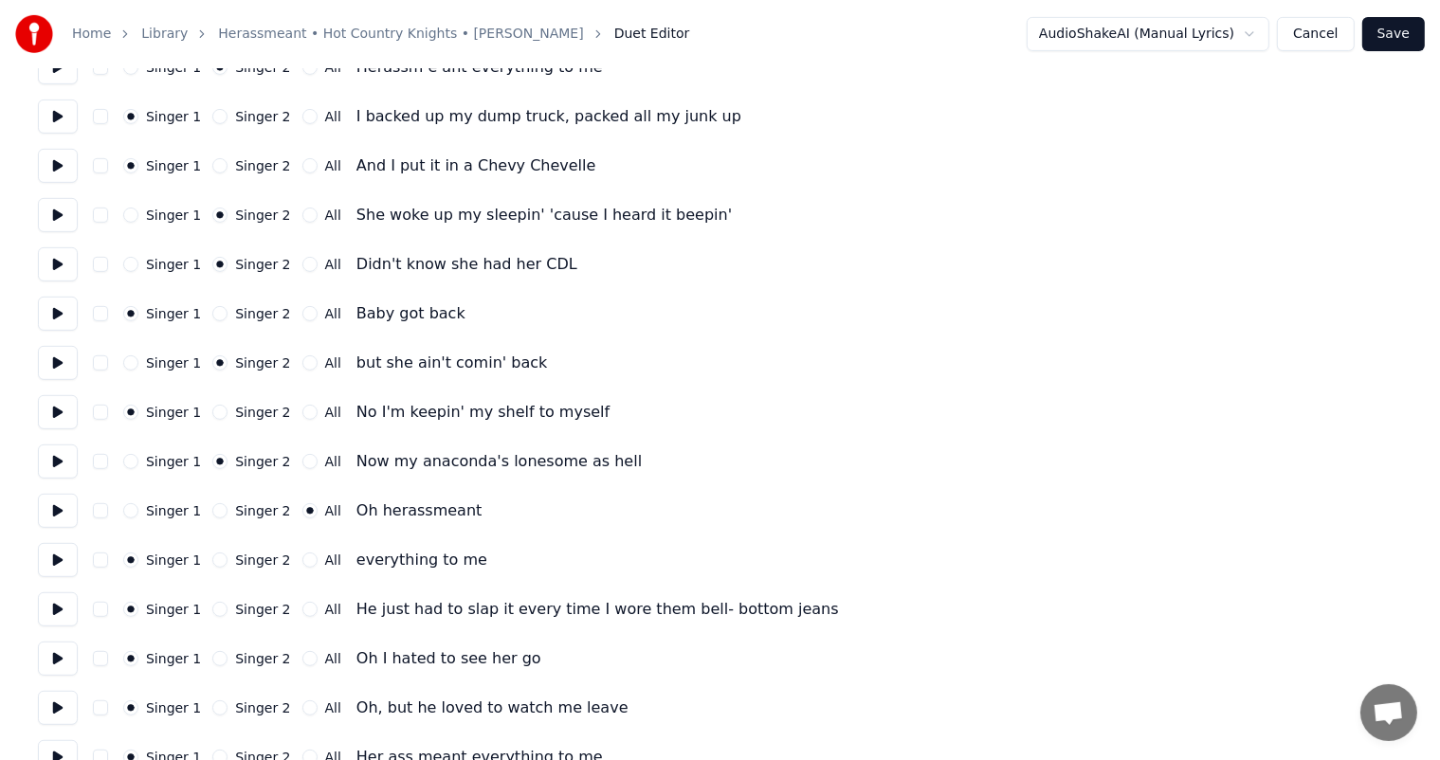
click at [214, 554] on button "Singer 2" at bounding box center [219, 560] width 15 height 15
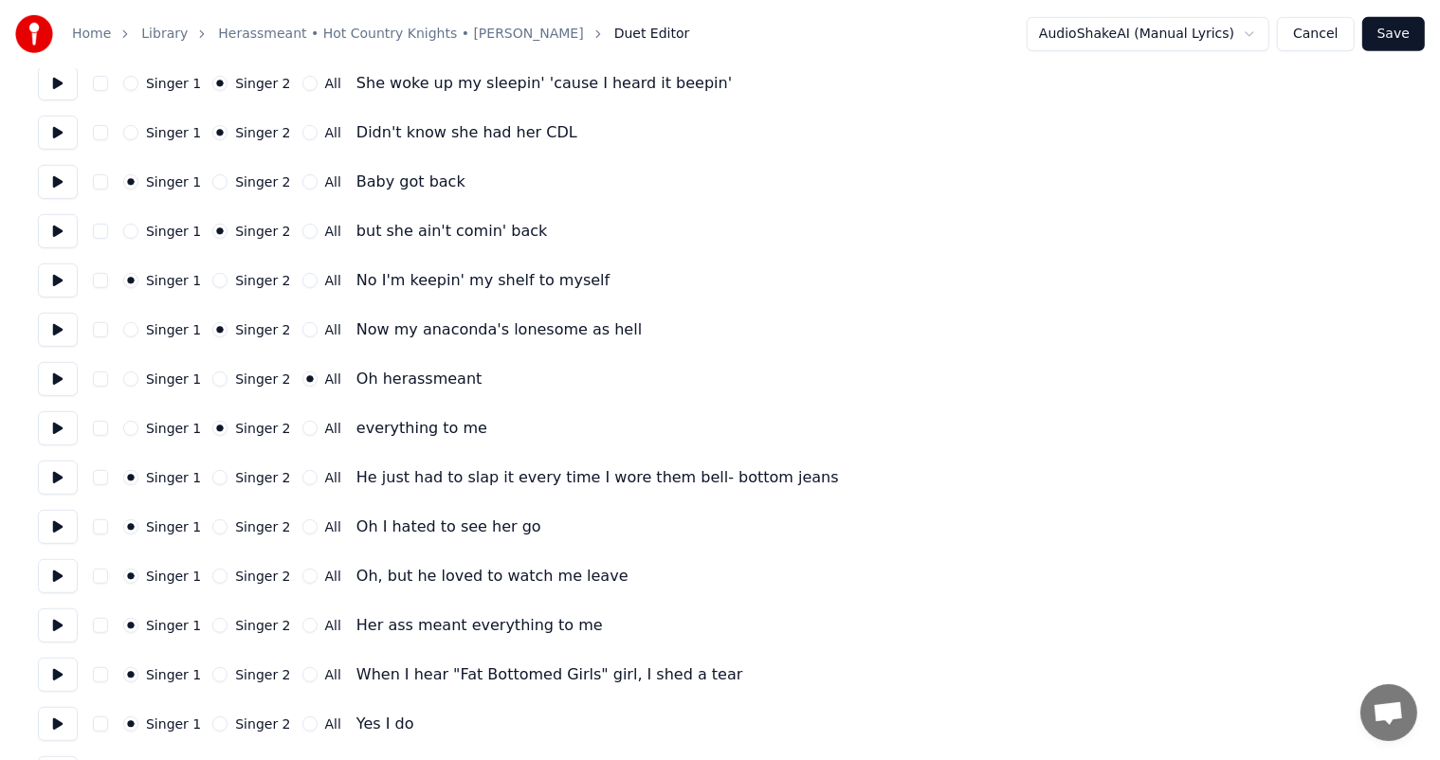
scroll to position [909, 0]
click at [212, 526] on button "Singer 2" at bounding box center [219, 525] width 15 height 15
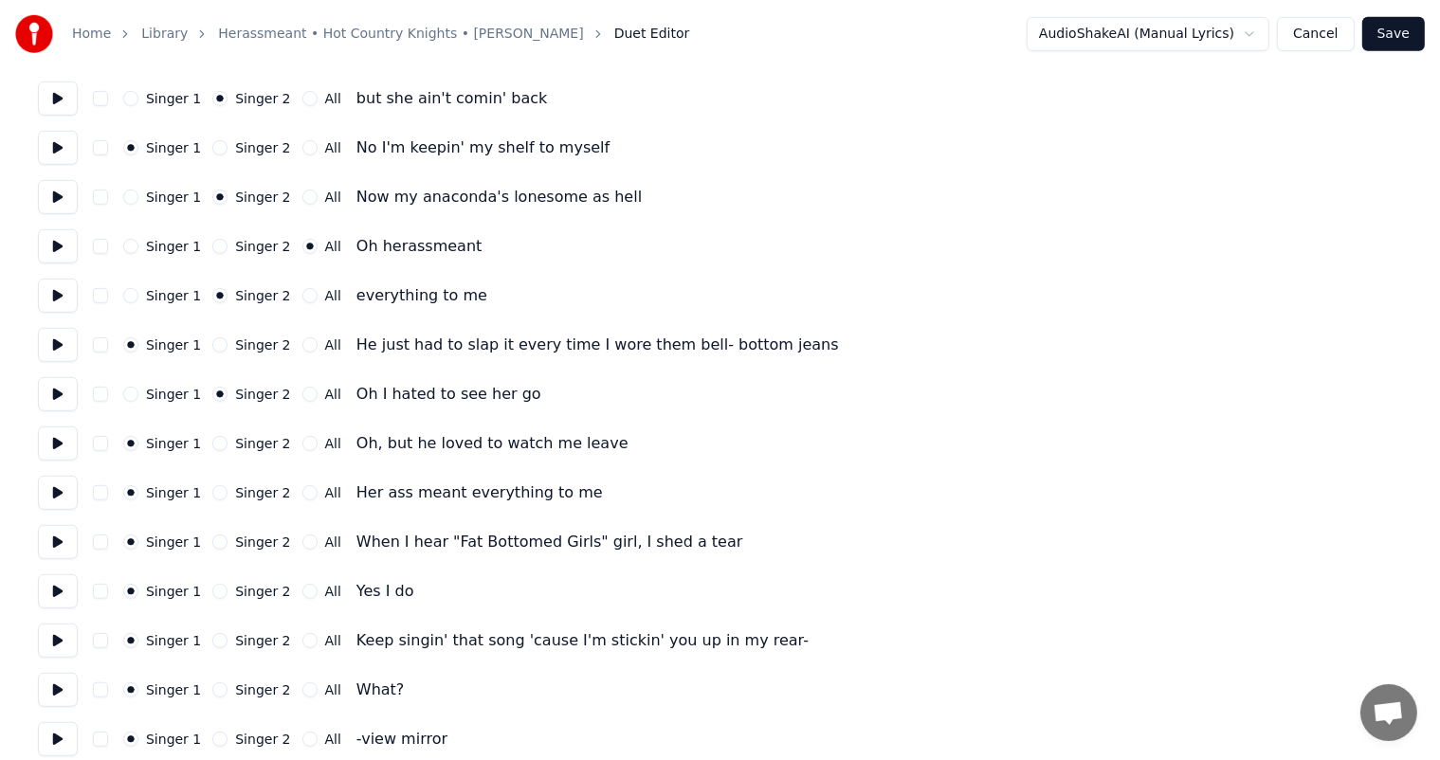
scroll to position [1038, 0]
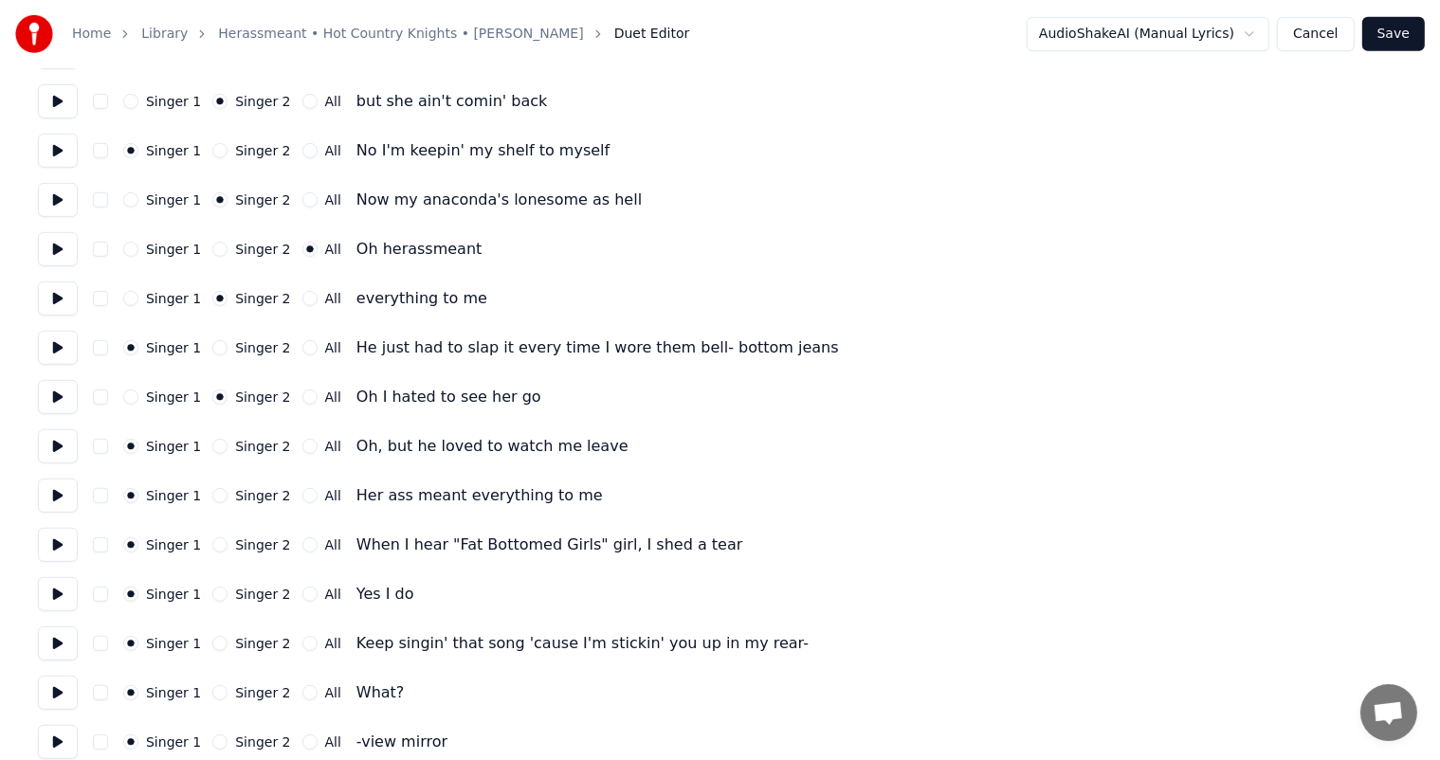
click at [216, 497] on button "Singer 2" at bounding box center [219, 495] width 15 height 15
click at [213, 548] on button "Singer 2" at bounding box center [219, 544] width 15 height 15
click at [212, 601] on button "Singer 2" at bounding box center [219, 594] width 15 height 15
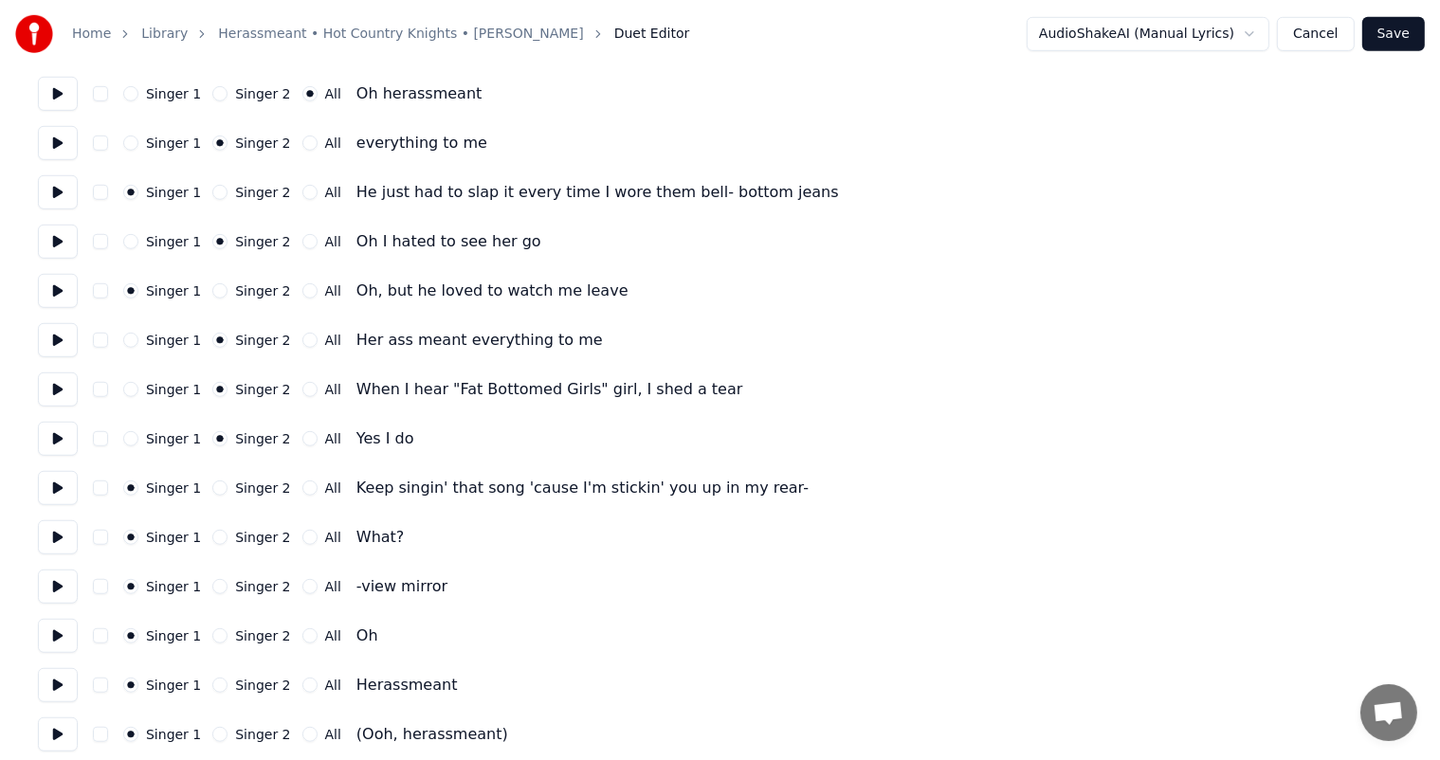
scroll to position [1200, 0]
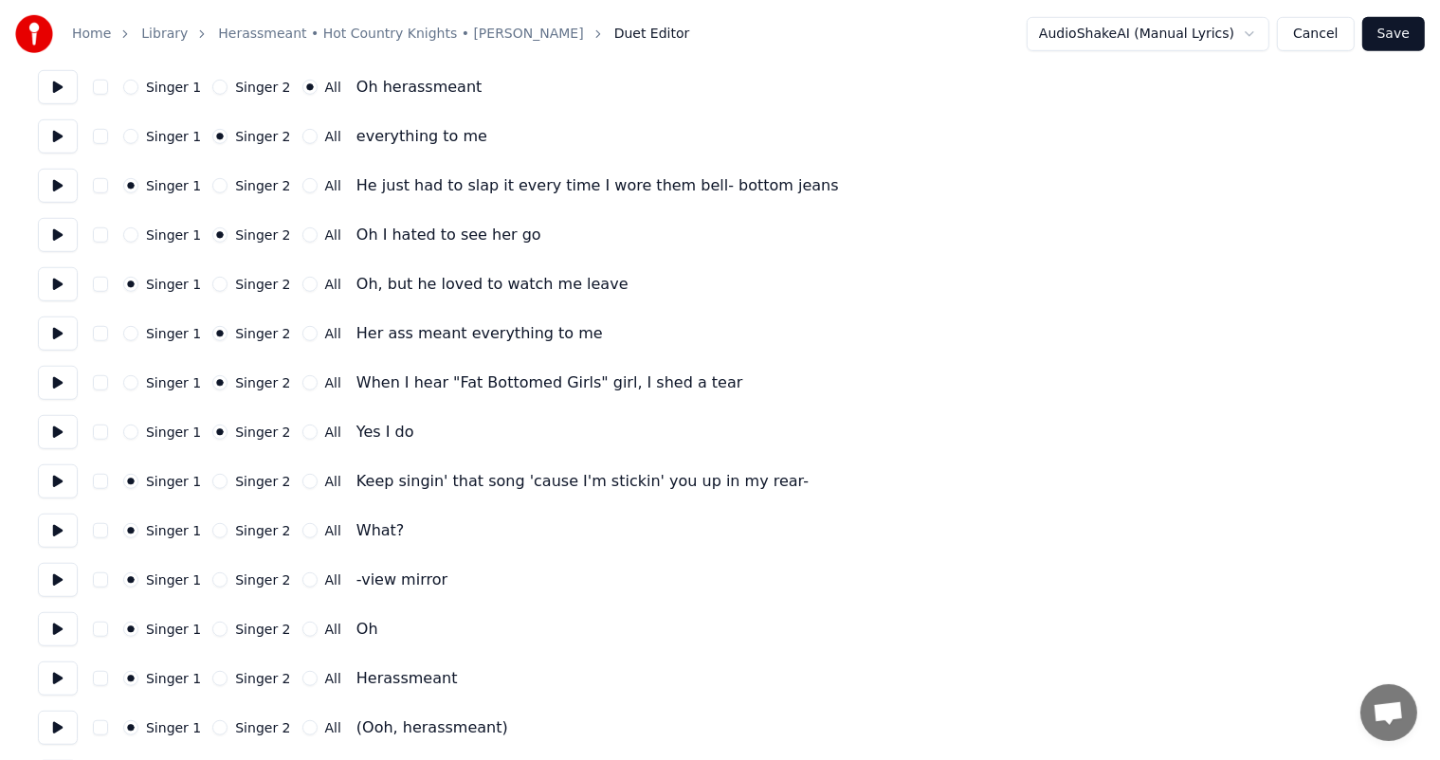
click at [212, 535] on button "Singer 2" at bounding box center [219, 530] width 15 height 15
click at [213, 629] on button "Singer 2" at bounding box center [219, 629] width 15 height 15
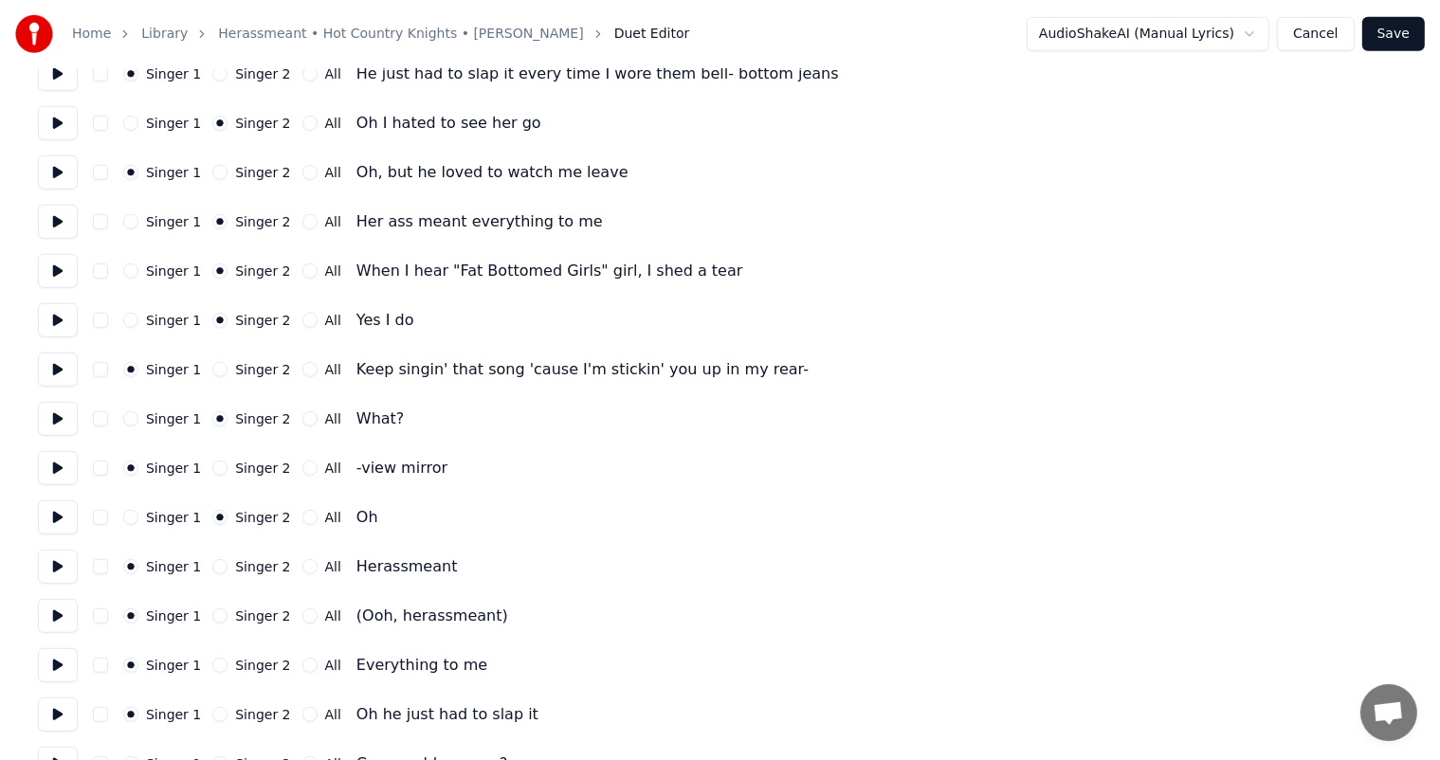
scroll to position [1314, 0]
click at [212, 571] on button "Singer 2" at bounding box center [219, 564] width 15 height 15
click at [302, 614] on button "All" at bounding box center [309, 614] width 15 height 15
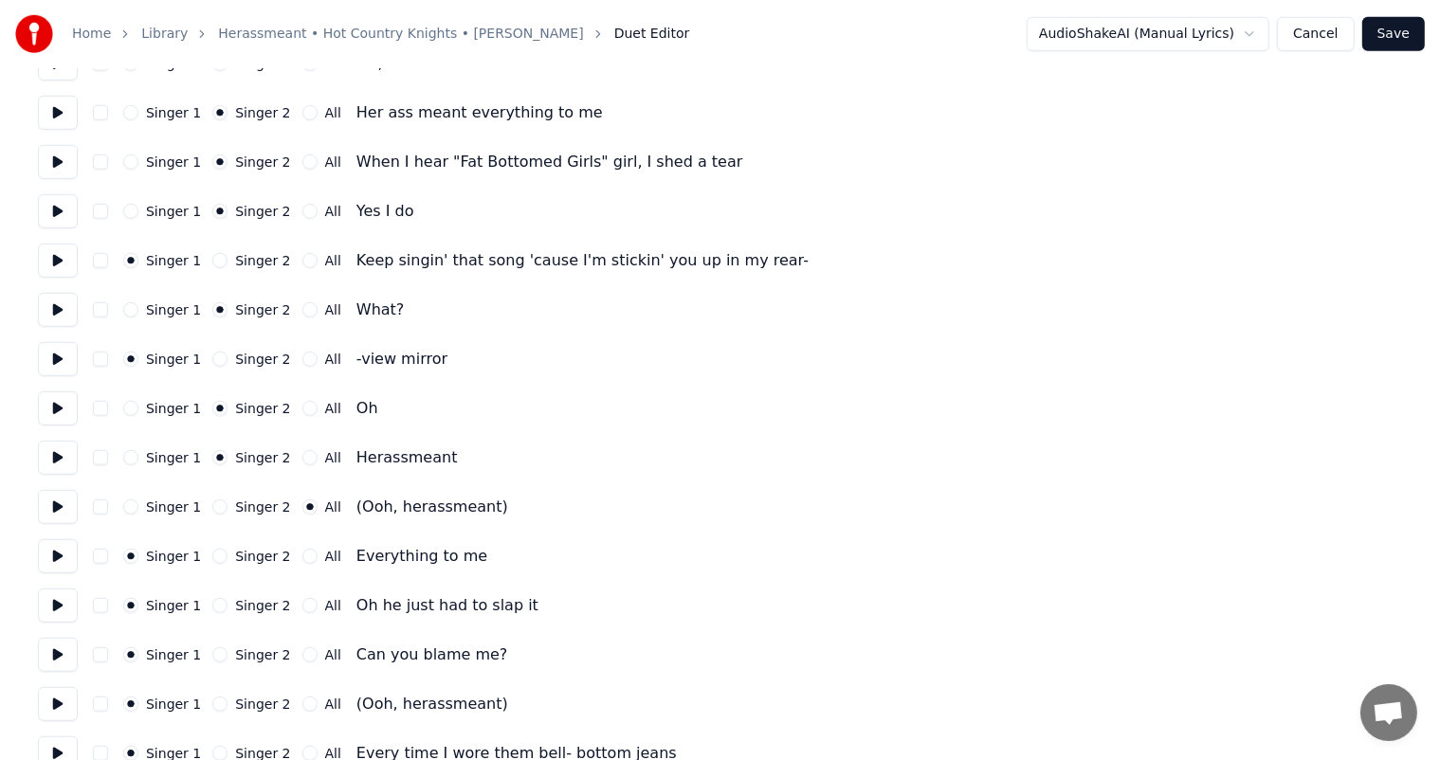
scroll to position [1433, 0]
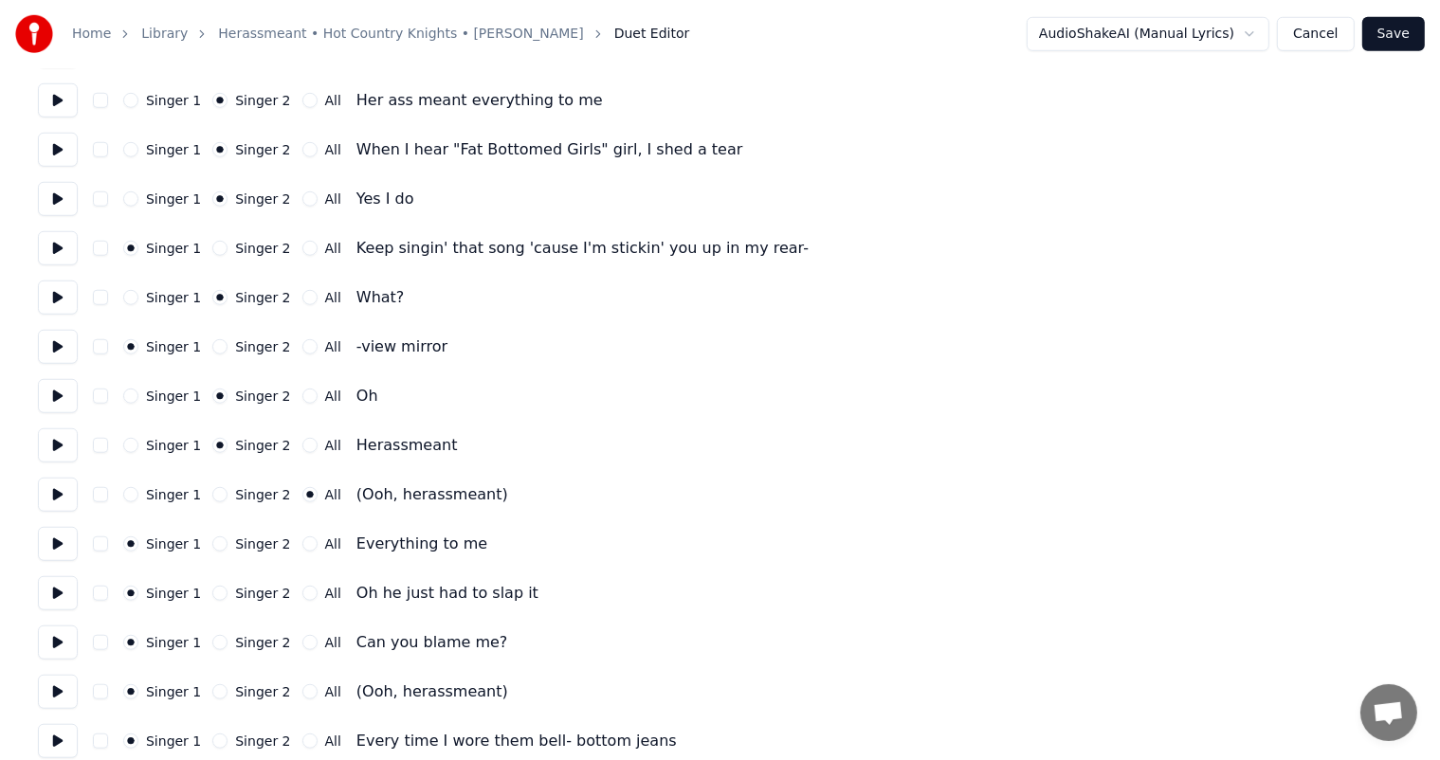
click at [213, 544] on button "Singer 2" at bounding box center [219, 543] width 15 height 15
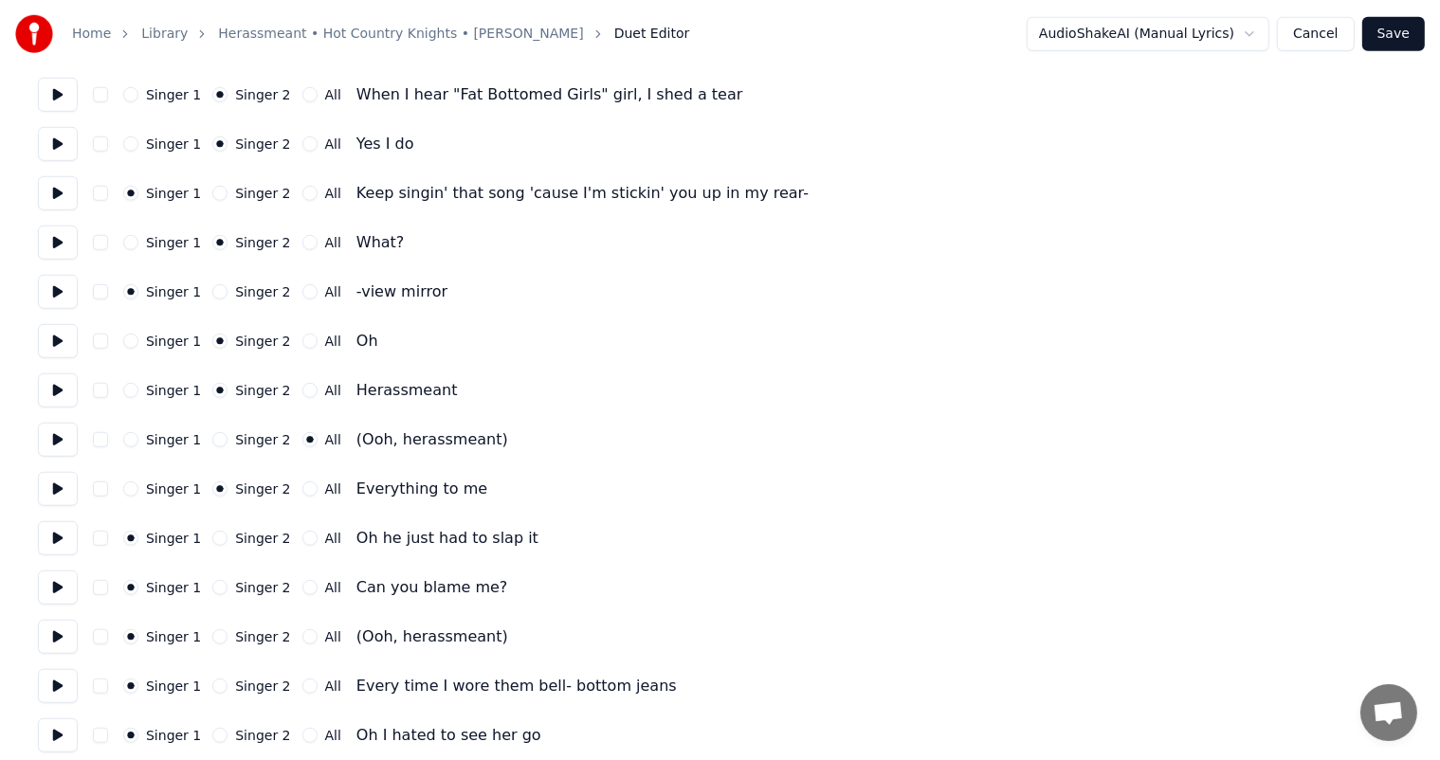
scroll to position [1486, 0]
click at [212, 588] on button "Singer 2" at bounding box center [219, 589] width 15 height 15
click at [302, 640] on button "All" at bounding box center [309, 638] width 15 height 15
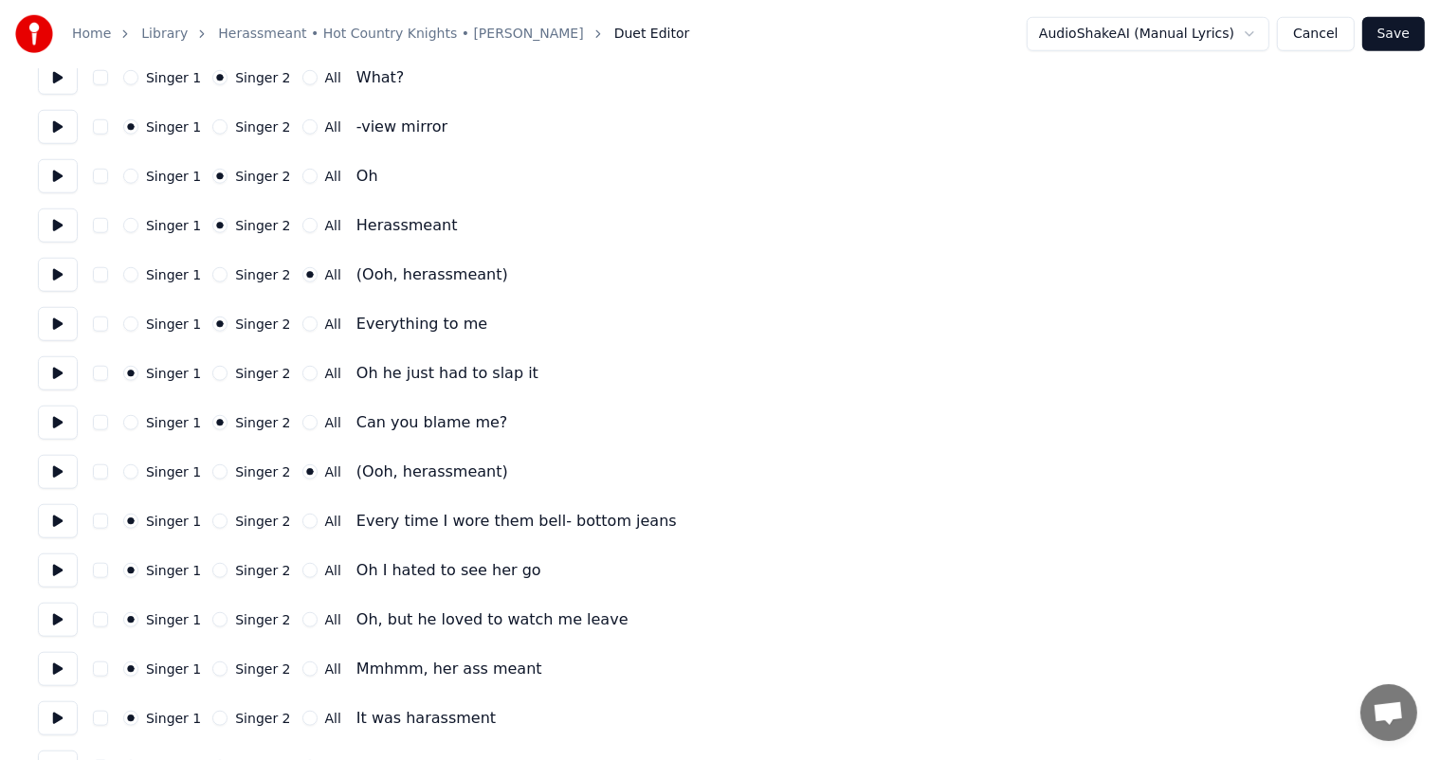
scroll to position [1656, 0]
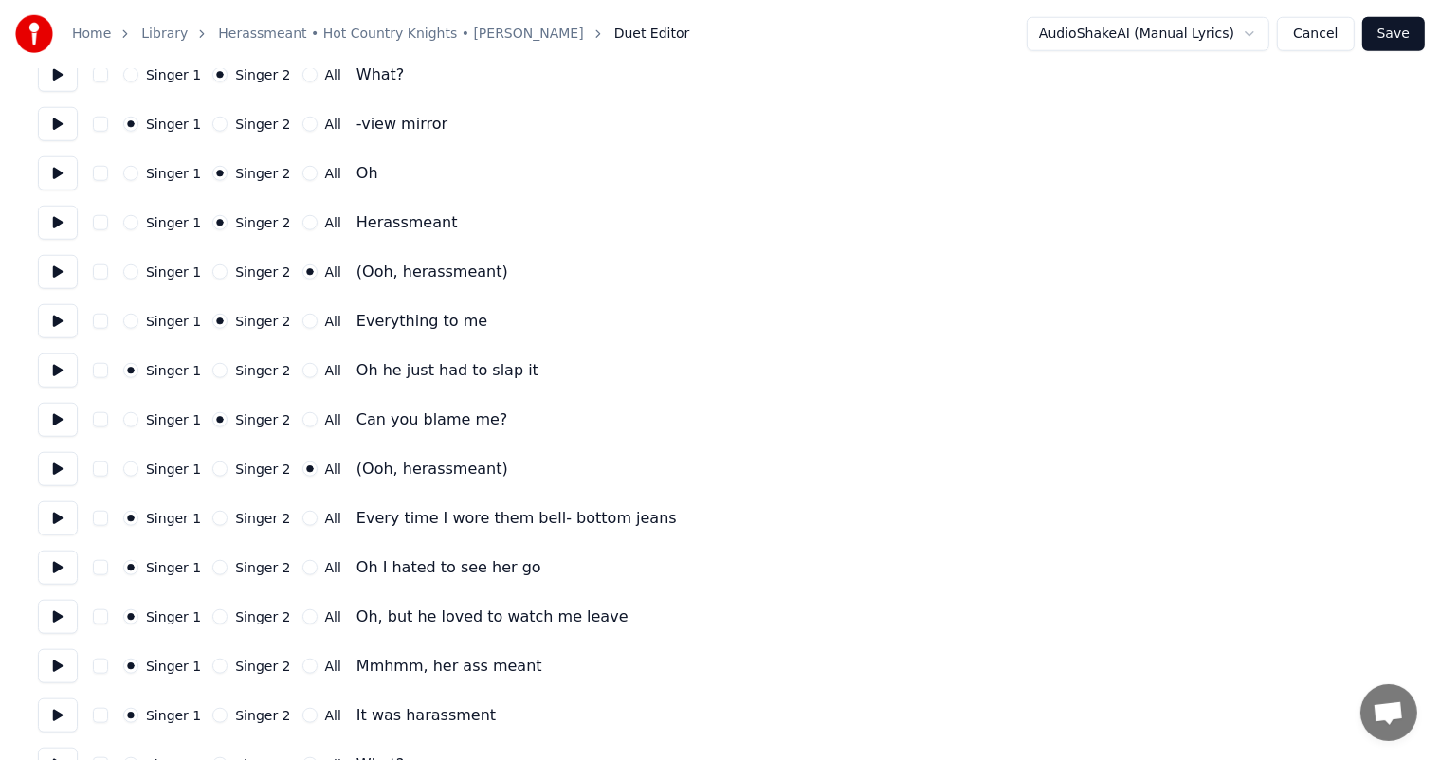
click at [216, 571] on button "Singer 2" at bounding box center [219, 567] width 15 height 15
click at [212, 665] on button "Singer 2" at bounding box center [219, 666] width 15 height 15
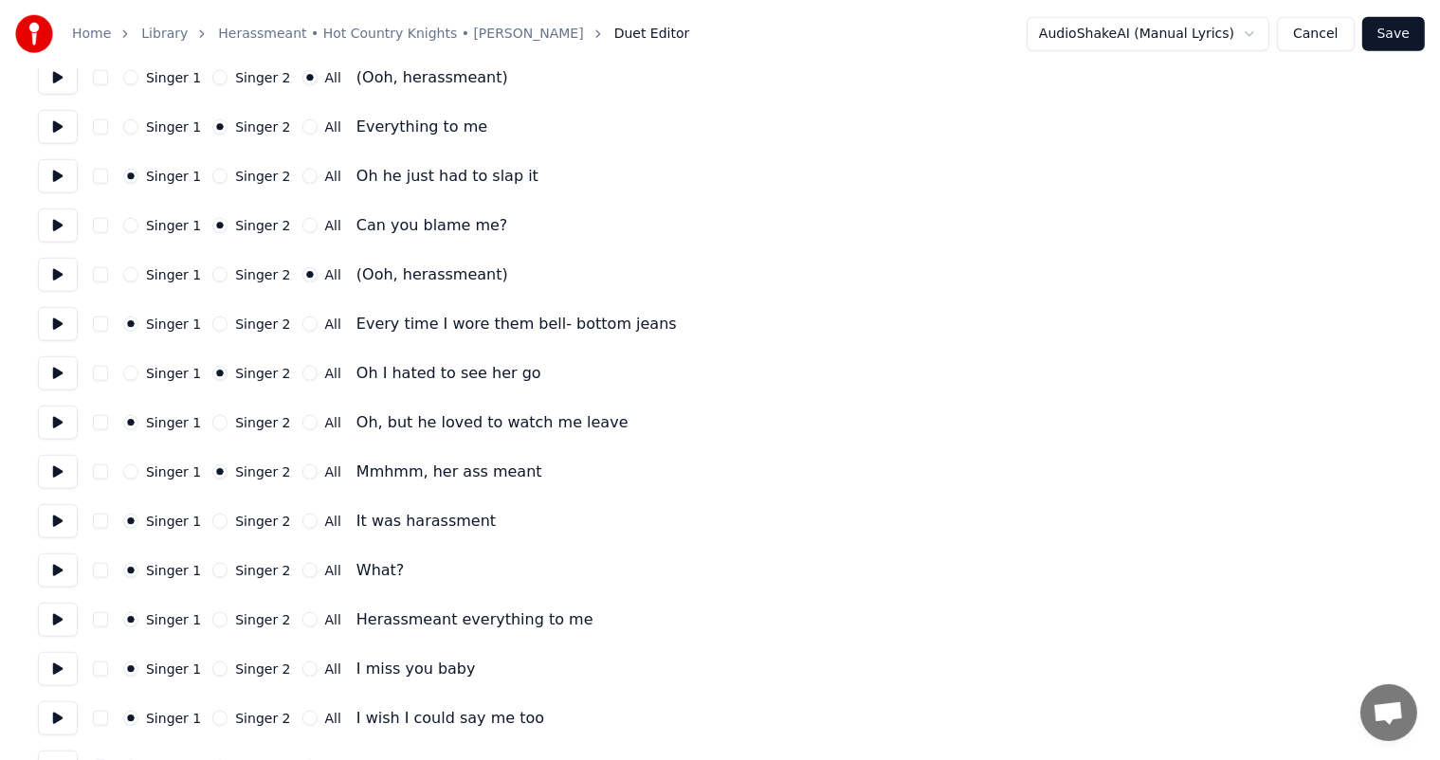
scroll to position [1853, 0]
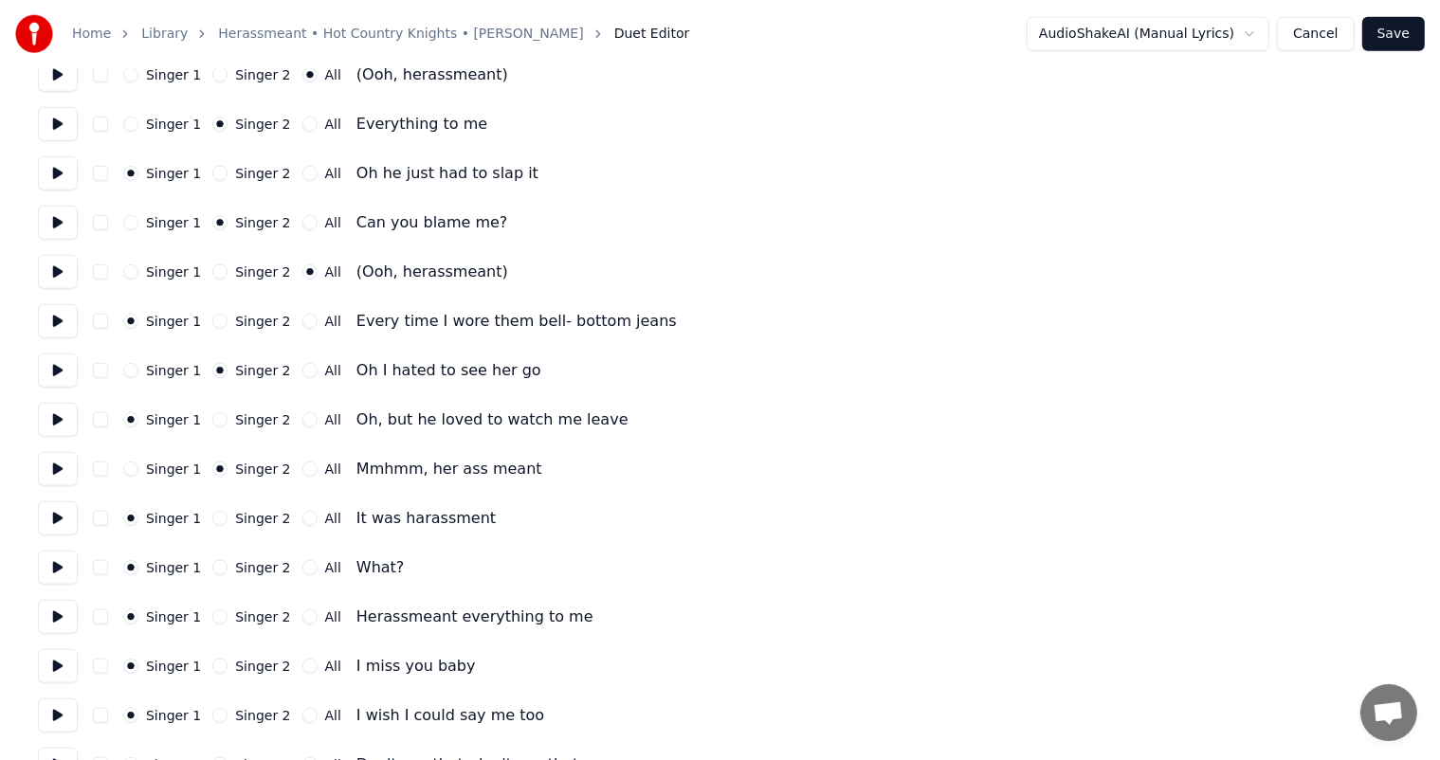
click at [212, 570] on button "Singer 2" at bounding box center [219, 567] width 15 height 15
click at [216, 664] on button "Singer 2" at bounding box center [219, 666] width 15 height 15
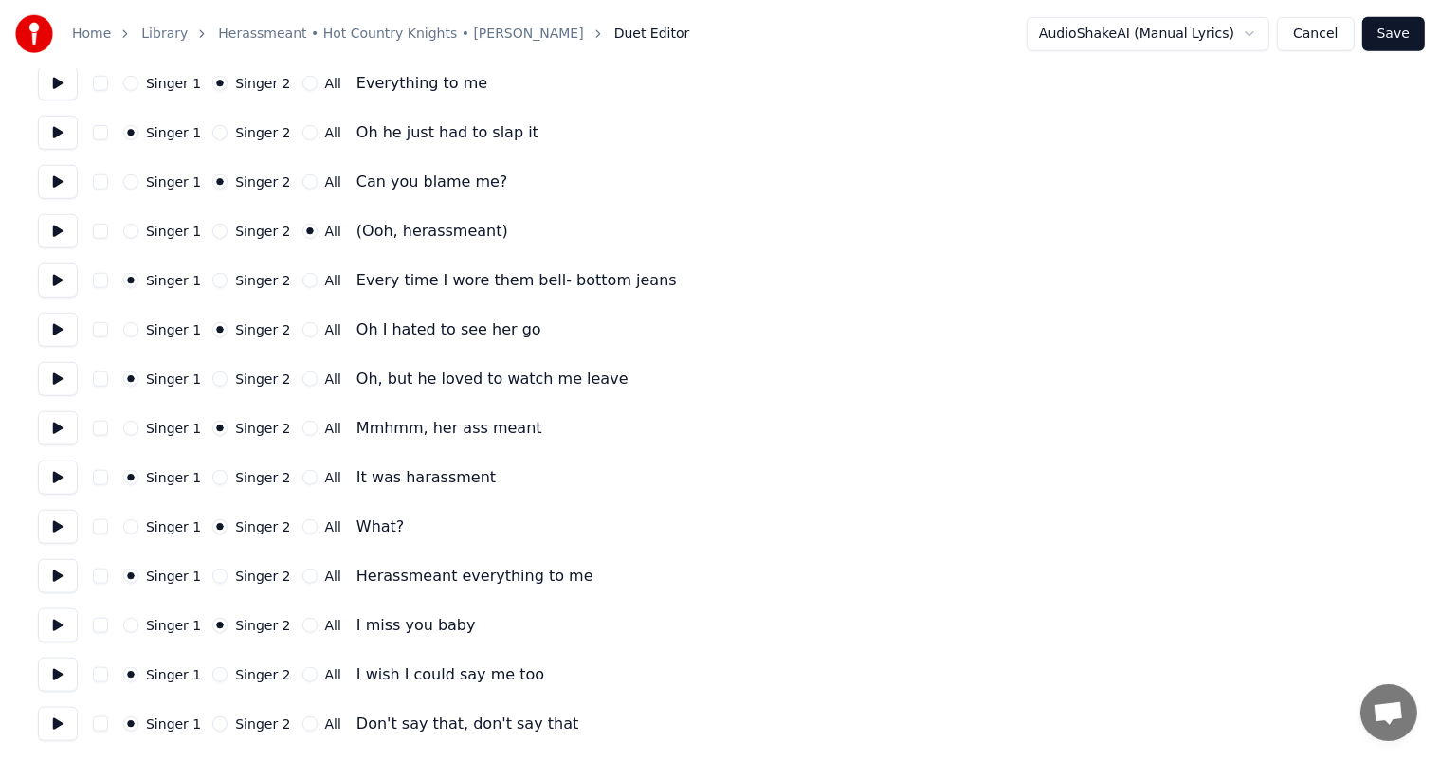
click at [212, 722] on button "Singer 2" at bounding box center [219, 723] width 15 height 15
click at [1388, 33] on button "Save" at bounding box center [1393, 34] width 63 height 34
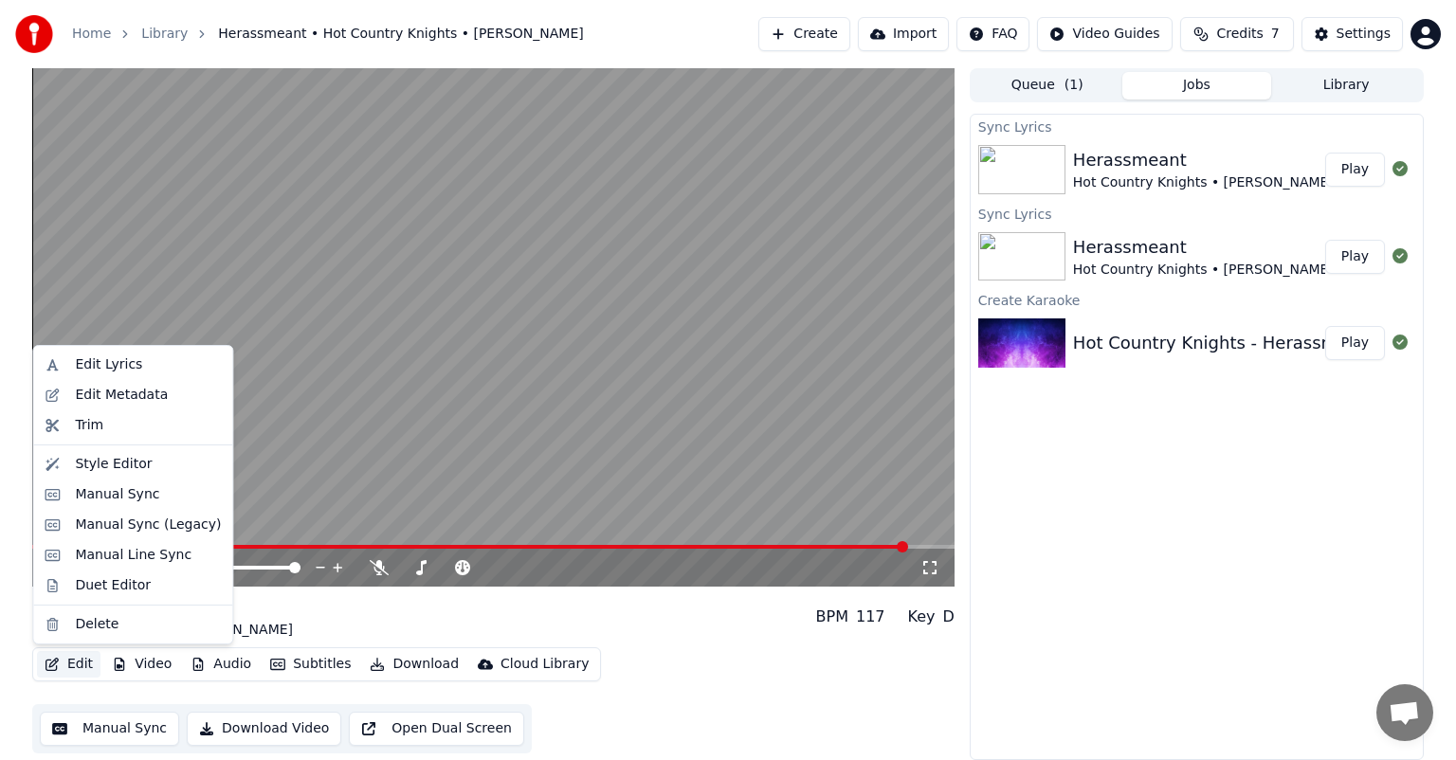
click at [75, 668] on button "Edit" at bounding box center [68, 664] width 63 height 27
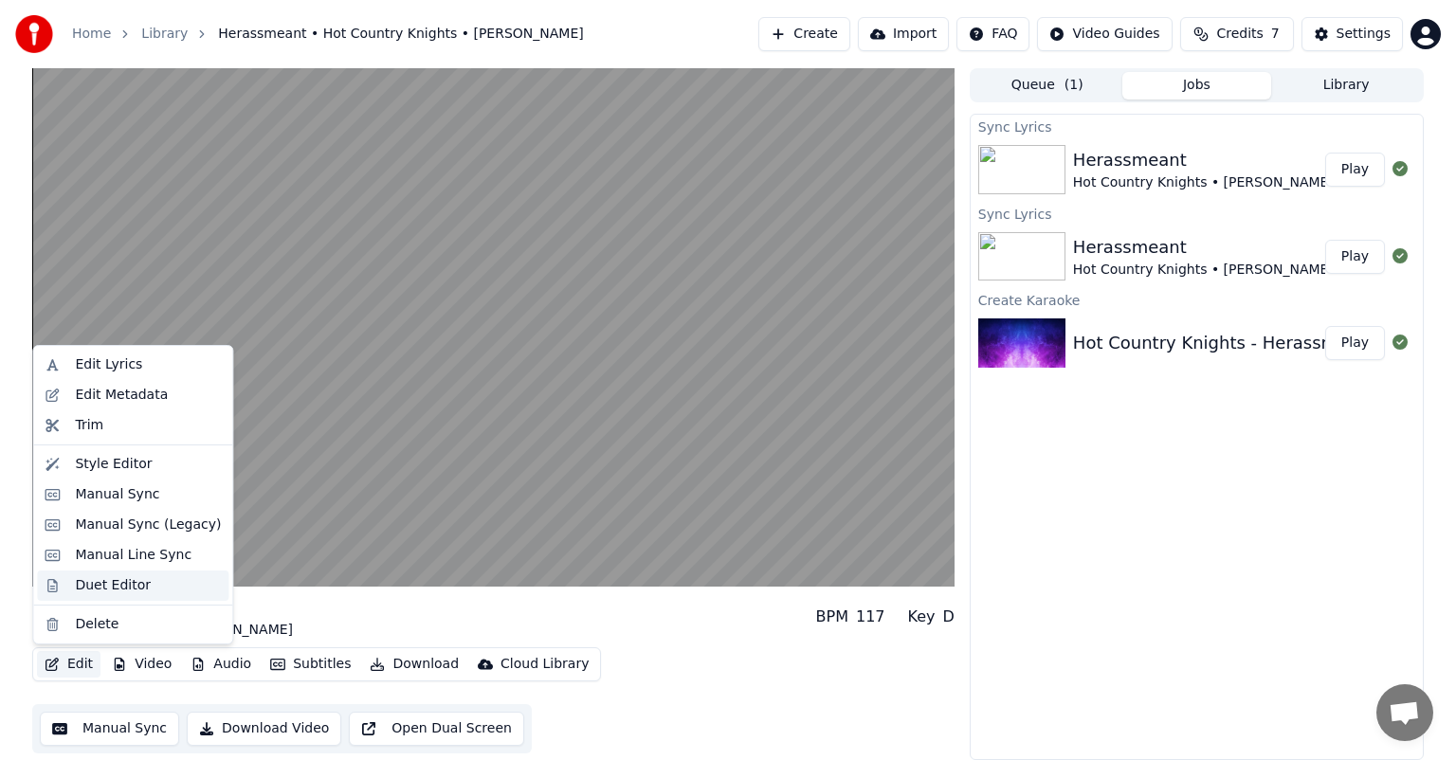
click at [110, 588] on div "Duet Editor" at bounding box center [113, 585] width 76 height 19
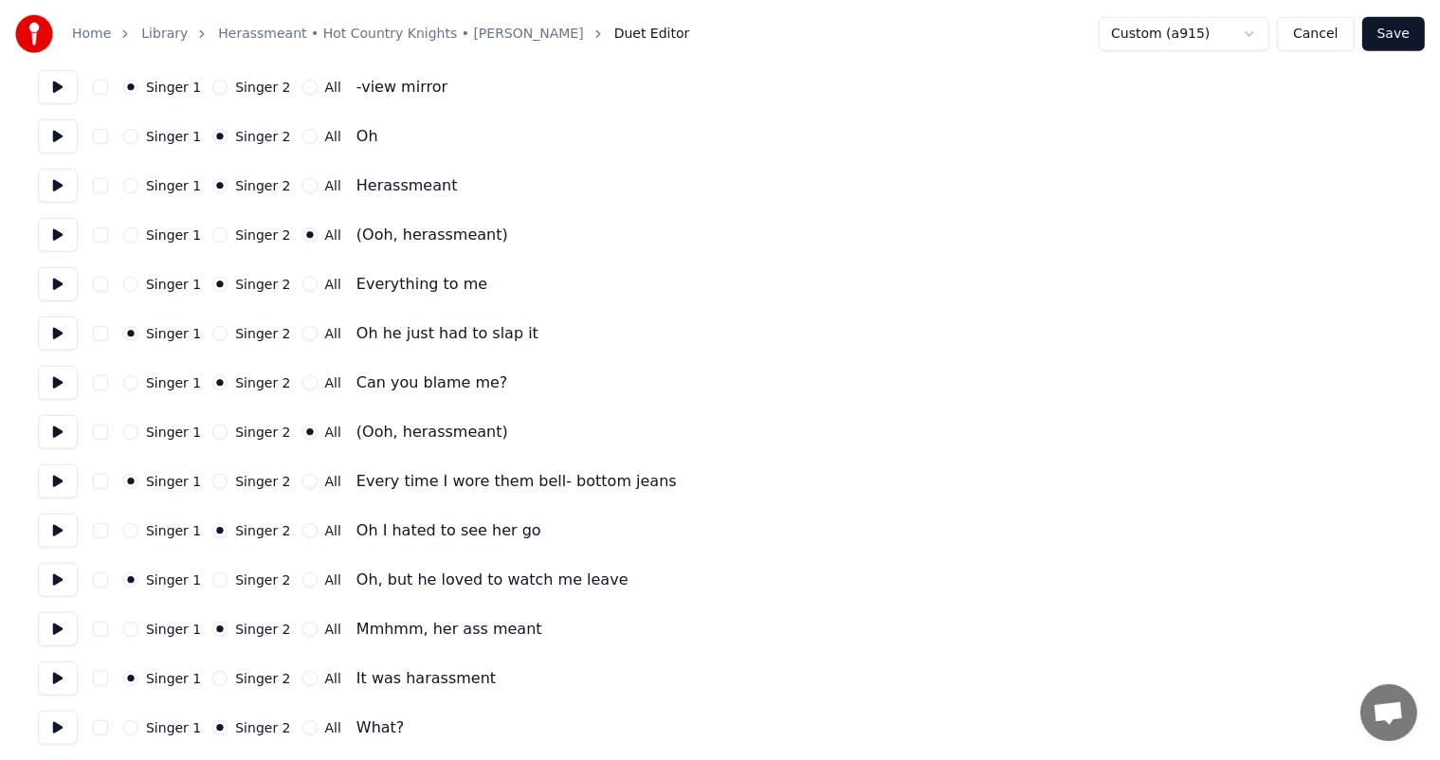
scroll to position [1894, 0]
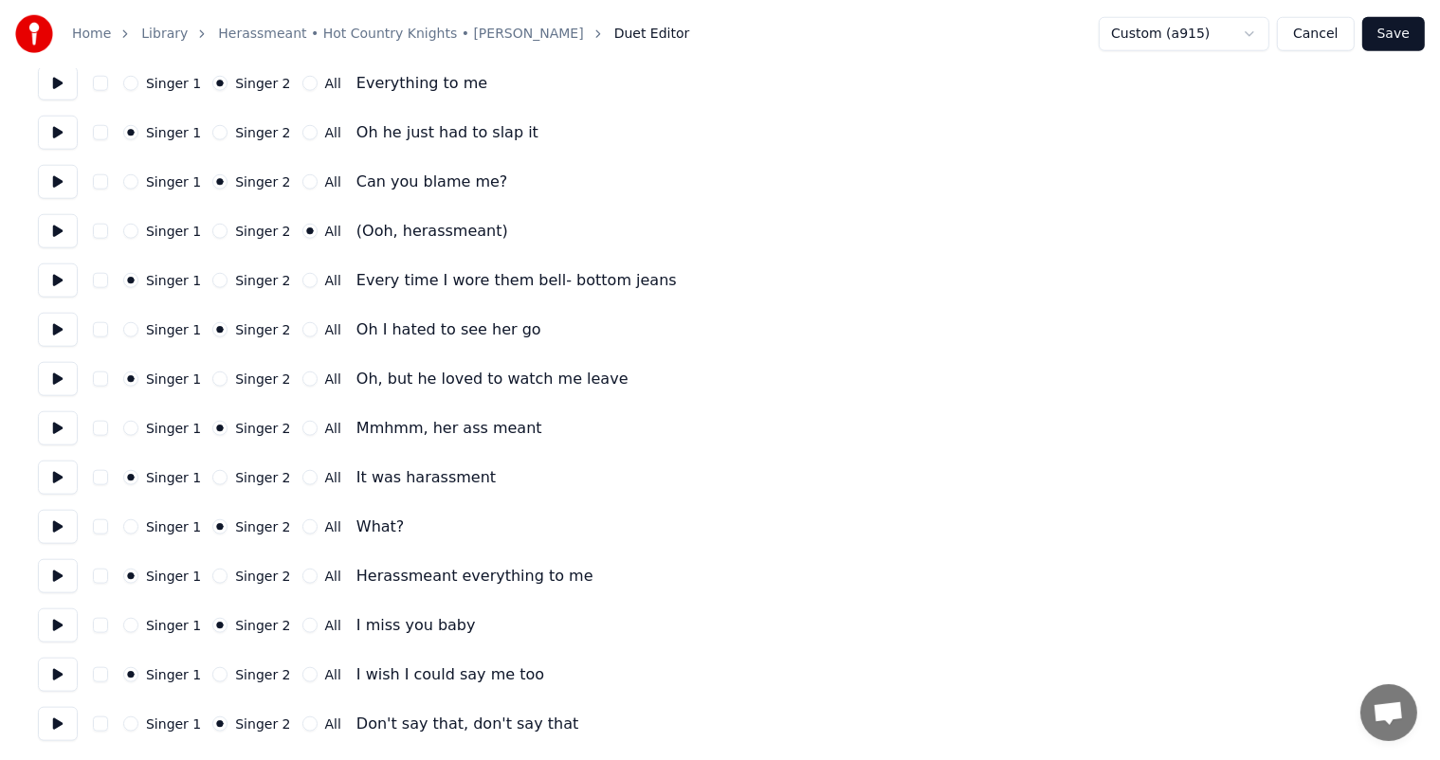
click at [213, 577] on button "Singer 2" at bounding box center [219, 576] width 15 height 15
click at [1403, 34] on button "Save" at bounding box center [1393, 34] width 63 height 34
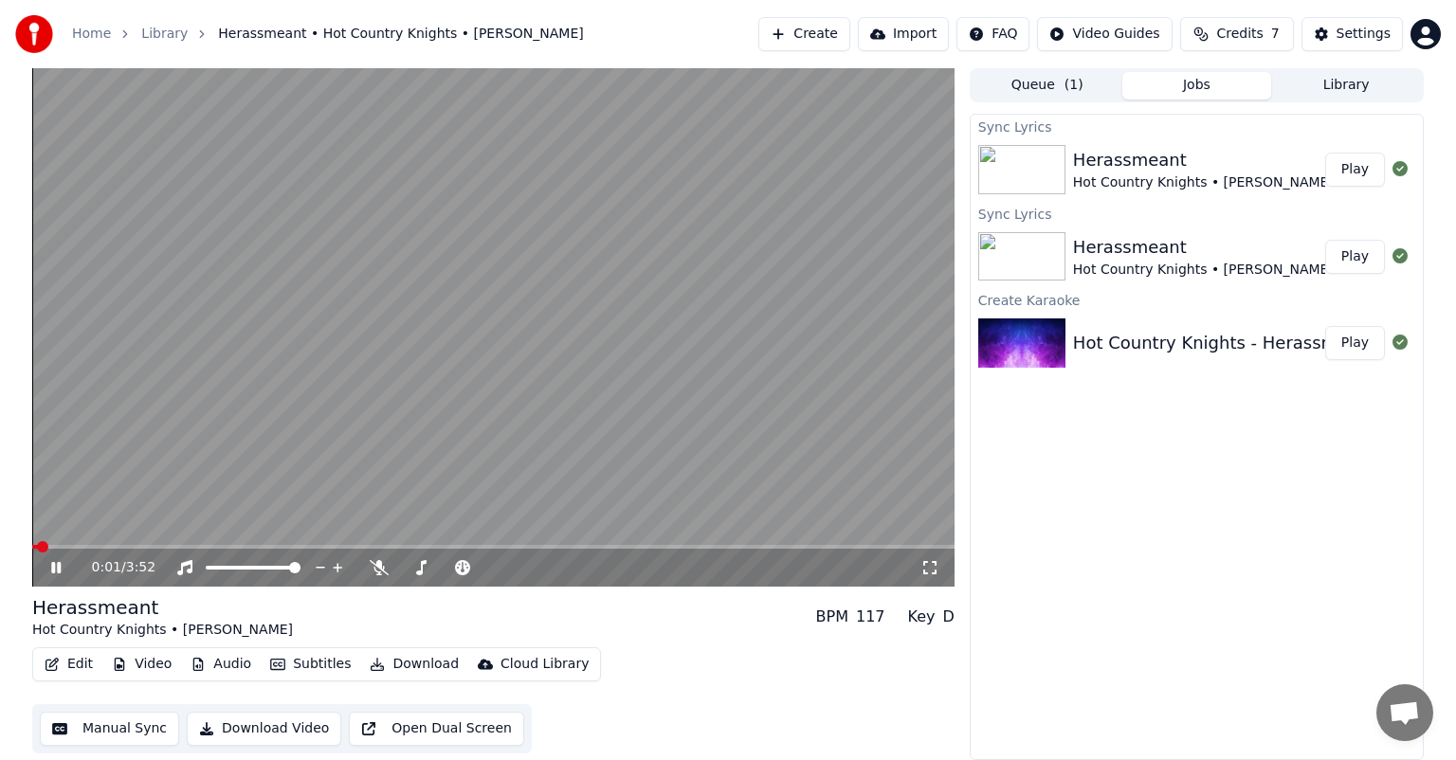
click at [74, 667] on button "Edit" at bounding box center [68, 664] width 63 height 27
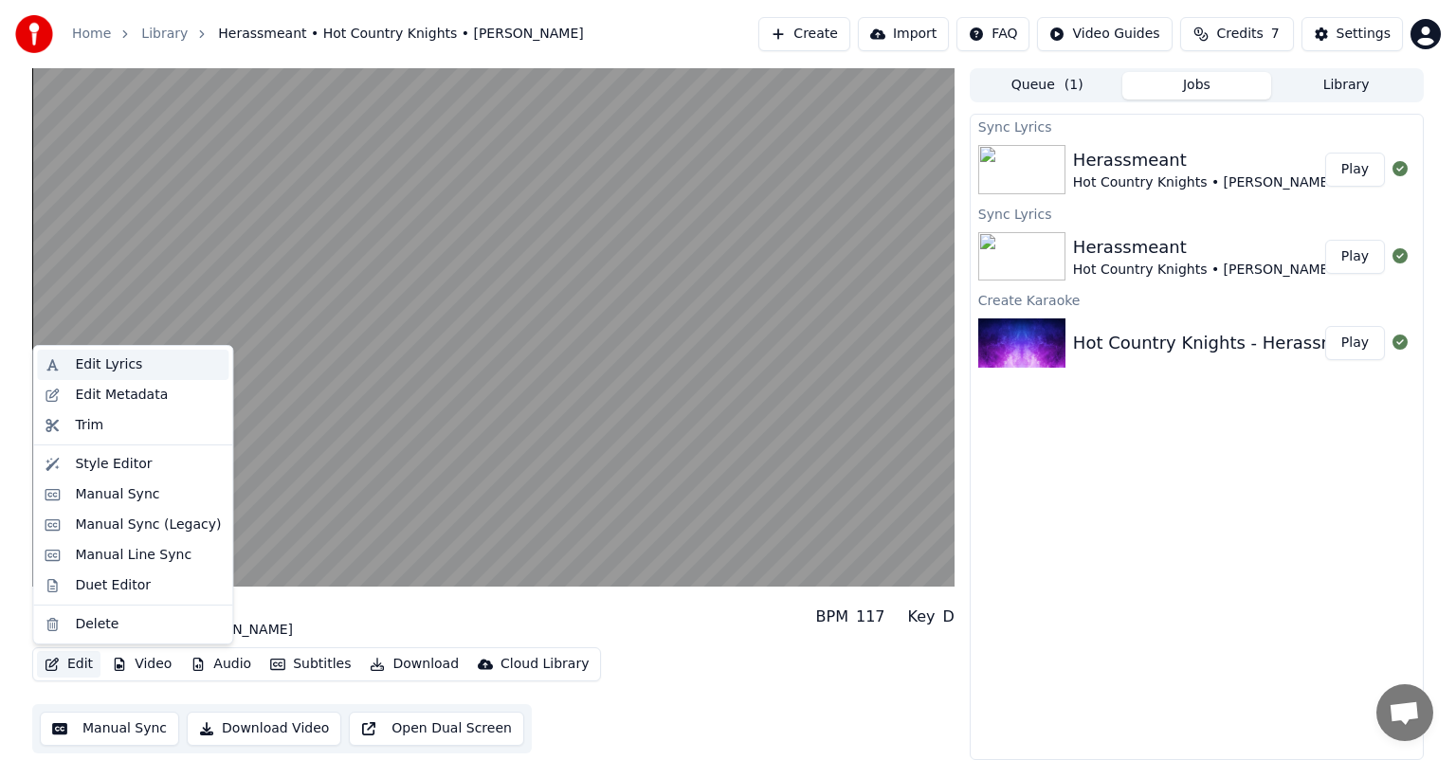
click at [140, 373] on div "Edit Lyrics" at bounding box center [148, 364] width 146 height 19
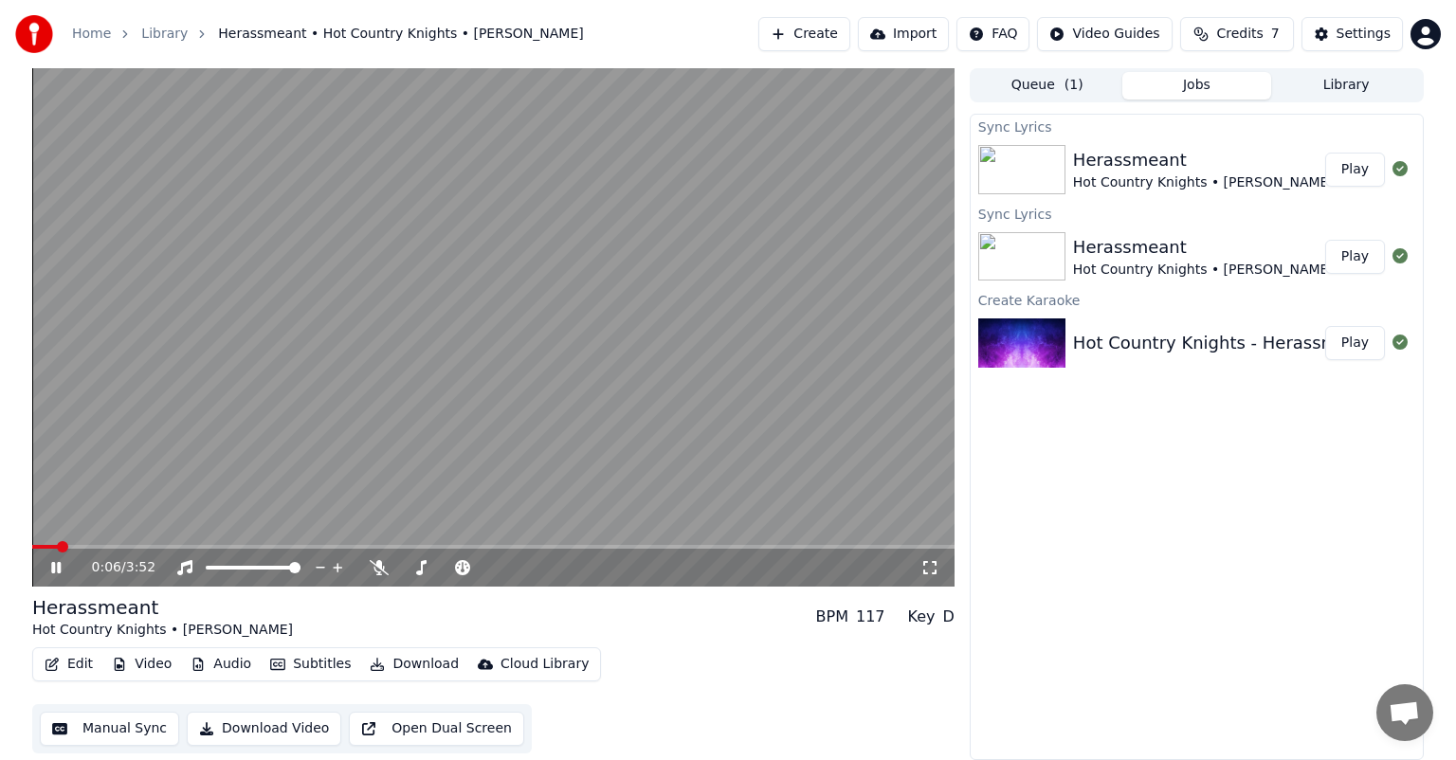
click at [270, 293] on video at bounding box center [493, 327] width 922 height 518
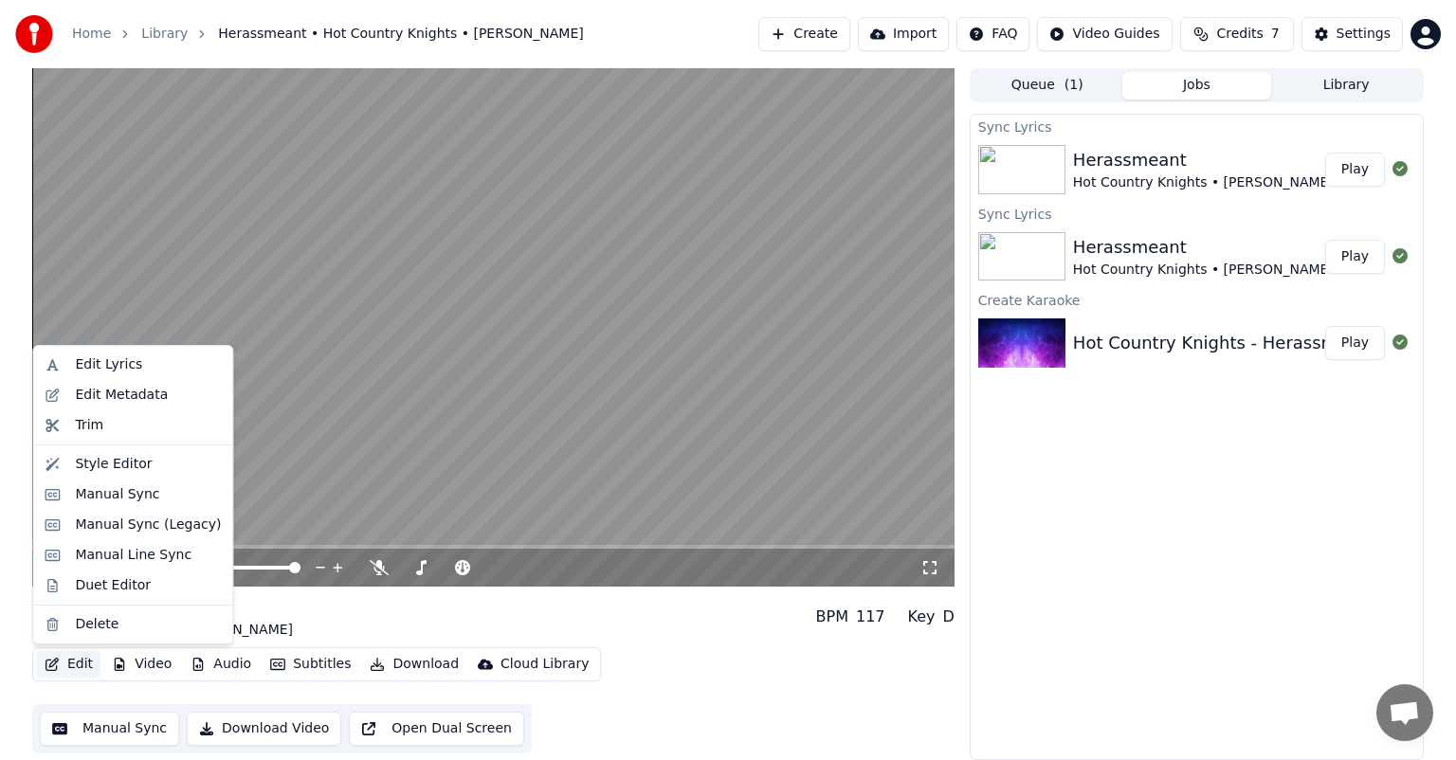
click at [75, 664] on button "Edit" at bounding box center [68, 664] width 63 height 27
click at [162, 375] on div "Edit Lyrics" at bounding box center [132, 365] width 191 height 30
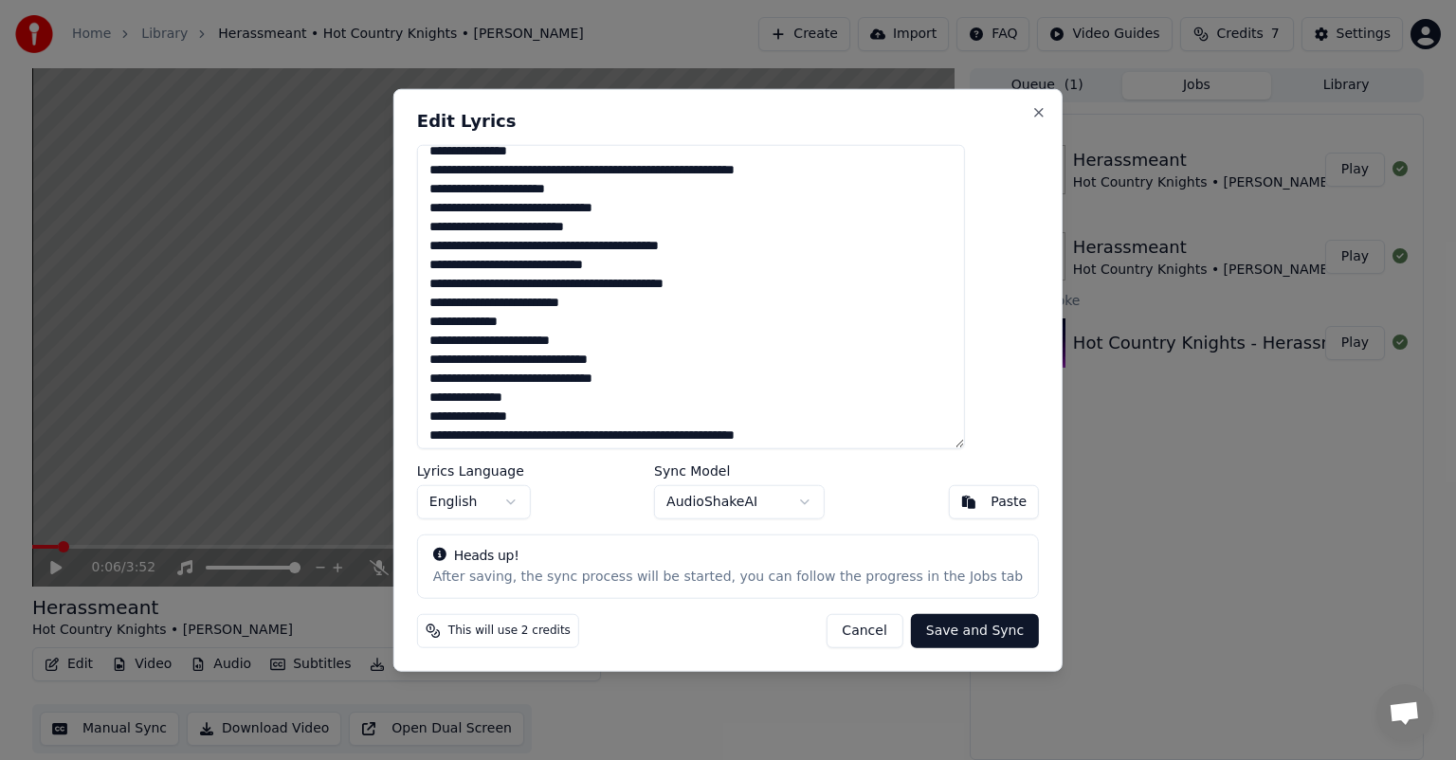
scroll to position [166, 0]
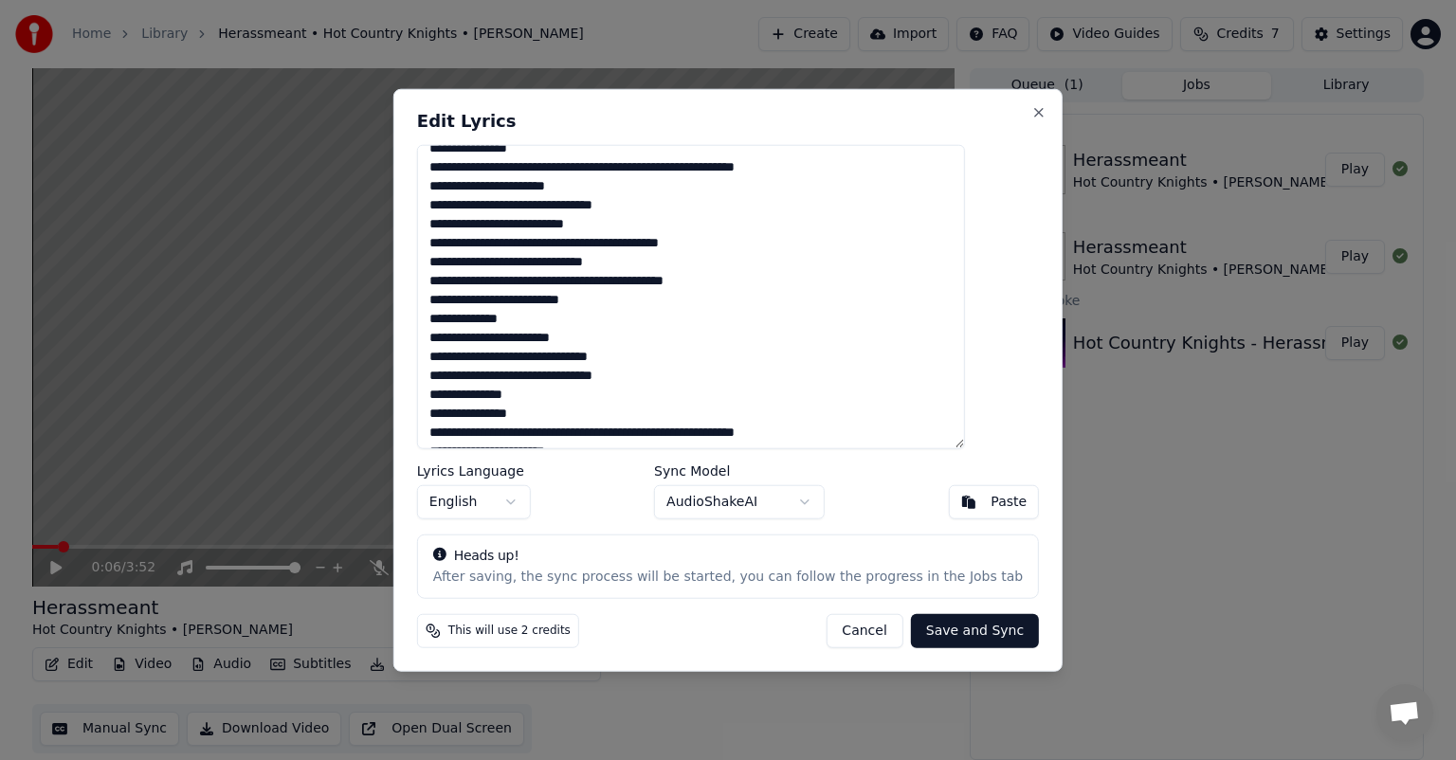
click at [489, 226] on textarea at bounding box center [691, 297] width 548 height 304
click at [509, 225] on textarea at bounding box center [691, 297] width 548 height 304
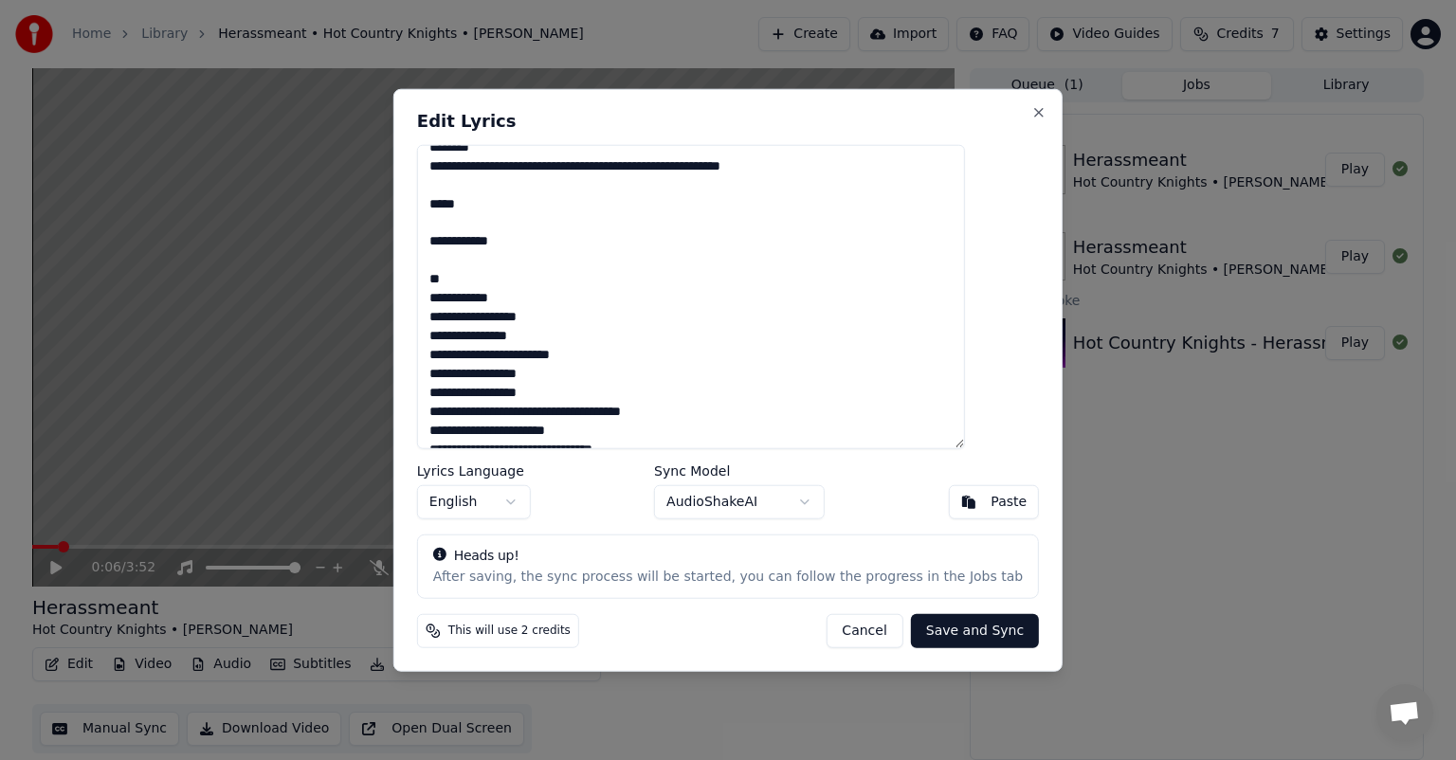
scroll to position [548, 0]
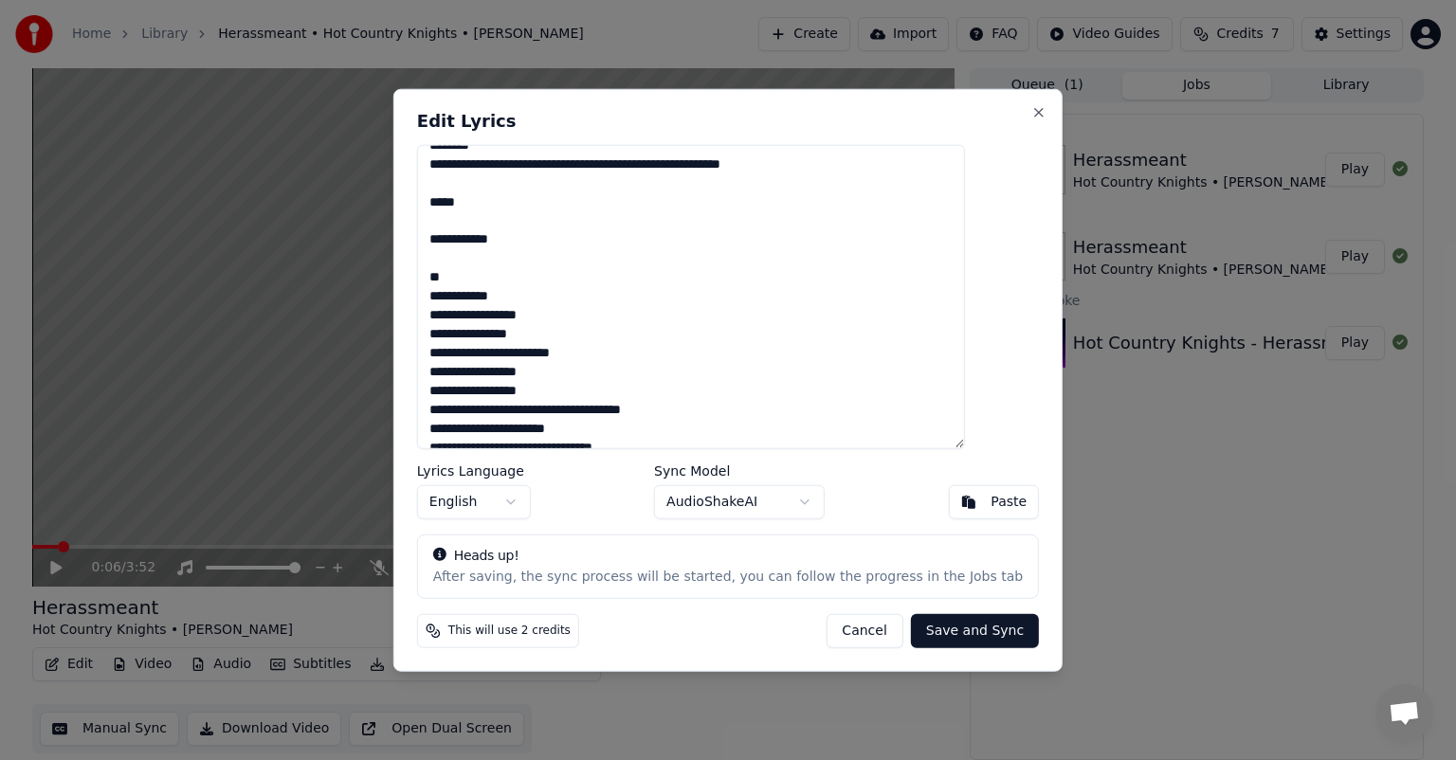
click at [488, 298] on textarea at bounding box center [691, 297] width 548 height 304
click at [508, 294] on textarea at bounding box center [691, 297] width 548 height 304
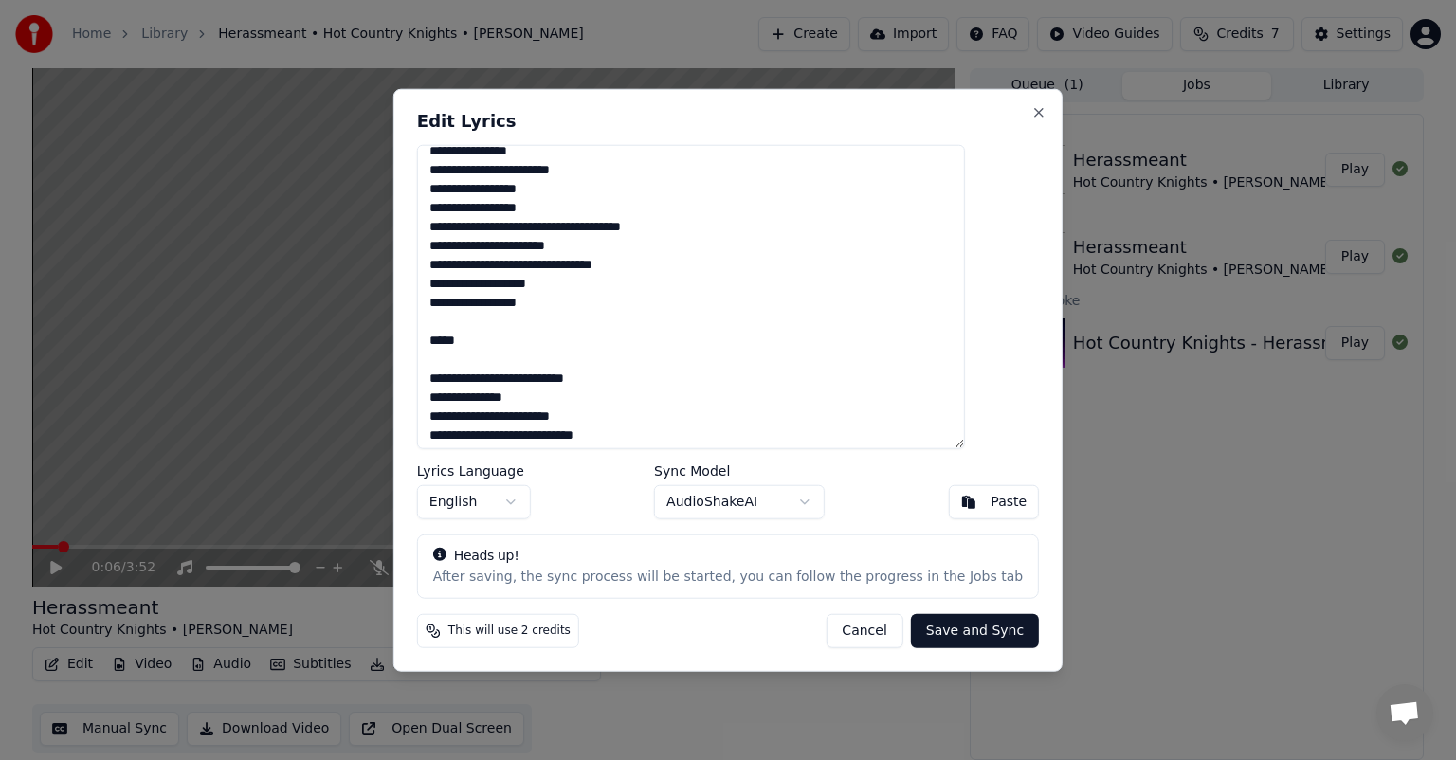
scroll to position [735, 0]
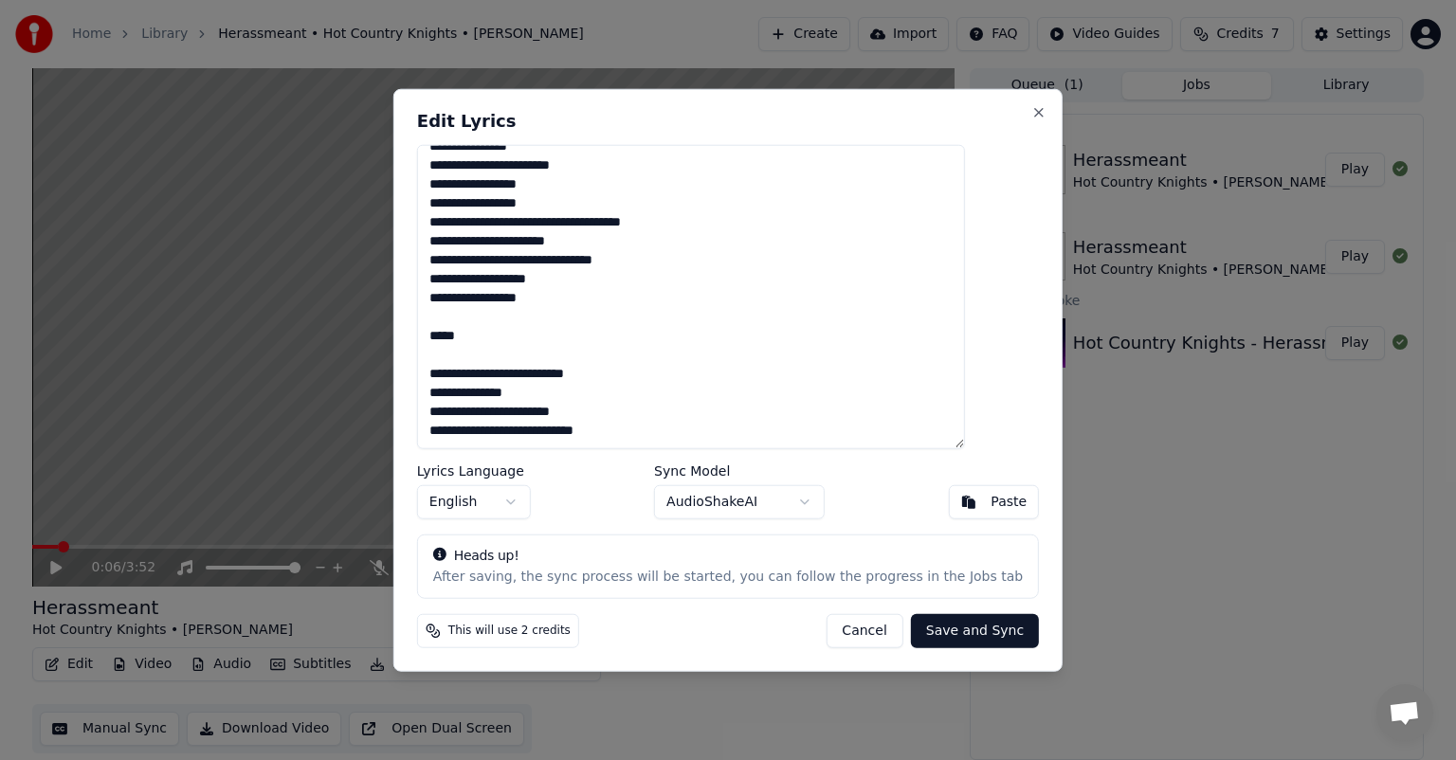
click at [489, 379] on textarea at bounding box center [691, 297] width 548 height 304
click at [514, 376] on textarea at bounding box center [691, 297] width 548 height 304
type textarea "**********"
click at [935, 629] on button "Save and Sync" at bounding box center [975, 630] width 128 height 34
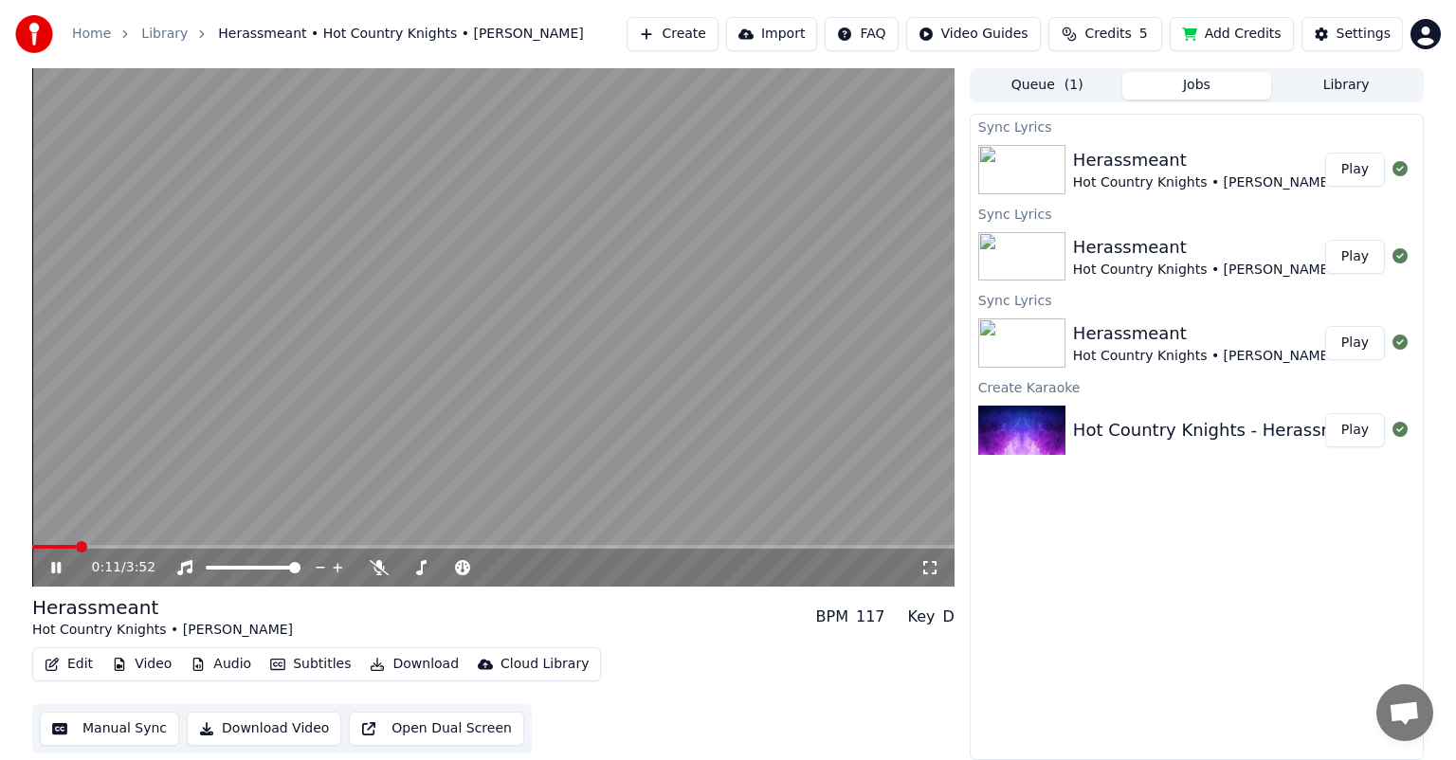
click at [84, 663] on button "Edit" at bounding box center [68, 664] width 63 height 27
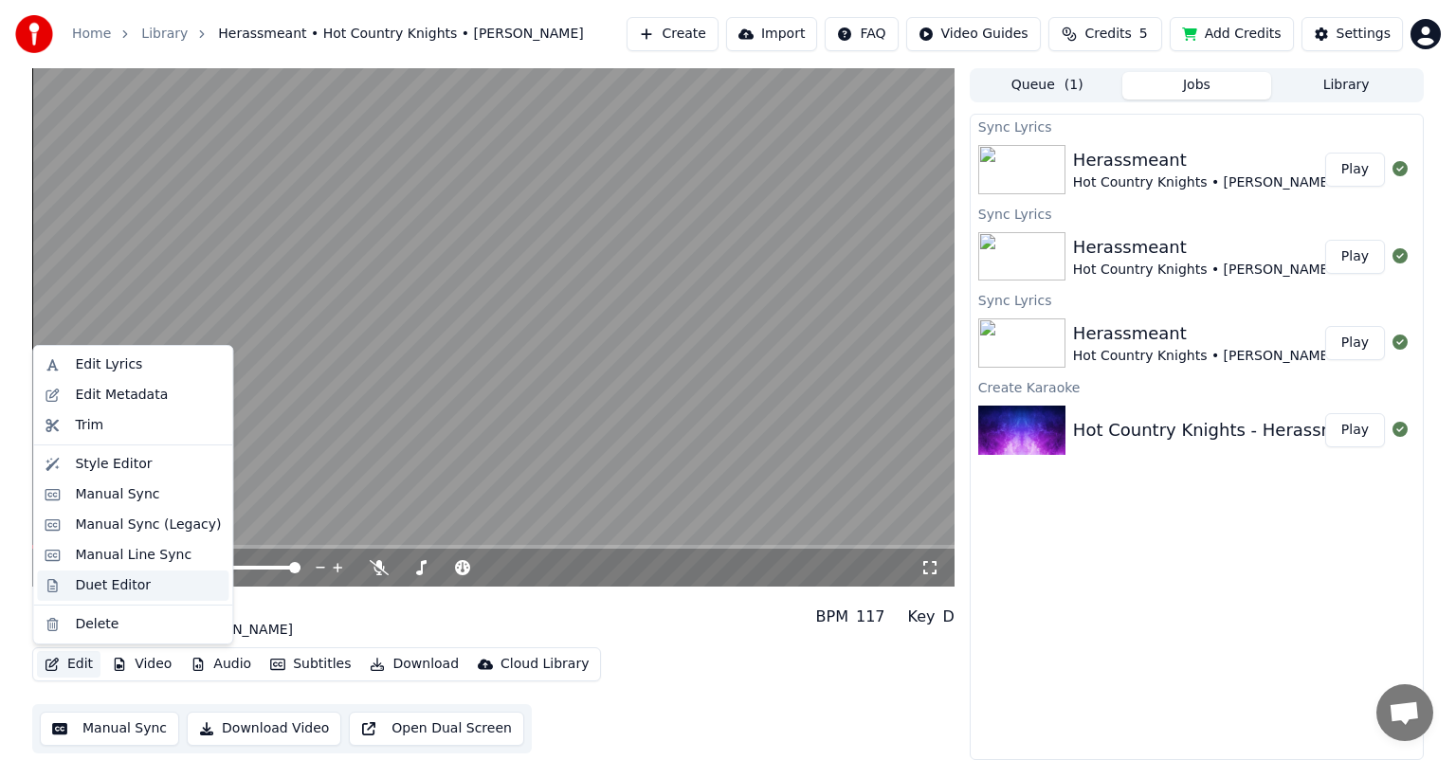
click at [117, 595] on div "Duet Editor" at bounding box center [132, 586] width 191 height 30
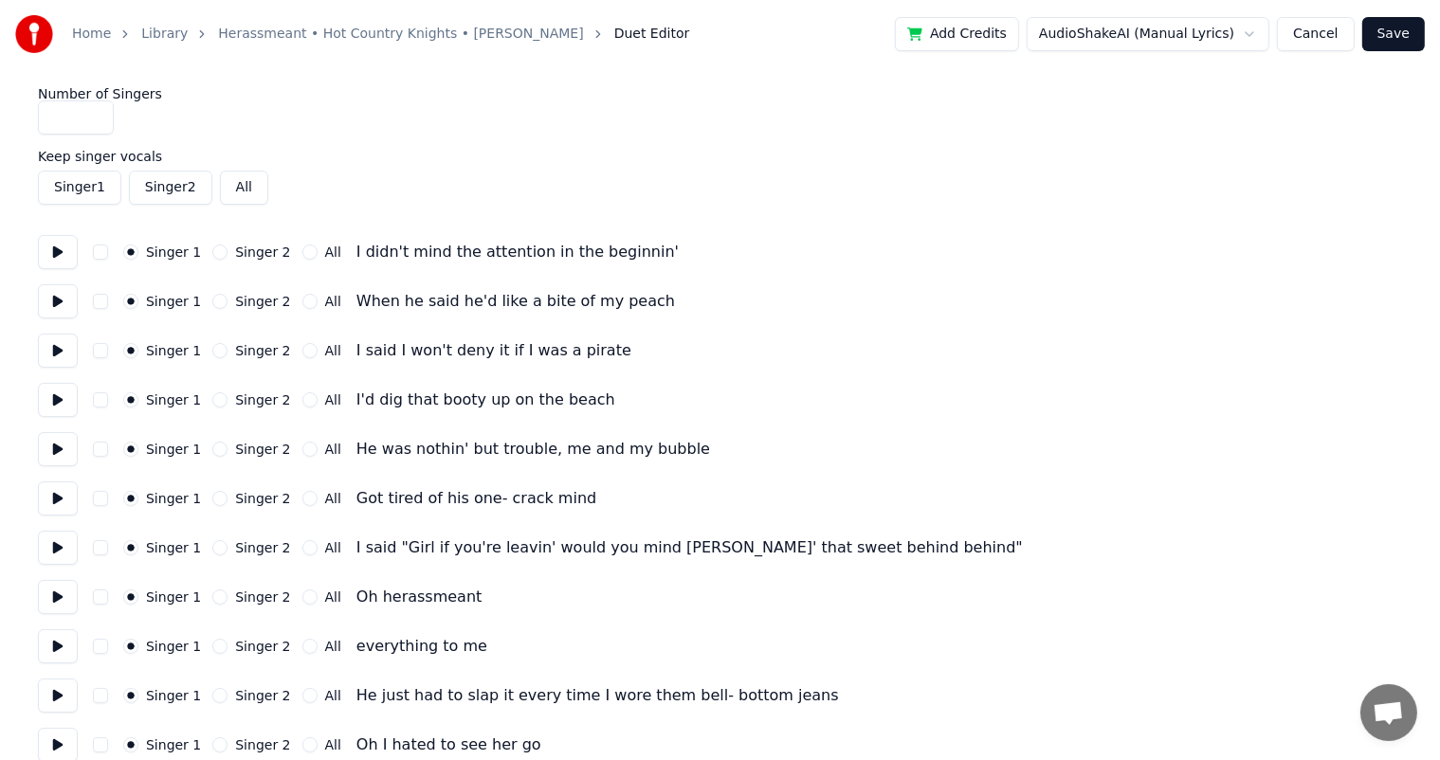
click at [213, 350] on button "Singer 2" at bounding box center [219, 350] width 15 height 15
click at [212, 398] on button "Singer 2" at bounding box center [219, 399] width 15 height 15
click at [212, 550] on button "Singer 2" at bounding box center [219, 547] width 15 height 15
click at [302, 592] on button "All" at bounding box center [309, 596] width 15 height 15
click at [215, 643] on button "Singer 2" at bounding box center [219, 646] width 15 height 15
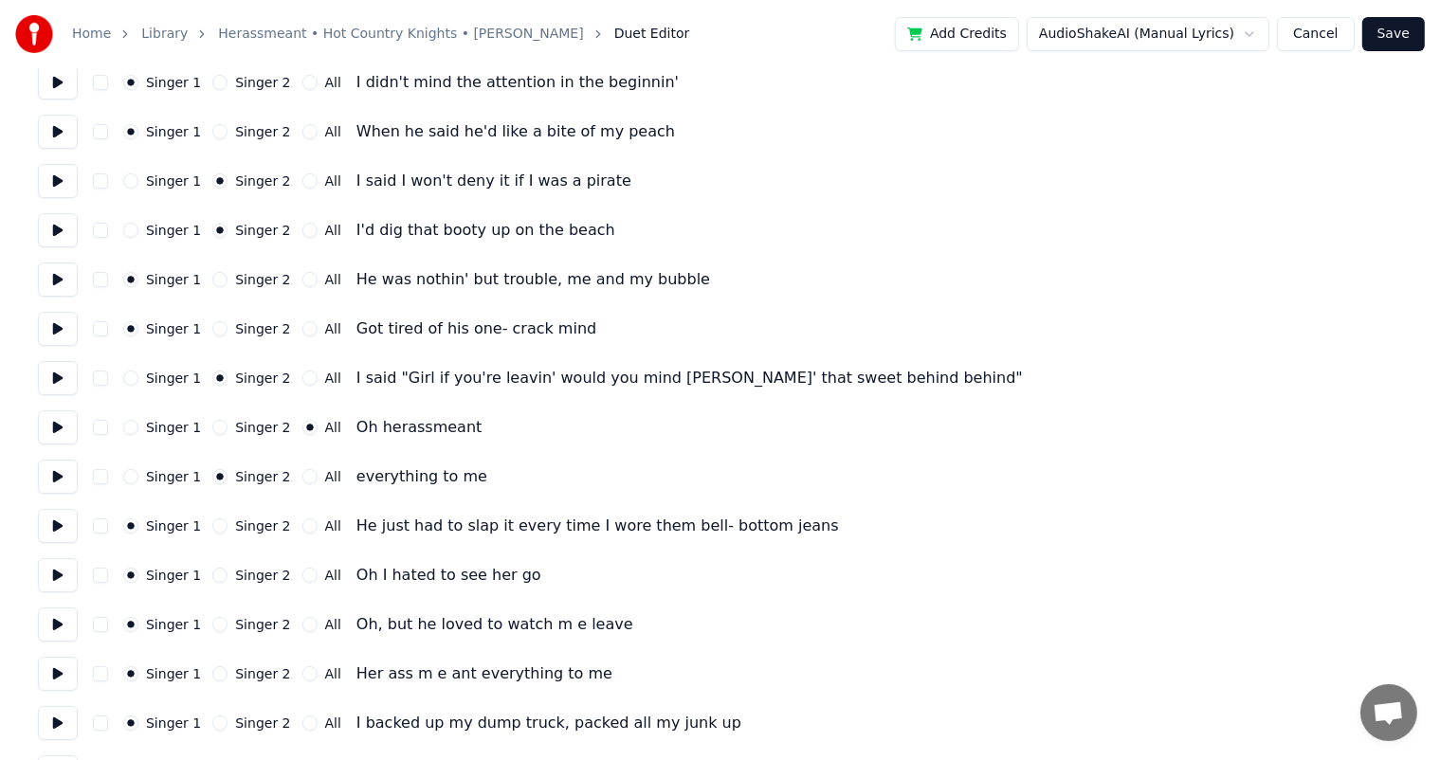
scroll to position [171, 0]
click at [212, 570] on button "Singer 2" at bounding box center [219, 574] width 15 height 15
click at [212, 672] on button "Singer 2" at bounding box center [219, 672] width 15 height 15
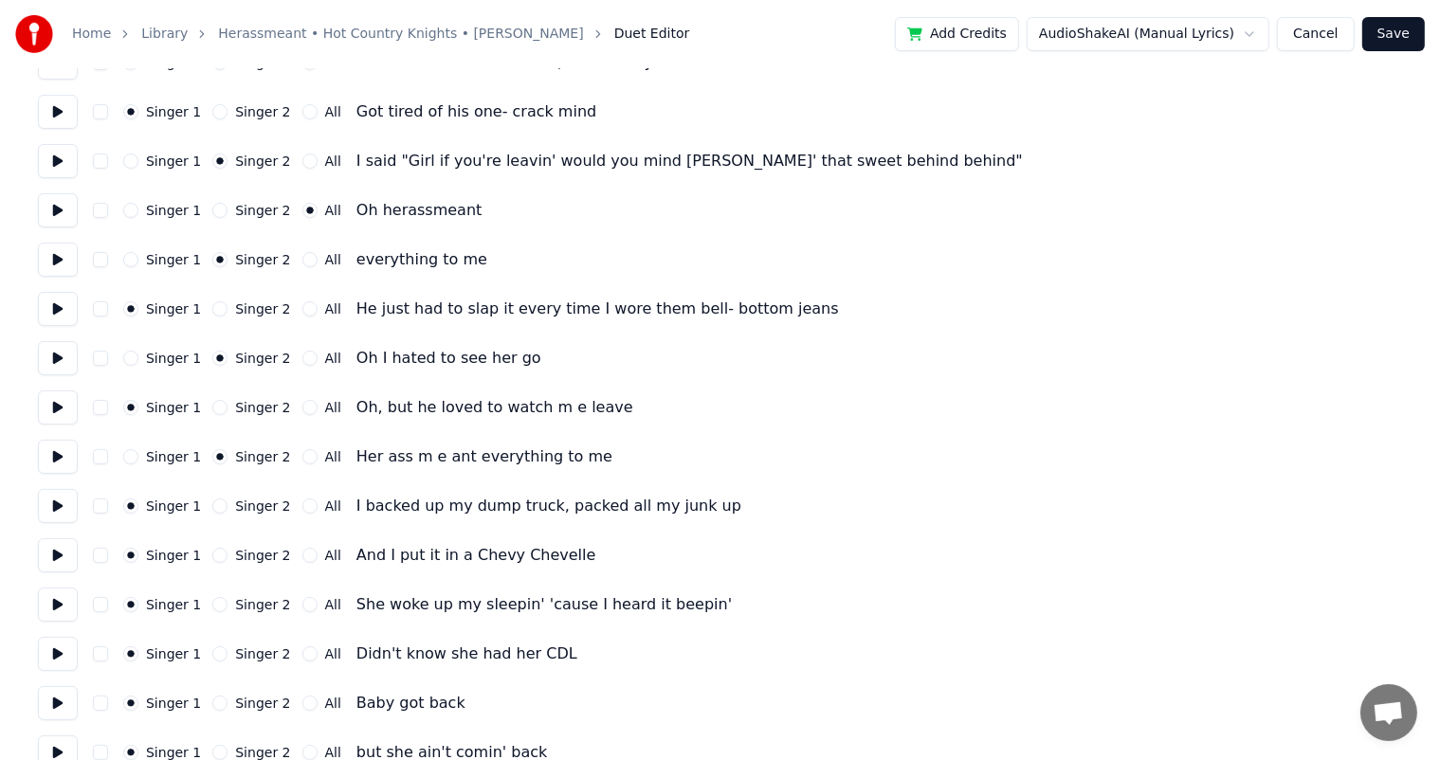
scroll to position [387, 0]
click at [217, 603] on button "Singer 2" at bounding box center [219, 604] width 15 height 15
click at [212, 653] on button "Singer 2" at bounding box center [219, 653] width 15 height 15
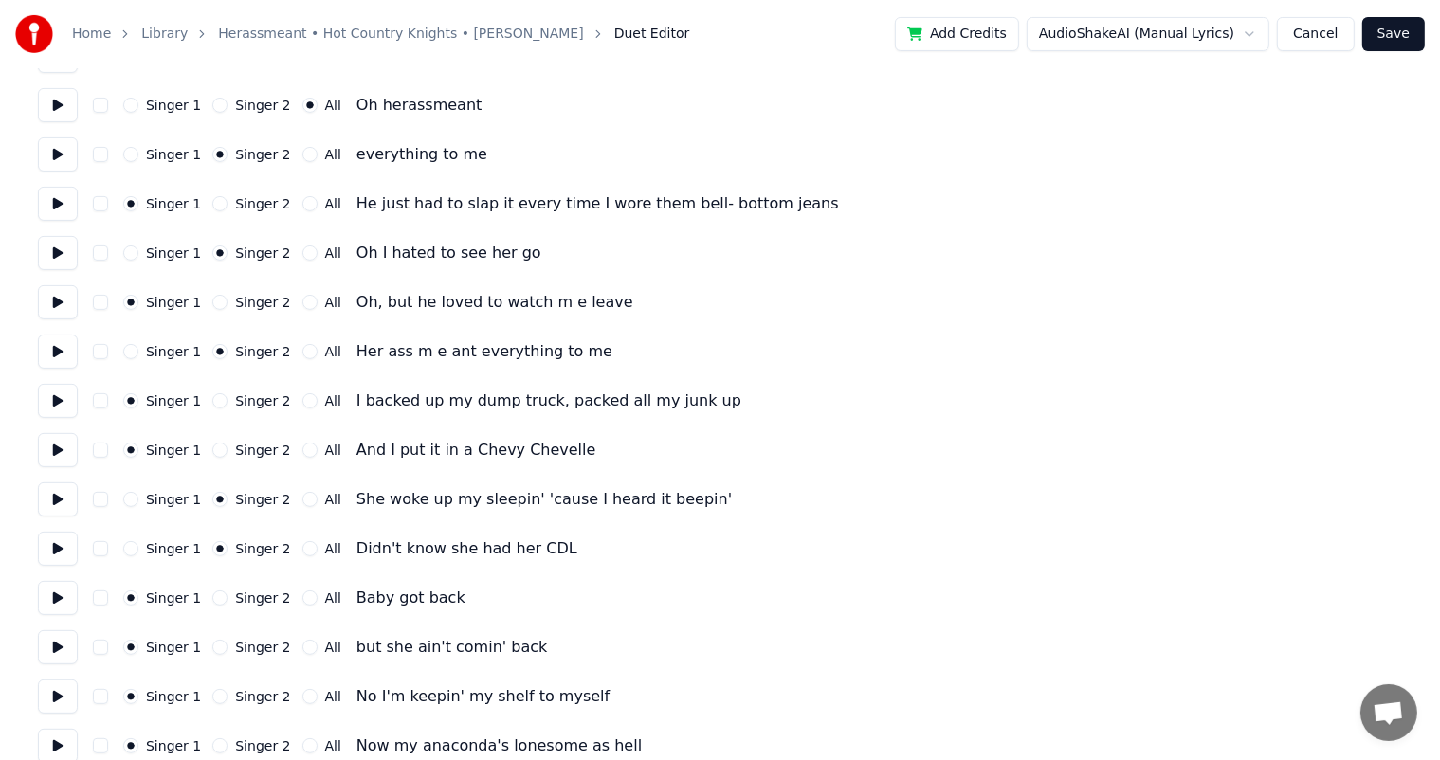
scroll to position [508, 0]
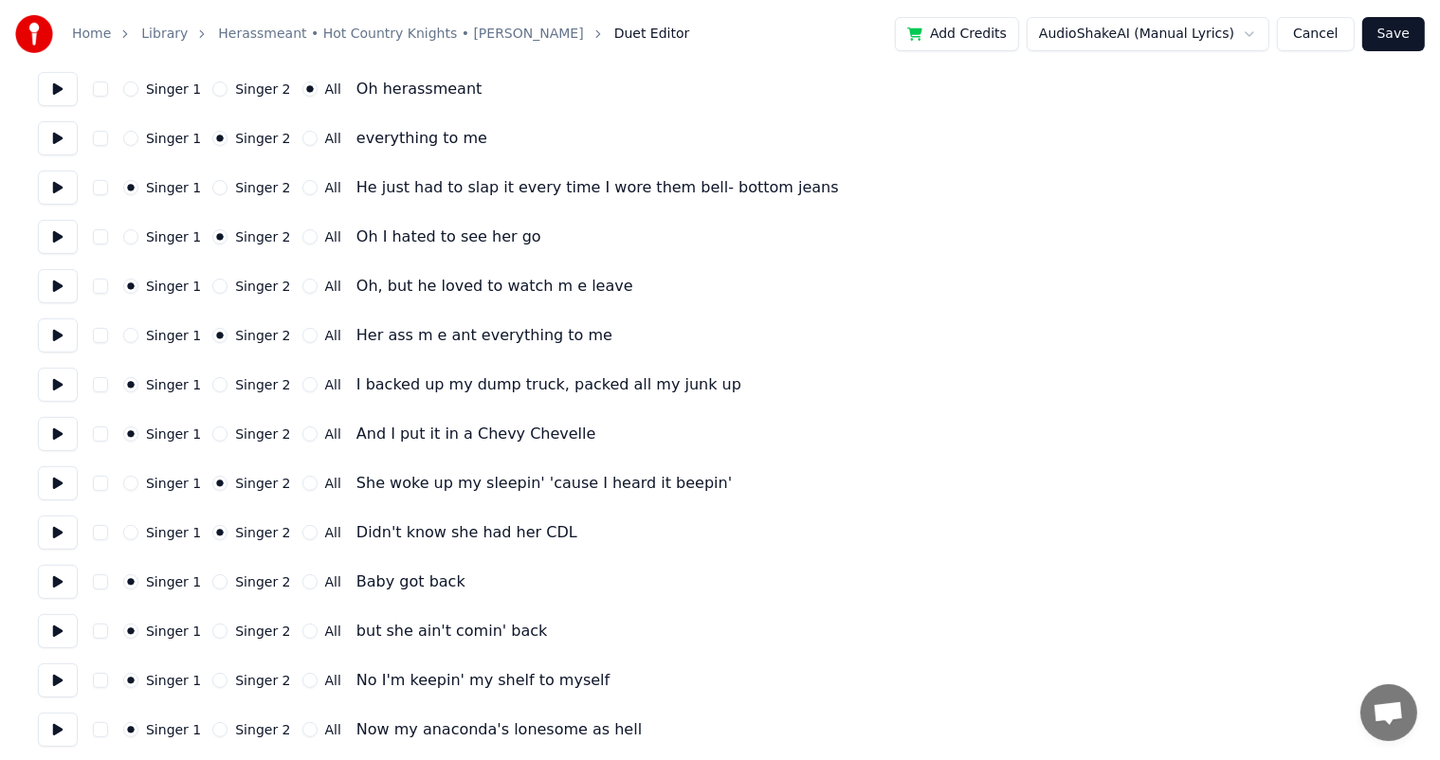
click at [216, 638] on div "Singer 1 Singer 2 All but she ain't comin' back" at bounding box center [720, 631] width 1364 height 34
click at [213, 631] on button "Singer 2" at bounding box center [219, 631] width 15 height 15
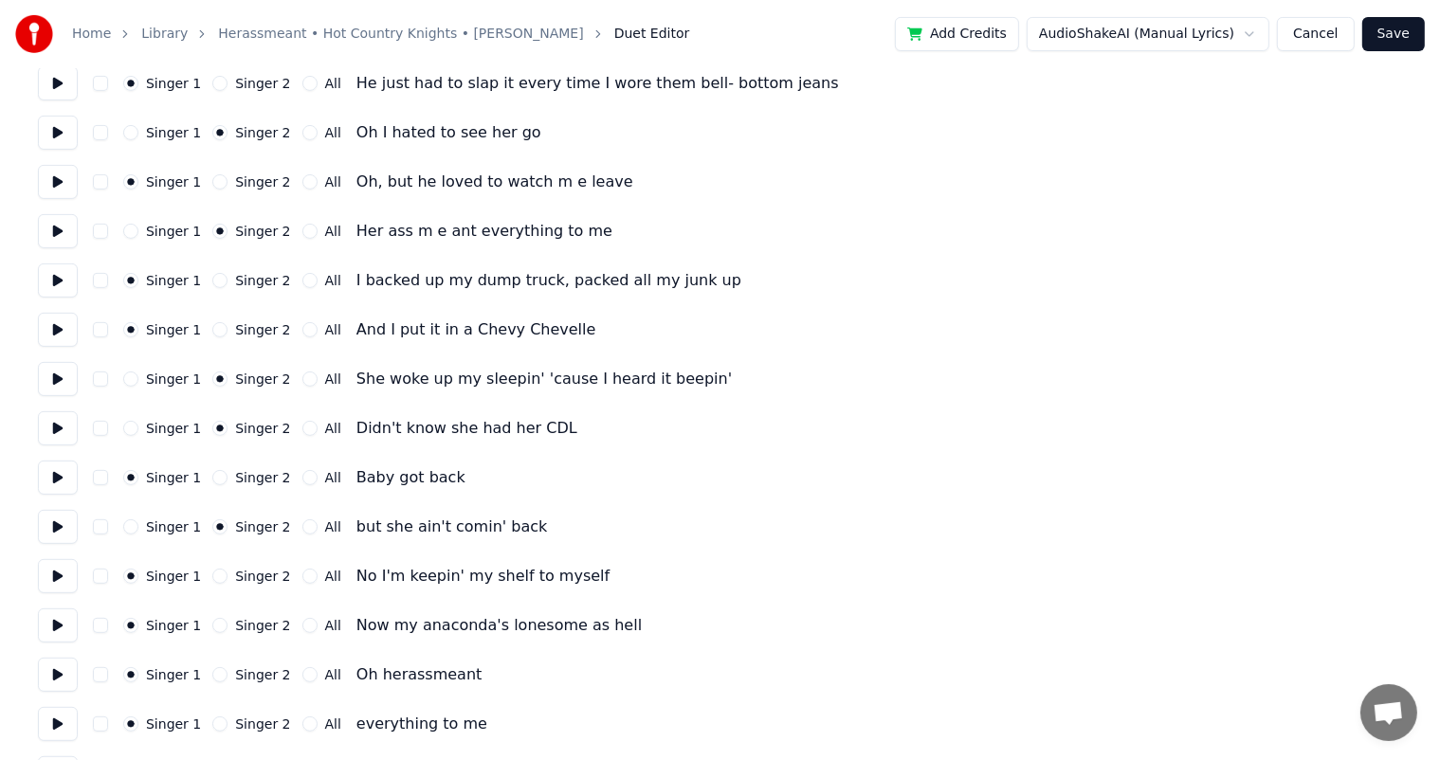
scroll to position [614, 0]
click at [213, 631] on div "Singer 1 Singer 2 All Now my anaconda's lonesome as hell" at bounding box center [720, 624] width 1364 height 34
click at [213, 622] on button "Singer 2" at bounding box center [219, 623] width 15 height 15
click at [302, 674] on button "All" at bounding box center [309, 672] width 15 height 15
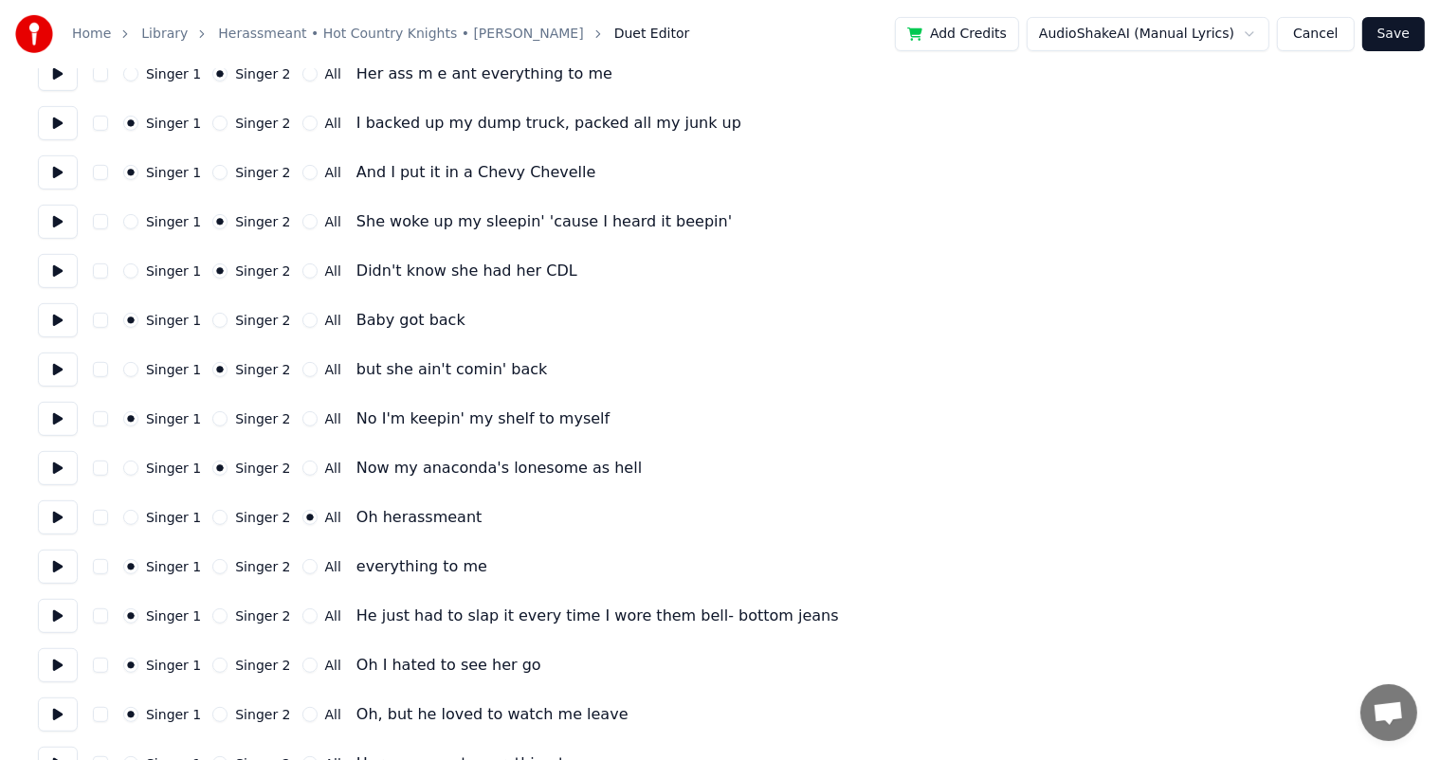
scroll to position [775, 0]
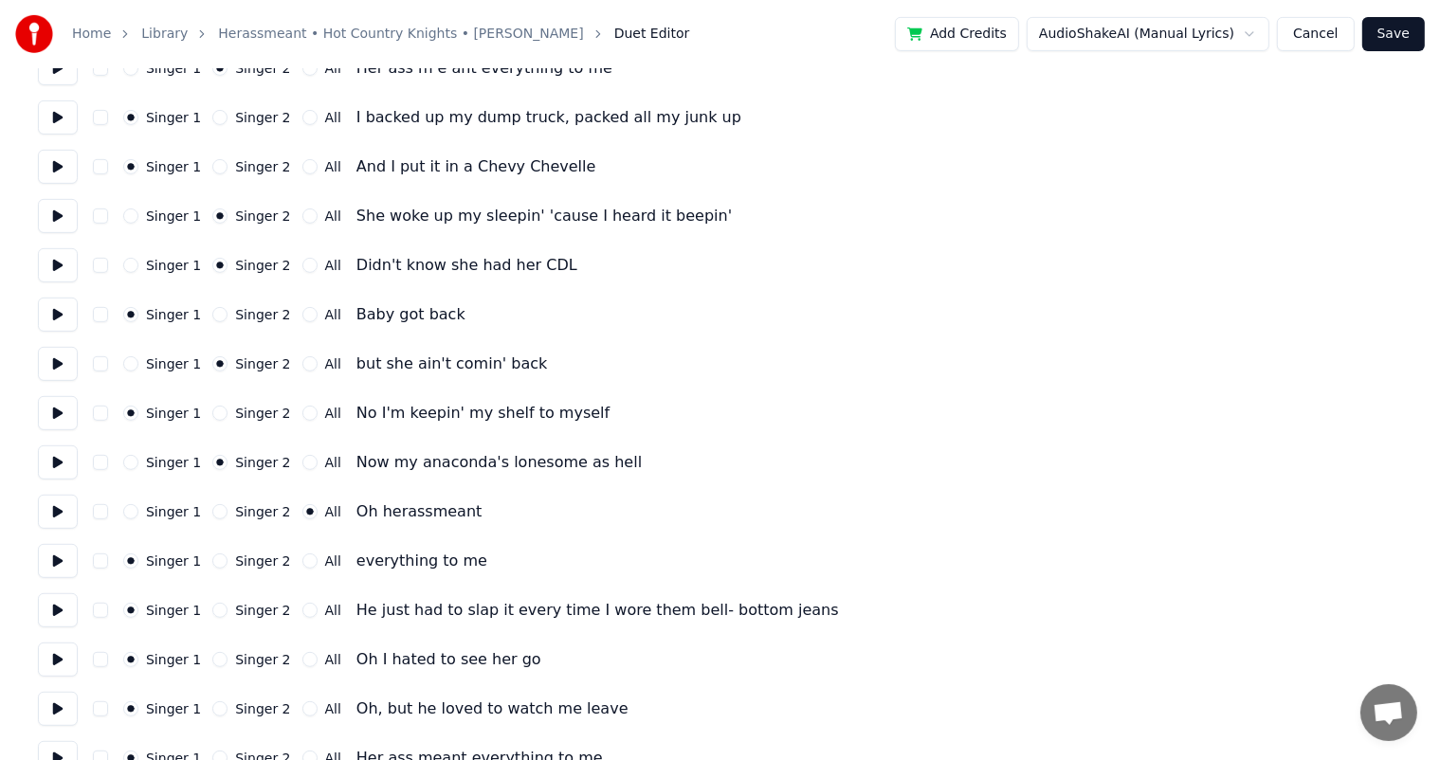
click at [216, 568] on div "Singer 2" at bounding box center [251, 560] width 78 height 15
click at [213, 558] on button "Singer 2" at bounding box center [219, 560] width 15 height 15
click at [215, 656] on button "Singer 2" at bounding box center [219, 659] width 15 height 15
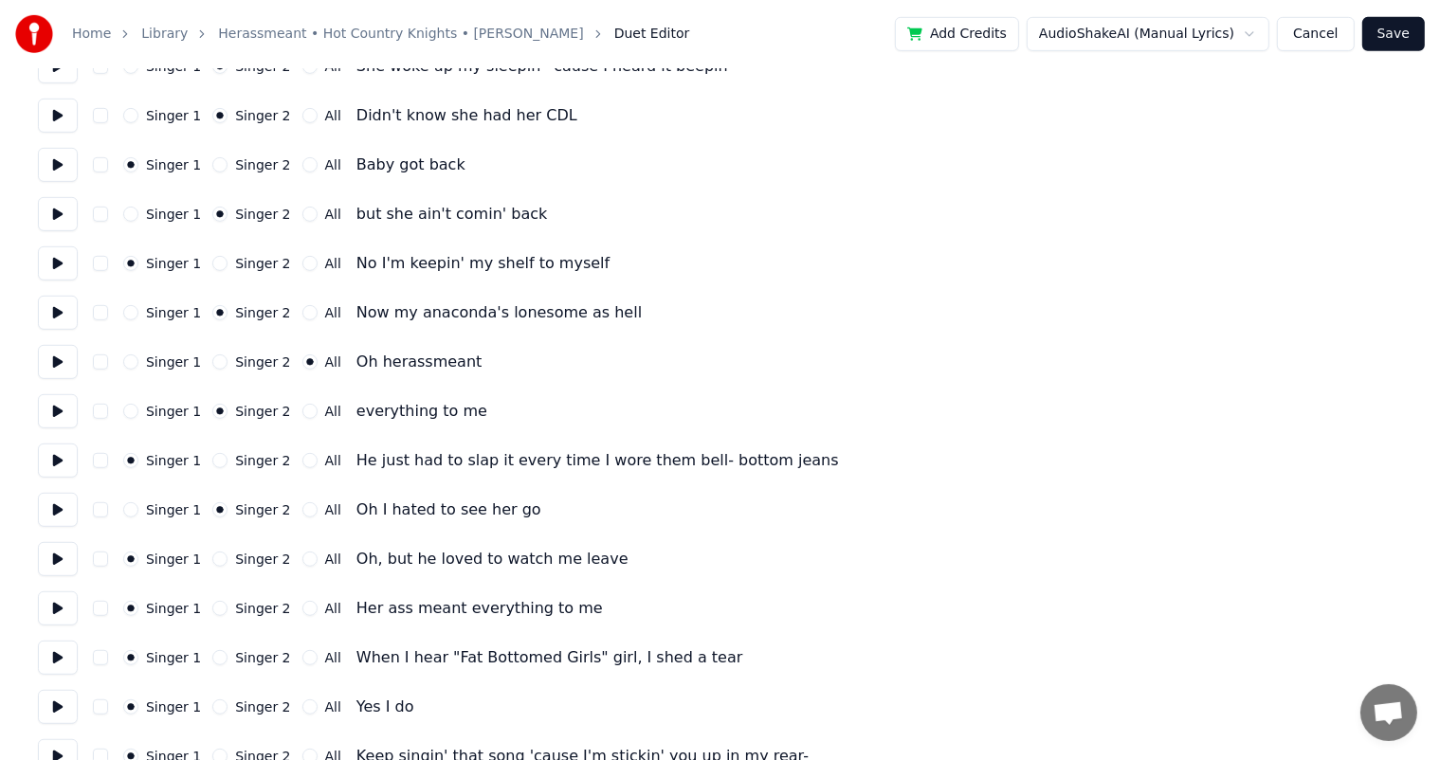
scroll to position [927, 0]
click at [212, 607] on button "Singer 2" at bounding box center [219, 606] width 15 height 15
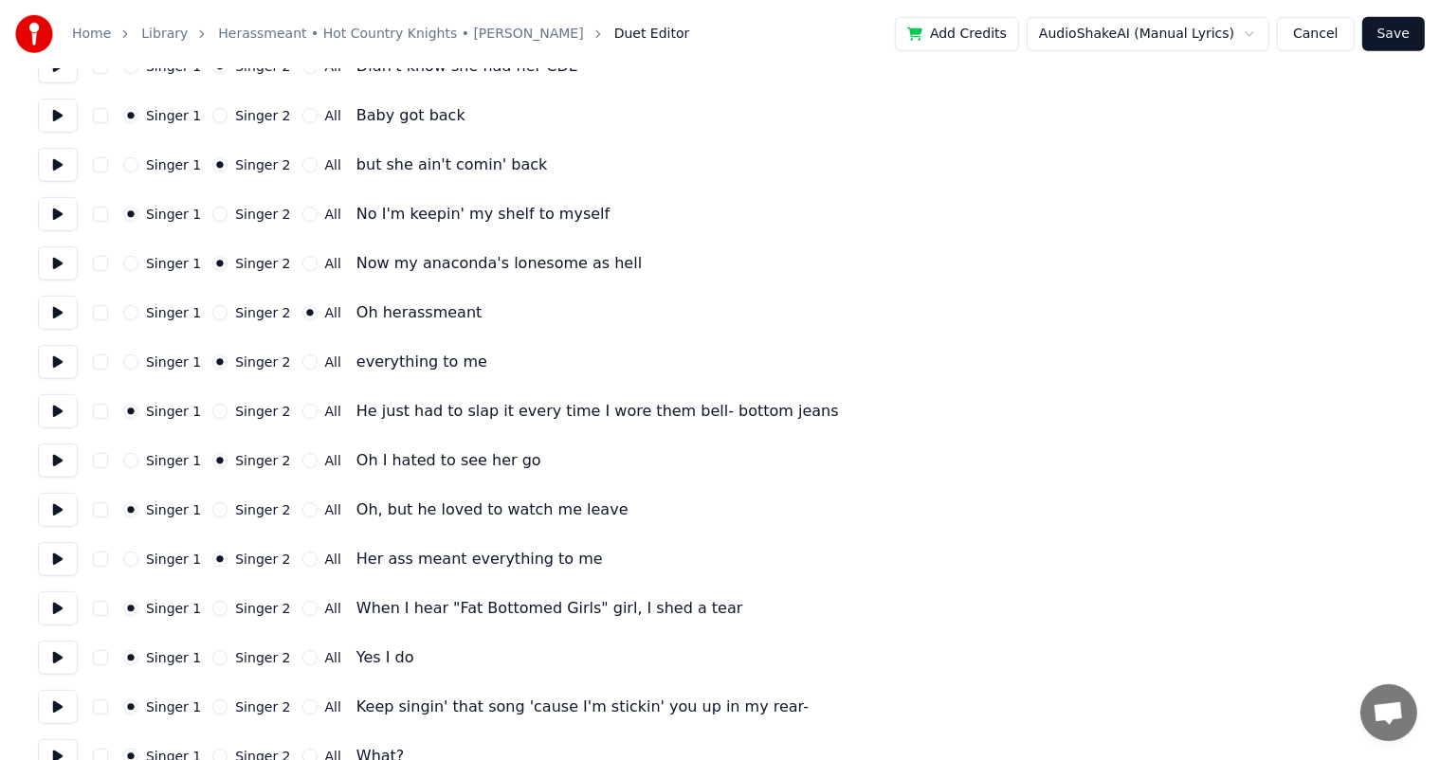
scroll to position [982, 0]
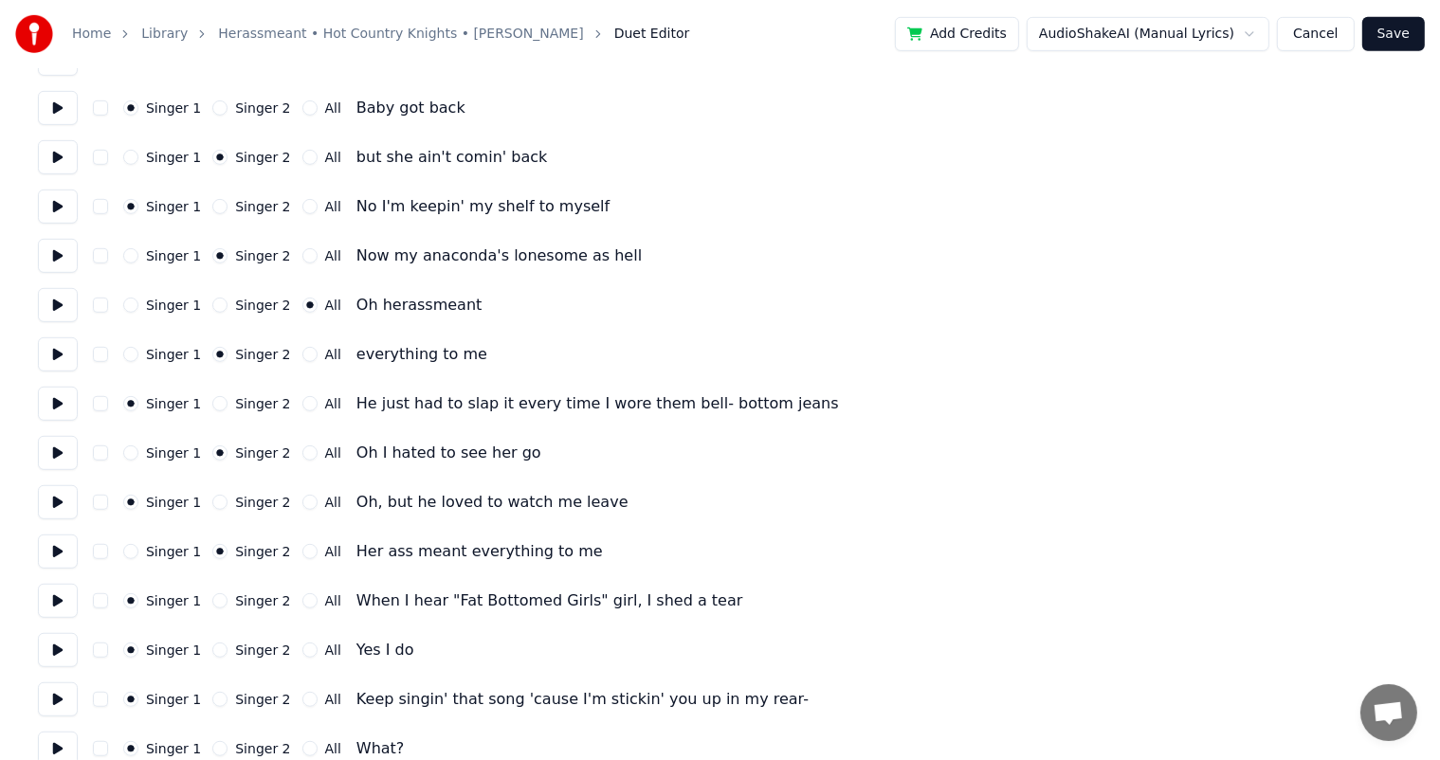
click at [212, 607] on button "Singer 2" at bounding box center [219, 600] width 15 height 15
click at [213, 652] on button "Singer 2" at bounding box center [219, 650] width 15 height 15
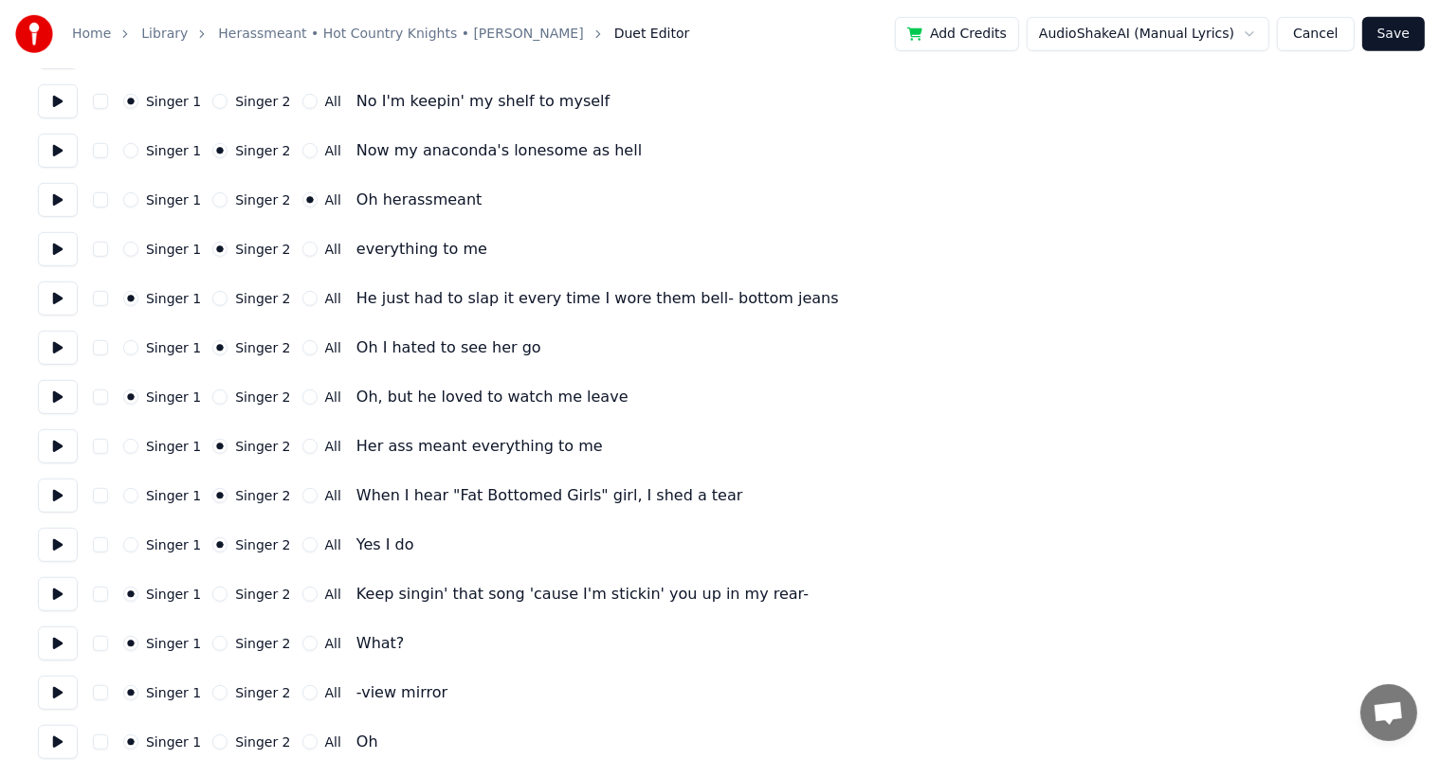
scroll to position [1088, 0]
click at [213, 642] on button "Singer 2" at bounding box center [219, 642] width 15 height 15
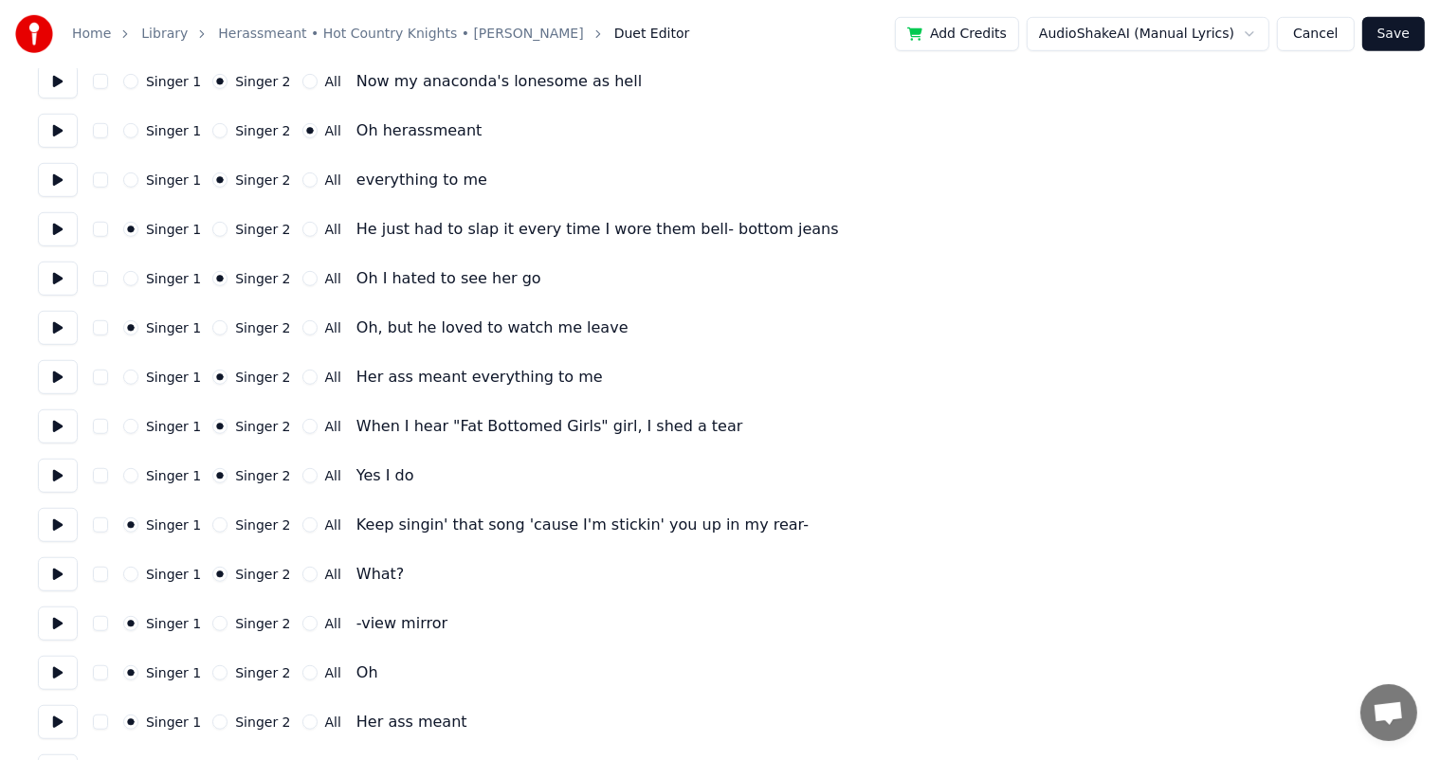
scroll to position [1158, 0]
click at [212, 671] on button "Singer 2" at bounding box center [219, 670] width 15 height 15
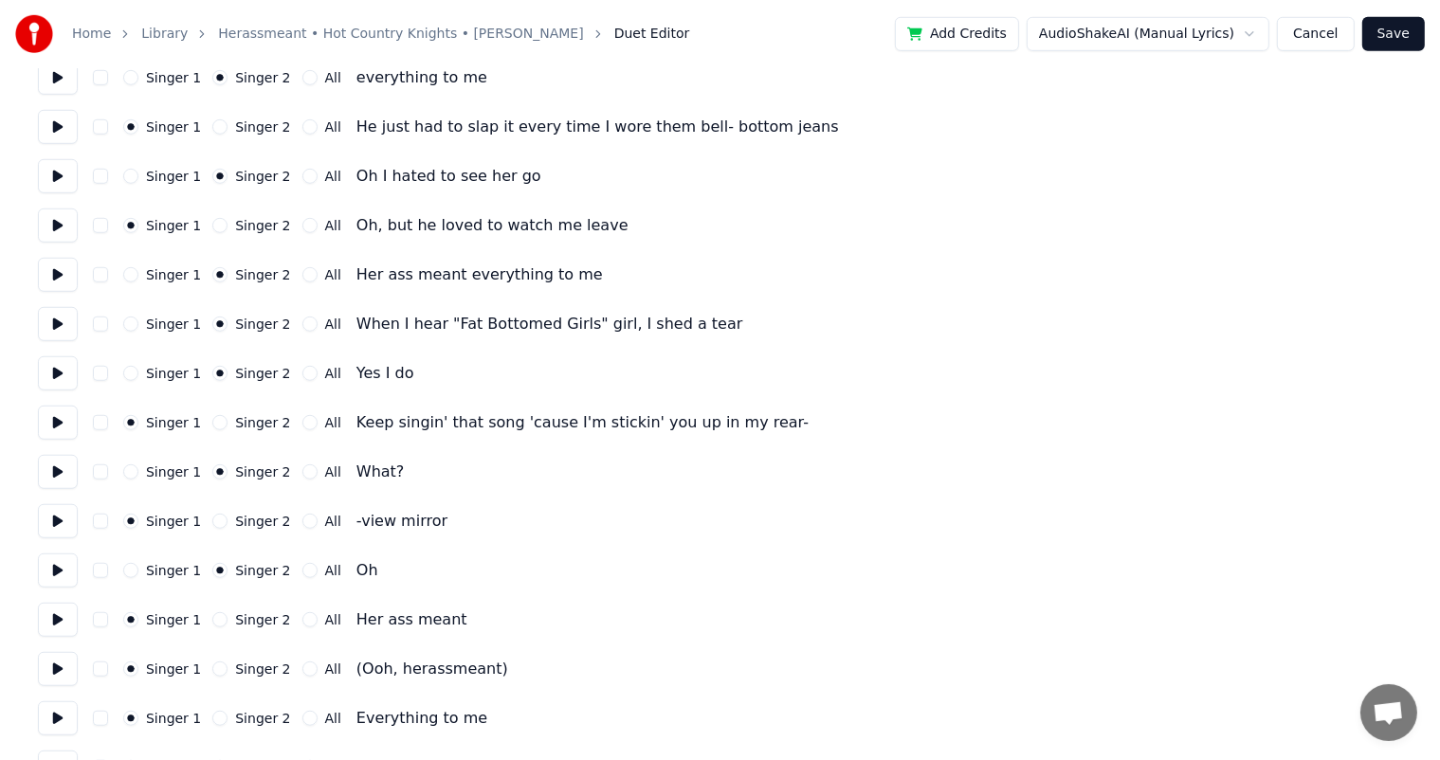
scroll to position [1266, 0]
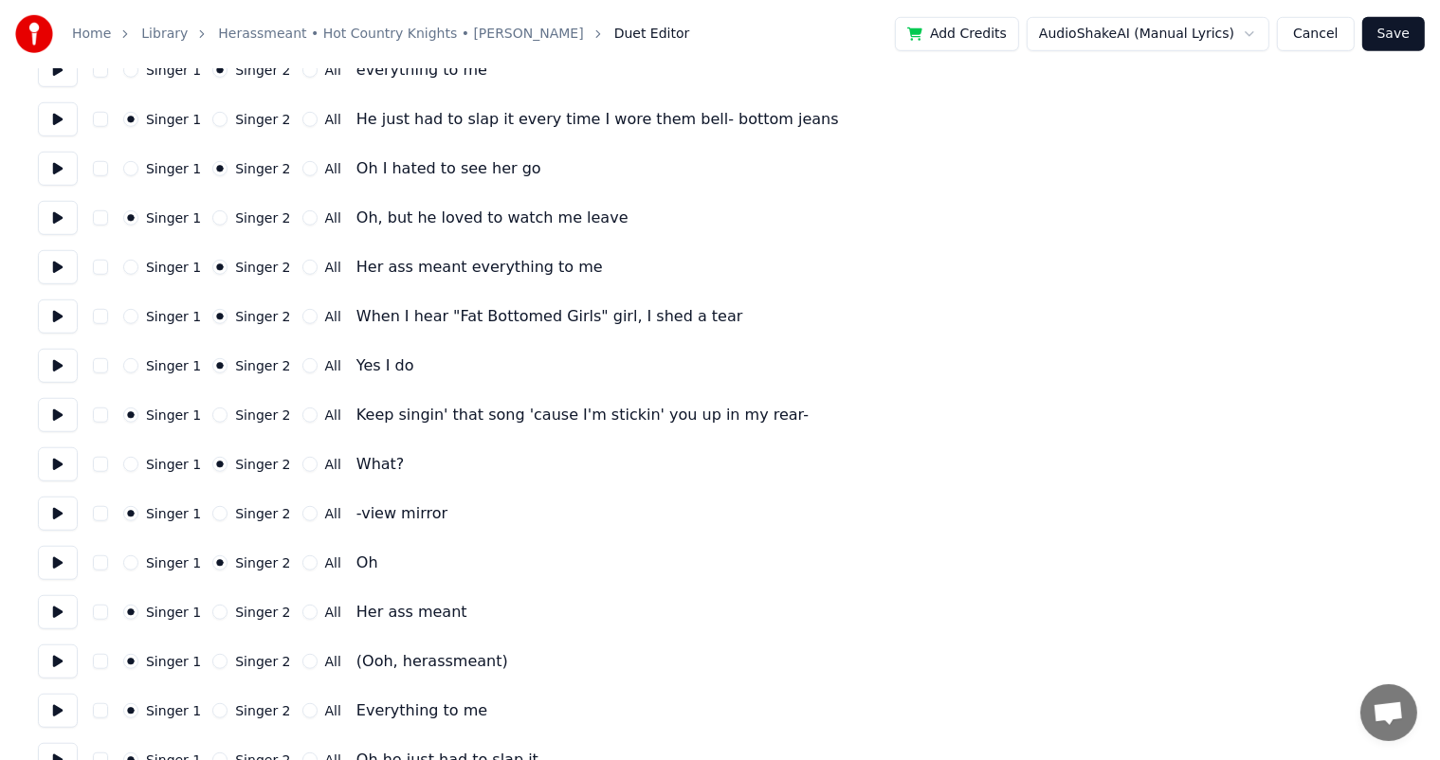
click at [212, 616] on button "Singer 2" at bounding box center [219, 612] width 15 height 15
click at [302, 662] on button "All" at bounding box center [309, 661] width 15 height 15
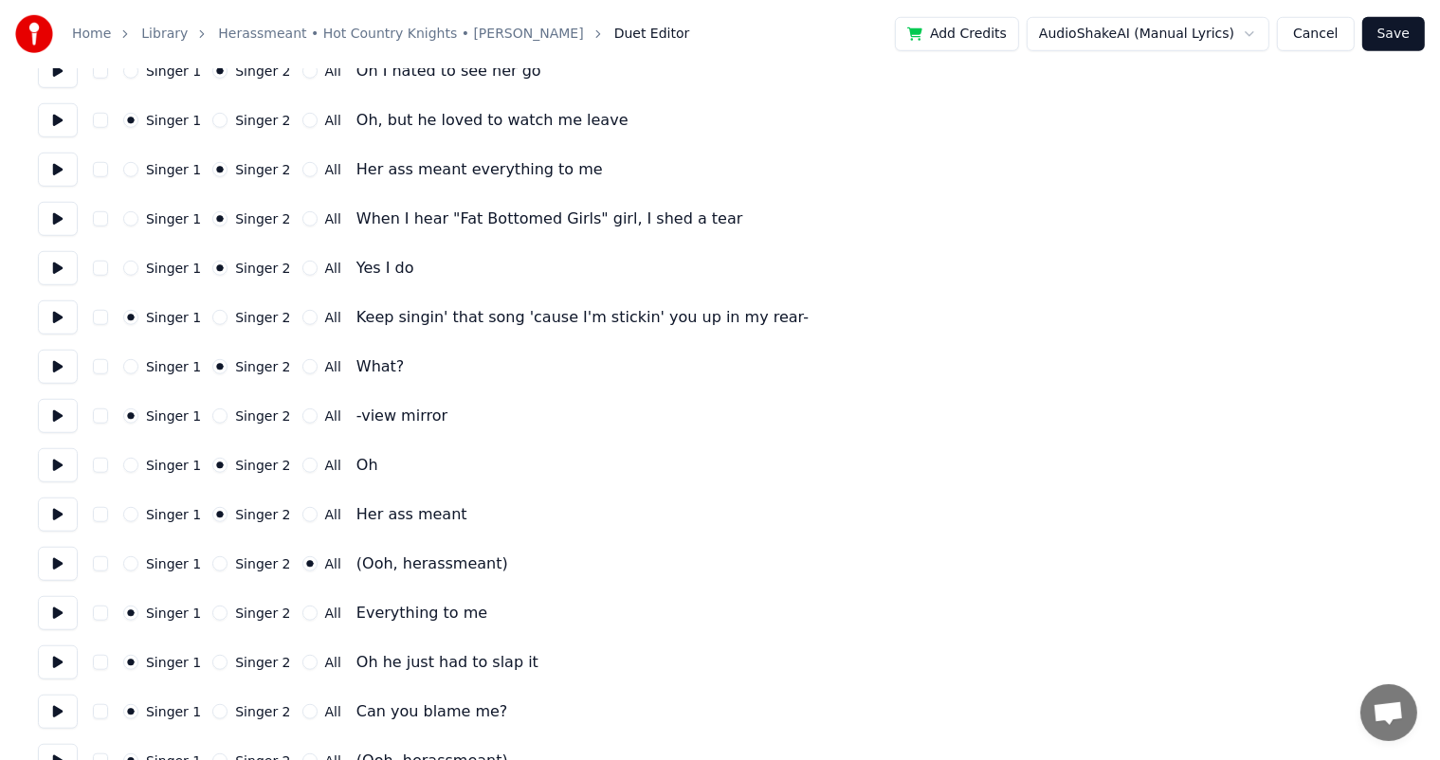
scroll to position [1389, 0]
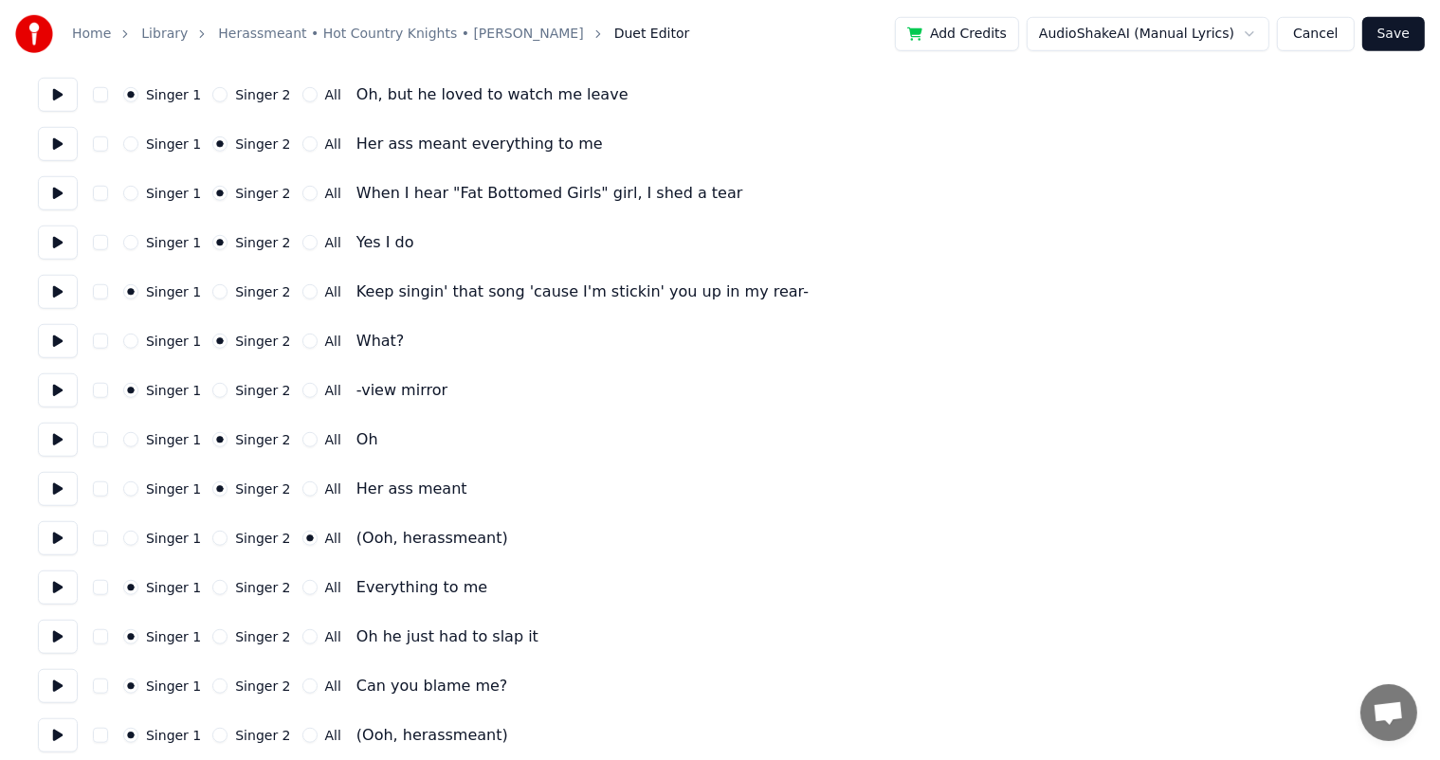
click at [212, 584] on button "Singer 2" at bounding box center [219, 587] width 15 height 15
click at [215, 679] on button "Singer 2" at bounding box center [219, 686] width 15 height 15
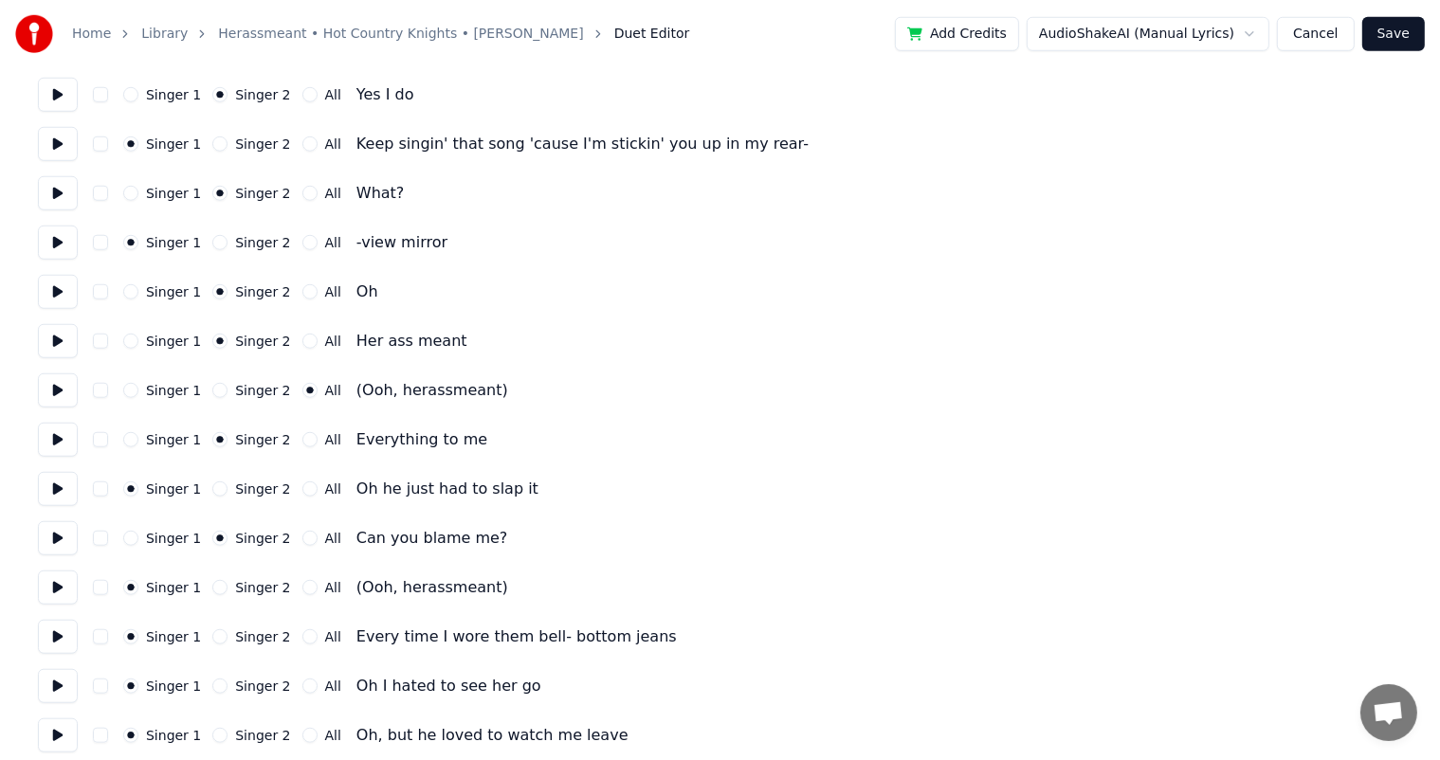
scroll to position [1541, 0]
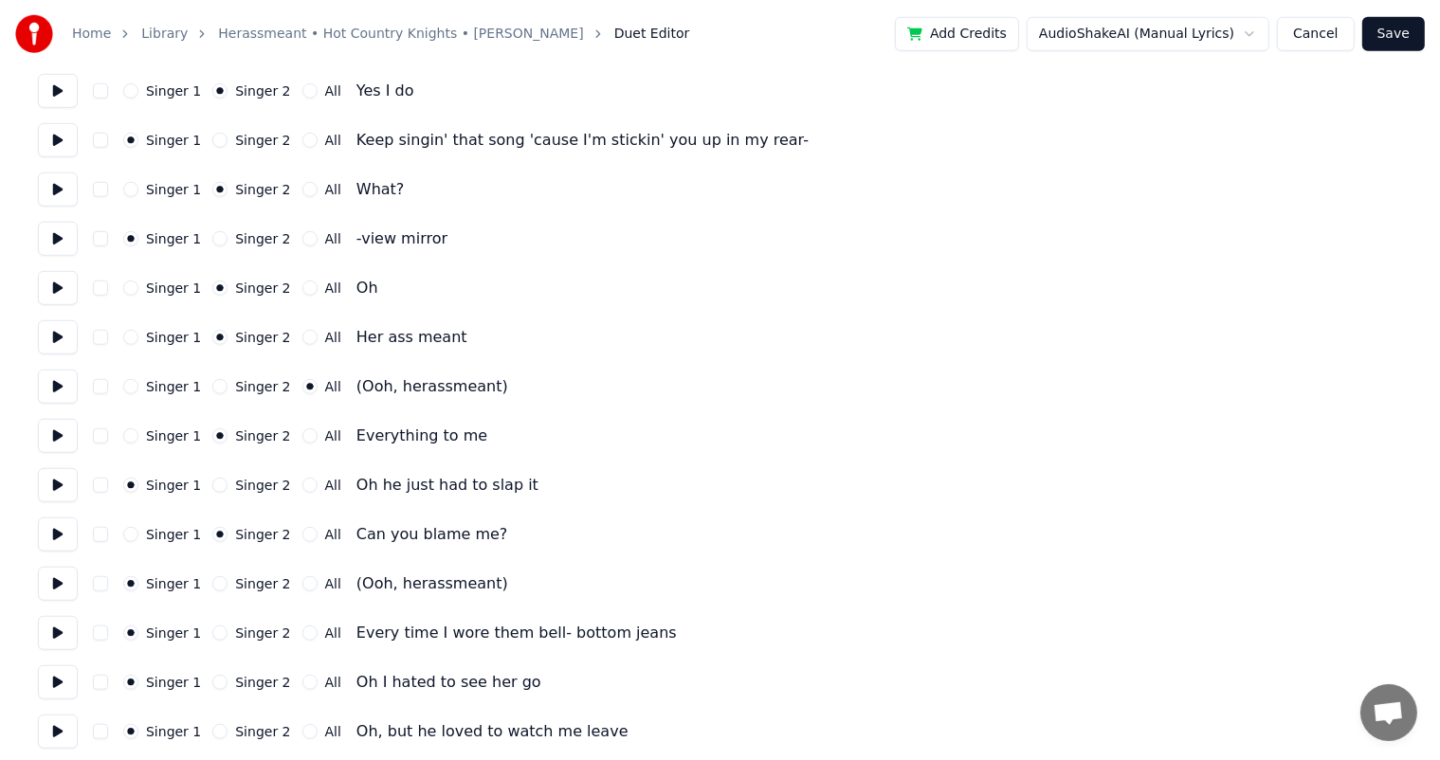
click at [302, 584] on button "All" at bounding box center [309, 583] width 15 height 15
click at [212, 685] on button "Singer 2" at bounding box center [219, 682] width 15 height 15
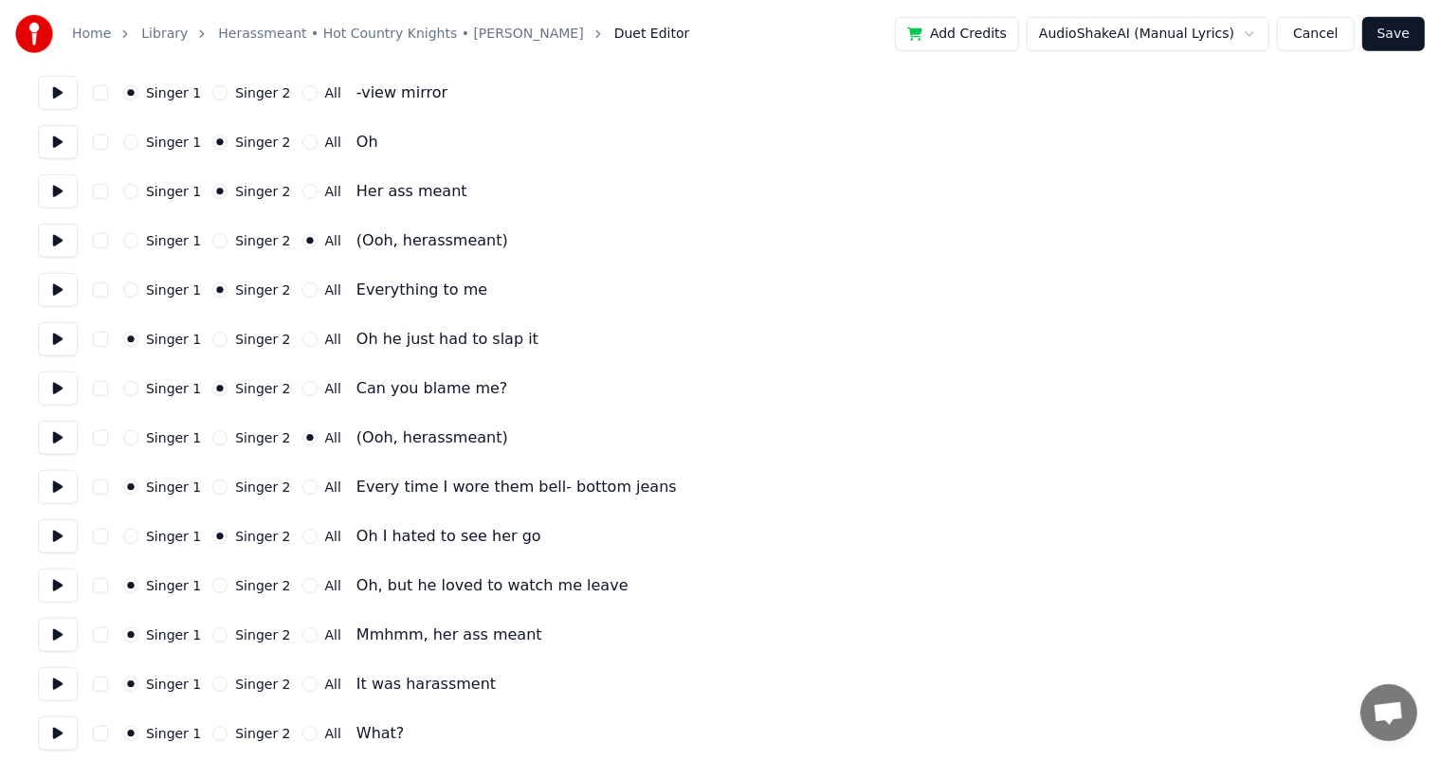
scroll to position [1689, 0]
click at [214, 633] on button "Singer 2" at bounding box center [219, 632] width 15 height 15
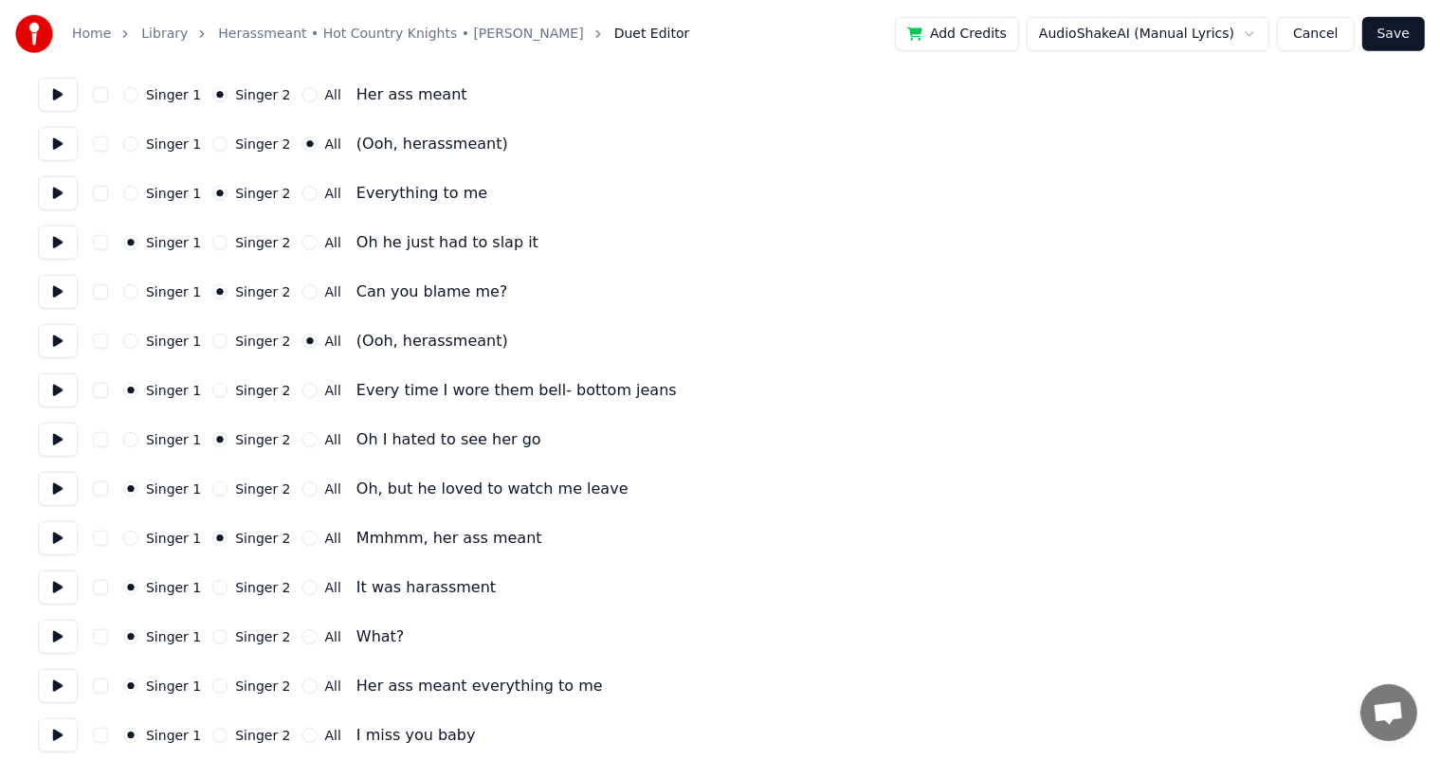
click at [214, 633] on button "Singer 2" at bounding box center [219, 636] width 15 height 15
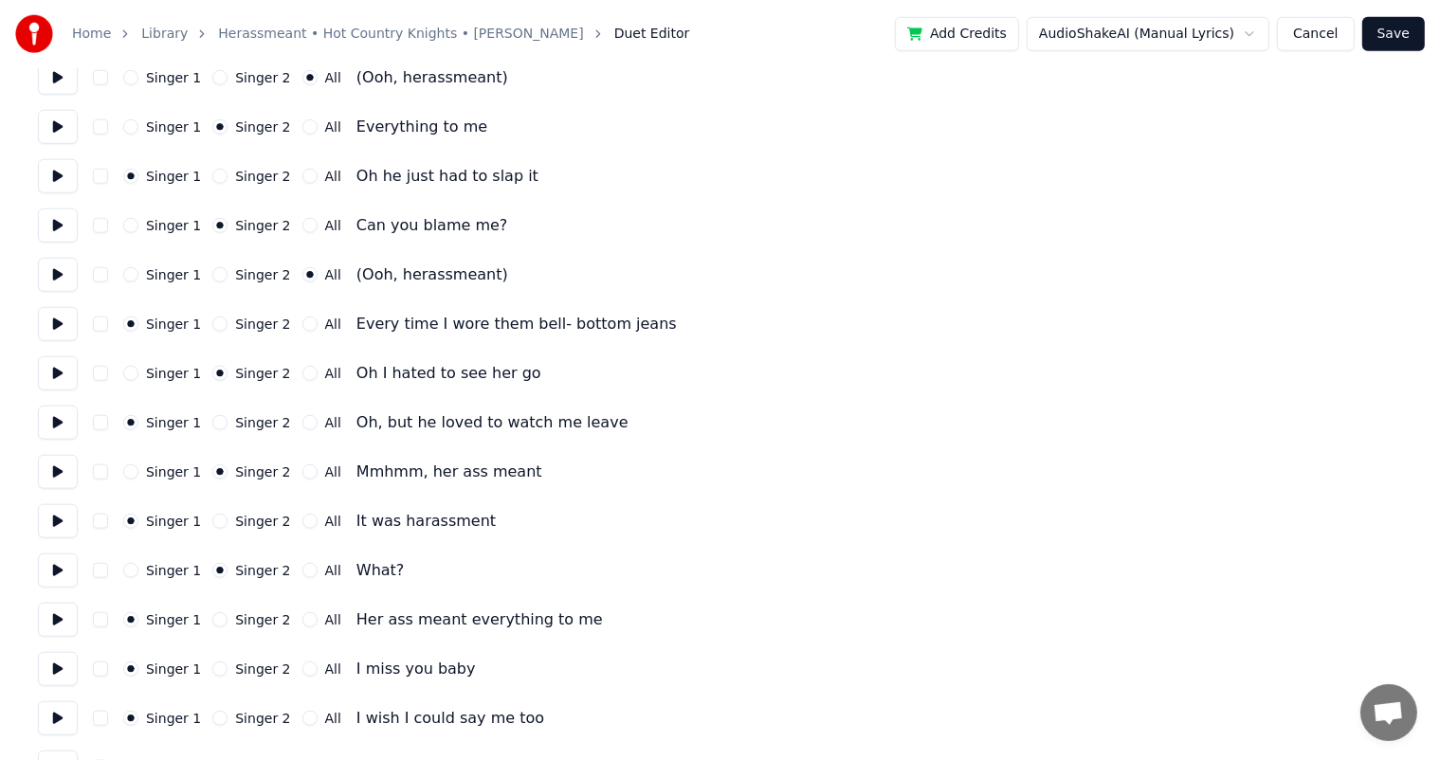
scroll to position [1852, 0]
click at [214, 615] on button "Singer 2" at bounding box center [219, 617] width 15 height 15
click at [214, 668] on button "Singer 2" at bounding box center [219, 667] width 15 height 15
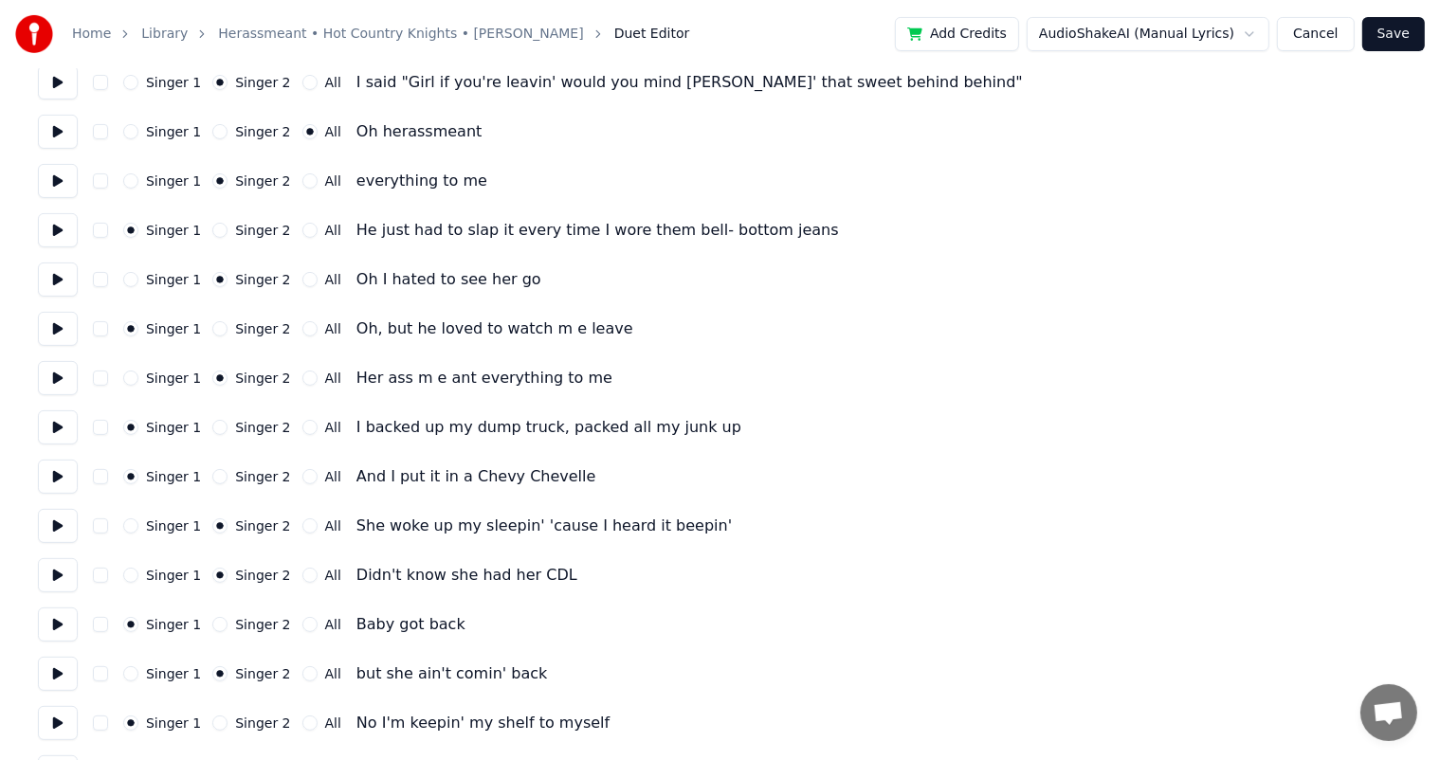
scroll to position [462, 0]
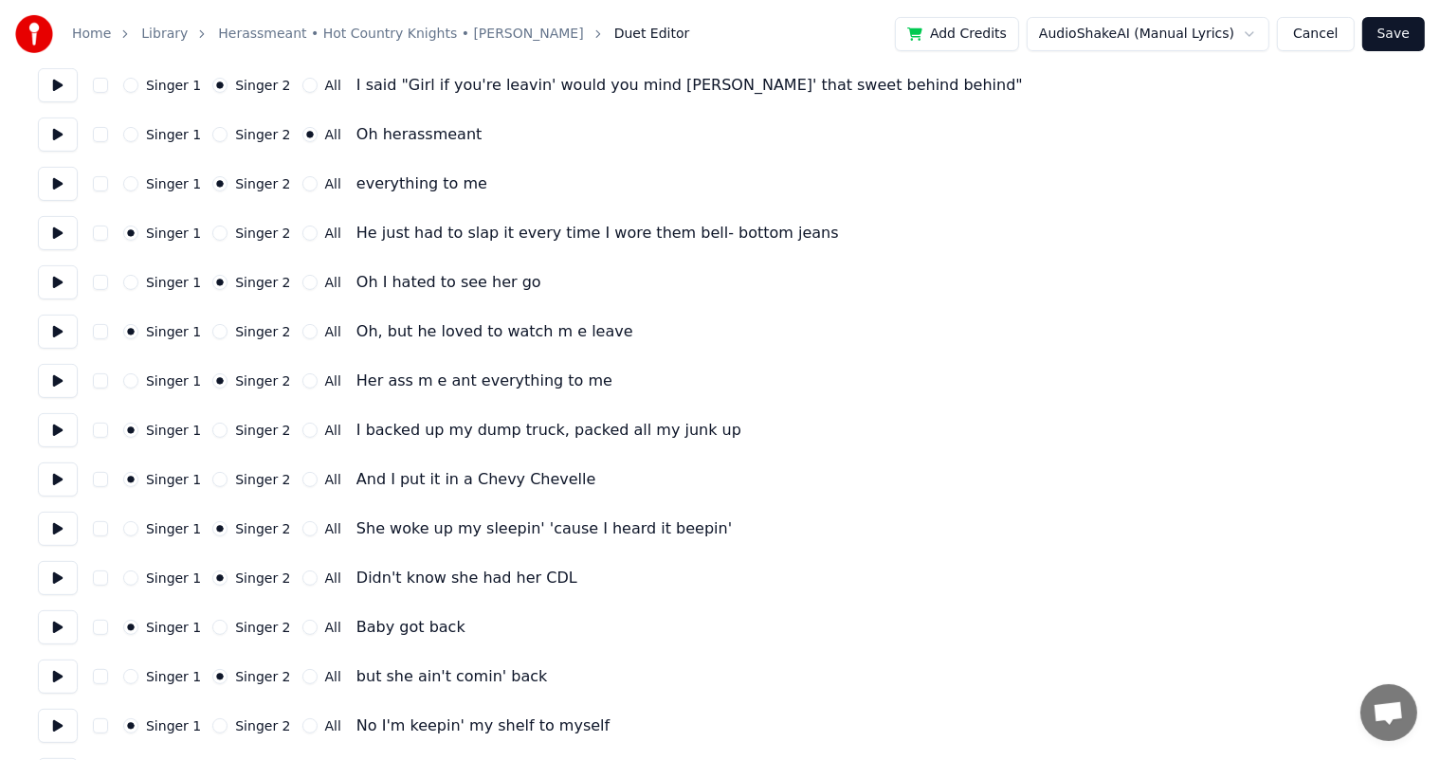
click at [1388, 38] on button "Save" at bounding box center [1393, 34] width 63 height 34
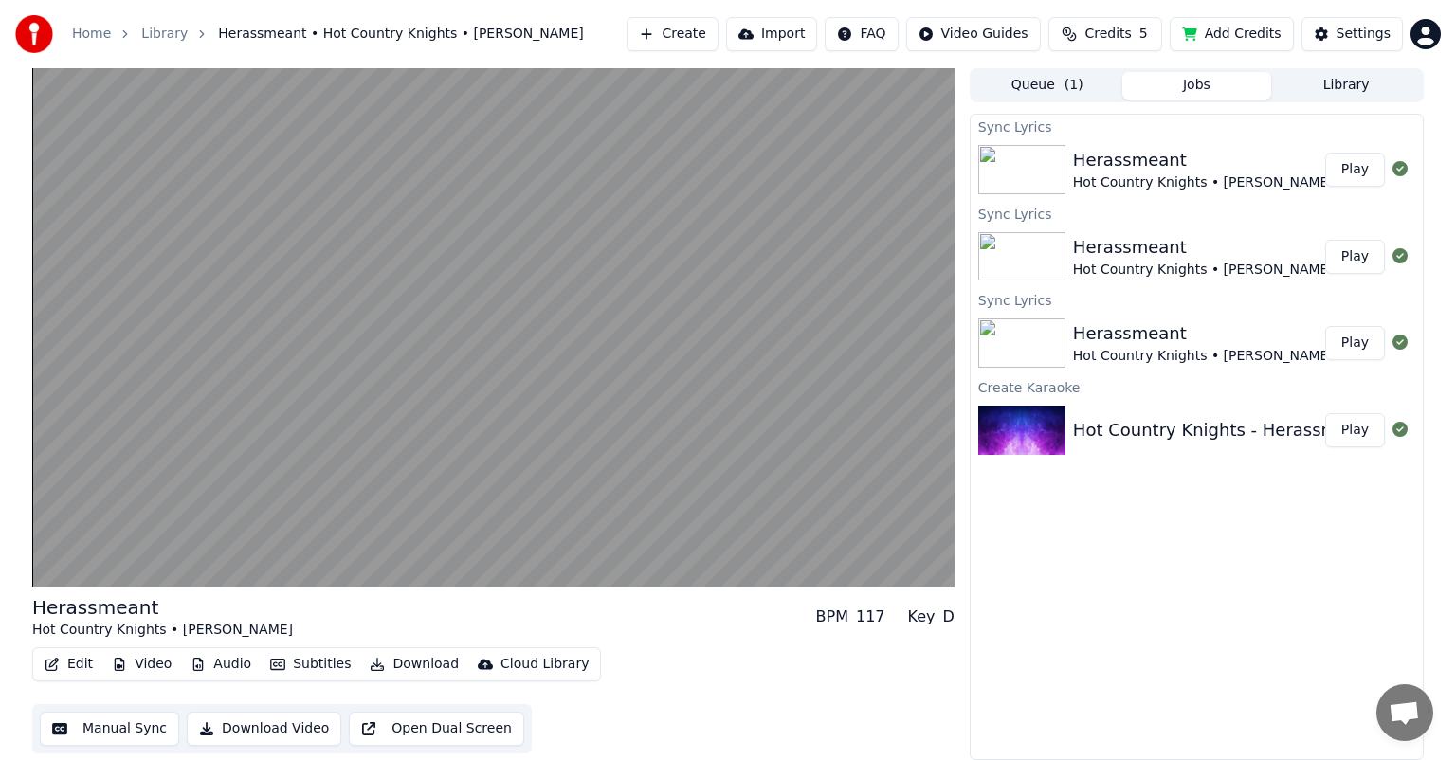
click at [63, 660] on button "Edit" at bounding box center [68, 664] width 63 height 27
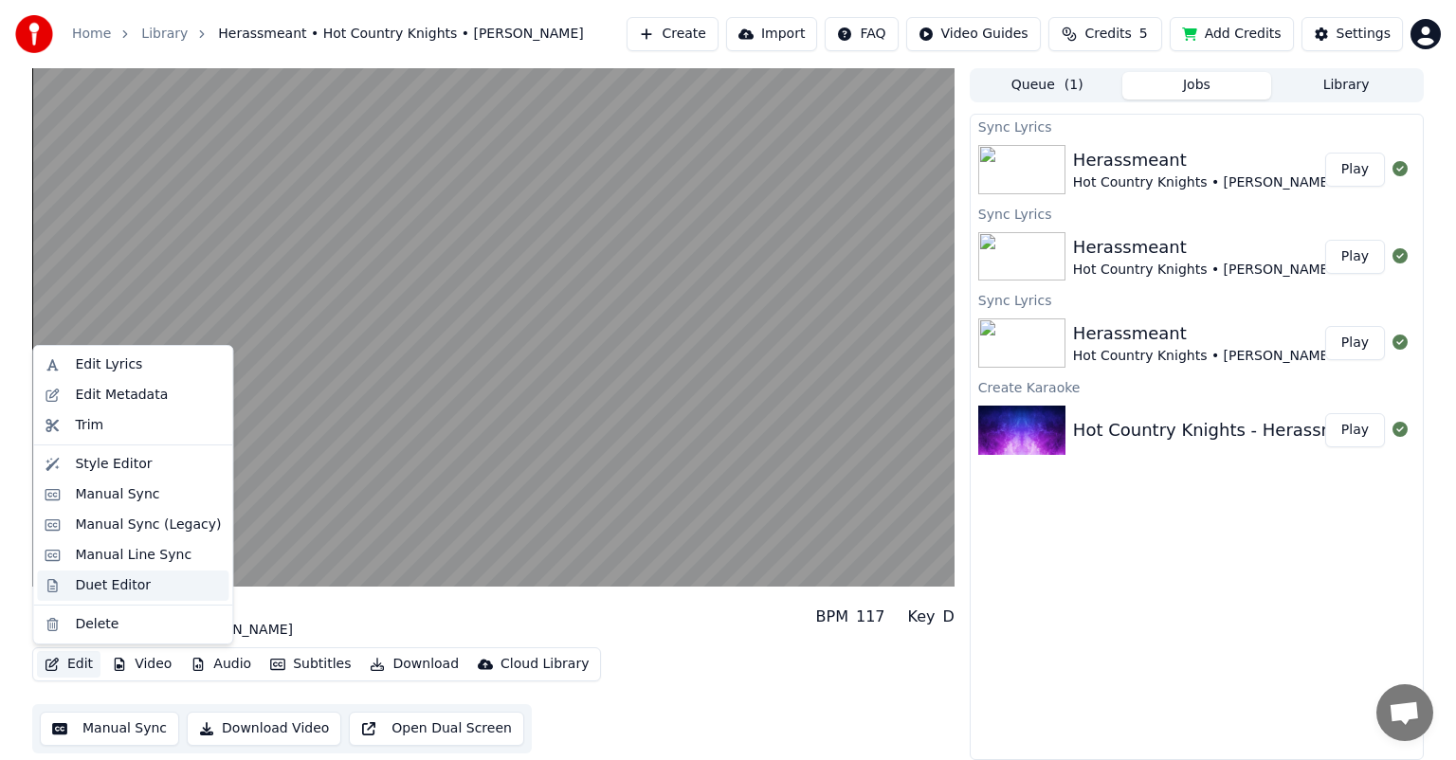
click at [114, 576] on div "Duet Editor" at bounding box center [113, 585] width 76 height 19
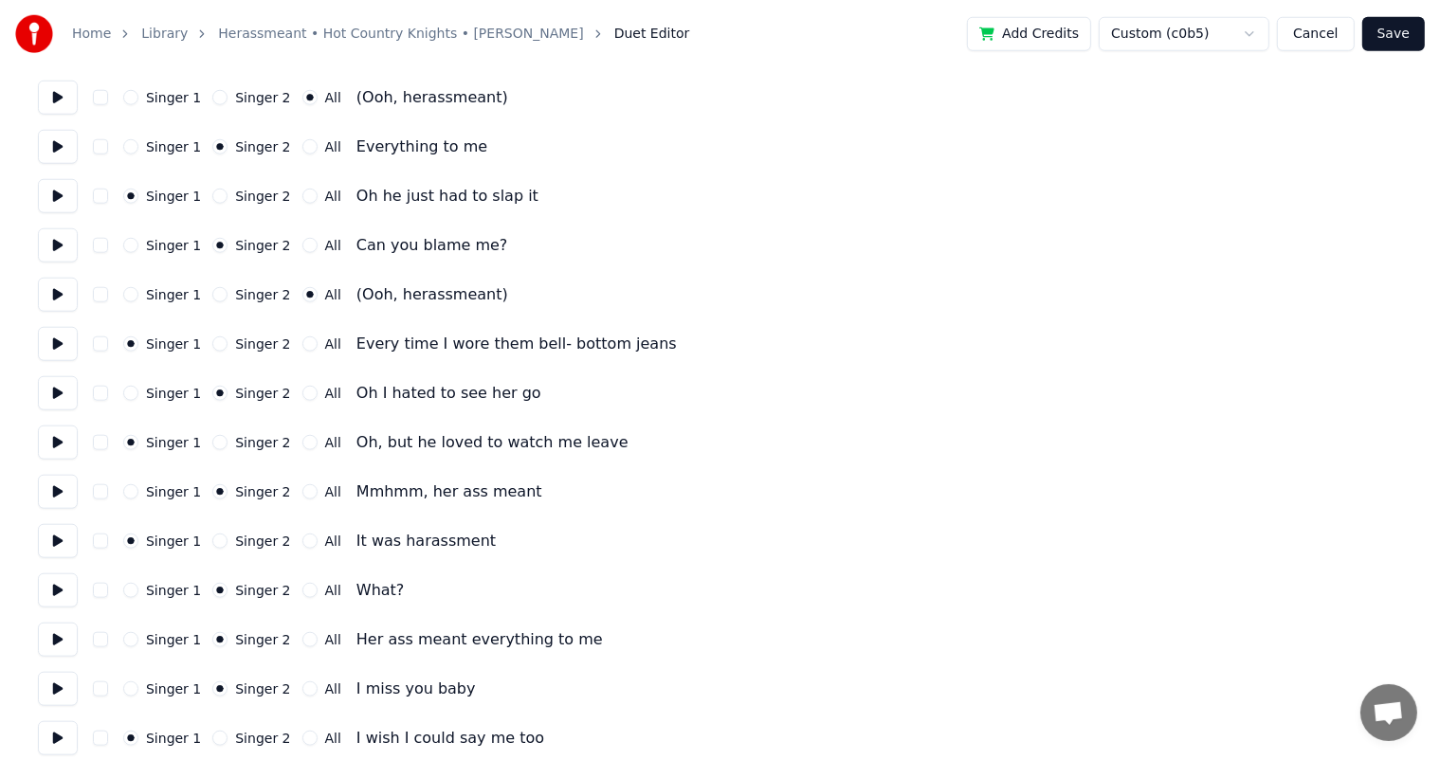
scroll to position [1894, 0]
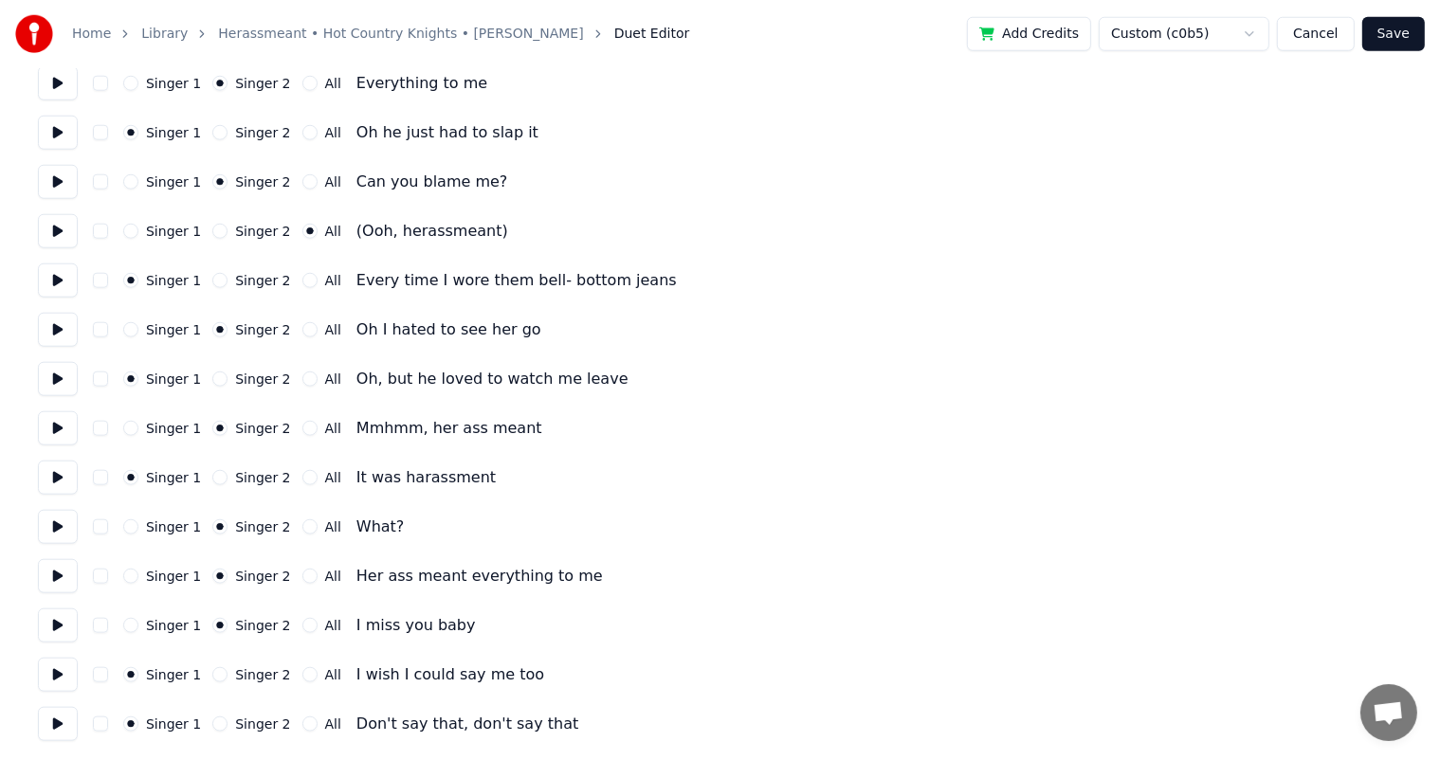
click at [214, 730] on button "Singer 2" at bounding box center [219, 723] width 15 height 15
click at [1397, 28] on button "Save" at bounding box center [1393, 34] width 63 height 34
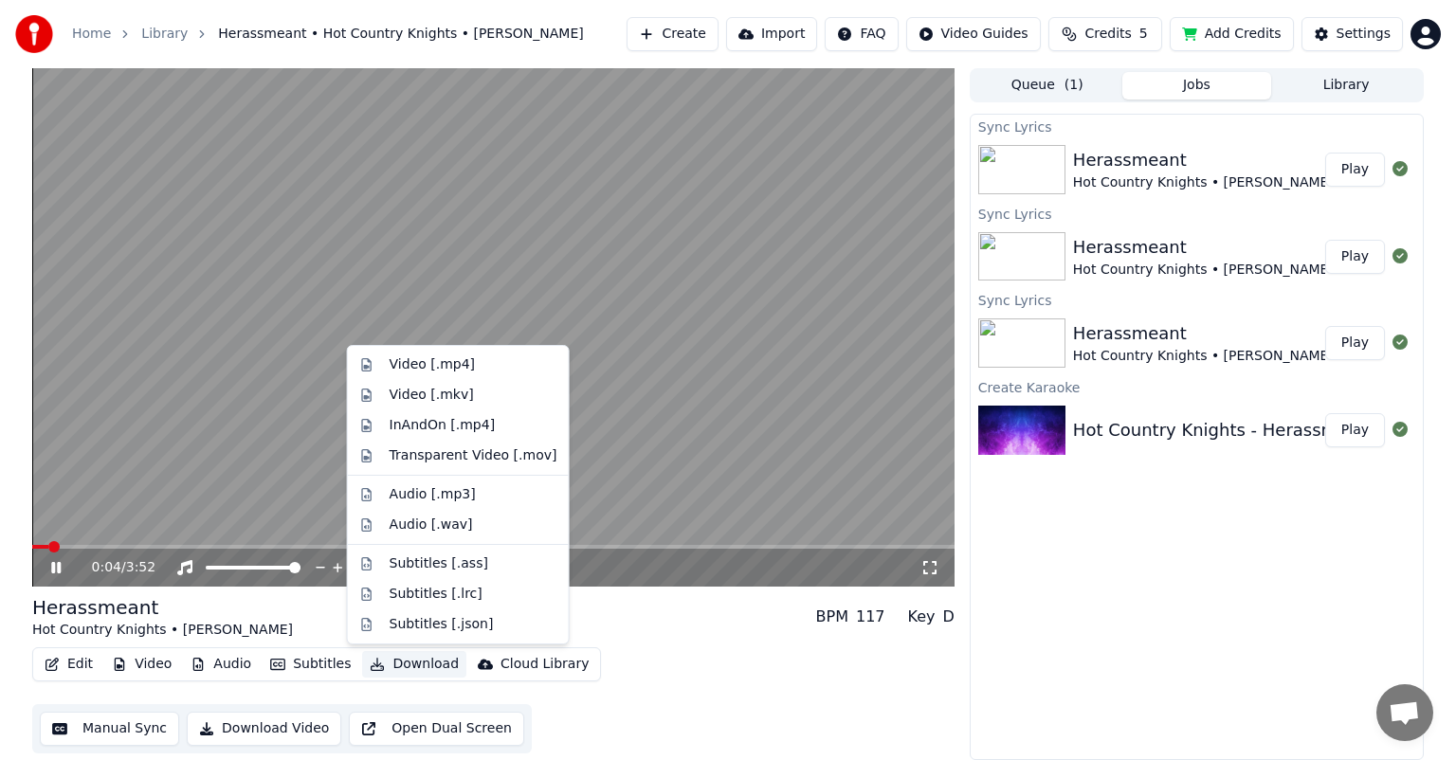
click at [389, 660] on button "Download" at bounding box center [414, 664] width 104 height 27
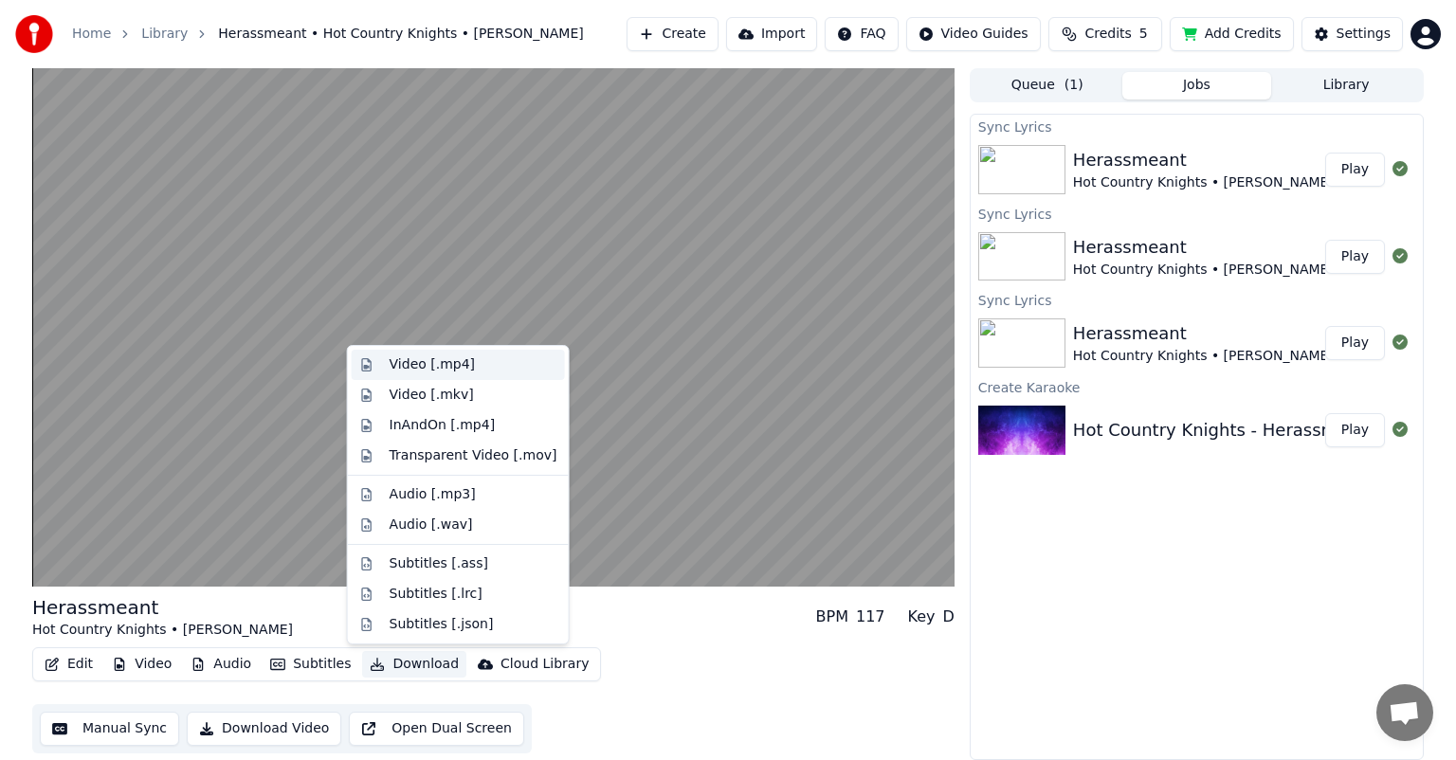
click at [456, 371] on div "Video [.mp4]" at bounding box center [432, 364] width 85 height 19
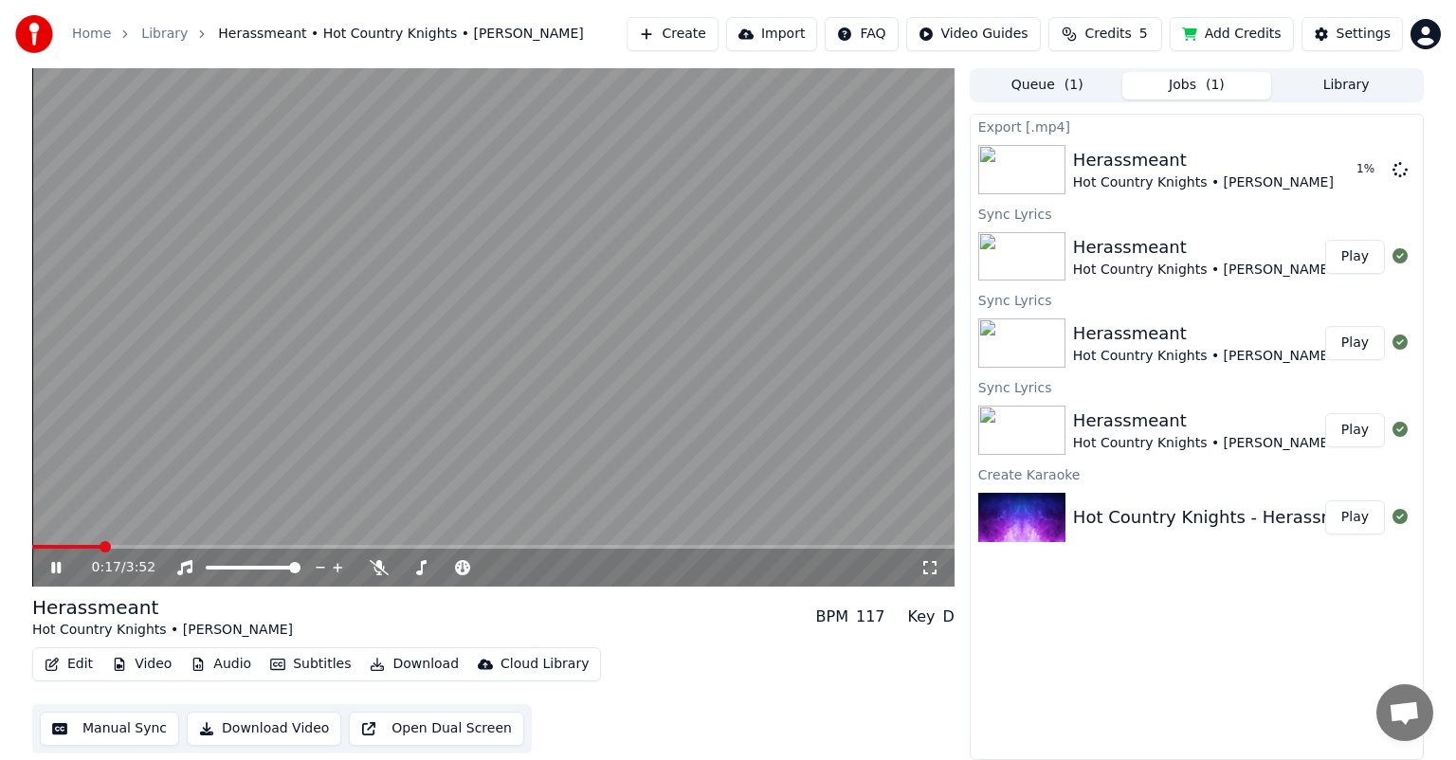
click at [57, 570] on icon at bounding box center [69, 567] width 45 height 15
click at [245, 726] on button "Download Video" at bounding box center [264, 729] width 154 height 34
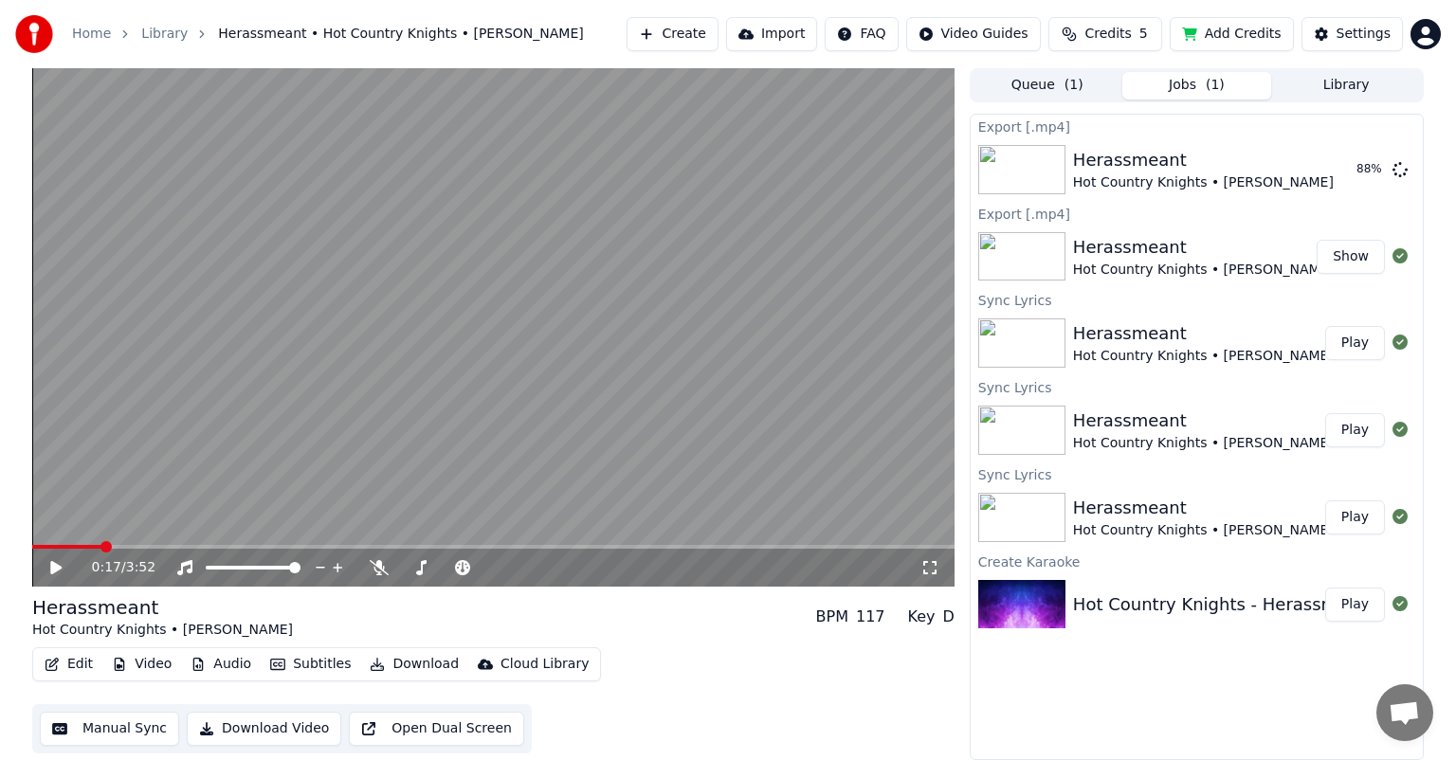
click at [1334, 258] on button "Show" at bounding box center [1350, 257] width 68 height 34
click at [1351, 266] on button "Show" at bounding box center [1350, 257] width 68 height 34
